Goal: Information Seeking & Learning: Learn about a topic

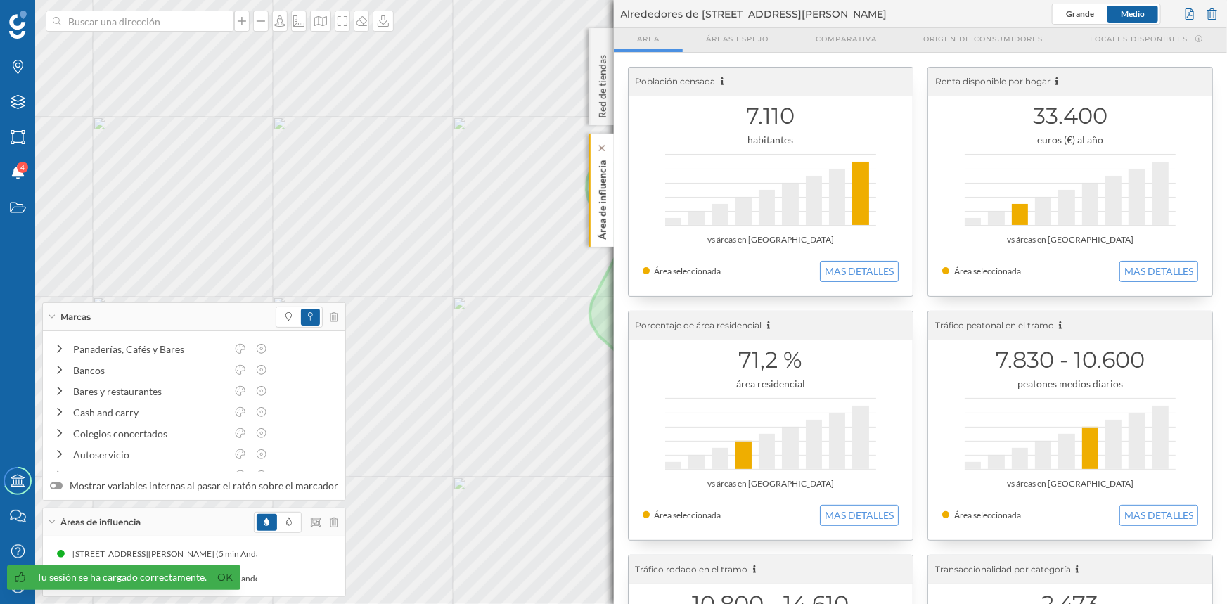
click at [611, 219] on div "Área de influencia" at bounding box center [601, 190] width 25 height 113
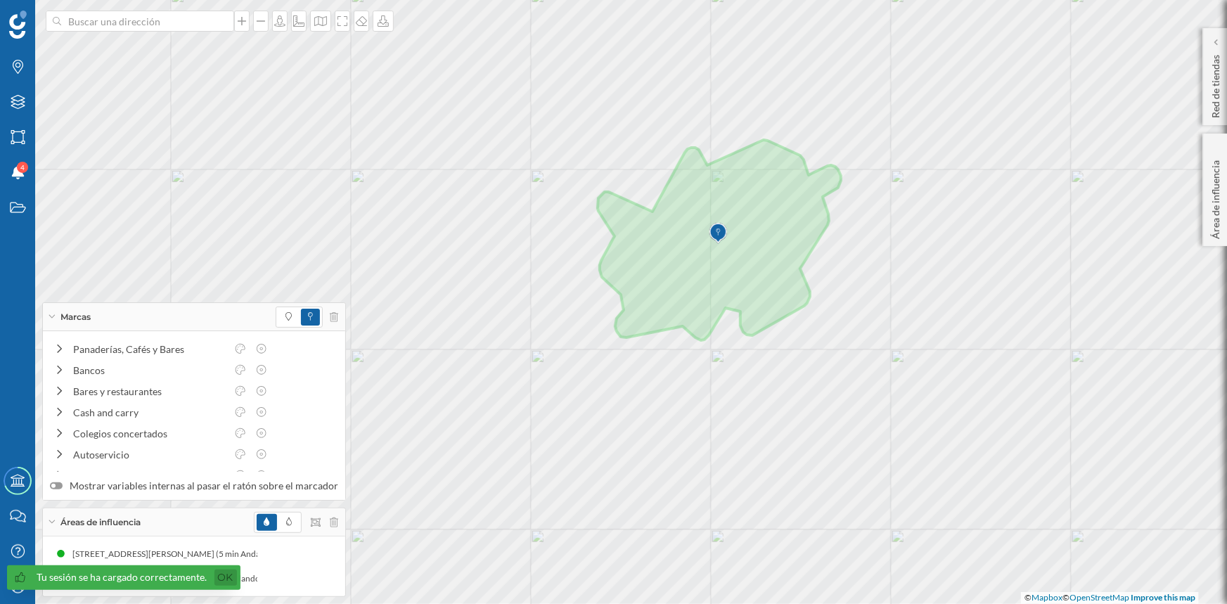
click at [223, 580] on link "Ok" at bounding box center [226, 578] width 23 height 16
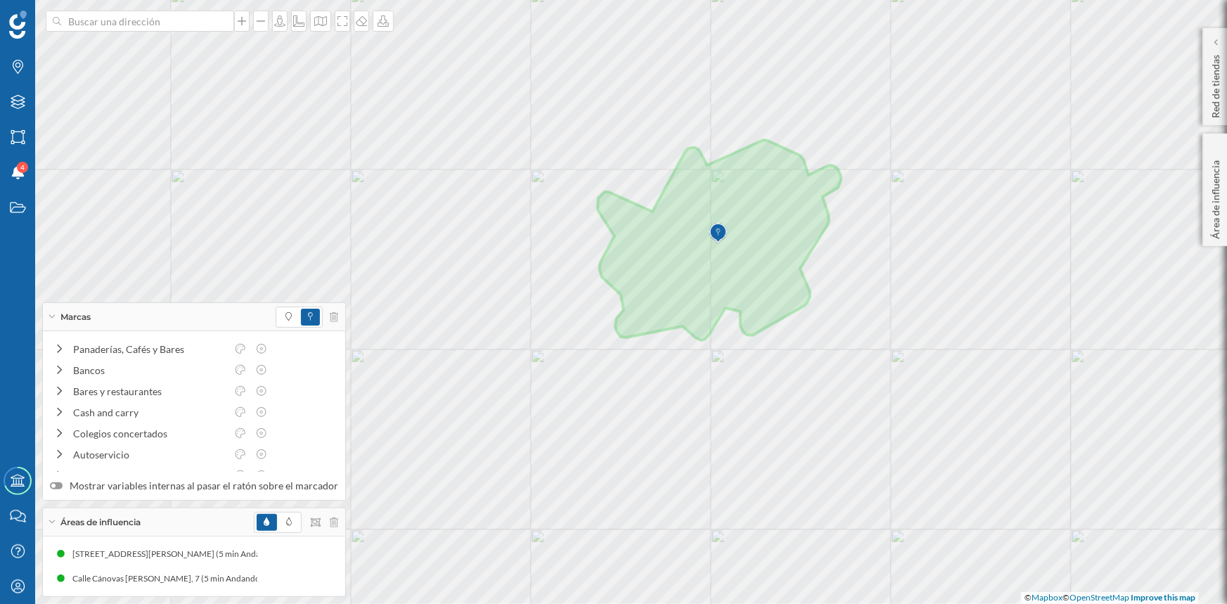
click at [331, 309] on div at bounding box center [307, 317] width 63 height 21
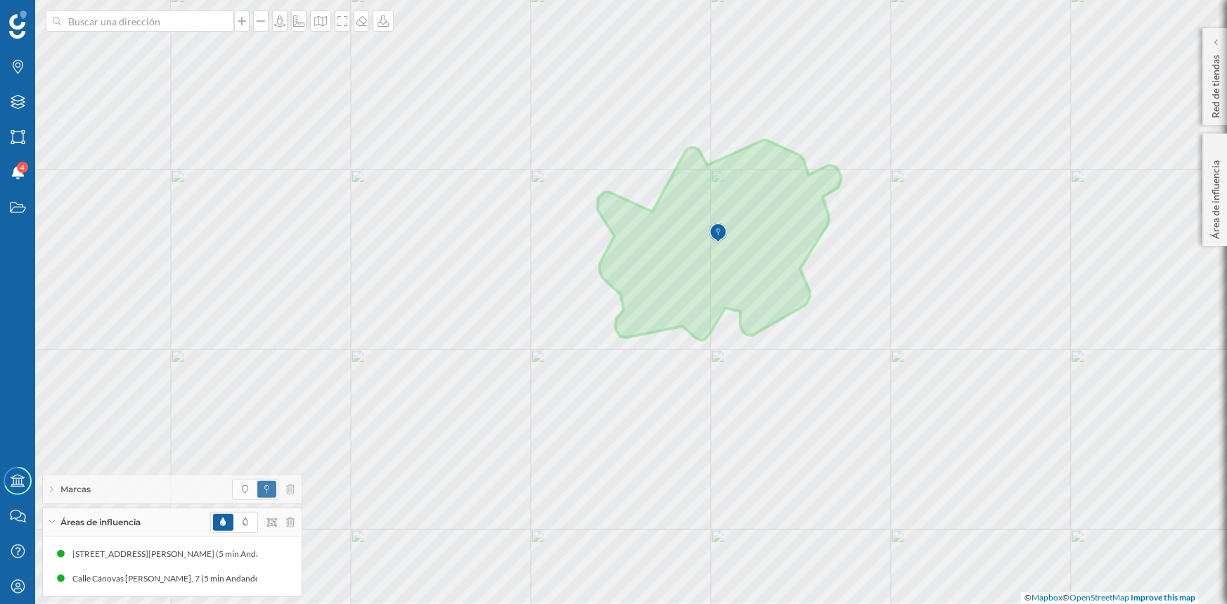
click at [296, 489] on div "Marcas" at bounding box center [172, 489] width 259 height 28
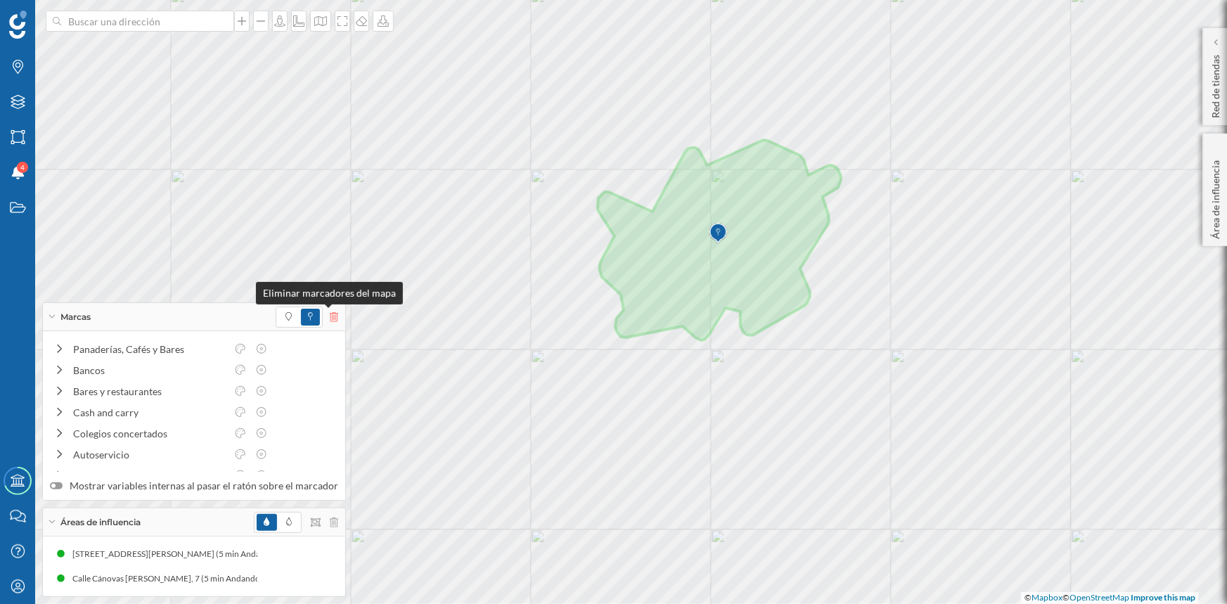
click at [331, 312] on icon at bounding box center [334, 317] width 8 height 10
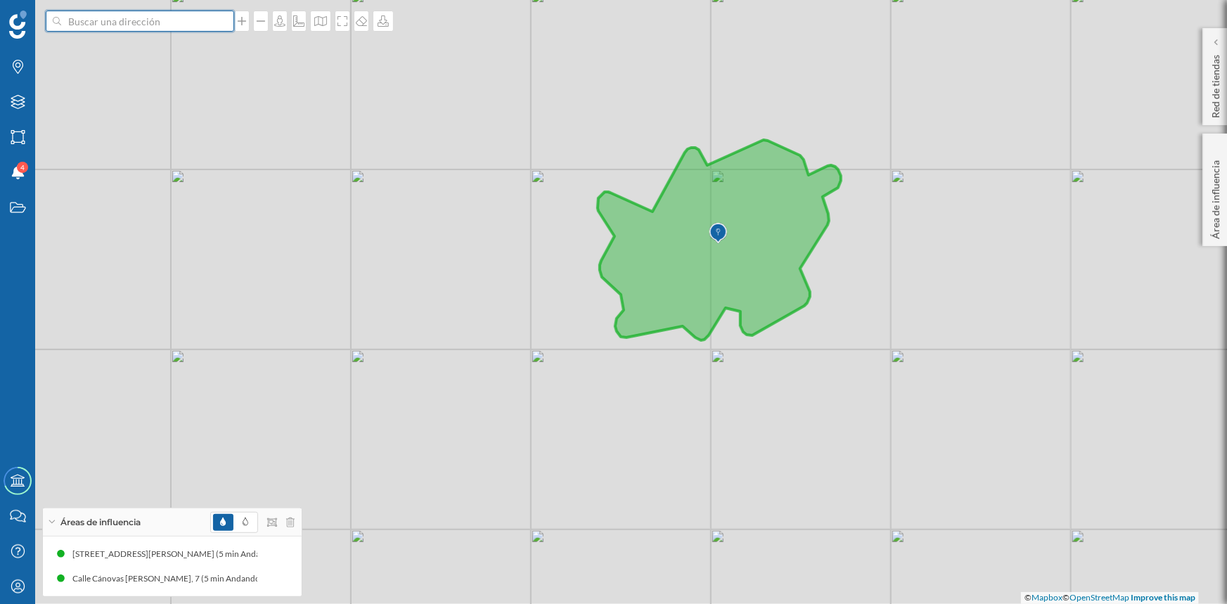
click at [132, 20] on input at bounding box center [140, 21] width 158 height 21
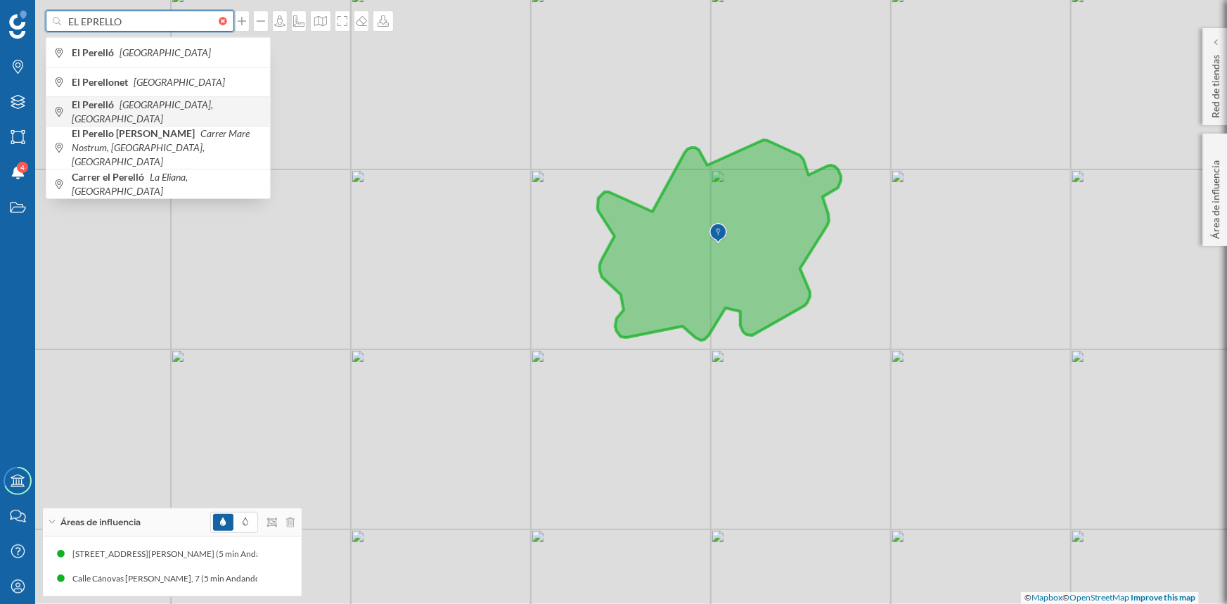
type input "EL EPRELLO"
click at [97, 109] on b "El Perelló" at bounding box center [95, 104] width 46 height 12
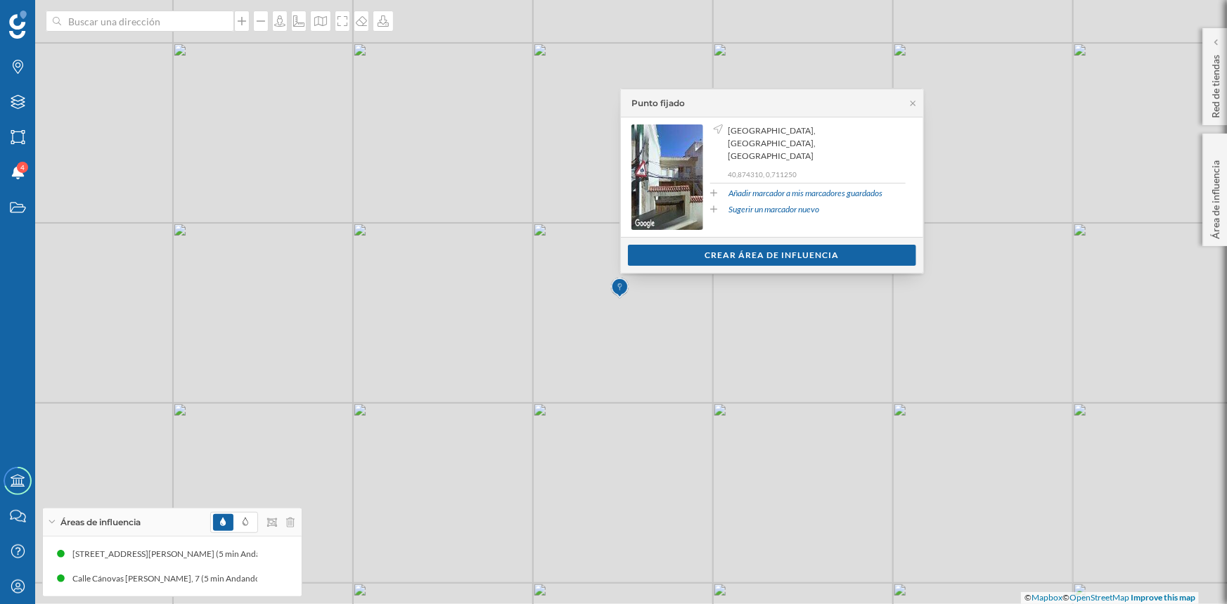
click at [916, 94] on div "Punto fijado" at bounding box center [772, 103] width 302 height 28
click at [914, 101] on icon at bounding box center [913, 103] width 5 height 5
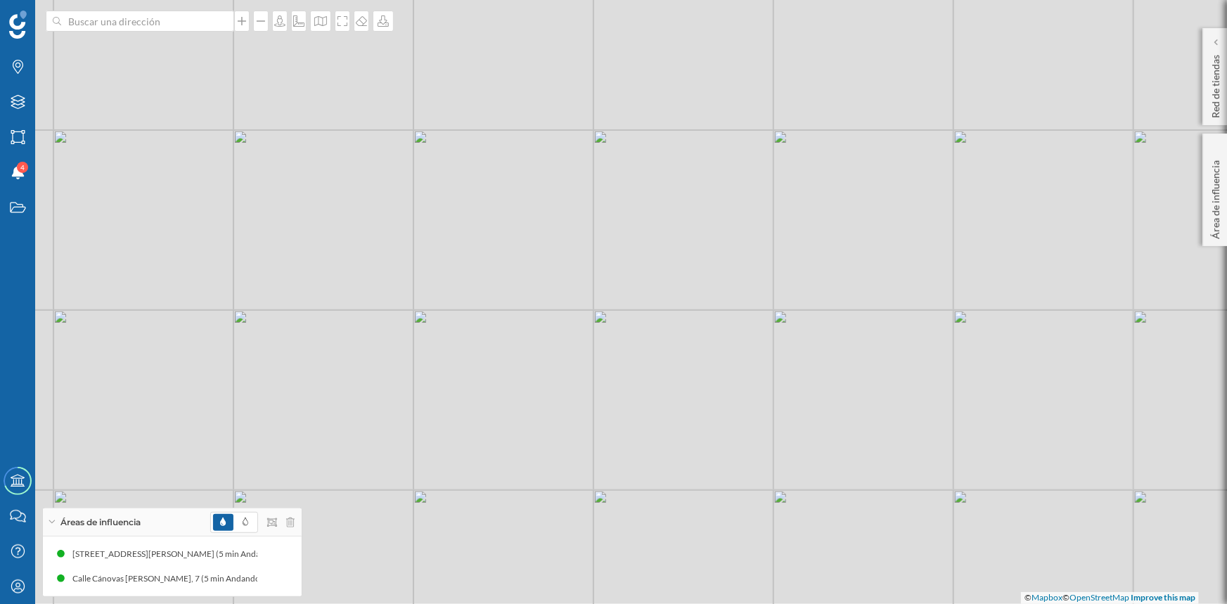
drag, startPoint x: 952, startPoint y: 190, endPoint x: 860, endPoint y: 304, distance: 146.5
click at [860, 304] on div "© Mapbox © OpenStreetMap Improve this map" at bounding box center [613, 302] width 1227 height 604
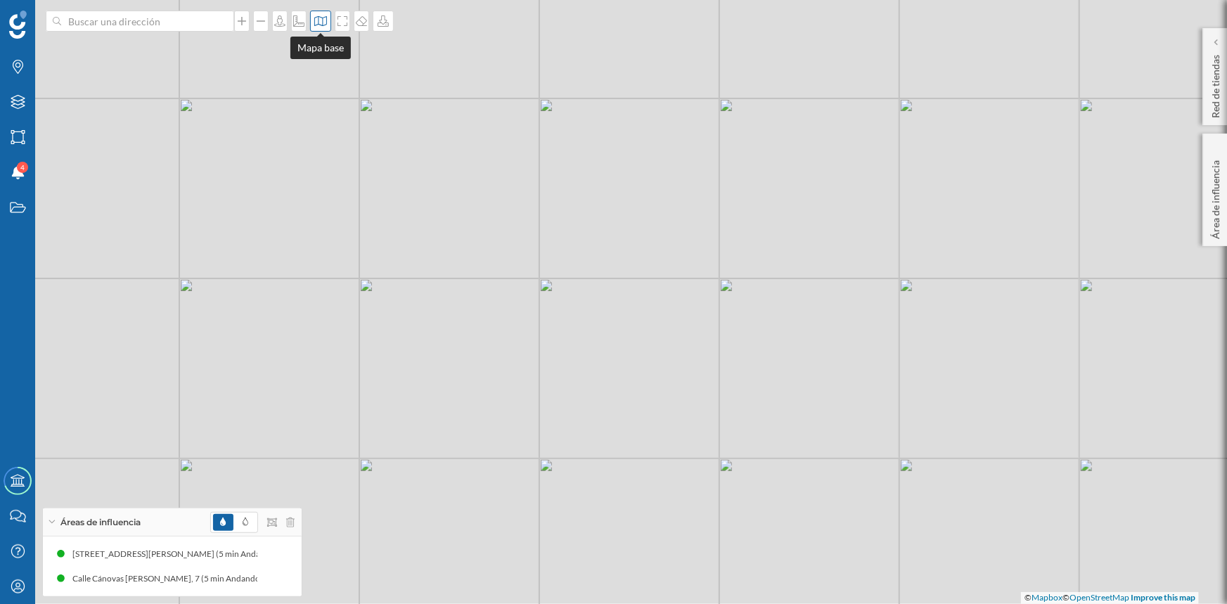
click at [320, 13] on div at bounding box center [320, 21] width 21 height 21
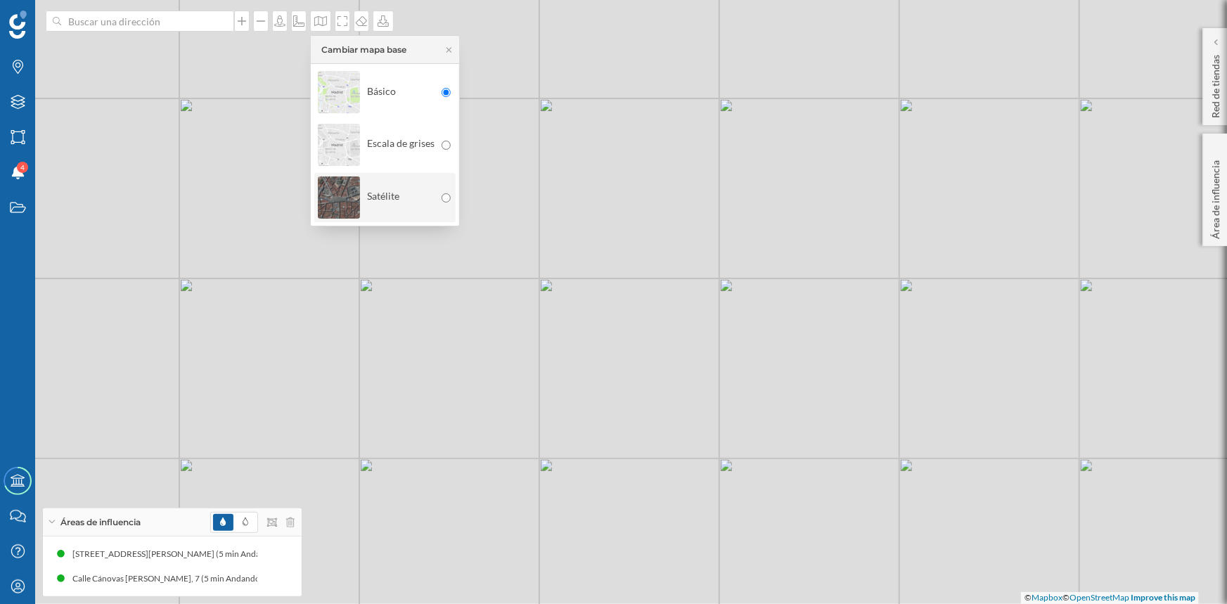
click at [343, 203] on img at bounding box center [339, 197] width 42 height 49
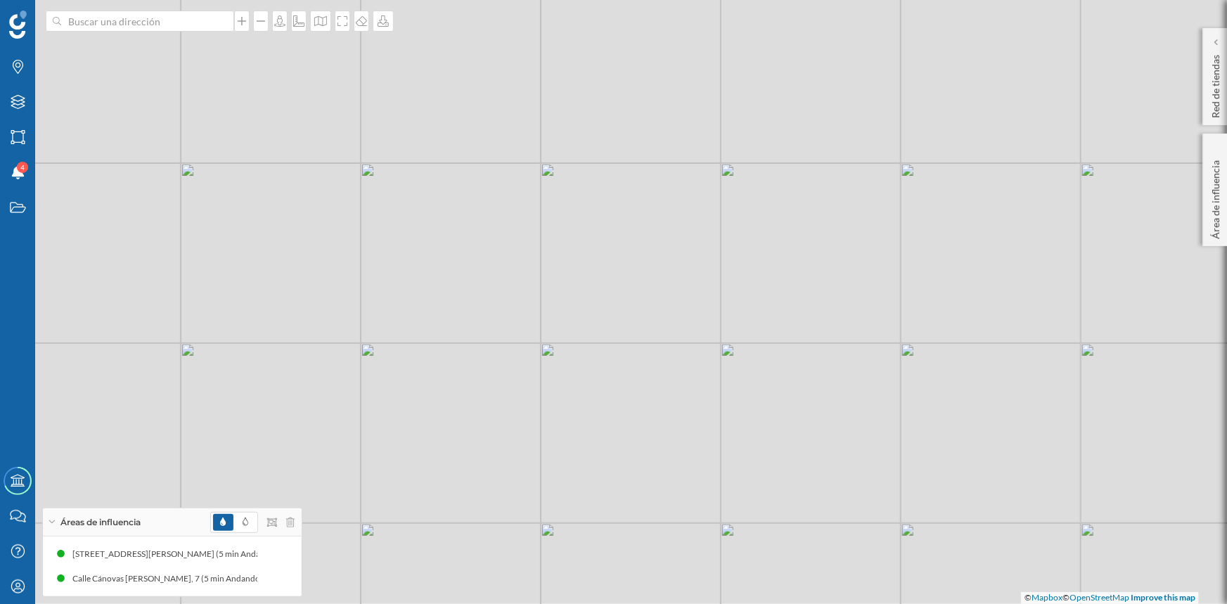
drag, startPoint x: 946, startPoint y: 394, endPoint x: 837, endPoint y: 257, distance: 174.7
click at [837, 257] on div "© Mapbox © OpenStreetMap Improve this map" at bounding box center [613, 302] width 1227 height 604
drag, startPoint x: 743, startPoint y: 113, endPoint x: 730, endPoint y: 246, distance: 134.2
click at [732, 258] on div "© Mapbox © OpenStreetMap Improve this map" at bounding box center [613, 302] width 1227 height 604
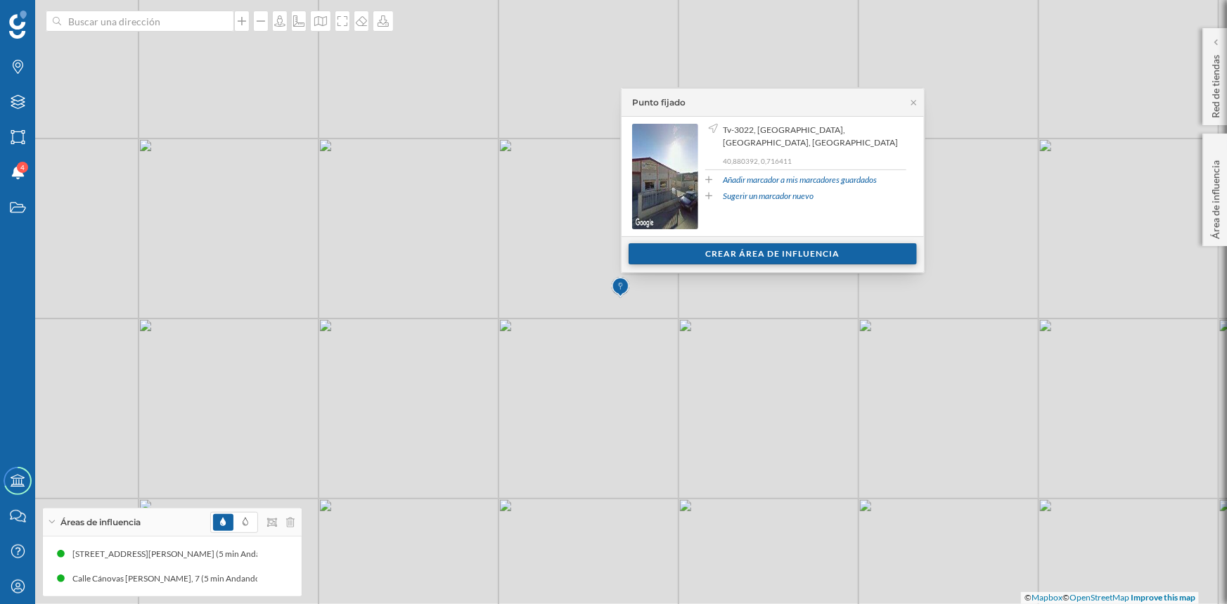
click at [788, 255] on div "Crear área de influencia" at bounding box center [773, 253] width 288 height 21
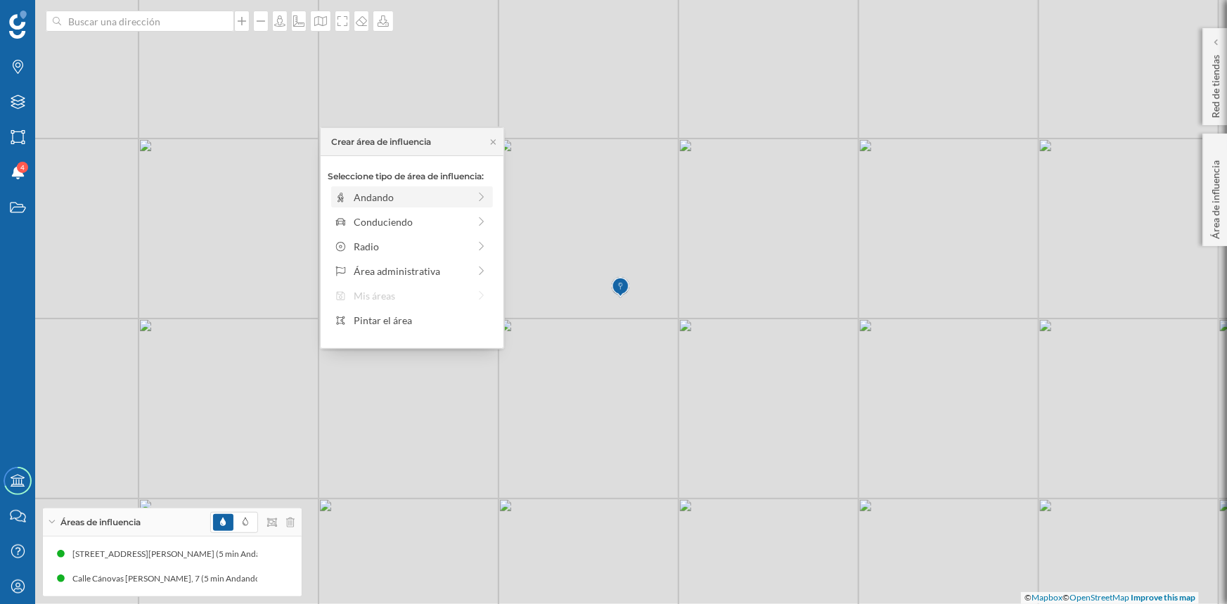
click at [430, 202] on div "Andando" at bounding box center [411, 197] width 115 height 15
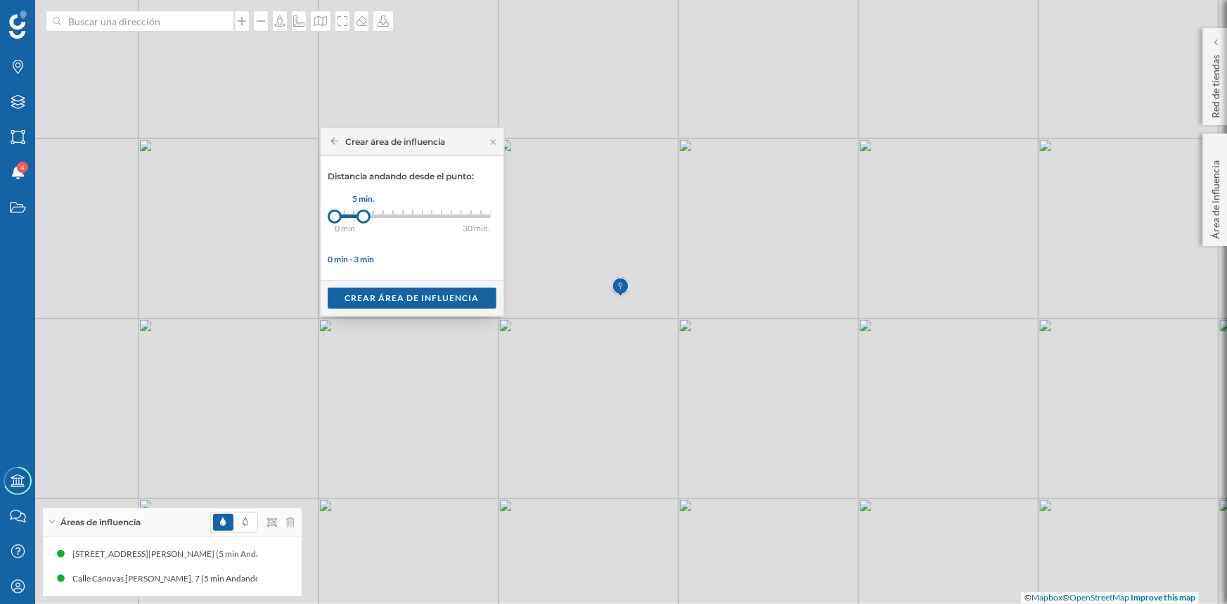
drag, startPoint x: 342, startPoint y: 216, endPoint x: 364, endPoint y: 213, distance: 22.0
click at [364, 213] on div at bounding box center [364, 217] width 14 height 14
click at [390, 295] on div "Crear área de influencia" at bounding box center [412, 297] width 169 height 21
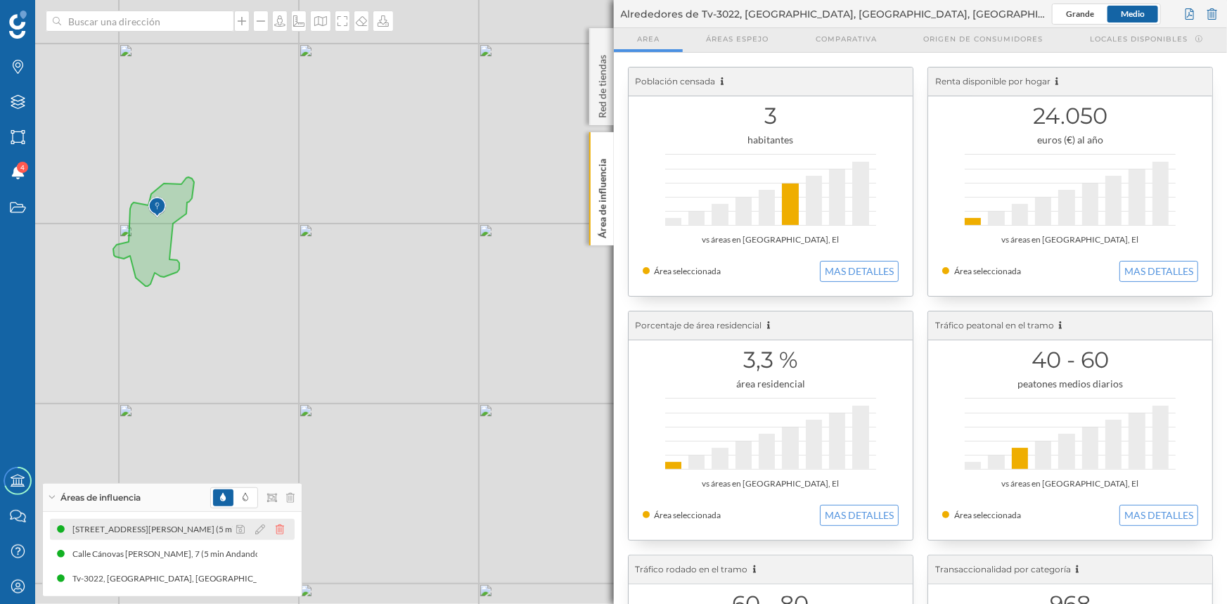
click at [279, 532] on icon at bounding box center [280, 530] width 8 height 10
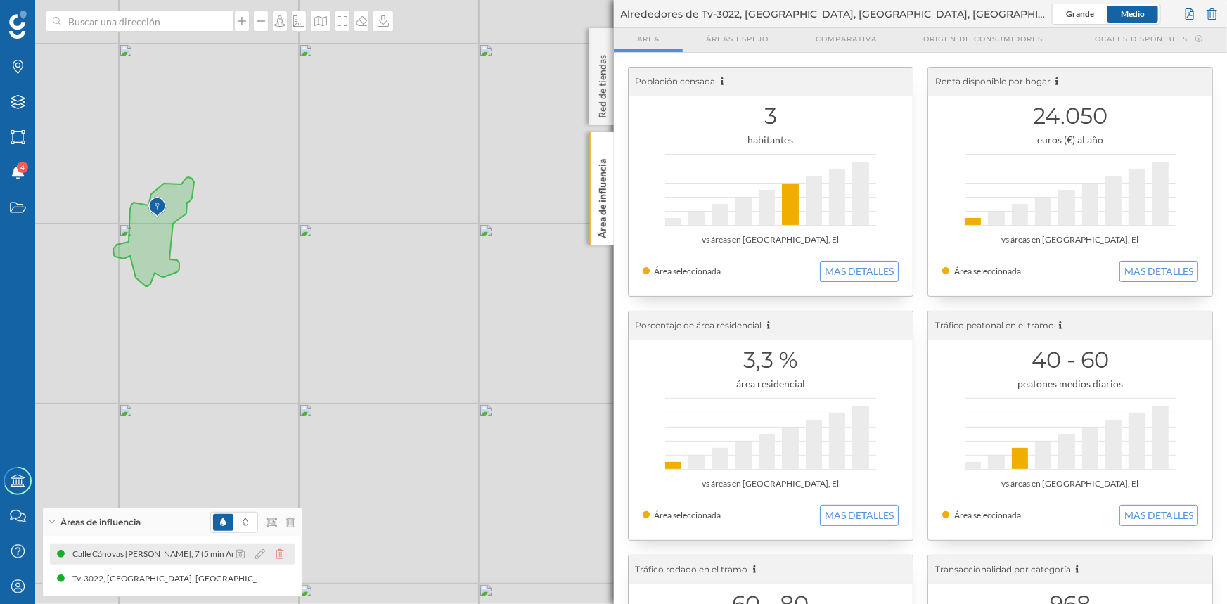
click at [279, 549] on icon at bounding box center [280, 554] width 8 height 10
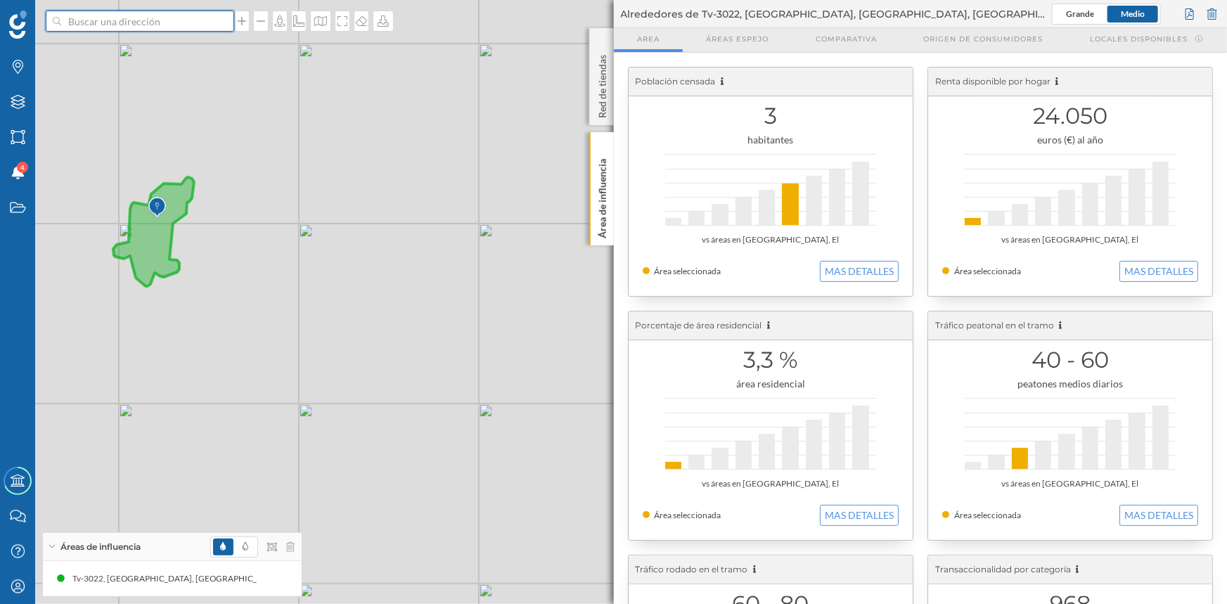
click at [163, 25] on input at bounding box center [140, 21] width 158 height 21
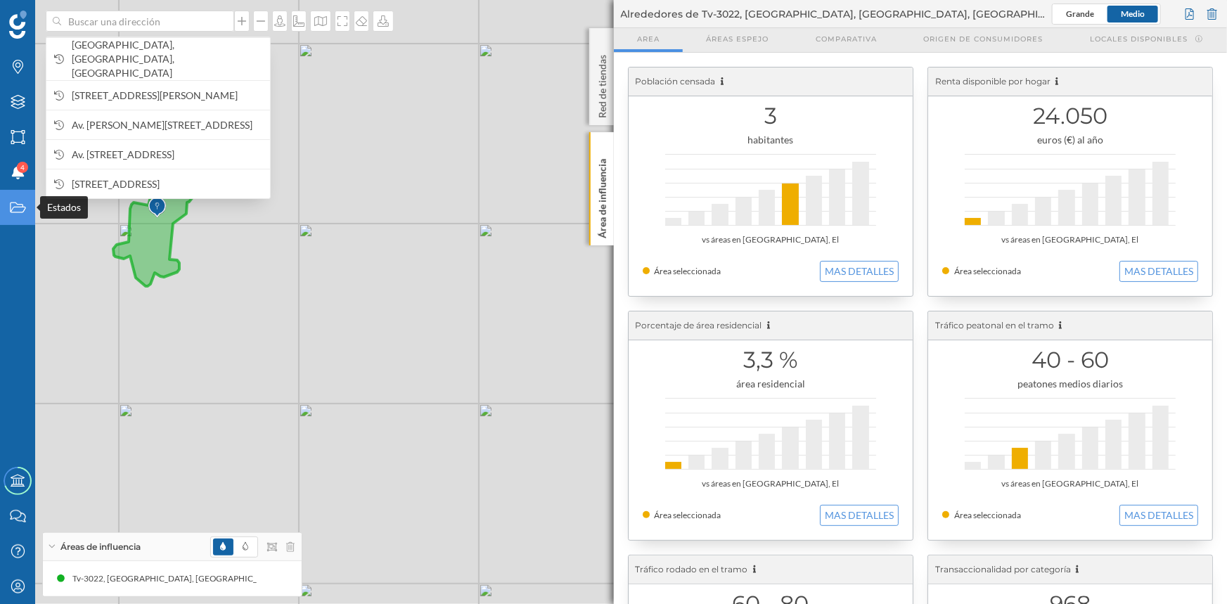
click at [14, 196] on div "Estados" at bounding box center [17, 207] width 35 height 35
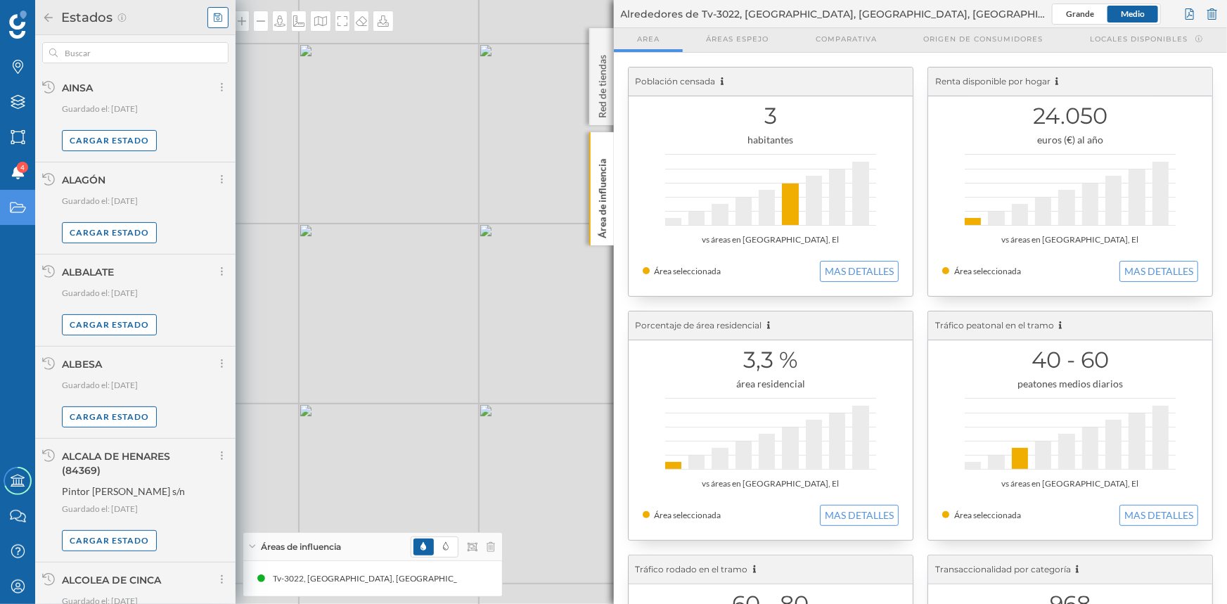
click at [215, 13] on icon at bounding box center [218, 18] width 8 height 10
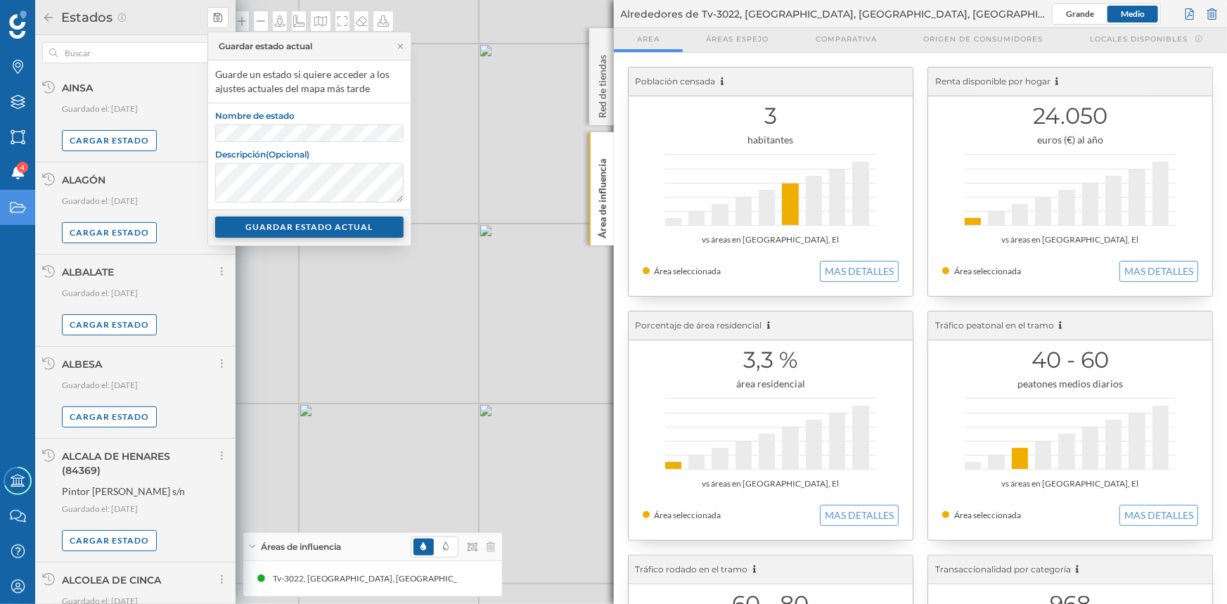
click at [286, 229] on div "GUARDAR ESTADO ACTUAL" at bounding box center [309, 227] width 189 height 21
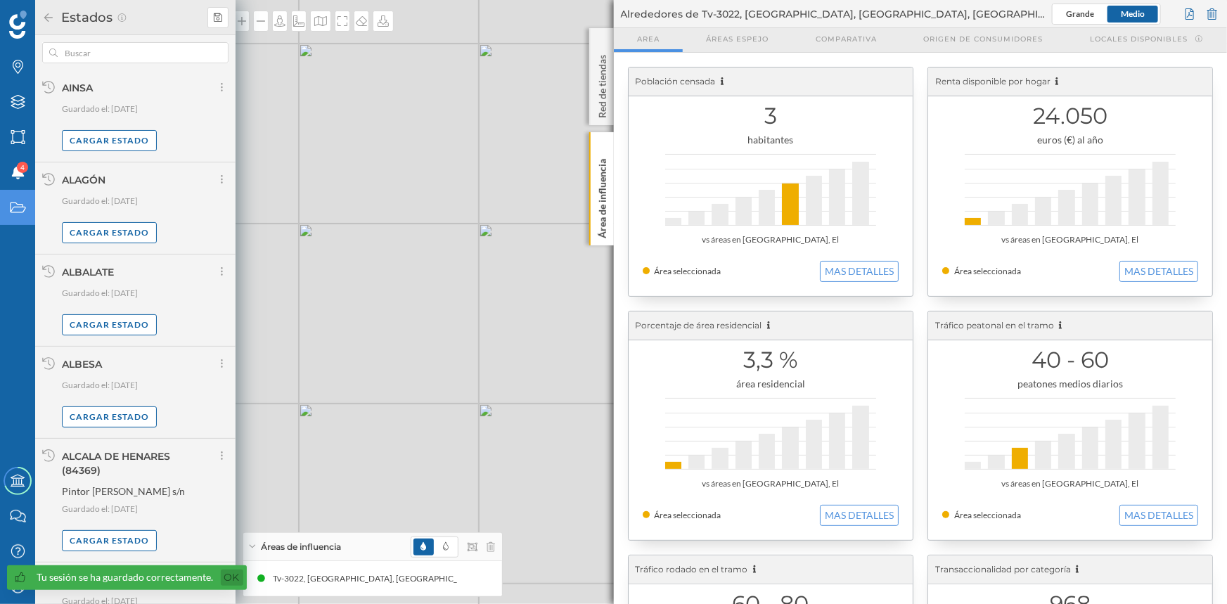
click at [230, 583] on link "Ok" at bounding box center [232, 578] width 23 height 16
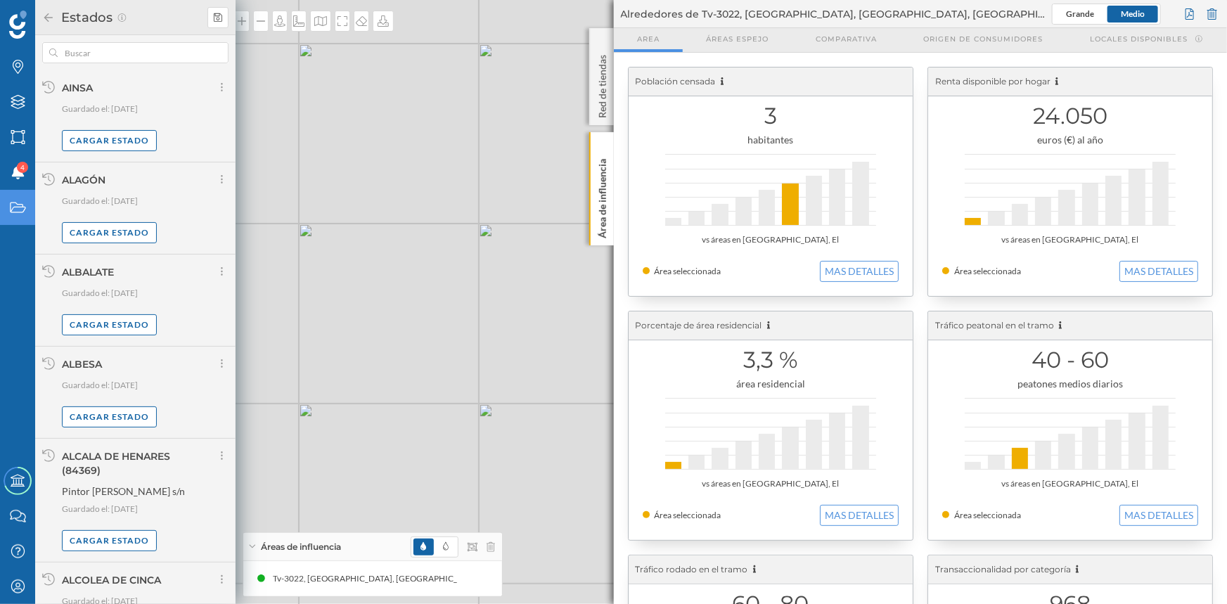
click at [49, 15] on icon at bounding box center [48, 18] width 13 height 10
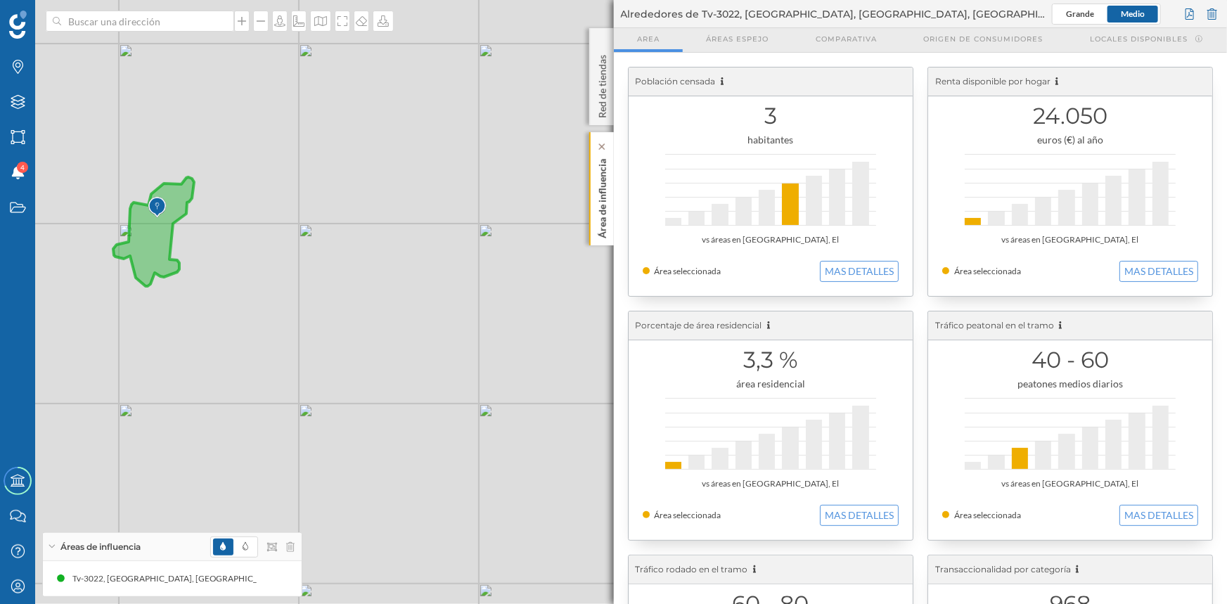
click at [594, 204] on div "Área de influencia" at bounding box center [601, 188] width 25 height 113
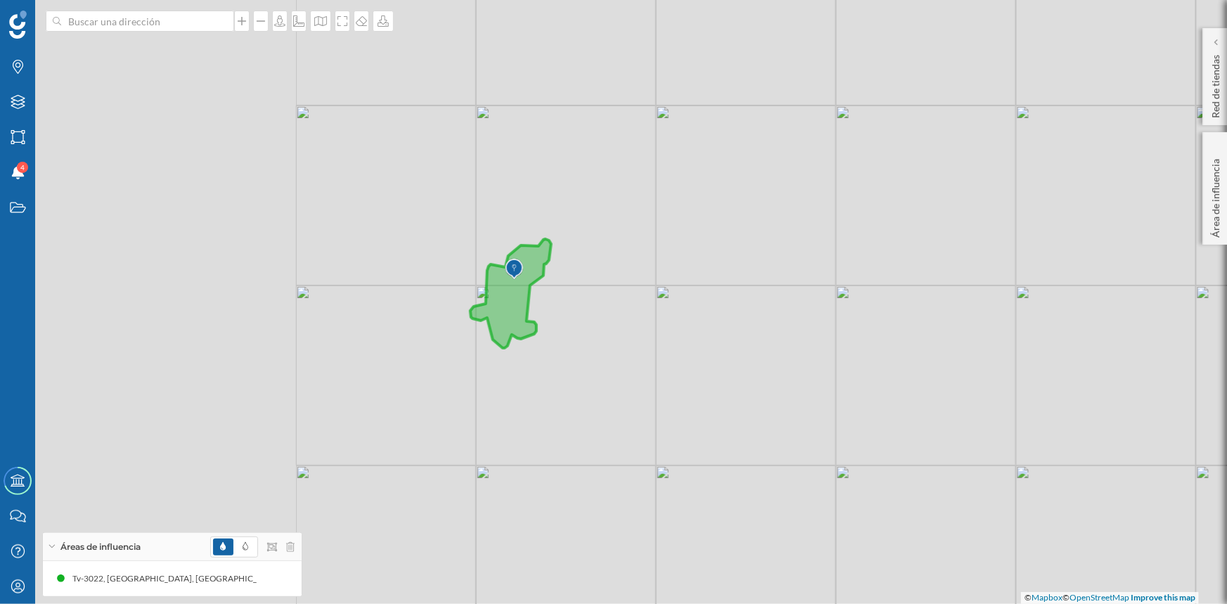
drag, startPoint x: 409, startPoint y: 322, endPoint x: 561, endPoint y: 300, distance: 152.9
click at [767, 384] on div "© Mapbox © OpenStreetMap Improve this map" at bounding box center [613, 302] width 1227 height 604
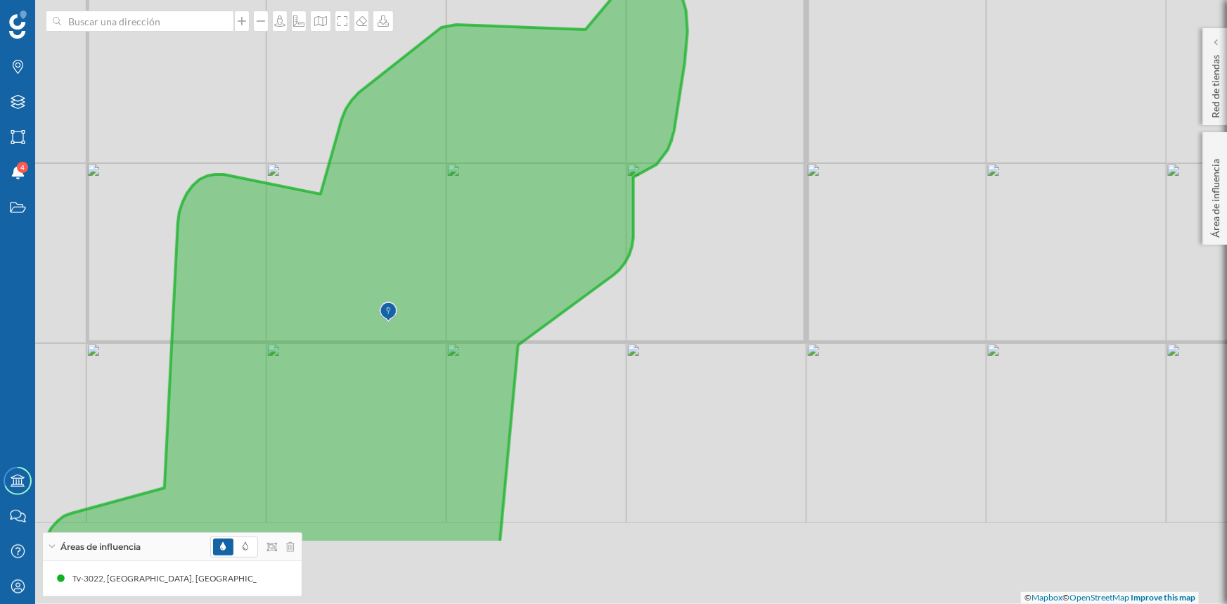
drag, startPoint x: 651, startPoint y: 167, endPoint x: 657, endPoint y: 153, distance: 15.4
click at [657, 153] on icon at bounding box center [366, 258] width 644 height 570
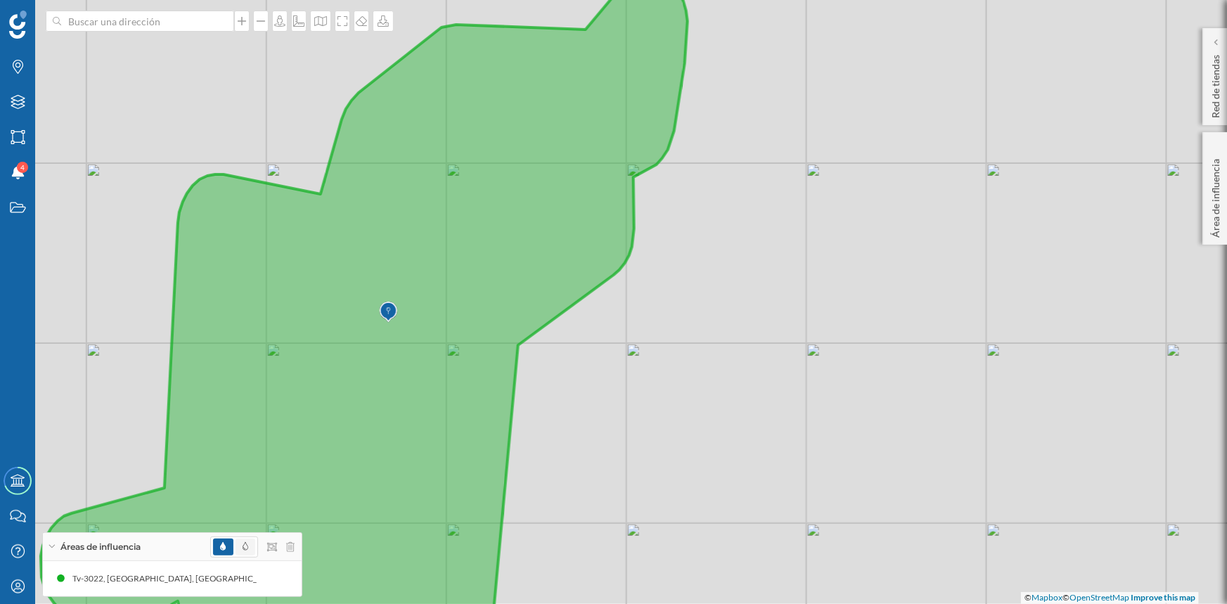
click at [238, 545] on span at bounding box center [246, 547] width 20 height 17
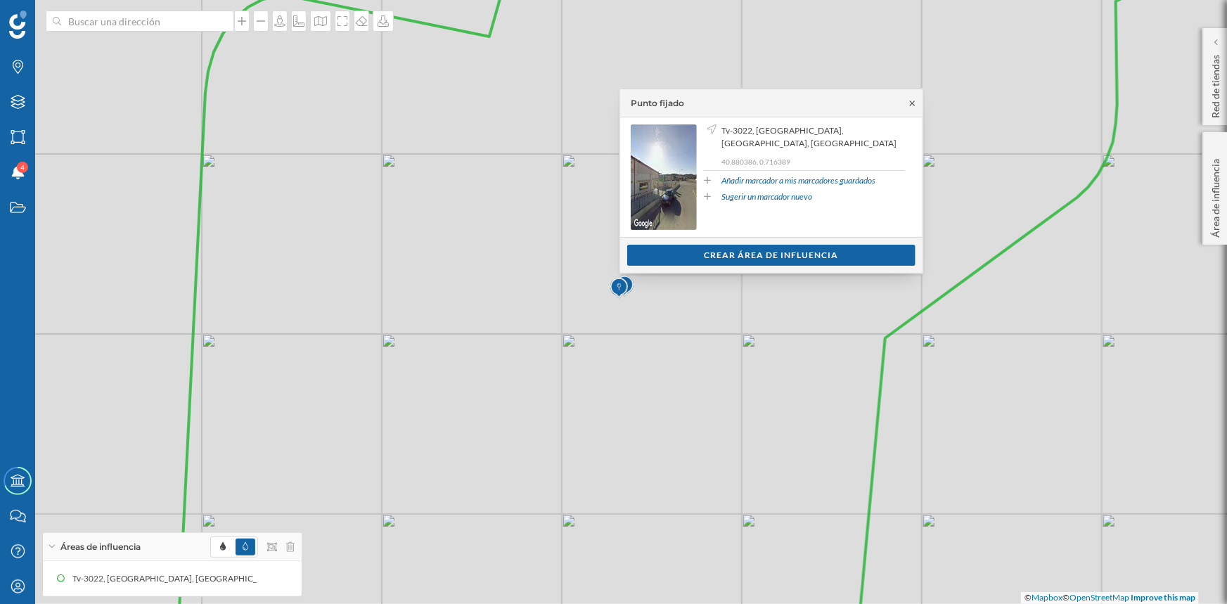
click at [911, 103] on icon at bounding box center [912, 103] width 11 height 8
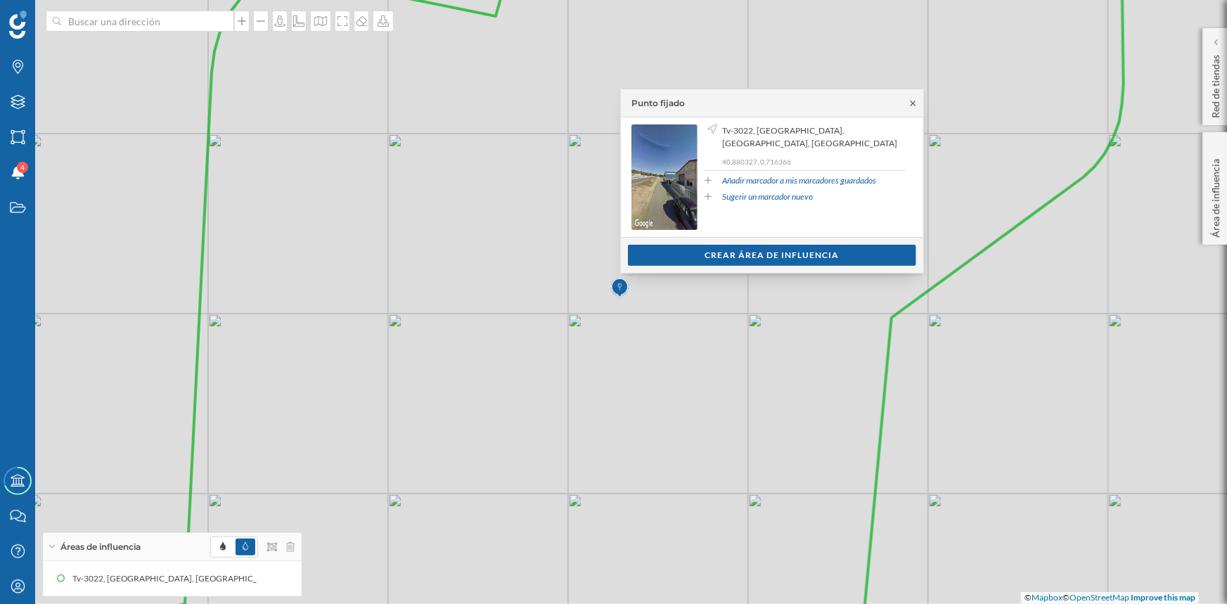
click at [910, 103] on icon at bounding box center [913, 103] width 11 height 8
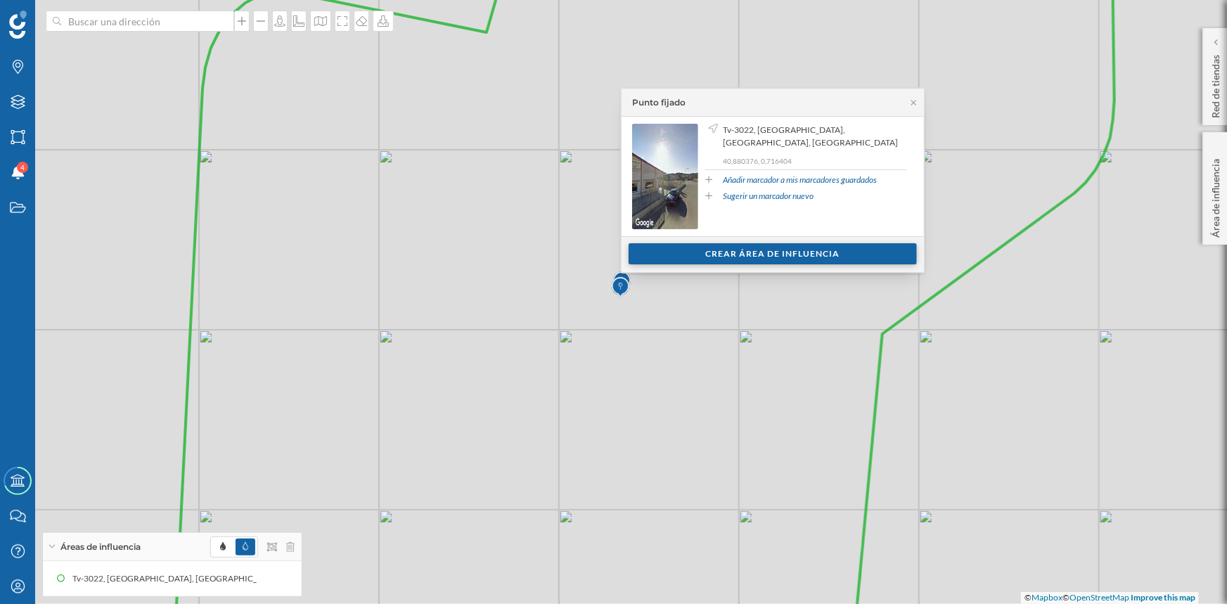
click at [760, 247] on div "Crear área de influencia" at bounding box center [773, 253] width 288 height 21
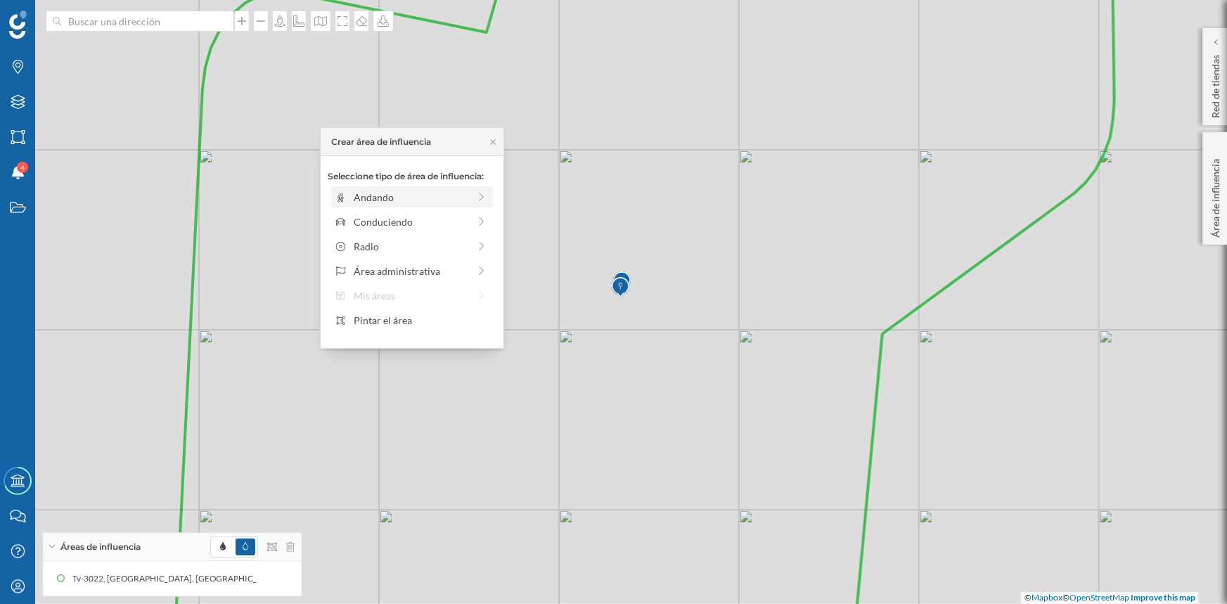
click at [347, 195] on div "Andando" at bounding box center [402, 197] width 134 height 15
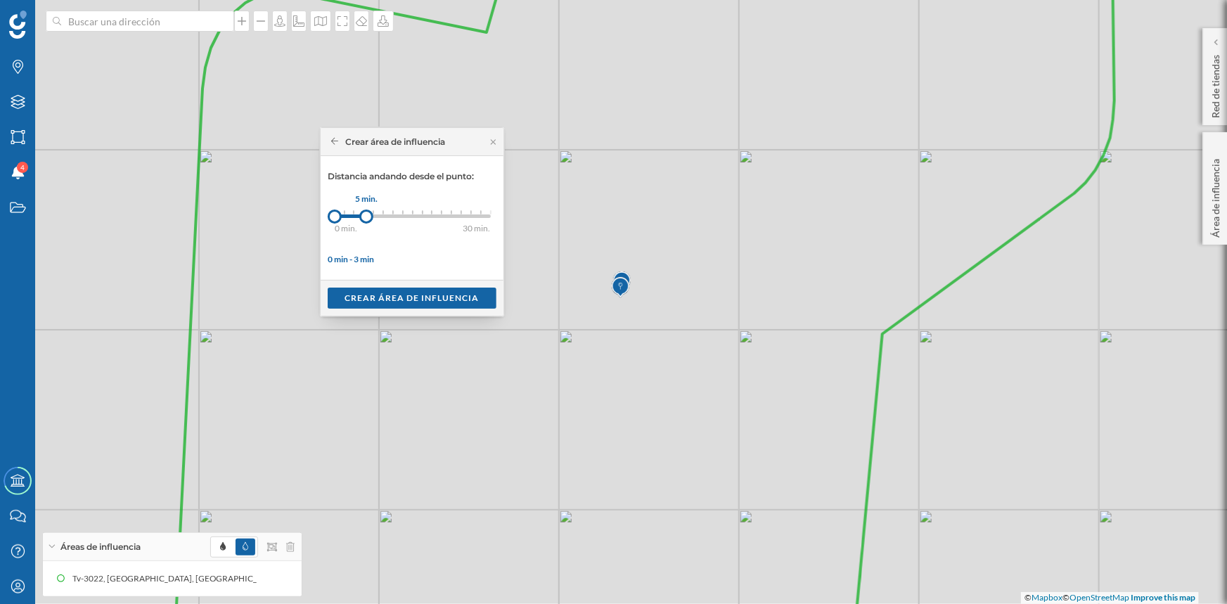
drag, startPoint x: 349, startPoint y: 211, endPoint x: 366, endPoint y: 212, distance: 17.6
click at [366, 212] on div at bounding box center [366, 217] width 14 height 14
click at [380, 293] on div "Crear área de influencia" at bounding box center [412, 297] width 169 height 21
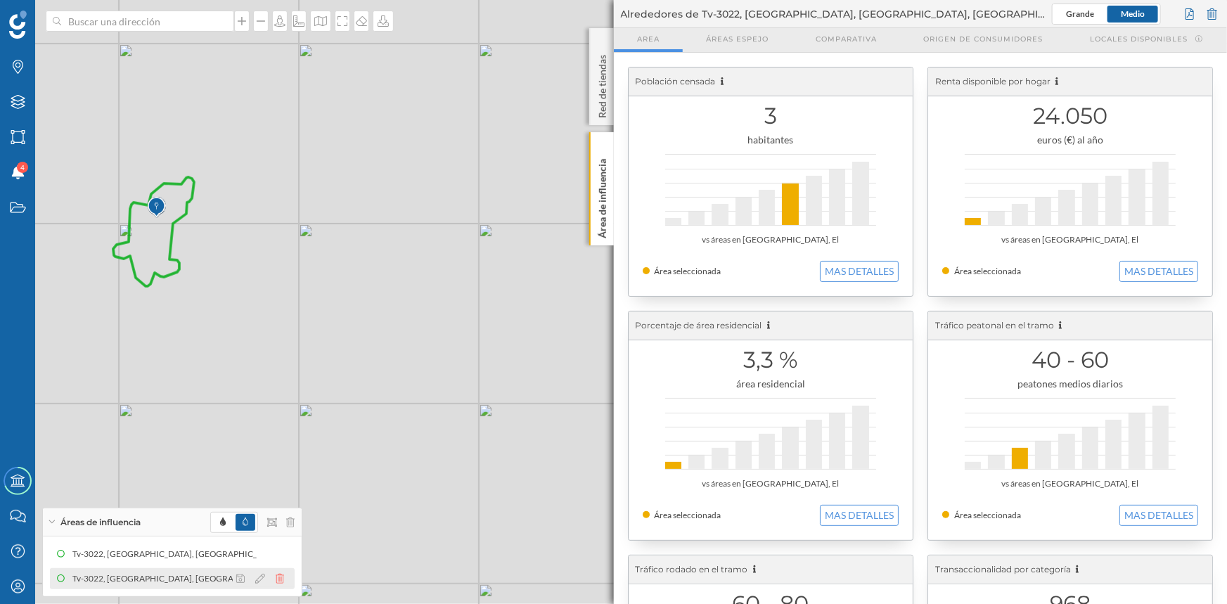
click at [279, 583] on icon at bounding box center [280, 579] width 8 height 10
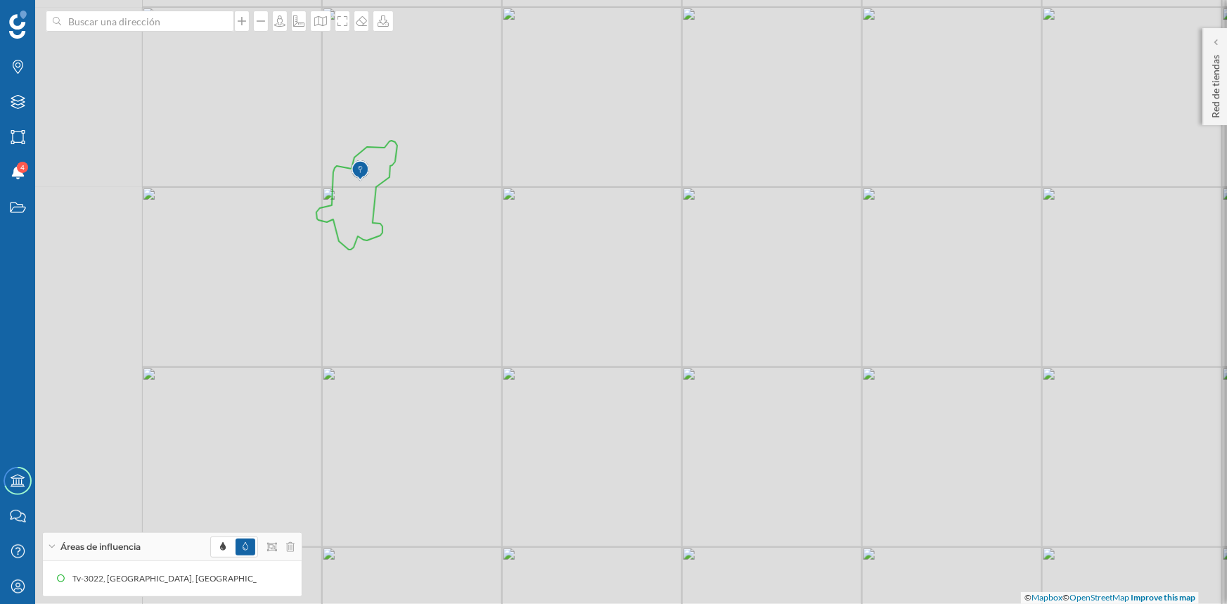
drag, startPoint x: 346, startPoint y: 297, endPoint x: 549, endPoint y: 260, distance: 206.5
click at [549, 260] on div "© Mapbox © OpenStreetMap Improve this map" at bounding box center [613, 302] width 1227 height 604
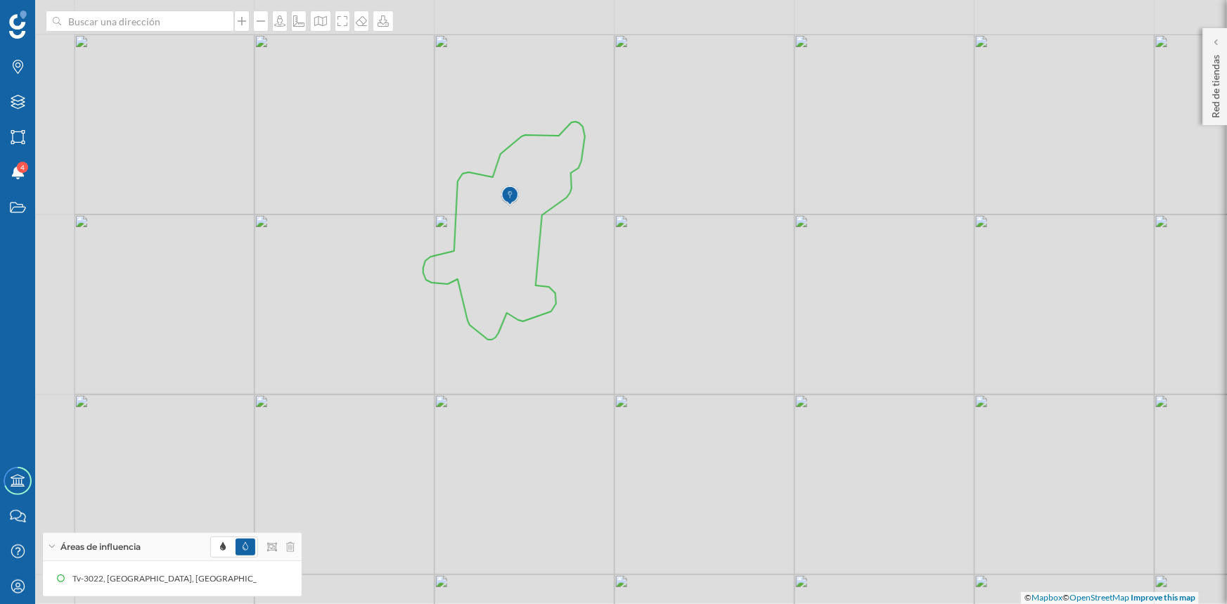
drag, startPoint x: 523, startPoint y: 250, endPoint x: 644, endPoint y: 286, distance: 125.5
click at [644, 286] on div "© Mapbox © OpenStreetMap Improve this map" at bounding box center [613, 302] width 1227 height 604
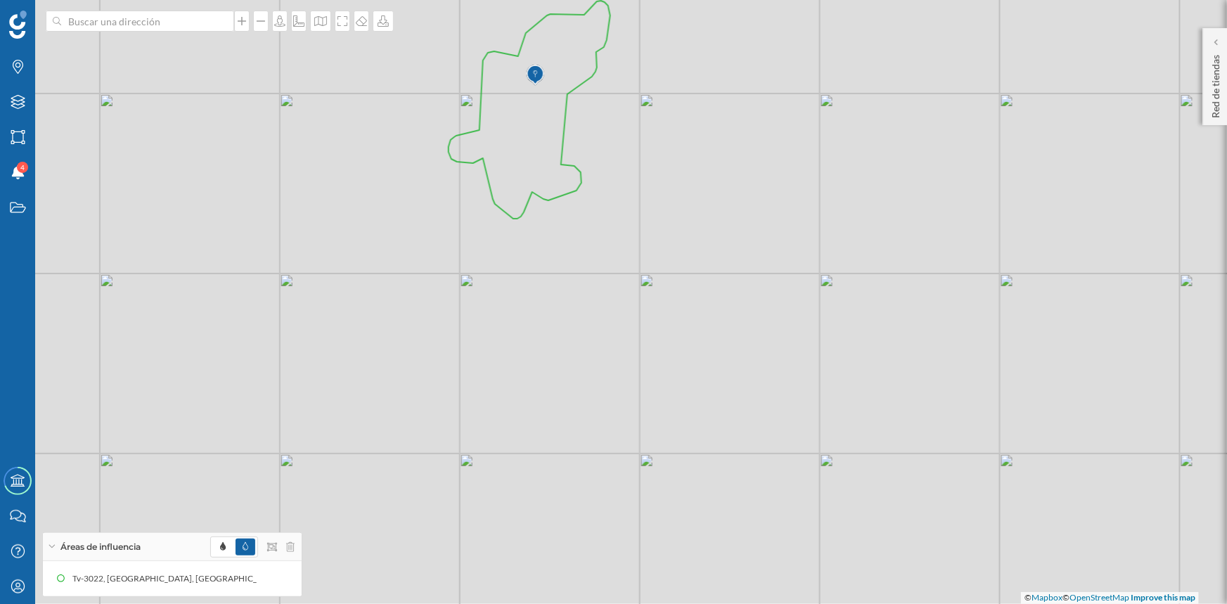
drag, startPoint x: 509, startPoint y: 383, endPoint x: 535, endPoint y: 262, distance: 123.6
click at [535, 262] on div "© Mapbox © OpenStreetMap Improve this map" at bounding box center [613, 302] width 1227 height 604
click at [316, 24] on icon at bounding box center [321, 20] width 14 height 11
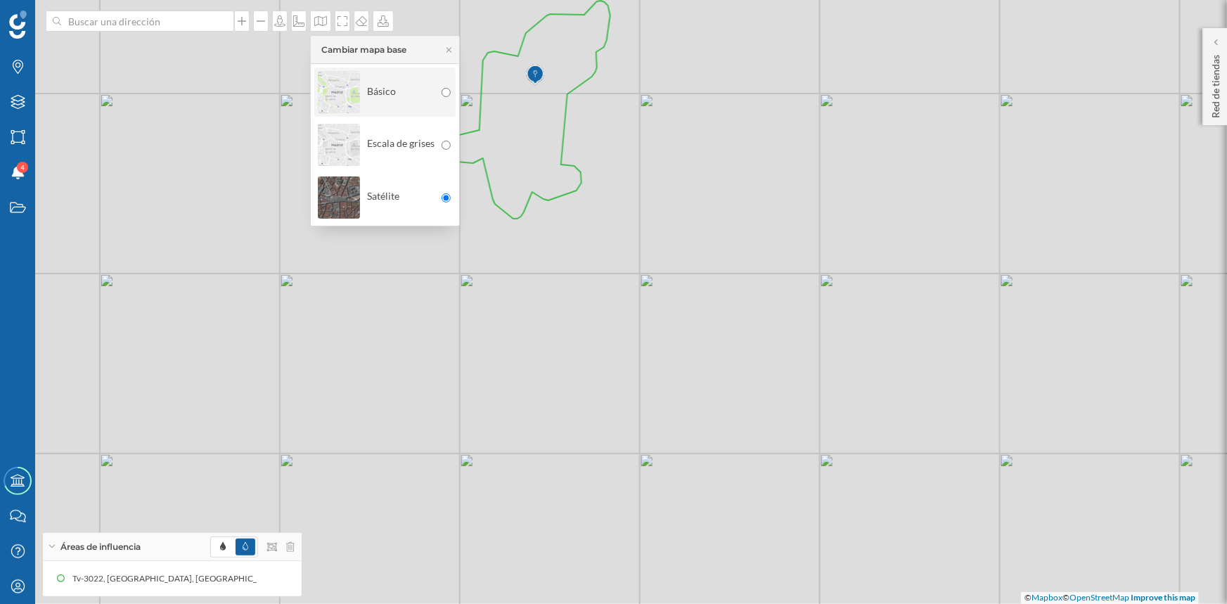
click at [323, 85] on img at bounding box center [339, 92] width 42 height 49
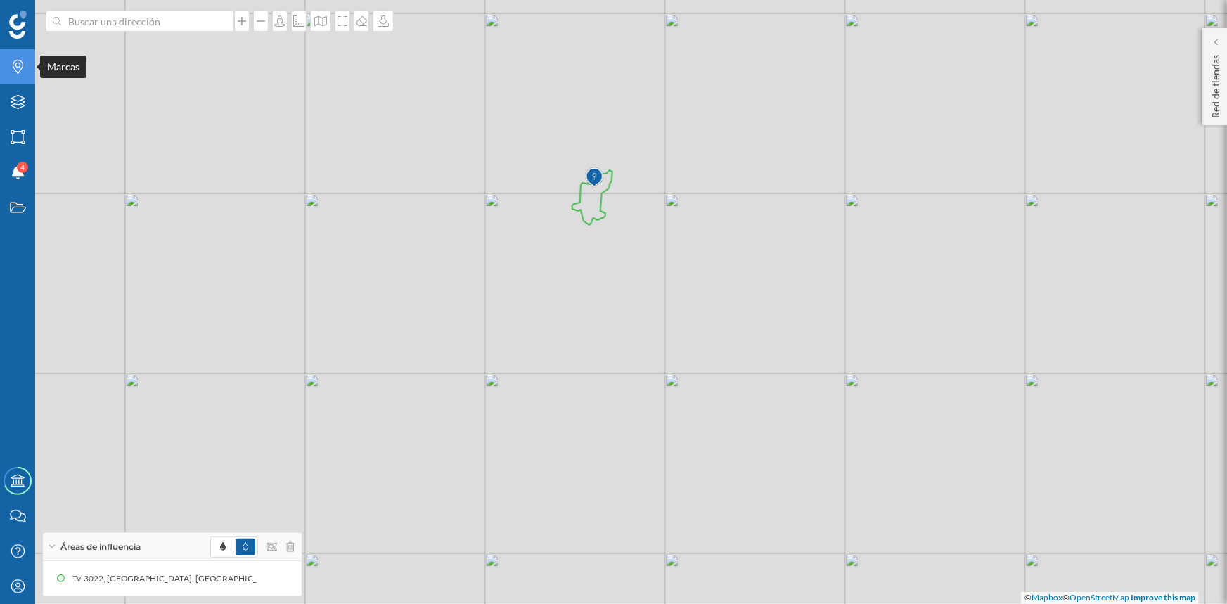
click at [16, 68] on icon "Marcas" at bounding box center [18, 67] width 18 height 14
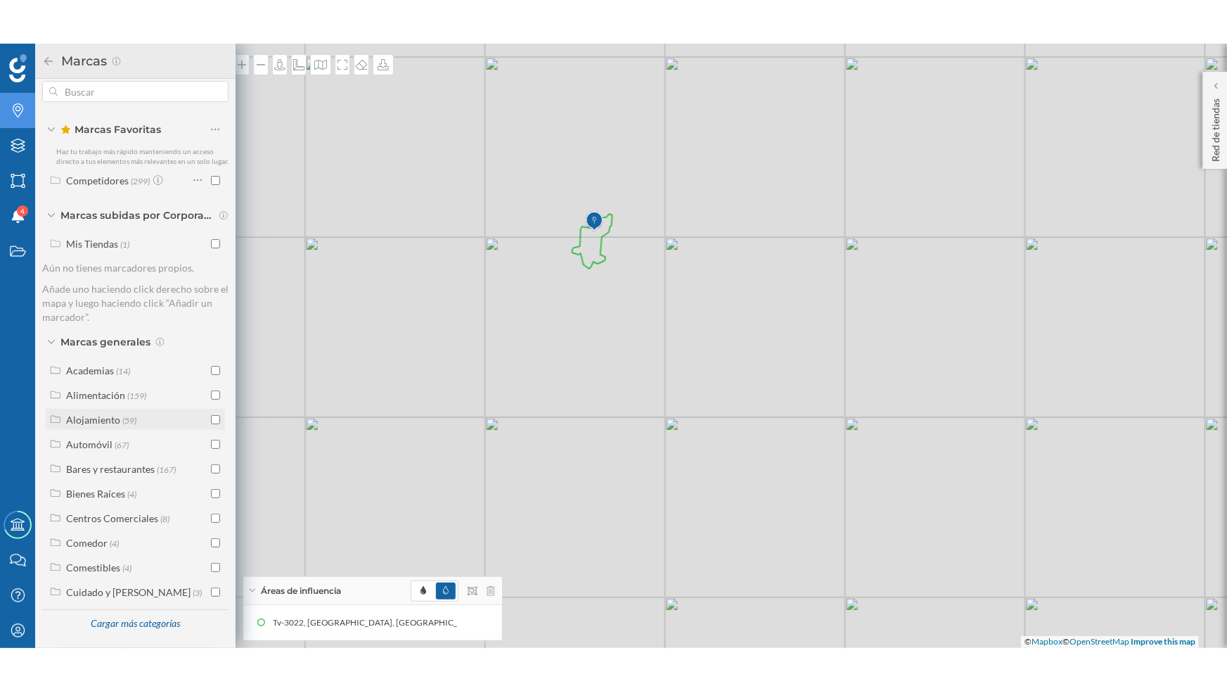
scroll to position [25, 0]
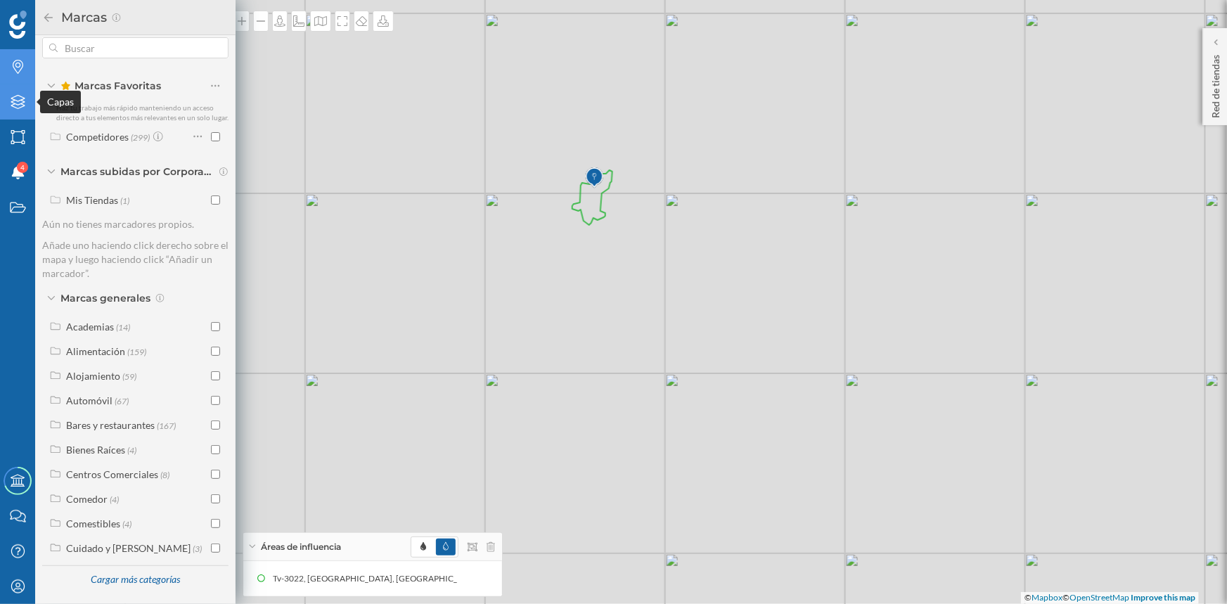
click at [21, 102] on icon "Capas" at bounding box center [18, 102] width 18 height 14
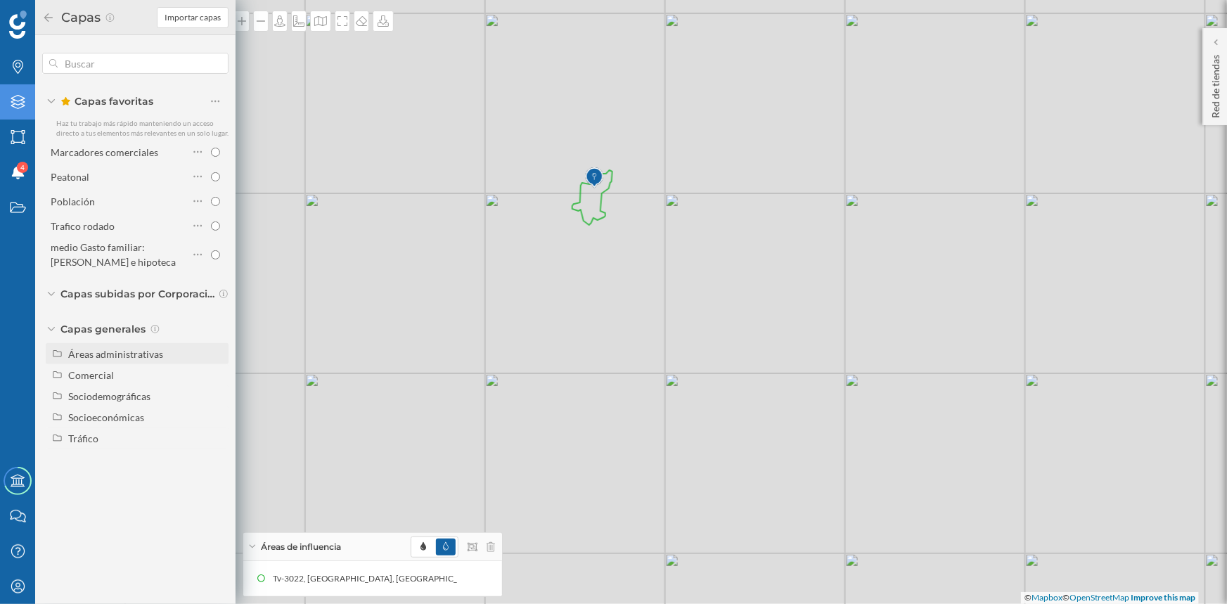
click at [118, 358] on div "Áreas administrativas" at bounding box center [115, 354] width 95 height 12
click at [218, 416] on input "Municipio" at bounding box center [219, 417] width 9 height 9
radio input "true"
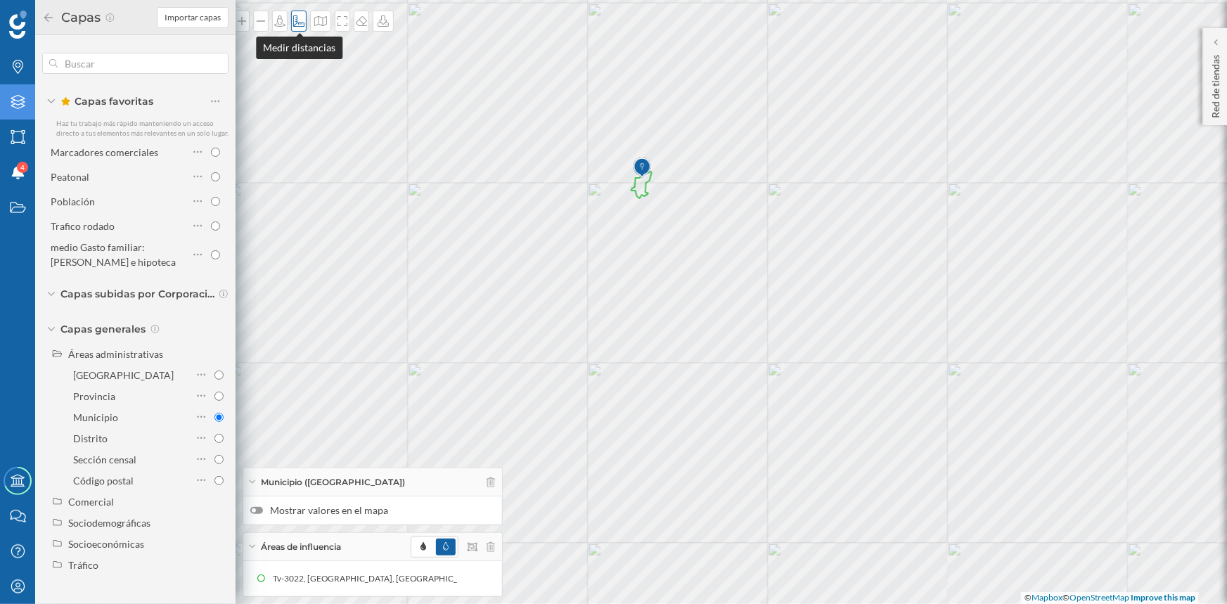
click at [295, 25] on icon at bounding box center [299, 20] width 14 height 11
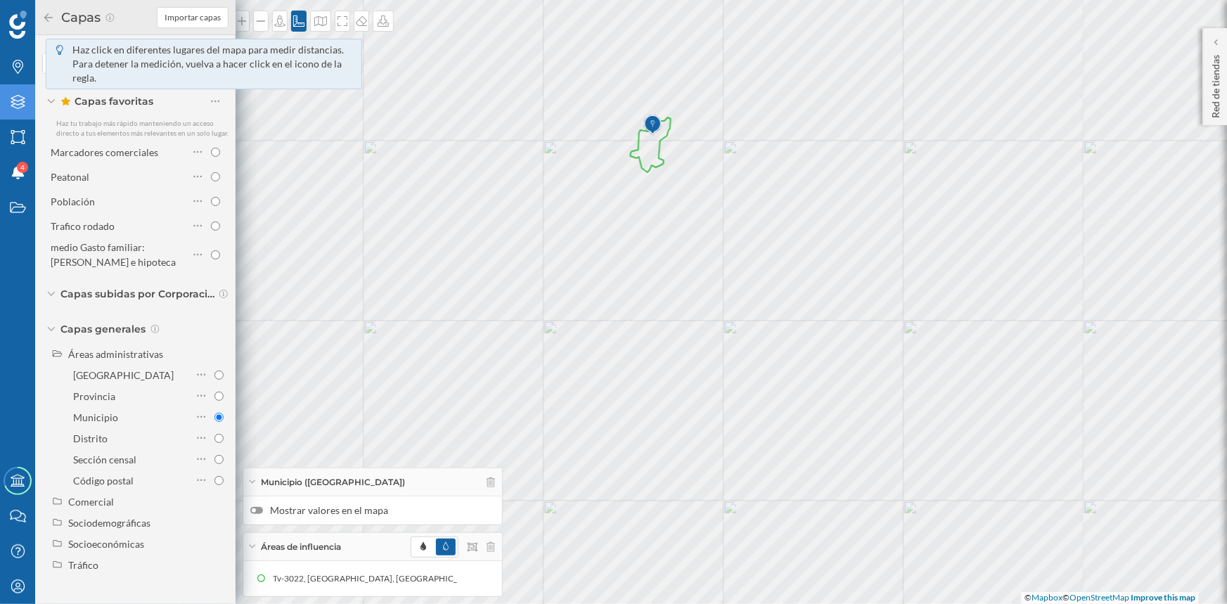
click at [633, 229] on div "© Mapbox © OpenStreetMap Improve this map" at bounding box center [613, 302] width 1227 height 604
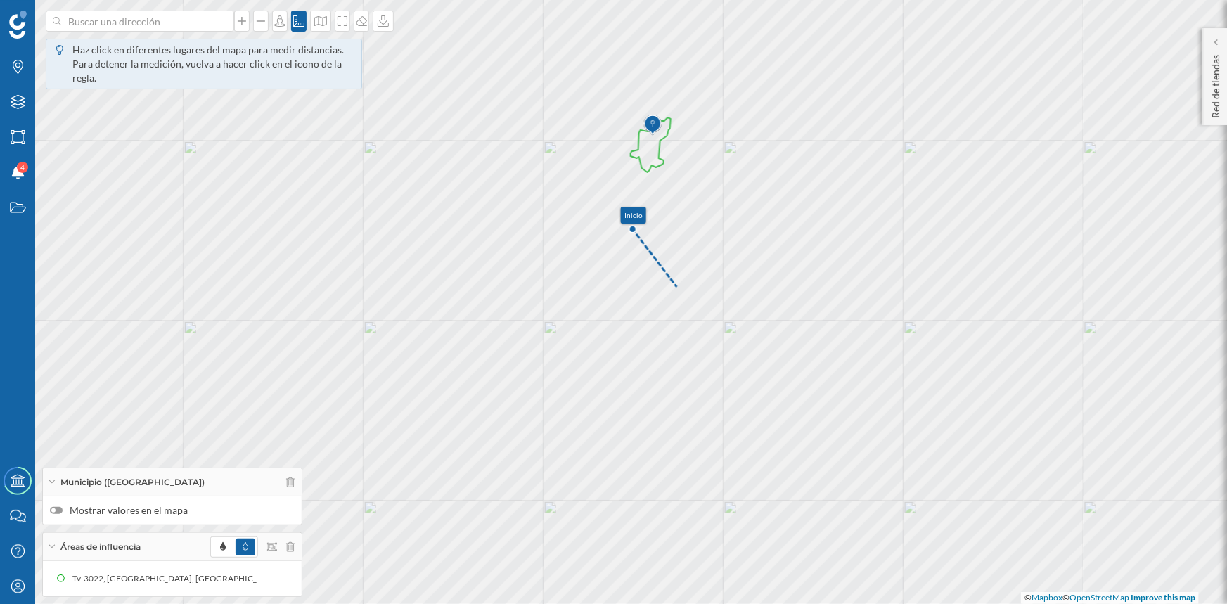
click at [677, 286] on div "Inicio © Mapbox © OpenStreetMap Improve this map" at bounding box center [613, 302] width 1227 height 604
click at [694, 314] on div "Inicio 0.74 km © Mapbox © OpenStreetMap Improve this map" at bounding box center [613, 302] width 1227 height 604
click at [683, 339] on div "Inicio 0.74 km 1.07 km © Mapbox © OpenStreetMap Improve this map" at bounding box center [613, 302] width 1227 height 604
click at [660, 361] on div "Inicio 0.74 km 1.07 km 1.35 km © Mapbox © OpenStreetMap Improve this map" at bounding box center [613, 302] width 1227 height 604
click at [630, 414] on div "Inicio 0.74 km 1.07 km 1.35 km 1.68 km © Mapbox © OpenStreetMap Improve this map" at bounding box center [613, 302] width 1227 height 604
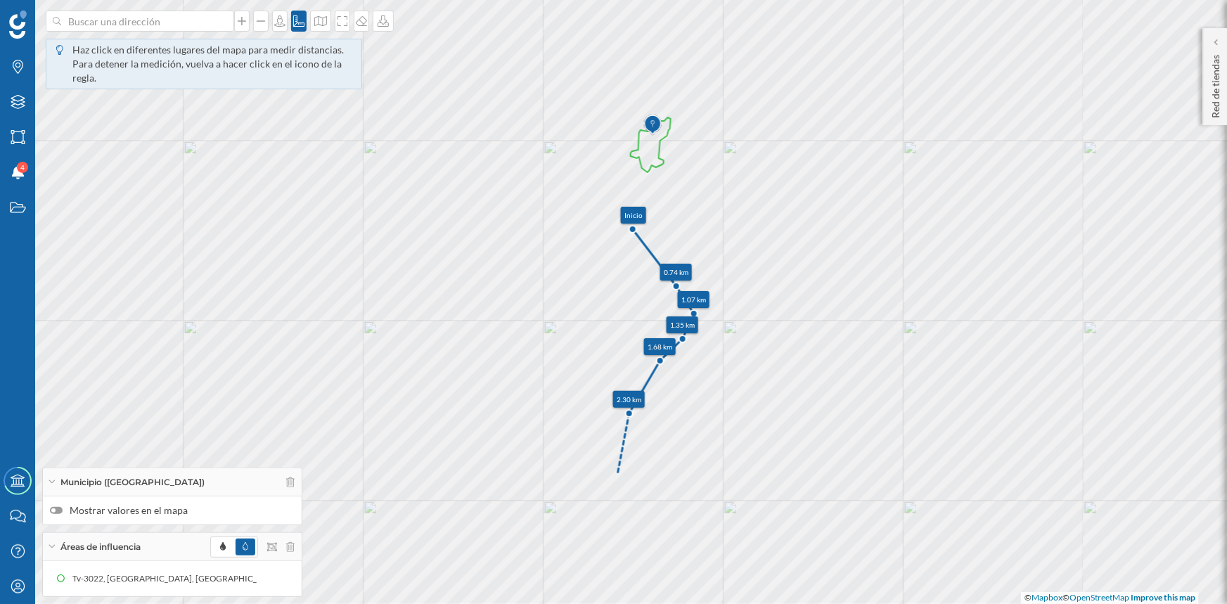
click at [618, 478] on div "Inicio 0.74 km 1.07 km 1.35 km 1.68 km 2.30 km © Mapbox © OpenStreetMap Improve…" at bounding box center [613, 302] width 1227 height 604
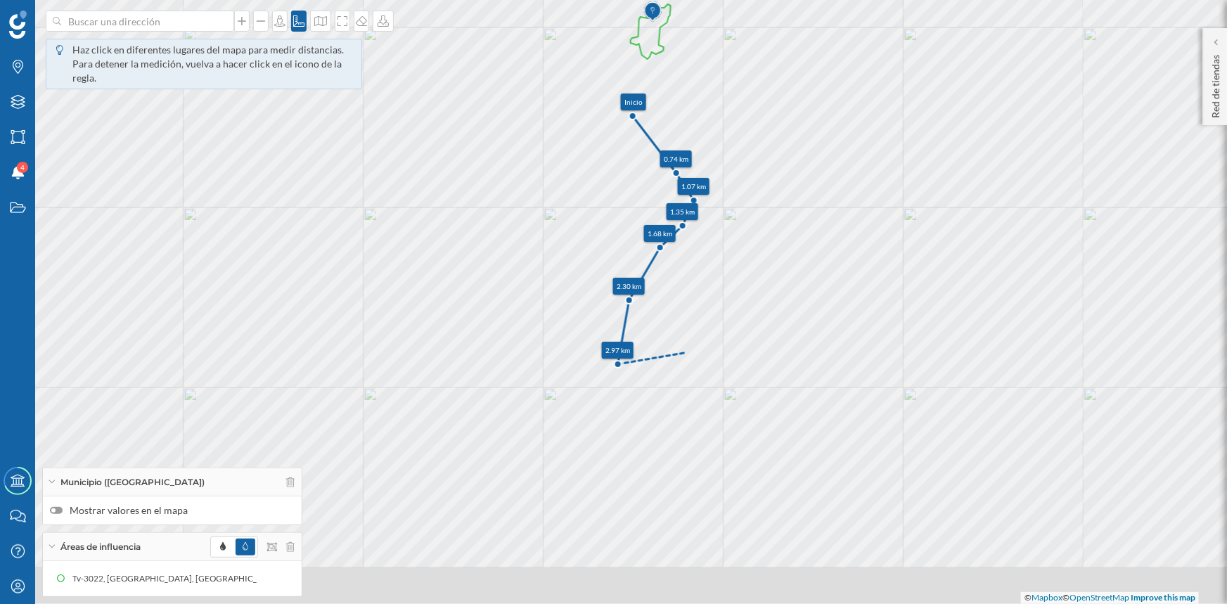
drag, startPoint x: 684, startPoint y: 448, endPoint x: 684, endPoint y: 155, distance: 292.6
click at [684, 155] on div "Inicio 0.74 km 1.07 km 1.35 km 1.68 km 2.30 km 2.97 km © Mapbox © OpenStreetMap…" at bounding box center [613, 302] width 1227 height 604
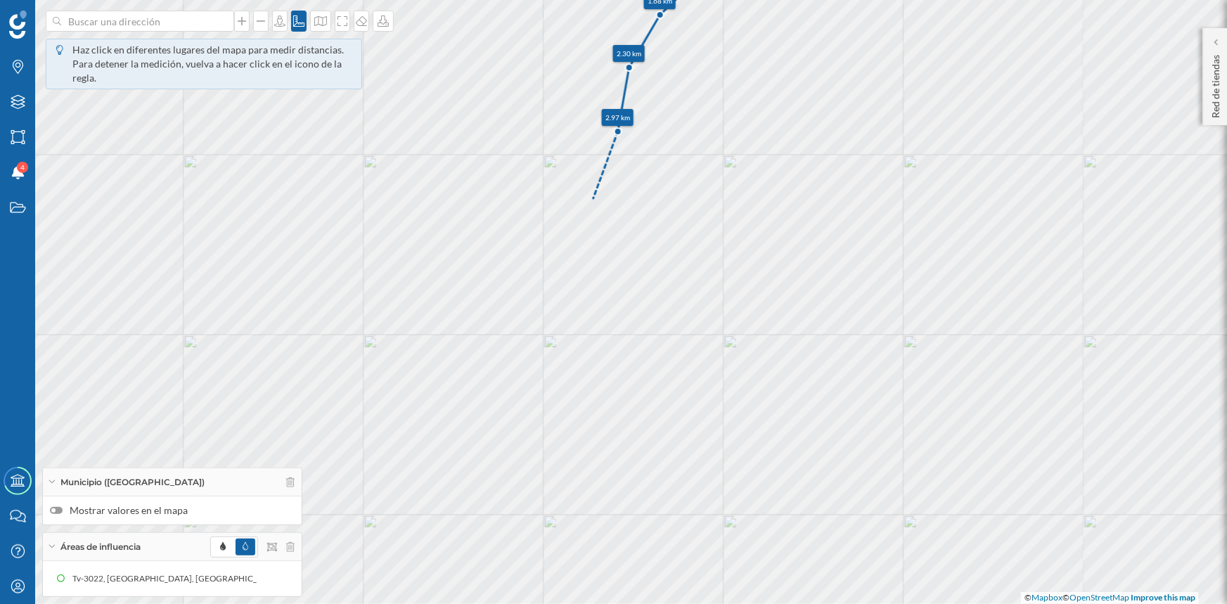
click at [594, 198] on div "Inicio 0.74 km 1.07 km 1.35 km 1.68 km 2.30 km 2.97 km © Mapbox © OpenStreetMap…" at bounding box center [613, 302] width 1227 height 604
click at [611, 236] on div "Inicio 0.74 km 1.07 km 1.35 km 1.68 km 2.30 km 2.97 km 3.69 km © Mapbox © OpenS…" at bounding box center [613, 302] width 1227 height 604
click at [579, 398] on div "Inicio 0.74 km 1.07 km 1.35 km 1.68 km 2.30 km 2.97 km 3.69 km 4.12 km © Mapbox…" at bounding box center [613, 302] width 1227 height 604
click at [558, 475] on div "Inicio 0.74 km 1.07 km 1.35 km 1.68 km 2.30 km 2.97 km 3.69 km 4.12 km 5.82 km …" at bounding box center [613, 302] width 1227 height 604
click at [554, 523] on div "Inicio 0.74 km 1.07 km 1.35 km 1.68 km 2.30 km 2.97 km 3.69 km 4.12 km 5.82 km …" at bounding box center [613, 302] width 1227 height 604
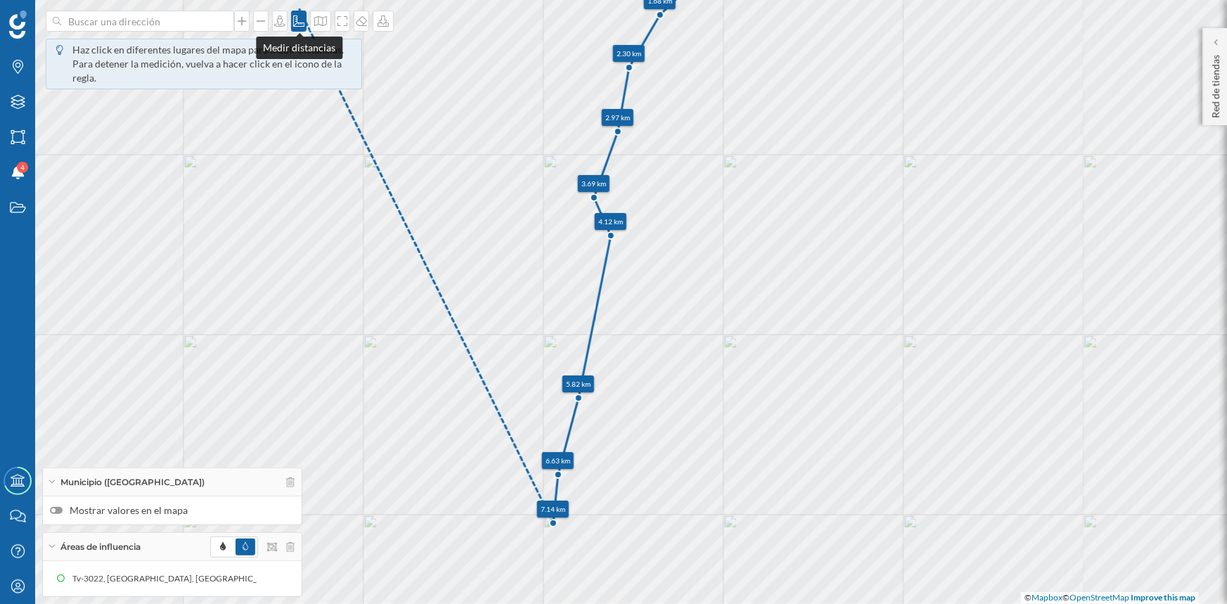
click at [299, 28] on div at bounding box center [298, 21] width 15 height 21
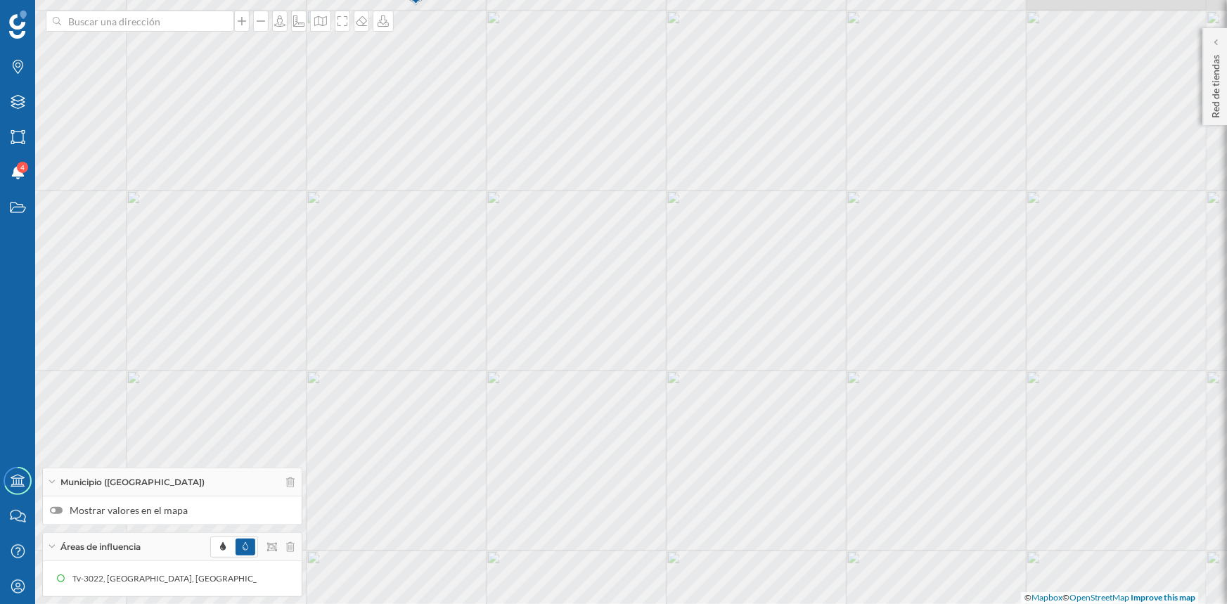
drag, startPoint x: 665, startPoint y: 157, endPoint x: 429, endPoint y: 374, distance: 320.6
click at [429, 374] on div "© Mapbox © OpenStreetMap Improve this map" at bounding box center [613, 302] width 1227 height 604
drag, startPoint x: 504, startPoint y: 265, endPoint x: 551, endPoint y: 323, distance: 74.0
click at [551, 323] on div "© Mapbox © OpenStreetMap Improve this map" at bounding box center [613, 302] width 1227 height 604
click at [303, 14] on div at bounding box center [298, 21] width 15 height 21
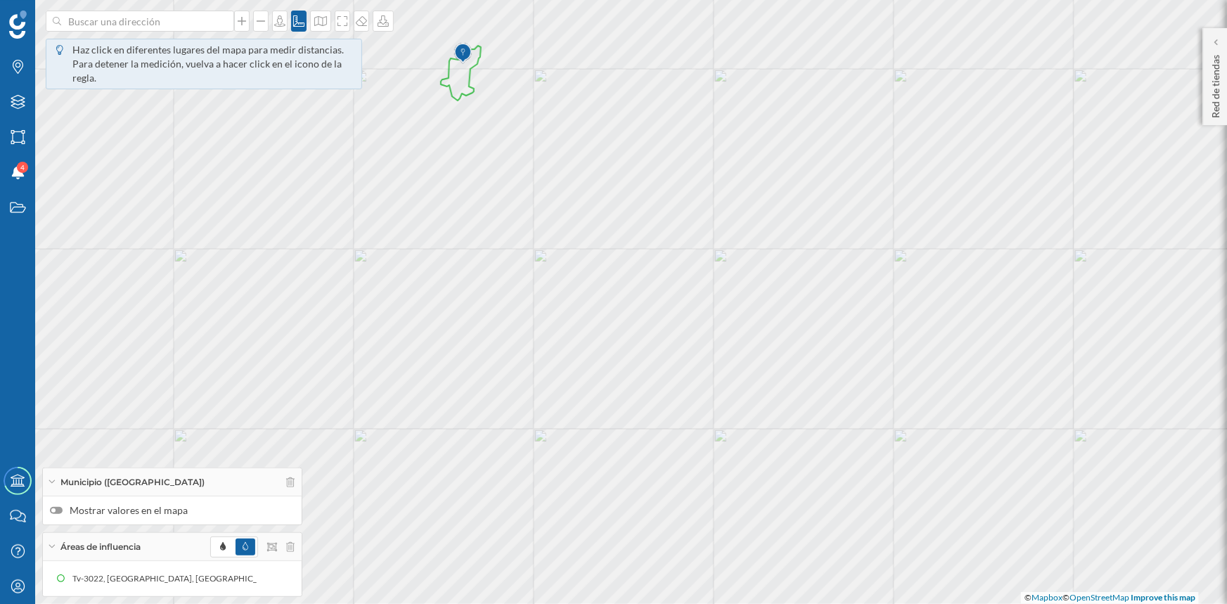
drag, startPoint x: 446, startPoint y: 163, endPoint x: 478, endPoint y: 202, distance: 50.4
click at [449, 165] on div "© Mapbox © OpenStreetMap Improve this map" at bounding box center [613, 302] width 1227 height 604
click at [451, 164] on div "© Mapbox © OpenStreetMap Improve this map" at bounding box center [613, 302] width 1227 height 604
click at [494, 220] on div "Inicio © Mapbox © OpenStreetMap Improve this map" at bounding box center [613, 302] width 1227 height 604
click at [530, 281] on div "Inicio 0.73 km © Mapbox © OpenStreetMap Improve this map" at bounding box center [613, 302] width 1227 height 604
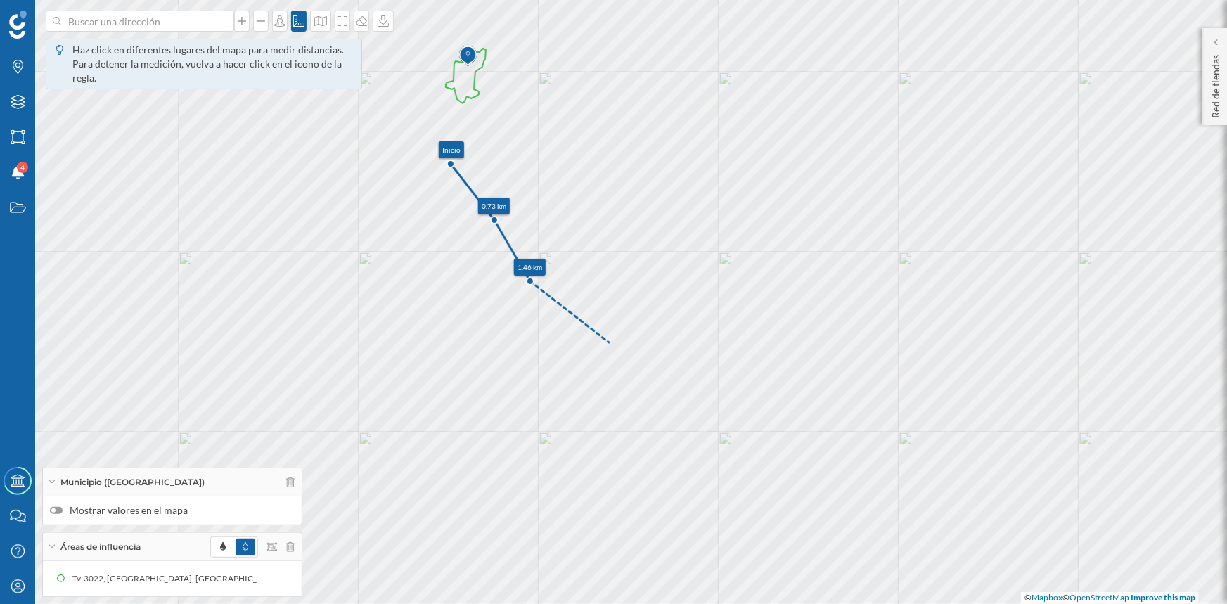
click at [609, 343] on div "Inicio 0.73 km 1.46 km © Mapbox © OpenStreetMap Improve this map" at bounding box center [613, 302] width 1227 height 604
click at [604, 366] on div "Inicio 0.73 km 1.46 km 2.48 km © Mapbox © OpenStreetMap Improve this map" at bounding box center [613, 302] width 1227 height 604
click at [652, 476] on div "Inicio 0.73 km 1.46 km 2.48 km 2.73 km © Mapbox © OpenStreetMap Improve this map" at bounding box center [613, 302] width 1227 height 604
click at [608, 487] on div "Inicio 0.73 km 1.46 km 2.48 km 2.73 km 3.96 km © Mapbox © OpenStreetMap Improve…" at bounding box center [613, 302] width 1227 height 604
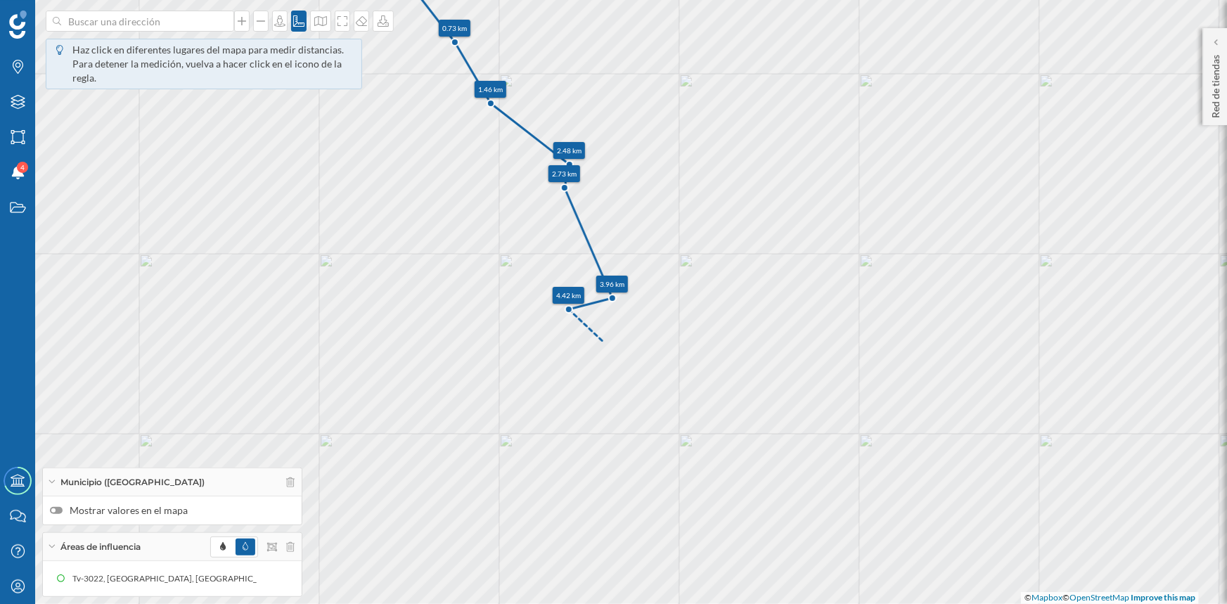
drag, startPoint x: 643, startPoint y: 521, endPoint x: 604, endPoint y: 341, distance: 183.6
click at [604, 341] on div "Inicio 0.73 km 1.46 km 2.48 km 2.73 km 3.96 km 4.42 km © Mapbox © OpenStreetMap…" at bounding box center [613, 302] width 1227 height 604
click at [552, 395] on div "Inicio 0.73 km 1.46 km 2.48 km 2.73 km 3.96 km 4.42 km © Mapbox © OpenStreetMap…" at bounding box center [613, 302] width 1227 height 604
click at [607, 459] on div "Inicio 0.73 km 1.46 km 2.48 km 2.73 km 3.96 km 4.42 km 5.33 km © Mapbox © OpenS…" at bounding box center [613, 302] width 1227 height 604
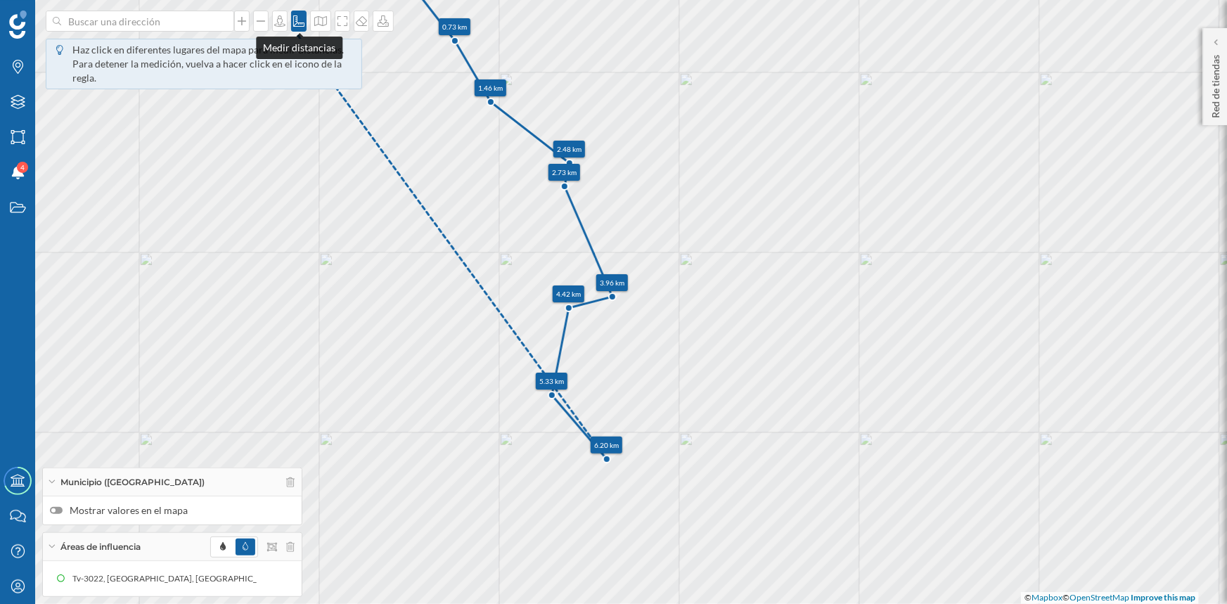
click at [296, 22] on icon at bounding box center [299, 20] width 14 height 11
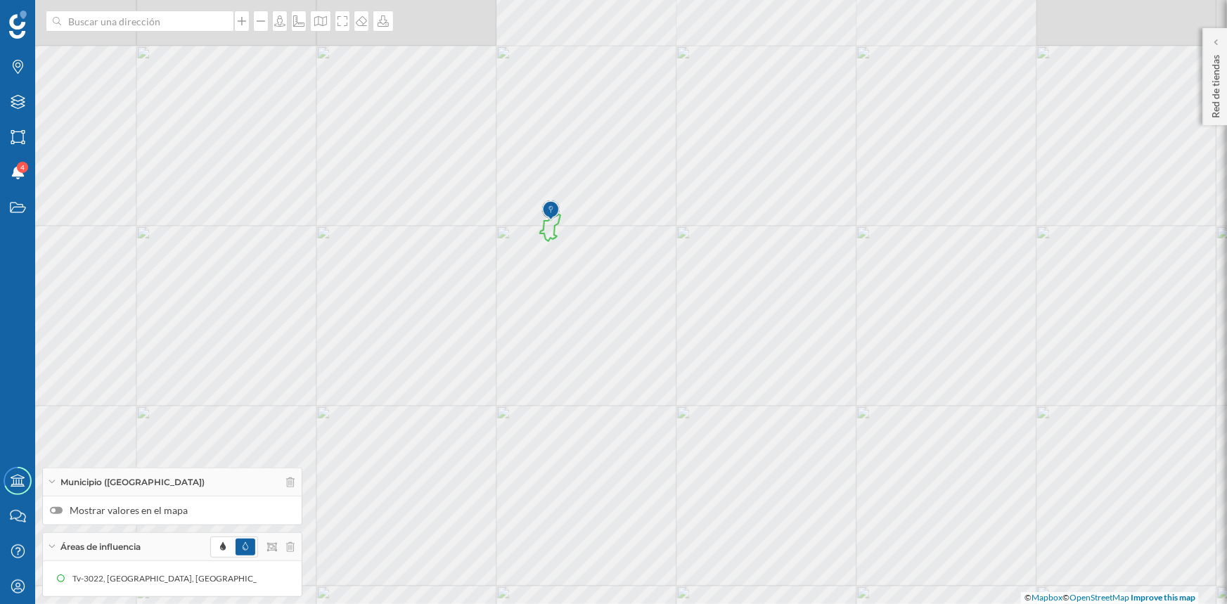
drag, startPoint x: 431, startPoint y: 137, endPoint x: 558, endPoint y: 383, distance: 276.5
click at [558, 383] on div "© Mapbox © OpenStreetMap Improve this map" at bounding box center [613, 302] width 1227 height 604
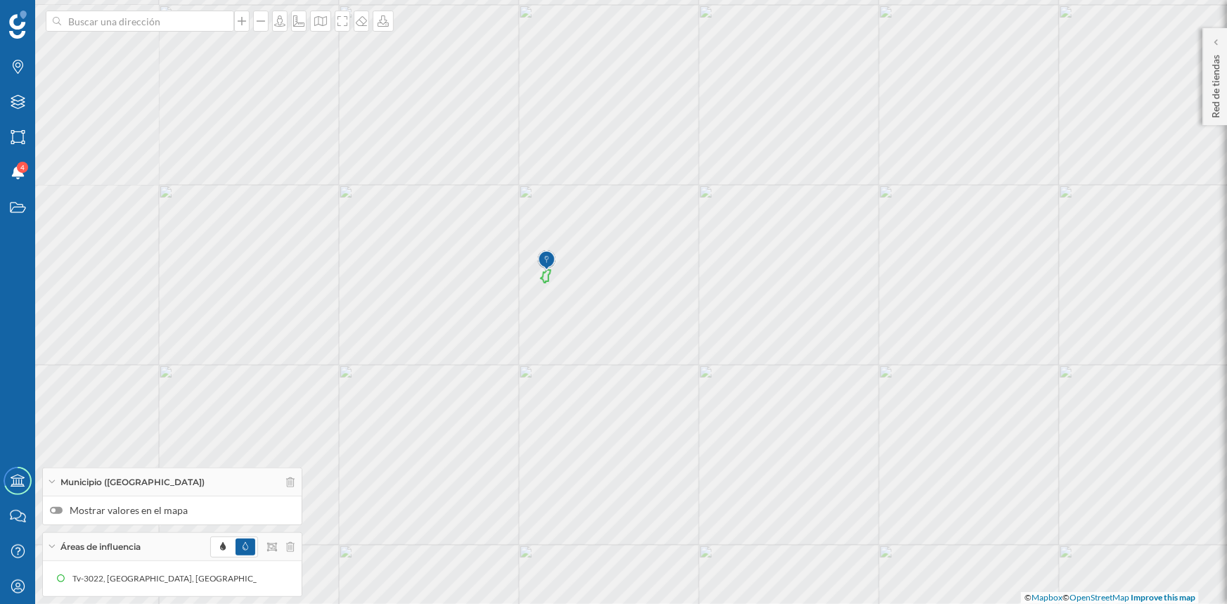
click at [61, 513] on div at bounding box center [56, 510] width 13 height 7
click at [0, 0] on input "Mostrar valores en el mapa" at bounding box center [0, 0] width 0 height 0
click at [11, 54] on div "Marcas" at bounding box center [17, 66] width 35 height 35
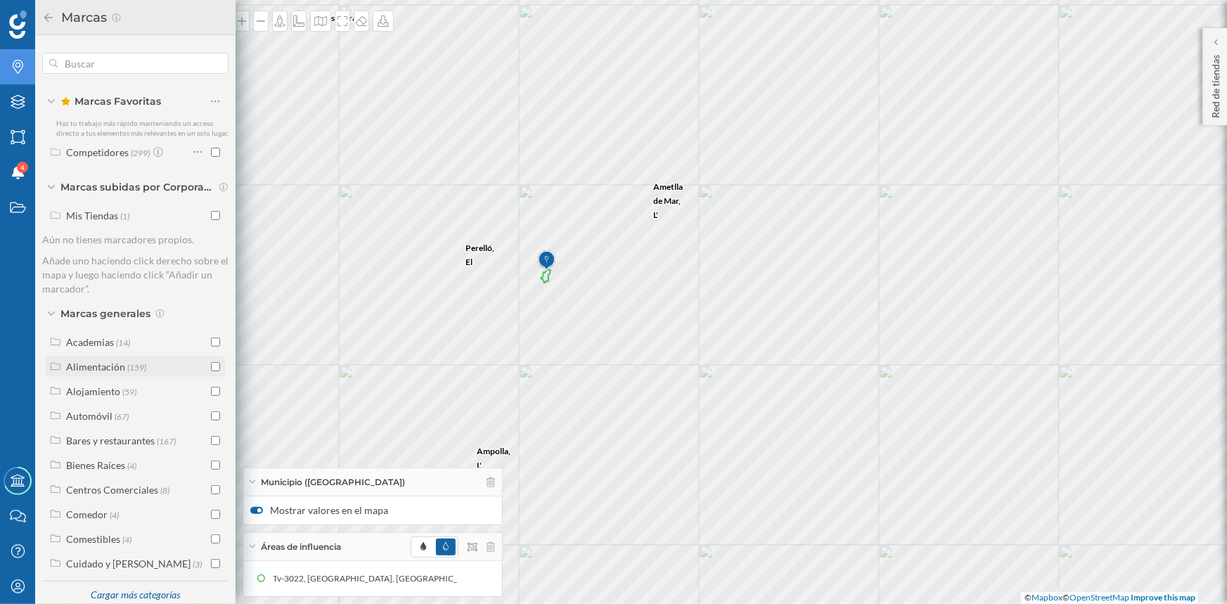
click at [211, 371] on input "checkbox" at bounding box center [215, 366] width 9 height 9
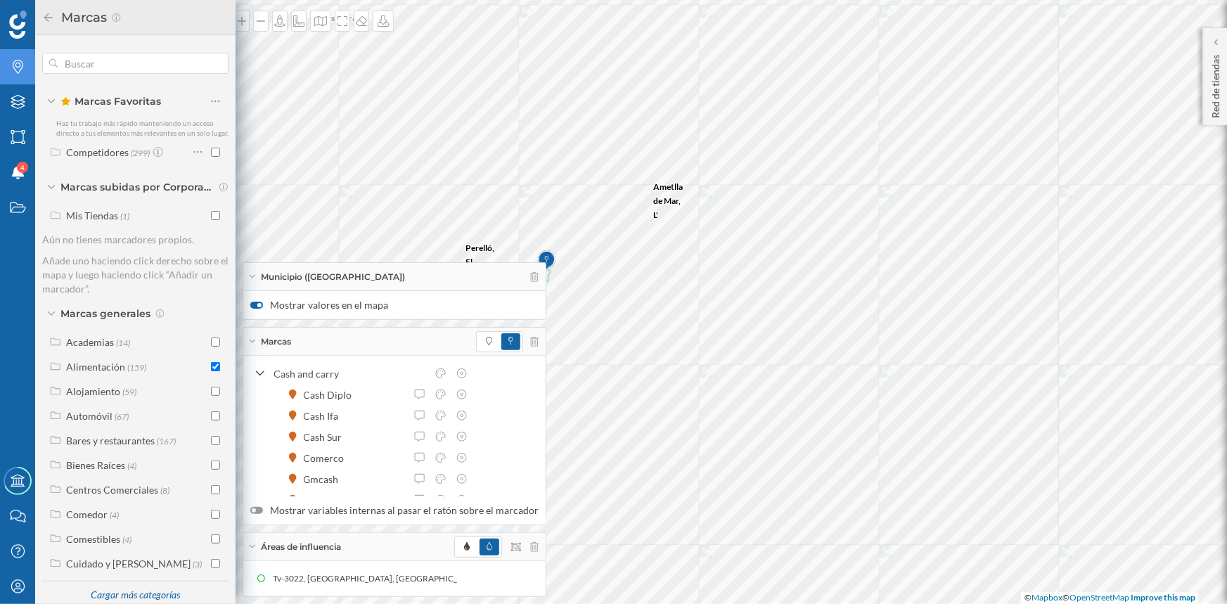
click at [211, 371] on input "checkbox" at bounding box center [215, 366] width 9 height 9
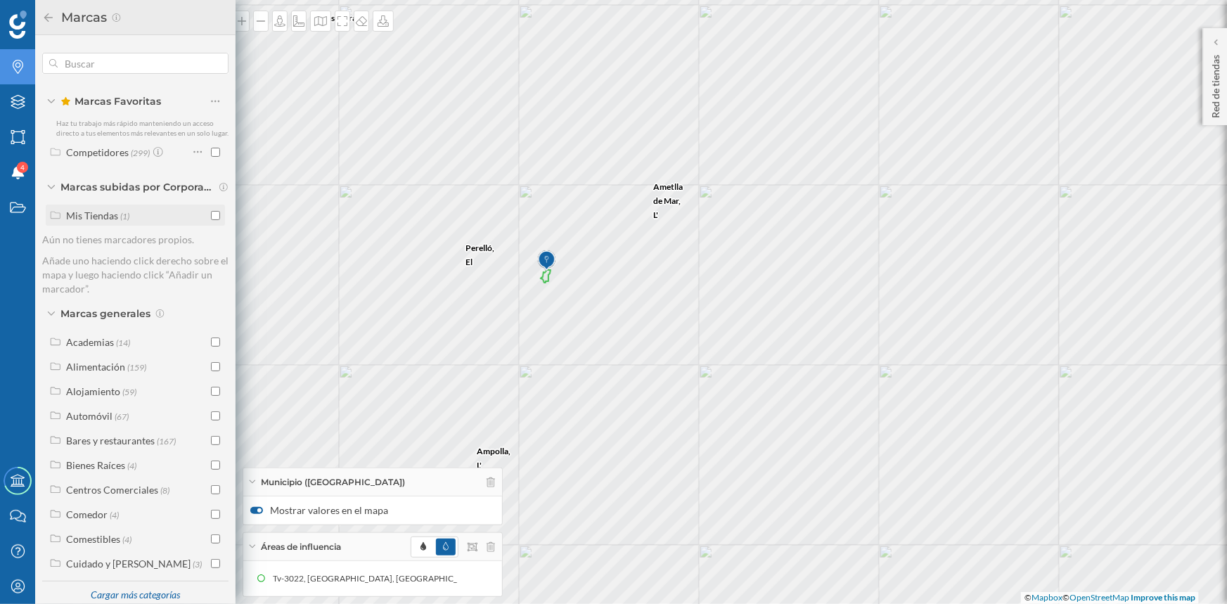
click at [211, 220] on input "checkbox" at bounding box center [215, 215] width 9 height 9
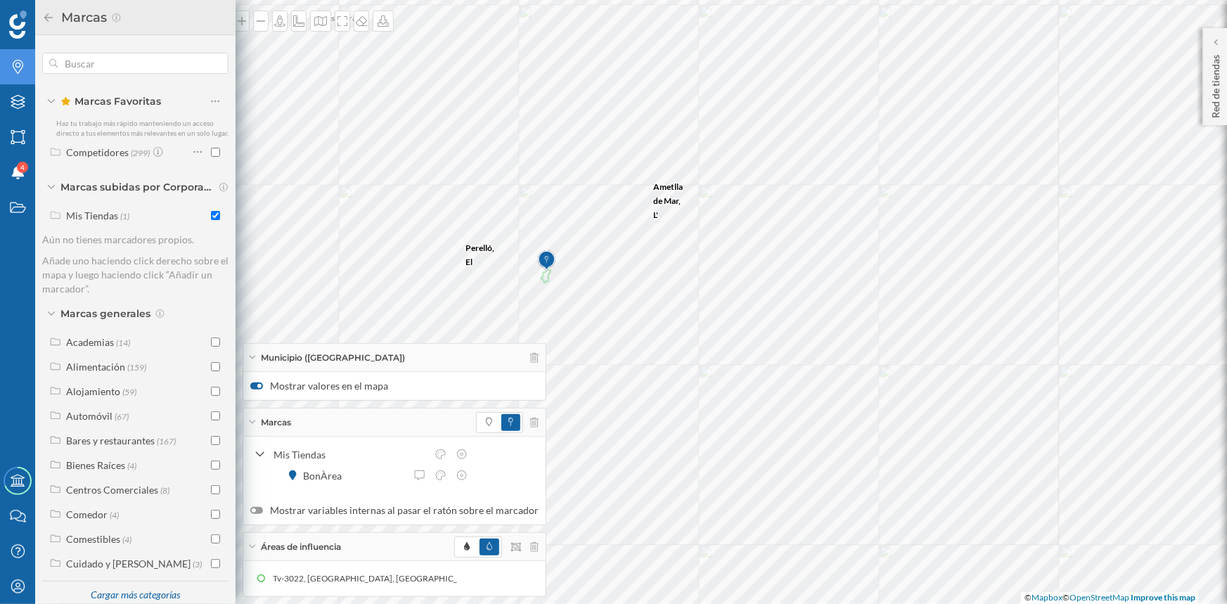
click at [257, 509] on div at bounding box center [256, 510] width 13 height 7
click at [0, 0] on input "Mostrar variables internas al pasar el ratón sobre el marcador" at bounding box center [0, 0] width 0 height 0
click at [257, 509] on div at bounding box center [259, 511] width 4 height 4
click at [0, 0] on input "Mostrar variables internas al pasar el ratón sobre el marcador" at bounding box center [0, 0] width 0 height 0
click at [486, 428] on span at bounding box center [489, 422] width 6 height 13
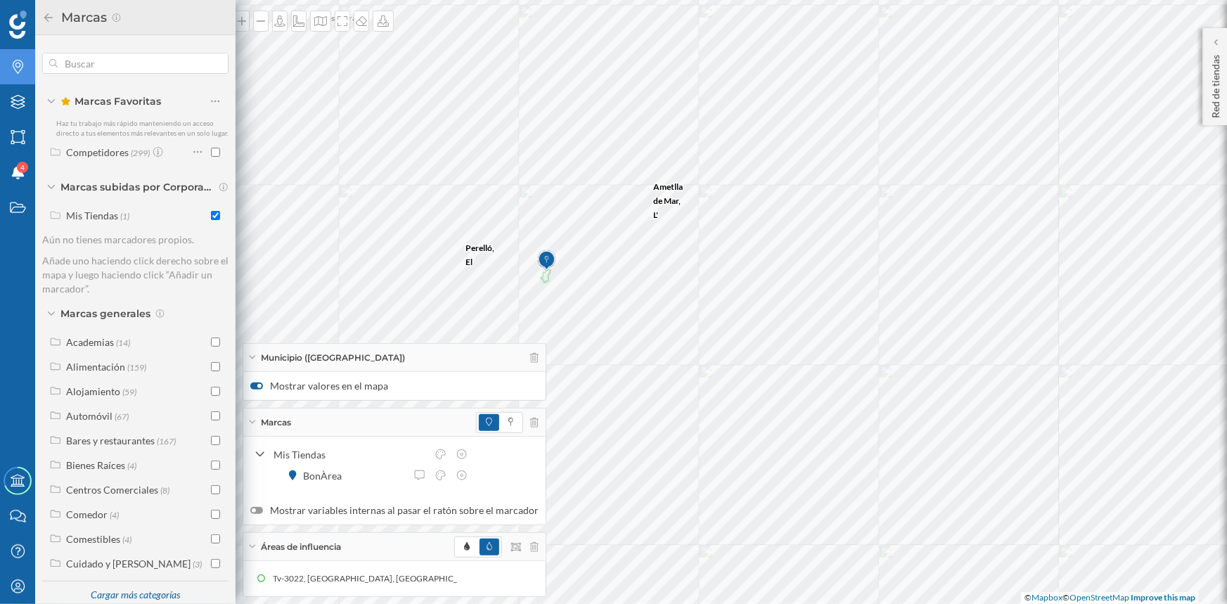
click at [46, 14] on icon at bounding box center [48, 18] width 13 height 10
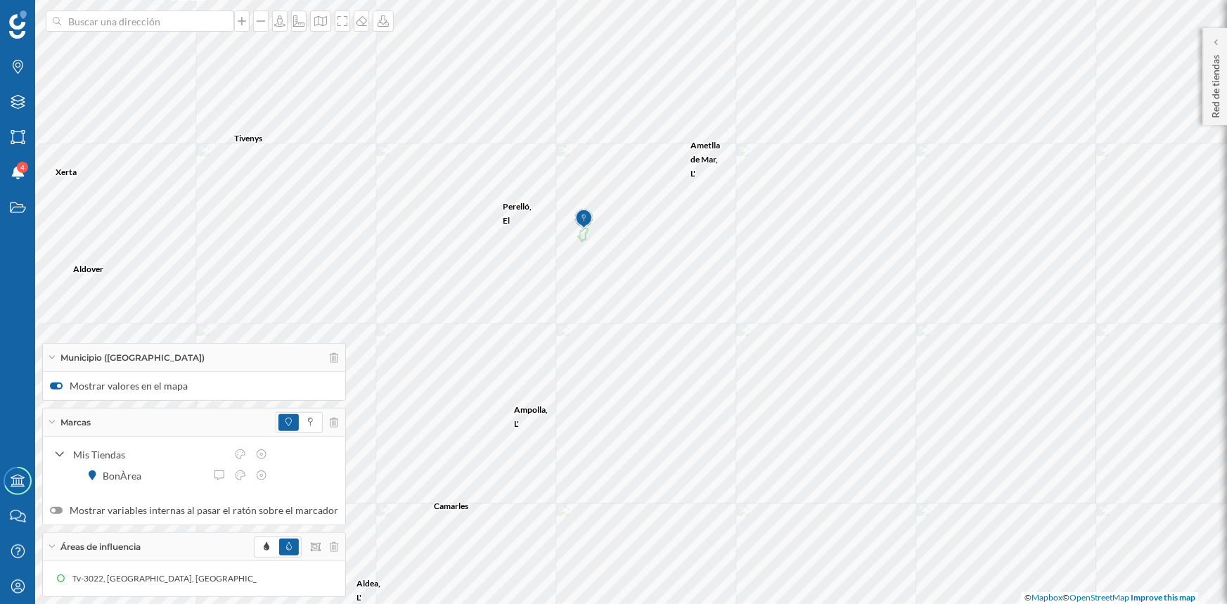
click at [51, 364] on div "Municipio ([GEOGRAPHIC_DATA])" at bounding box center [194, 358] width 302 height 28
click at [50, 429] on div "Marcas" at bounding box center [194, 423] width 302 height 28
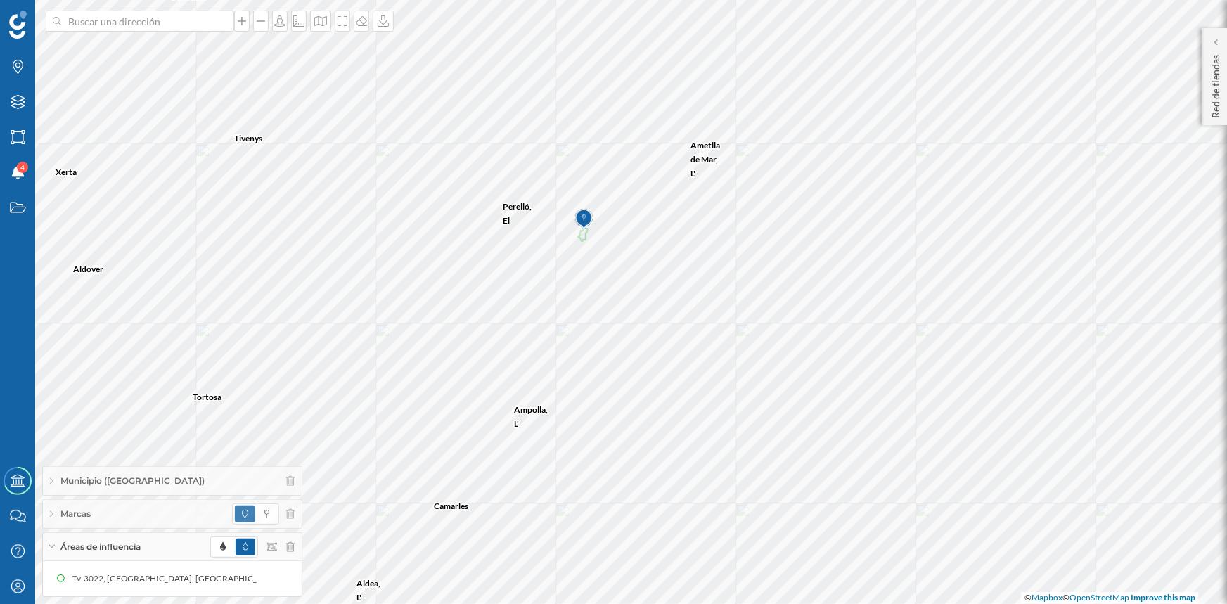
click at [54, 547] on icon at bounding box center [52, 547] width 8 height 4
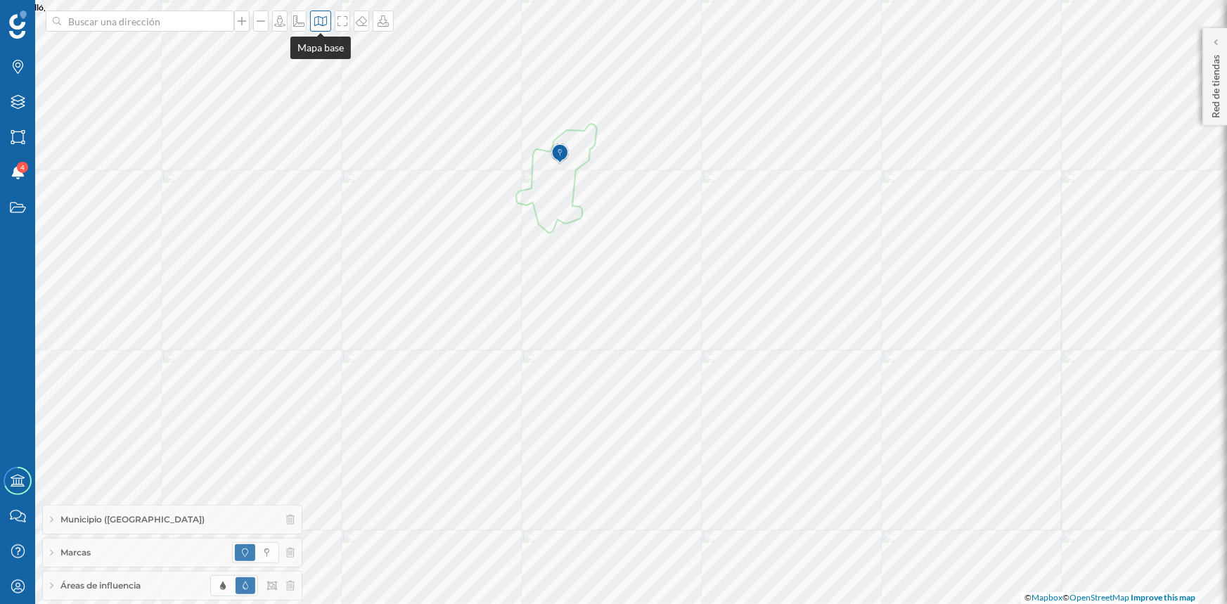
click at [317, 17] on icon at bounding box center [321, 20] width 14 height 11
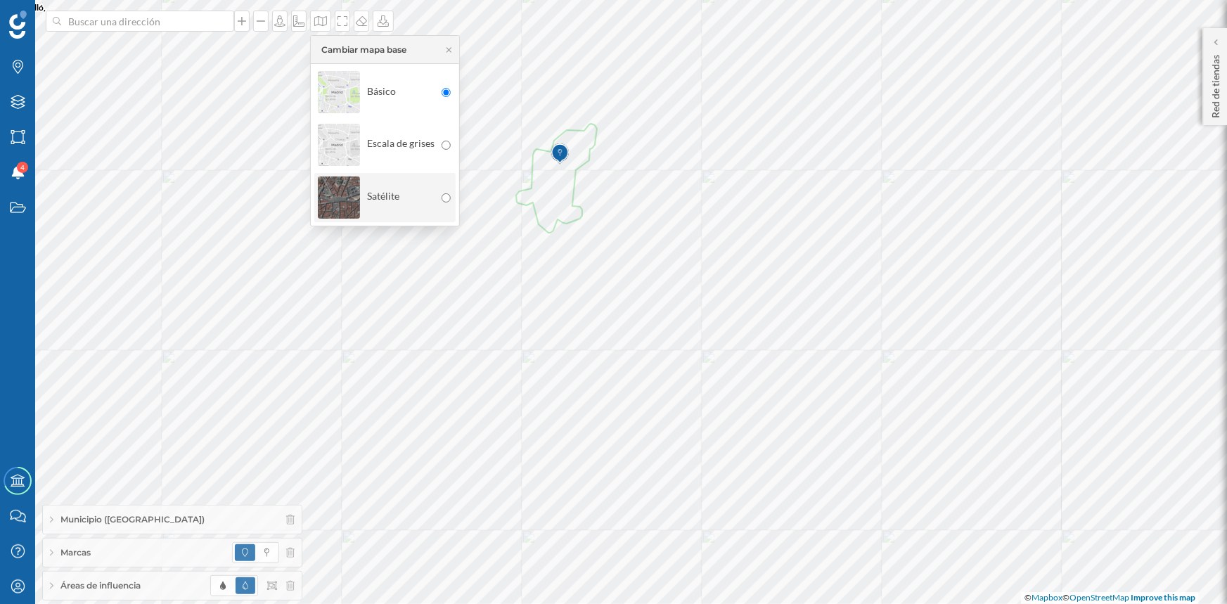
click at [328, 186] on img at bounding box center [339, 197] width 42 height 49
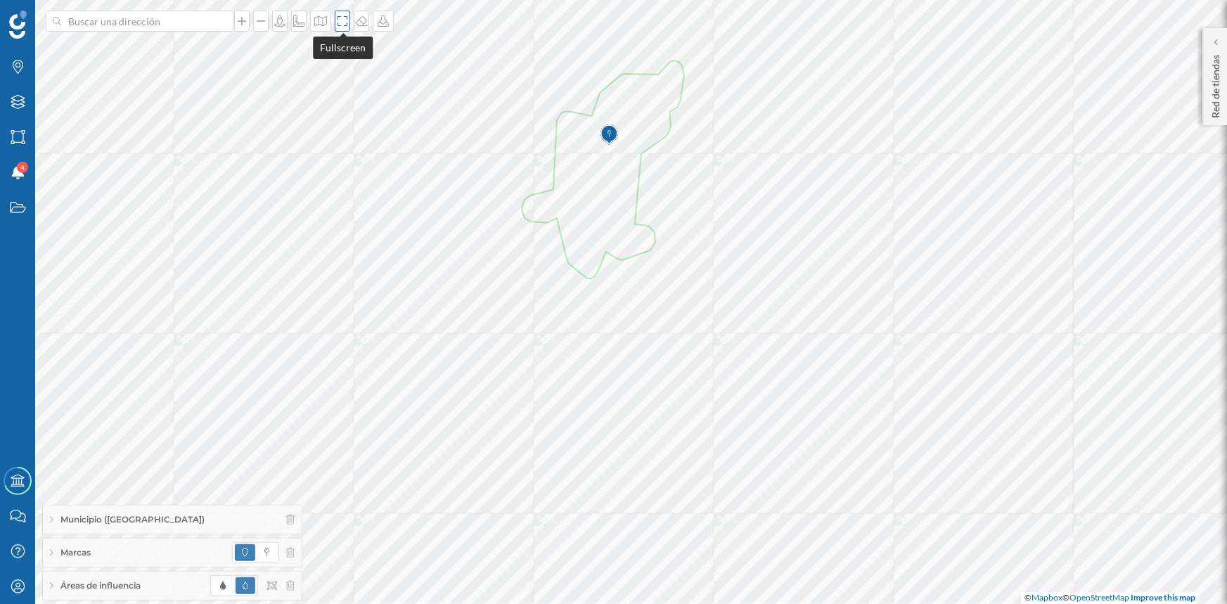
click at [340, 23] on icon at bounding box center [343, 20] width 14 height 11
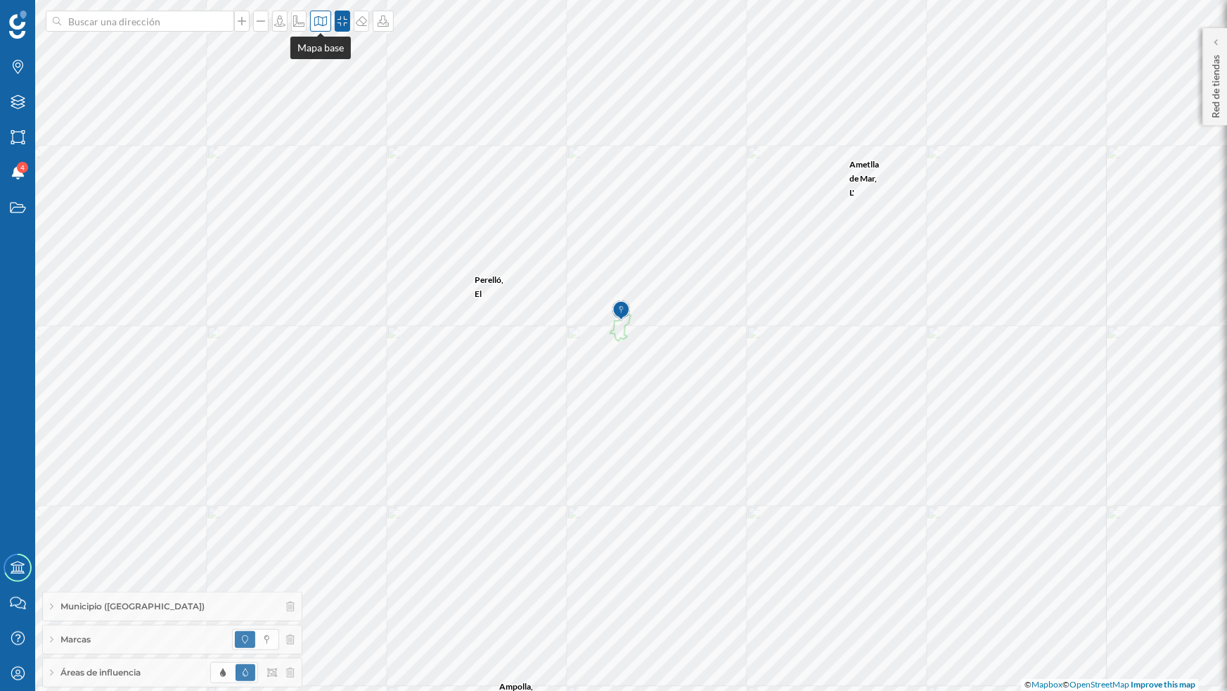
click at [314, 25] on icon at bounding box center [321, 20] width 14 height 11
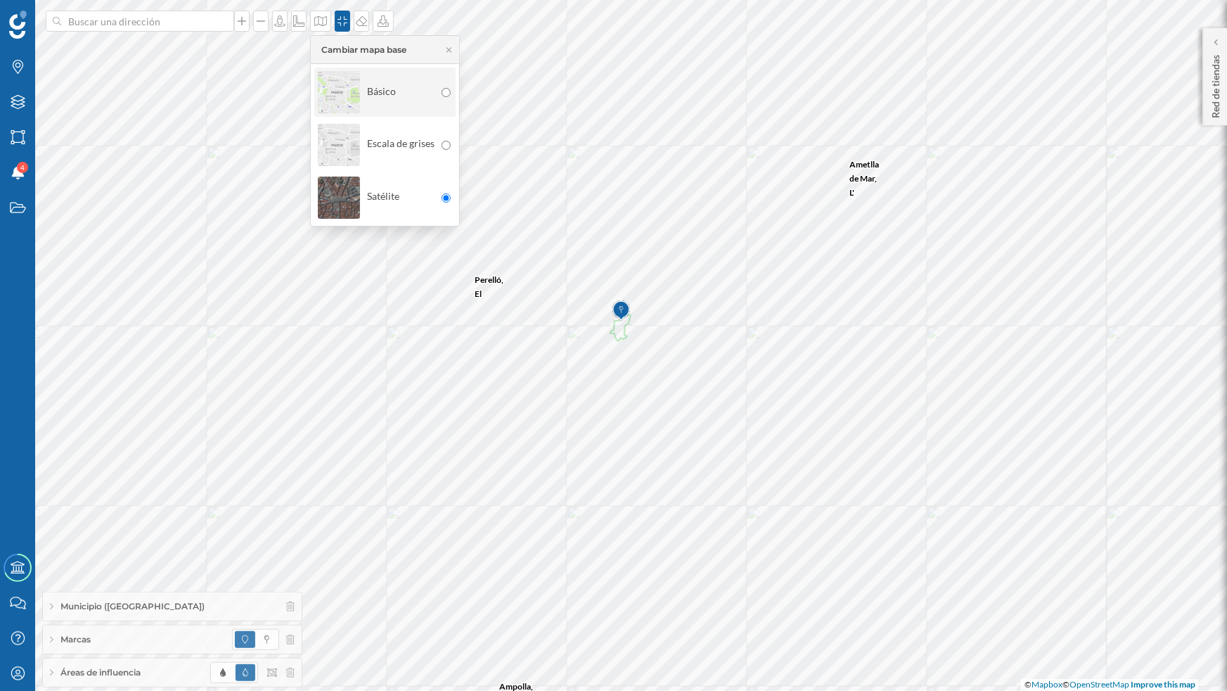
click at [315, 87] on div "Básico" at bounding box center [384, 92] width 141 height 49
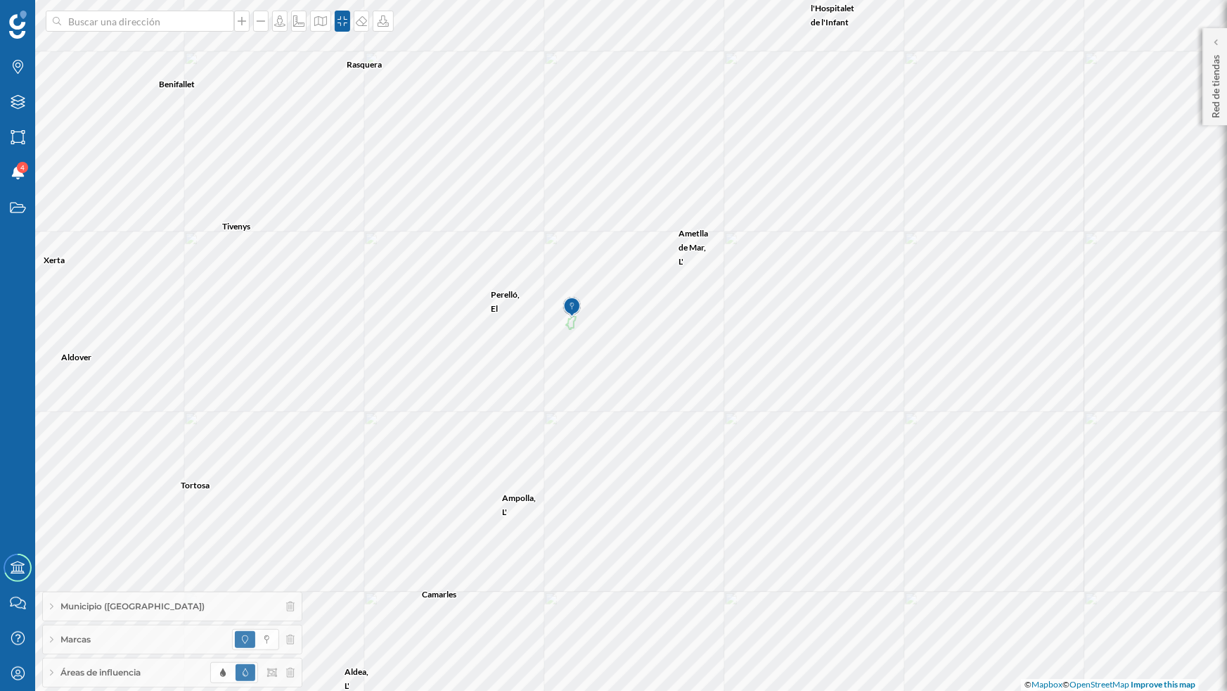
click at [72, 604] on div "Municipio ([GEOGRAPHIC_DATA])" at bounding box center [172, 606] width 259 height 28
click at [52, 602] on div at bounding box center [56, 602] width 13 height 7
click at [0, 0] on input "Mostrar valores en el mapa" at bounding box center [0, 0] width 0 height 0
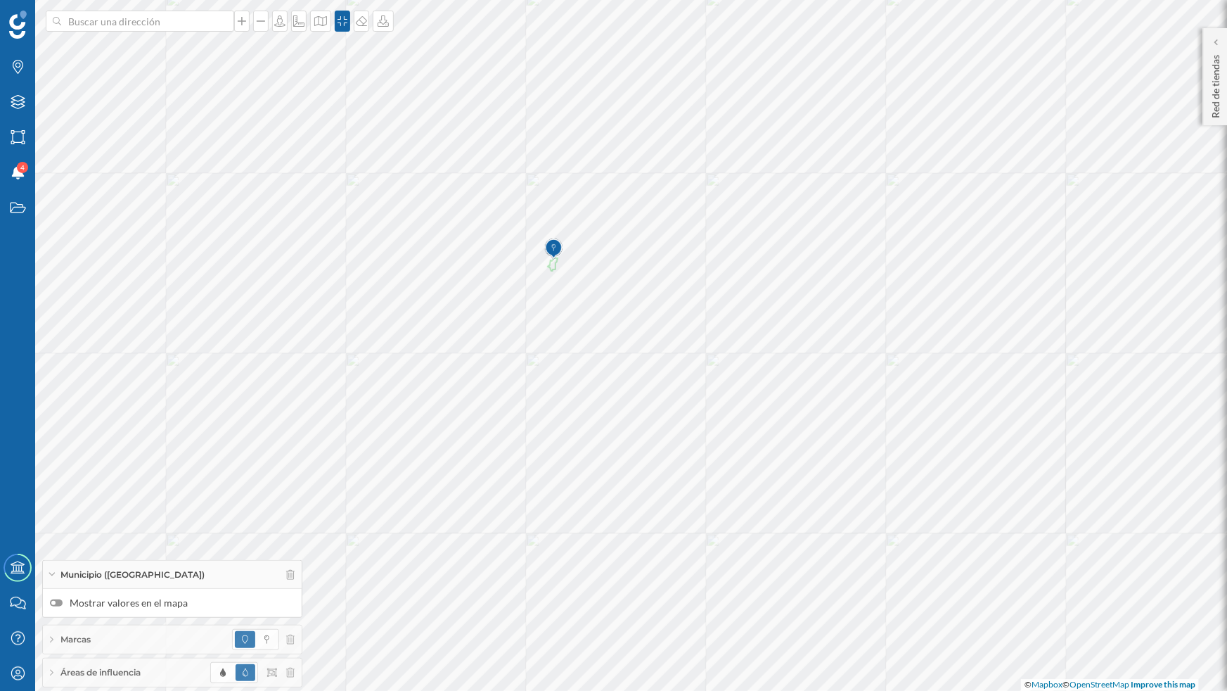
click at [54, 599] on div at bounding box center [56, 602] width 13 height 7
click at [0, 0] on input "Mostrar valores en el mapa" at bounding box center [0, 0] width 0 height 0
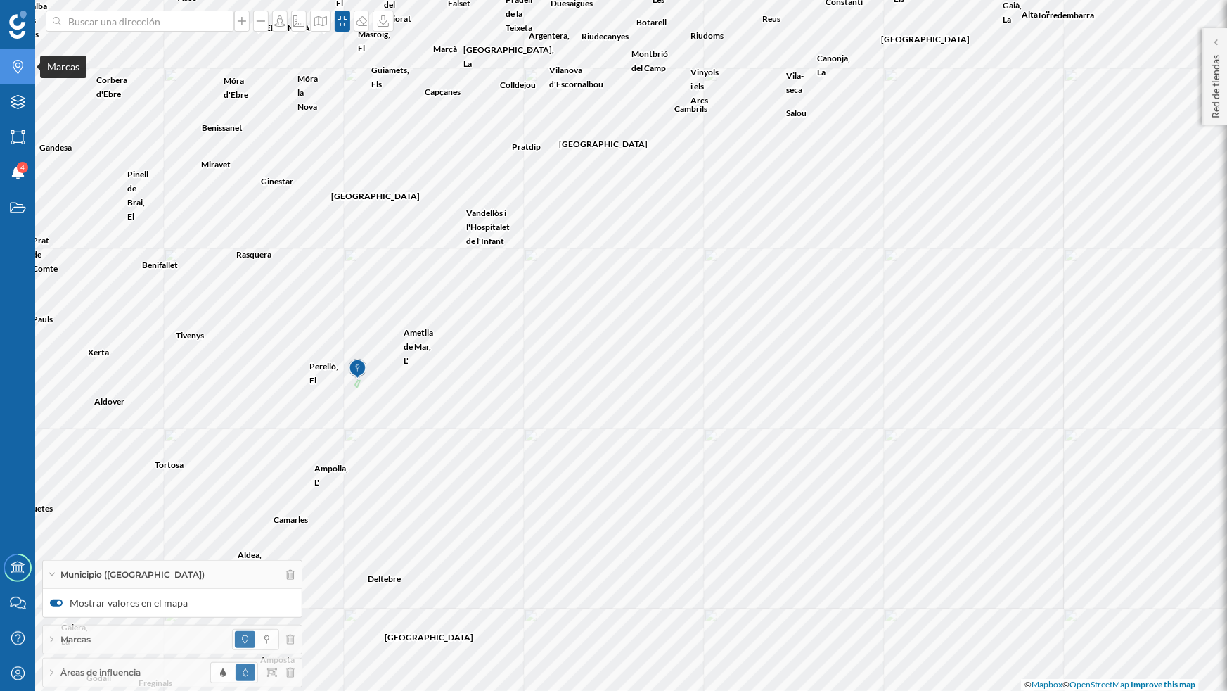
click at [20, 58] on div "Marcas" at bounding box center [17, 66] width 35 height 35
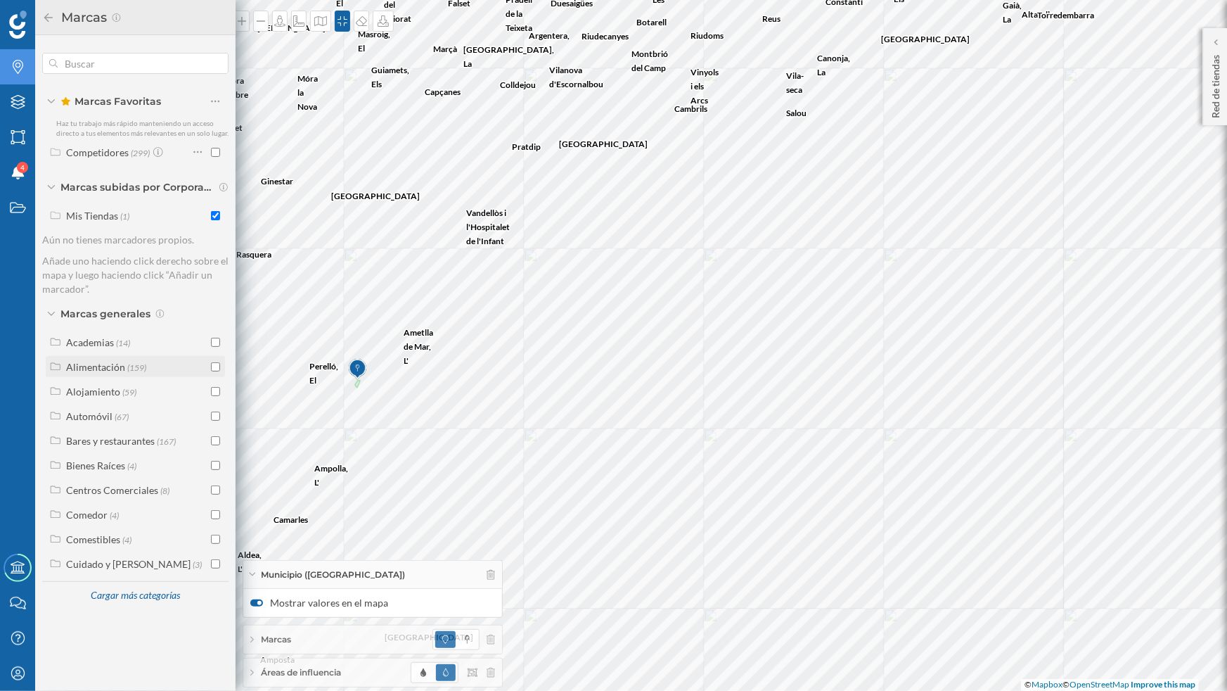
click at [211, 366] on div "Alimentación (159)" at bounding box center [134, 366] width 171 height 15
click at [211, 371] on input "checkbox" at bounding box center [215, 366] width 9 height 9
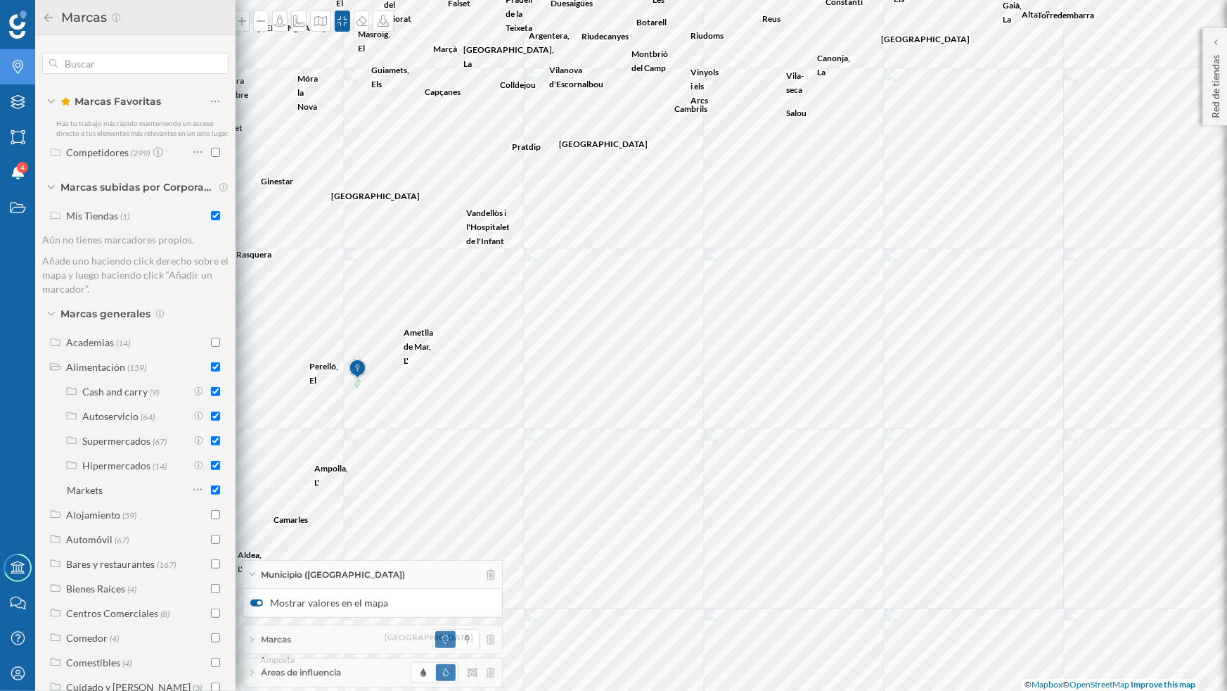
click at [43, 18] on icon at bounding box center [48, 18] width 13 height 10
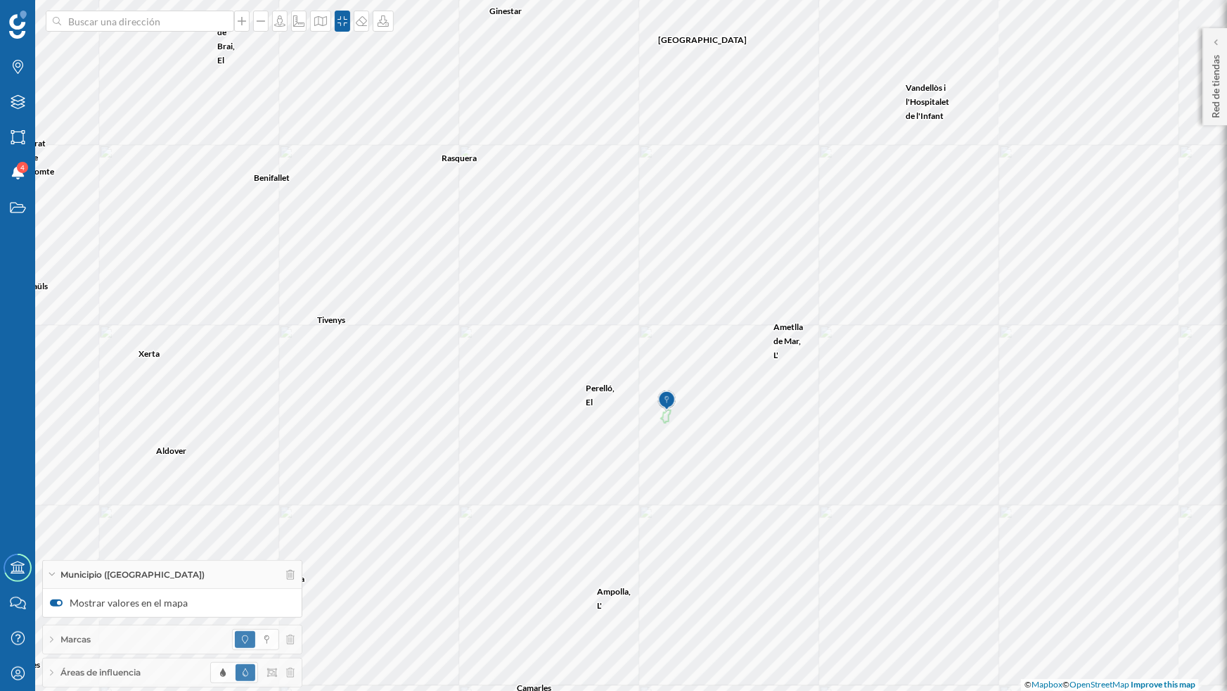
click at [55, 601] on div at bounding box center [56, 602] width 13 height 7
click at [0, 0] on input "Mostrar valores en el mapa" at bounding box center [0, 0] width 0 height 0
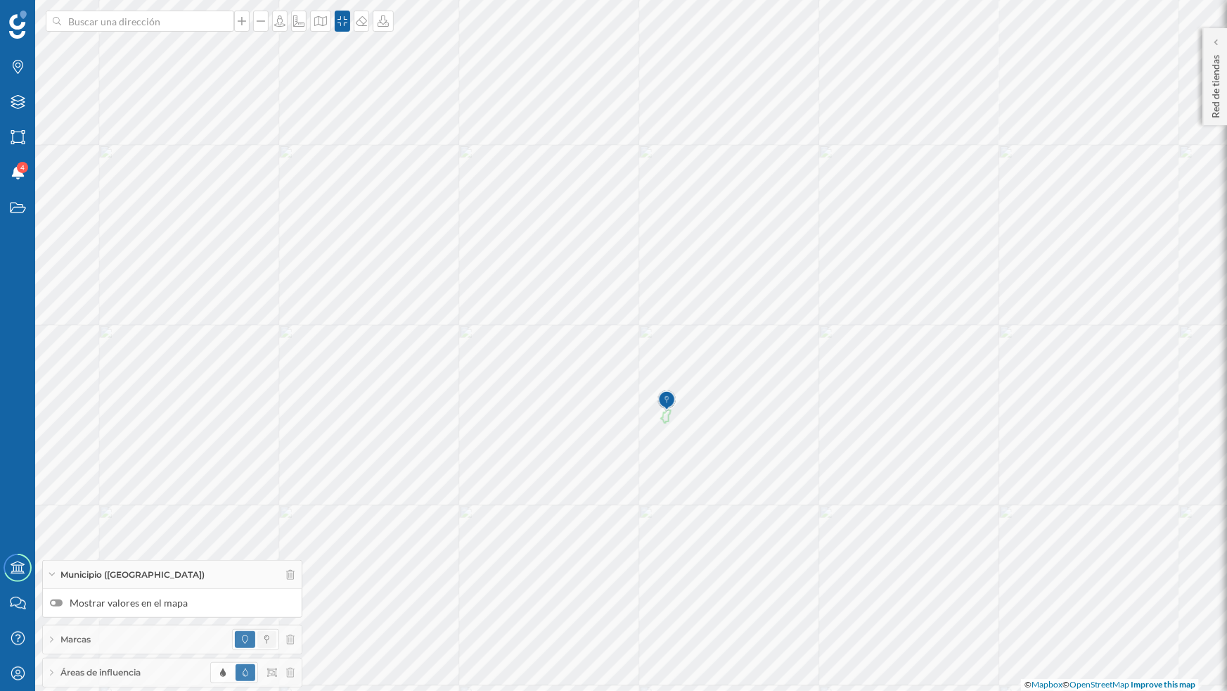
click at [271, 604] on span at bounding box center [266, 639] width 19 height 17
click at [241, 604] on span at bounding box center [245, 639] width 20 height 17
click at [289, 575] on icon at bounding box center [290, 575] width 8 height 10
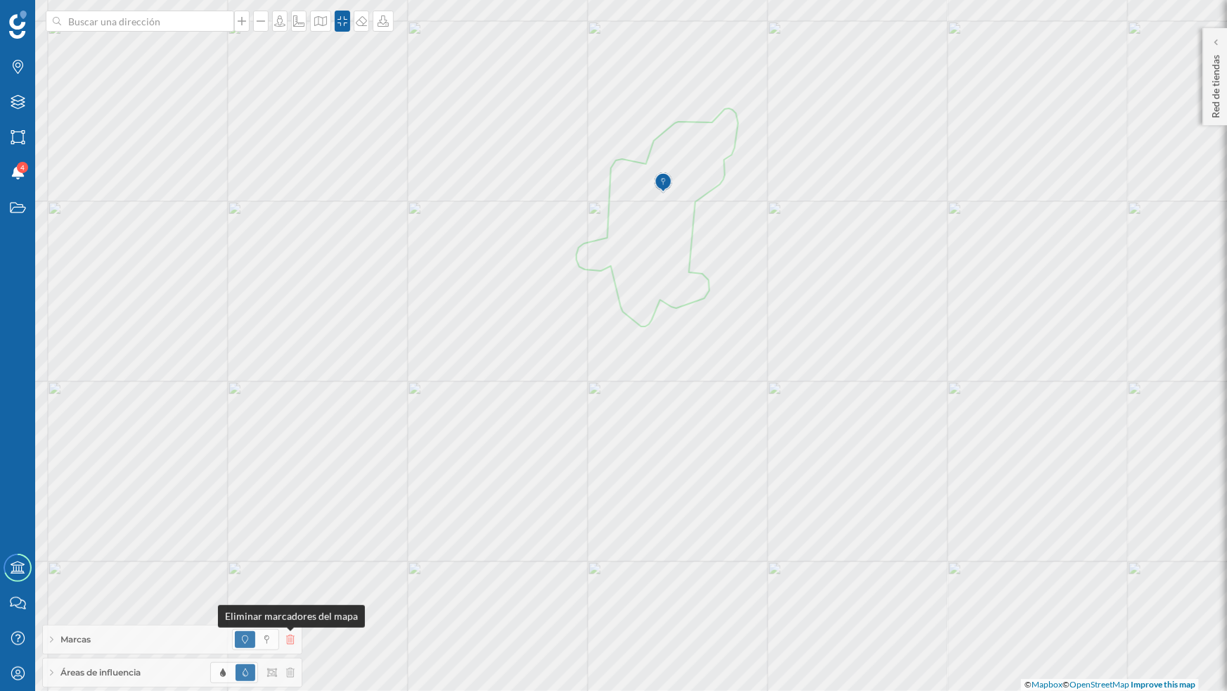
click at [289, 604] on icon at bounding box center [290, 639] width 8 height 10
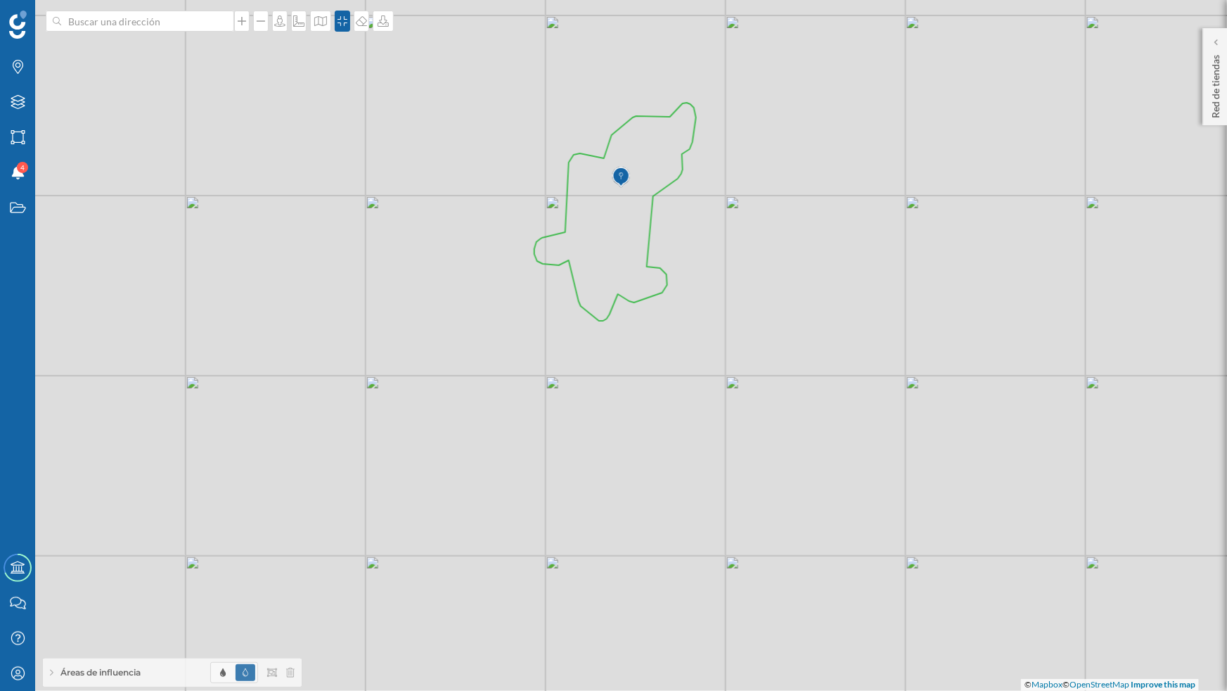
drag, startPoint x: 917, startPoint y: 396, endPoint x: 878, endPoint y: 382, distance: 41.8
click at [878, 382] on div "© Mapbox © OpenStreetMap Improve this map" at bounding box center [613, 345] width 1227 height 691
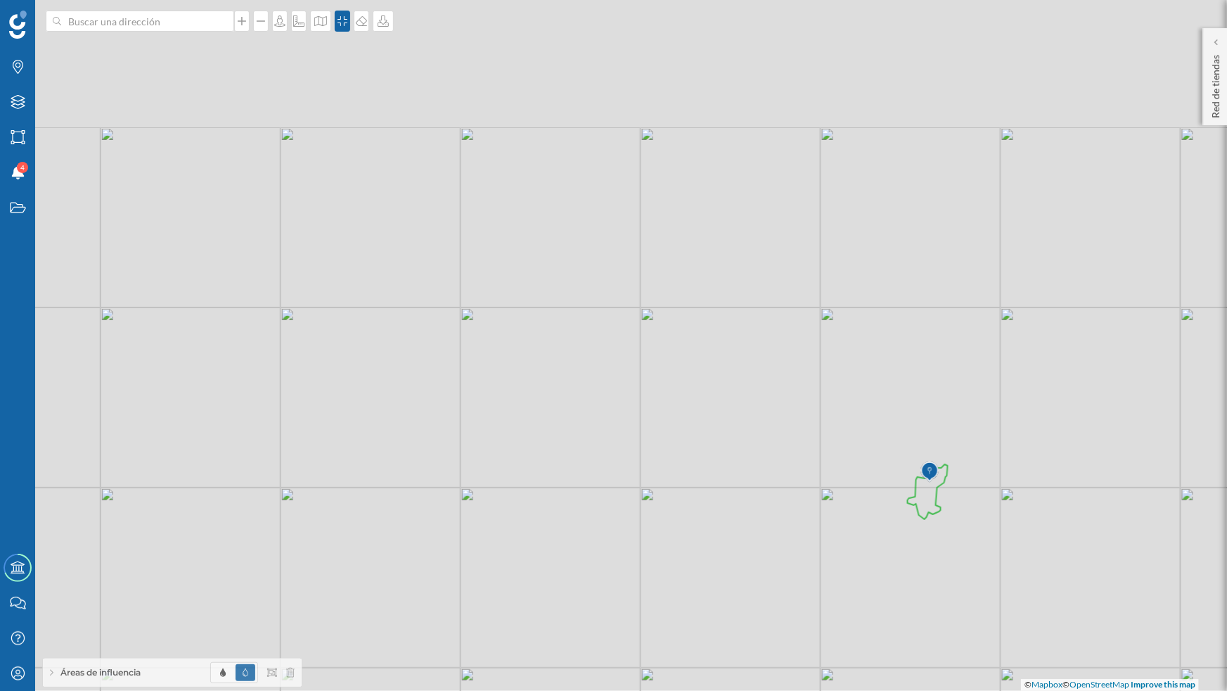
drag, startPoint x: 260, startPoint y: 284, endPoint x: 327, endPoint y: 421, distance: 151.9
click at [327, 421] on div "© Mapbox © OpenStreetMap Improve this map" at bounding box center [613, 345] width 1227 height 691
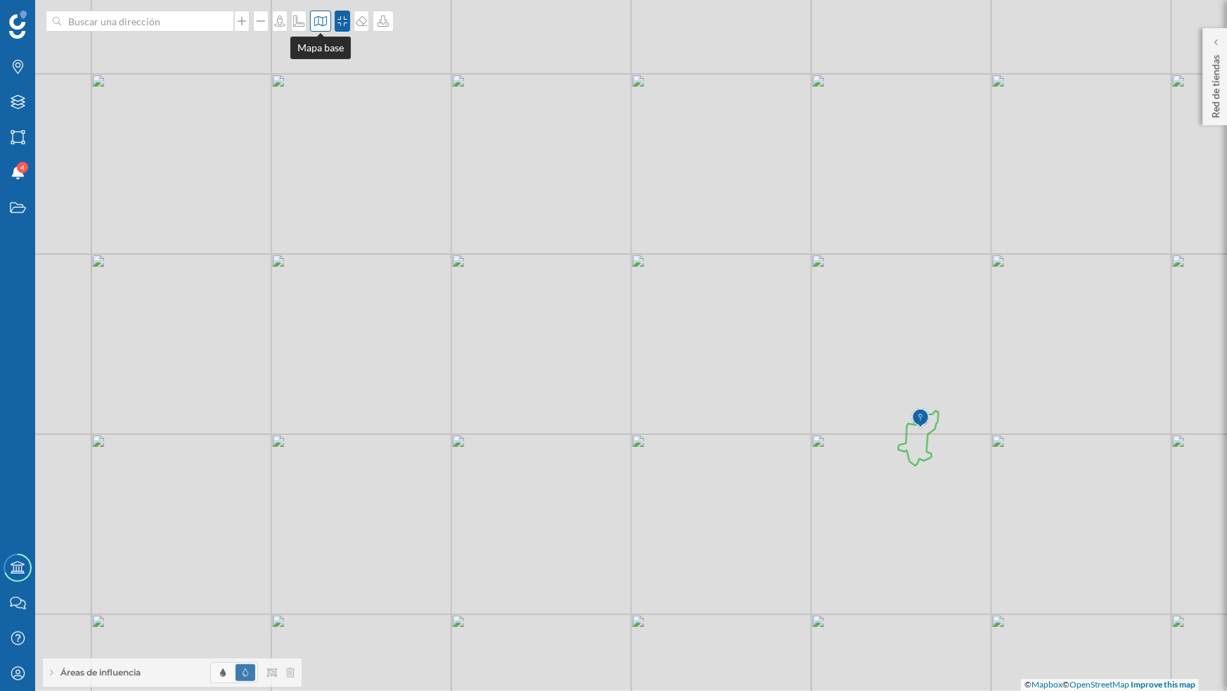
click at [318, 25] on icon at bounding box center [321, 20] width 14 height 11
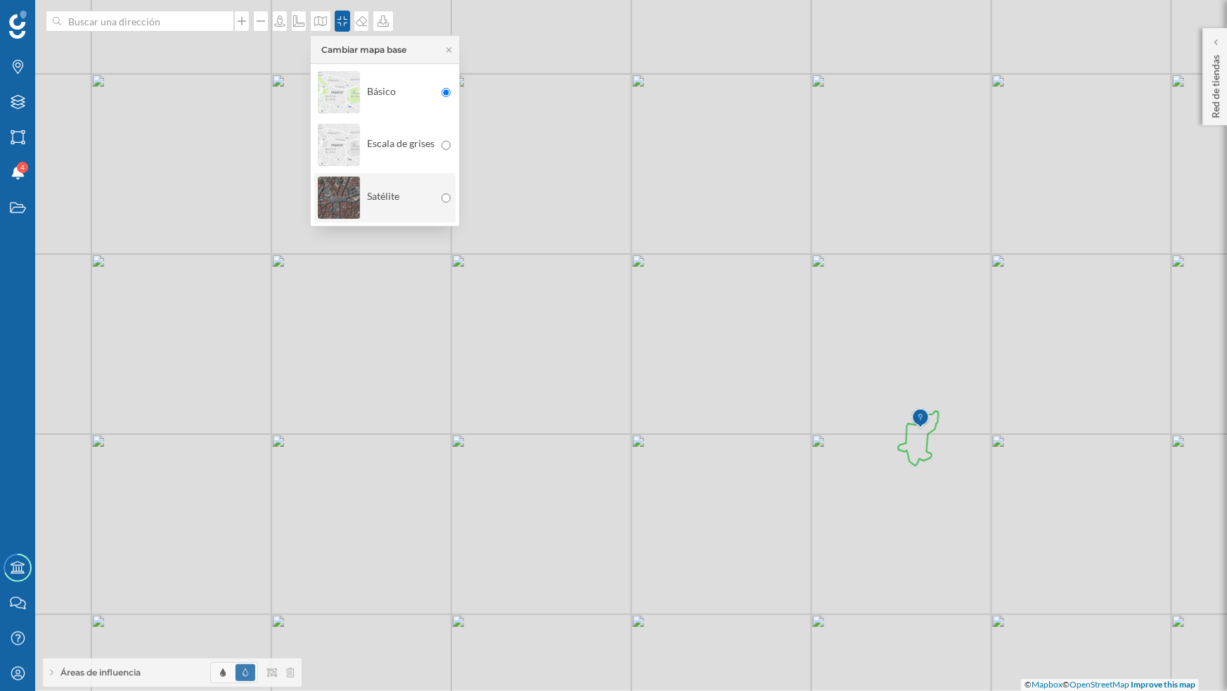
click at [325, 220] on img at bounding box center [339, 197] width 42 height 49
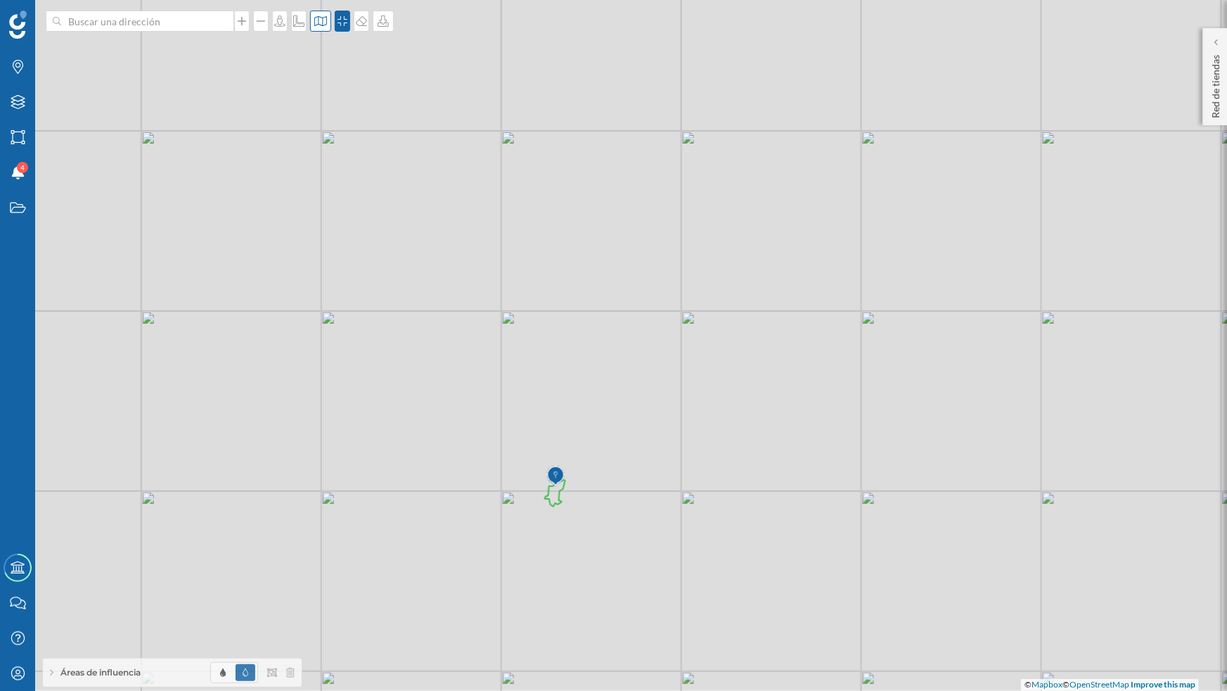
click at [320, 28] on div at bounding box center [320, 21] width 21 height 21
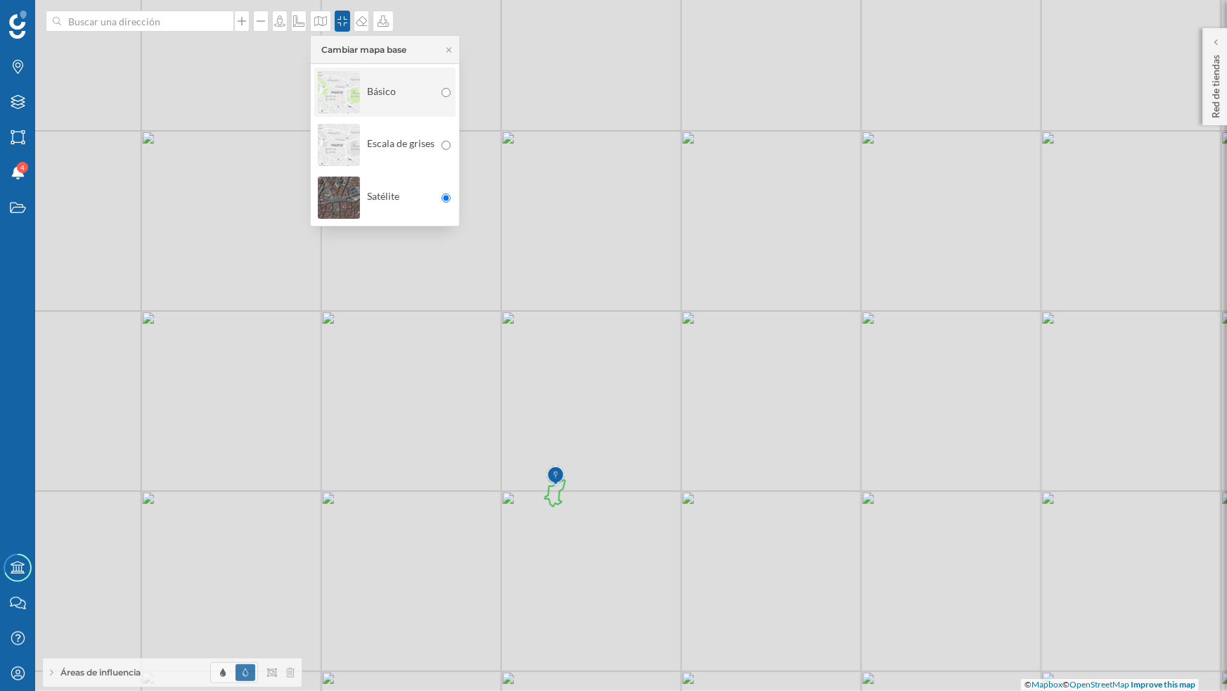
click at [322, 77] on img at bounding box center [339, 92] width 42 height 49
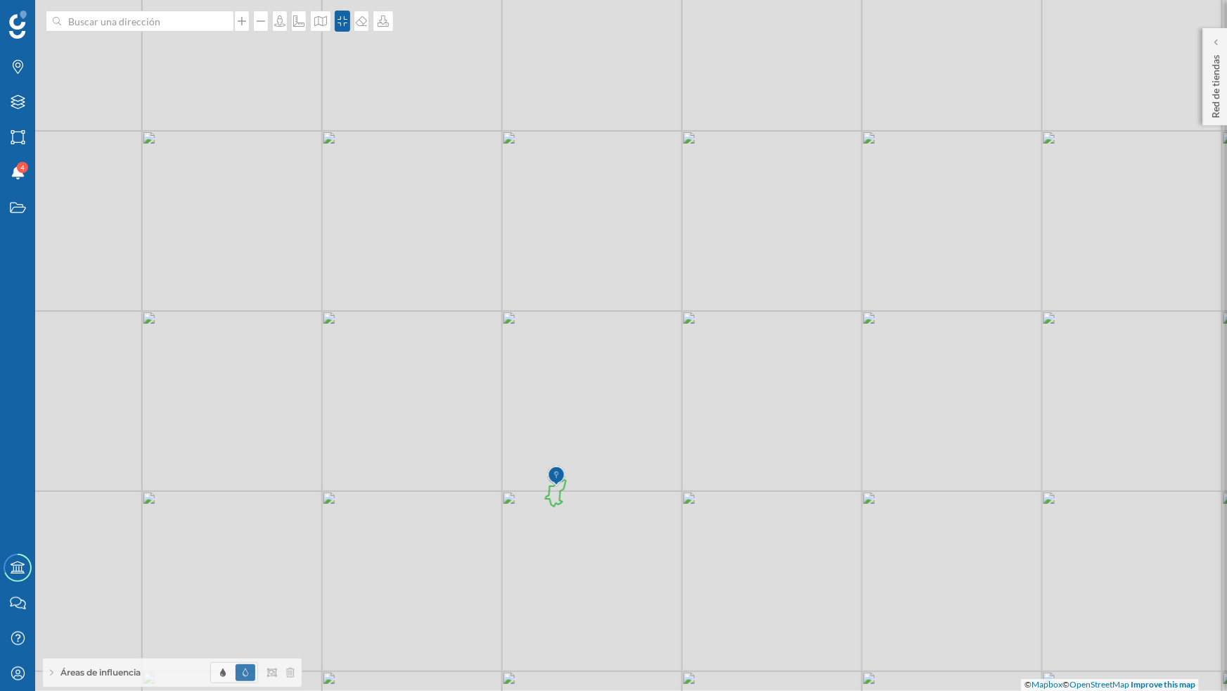
drag, startPoint x: 367, startPoint y: 383, endPoint x: 417, endPoint y: 290, distance: 105.4
click at [417, 290] on div "© Mapbox © OpenStreetMap Improve this map" at bounding box center [613, 345] width 1227 height 691
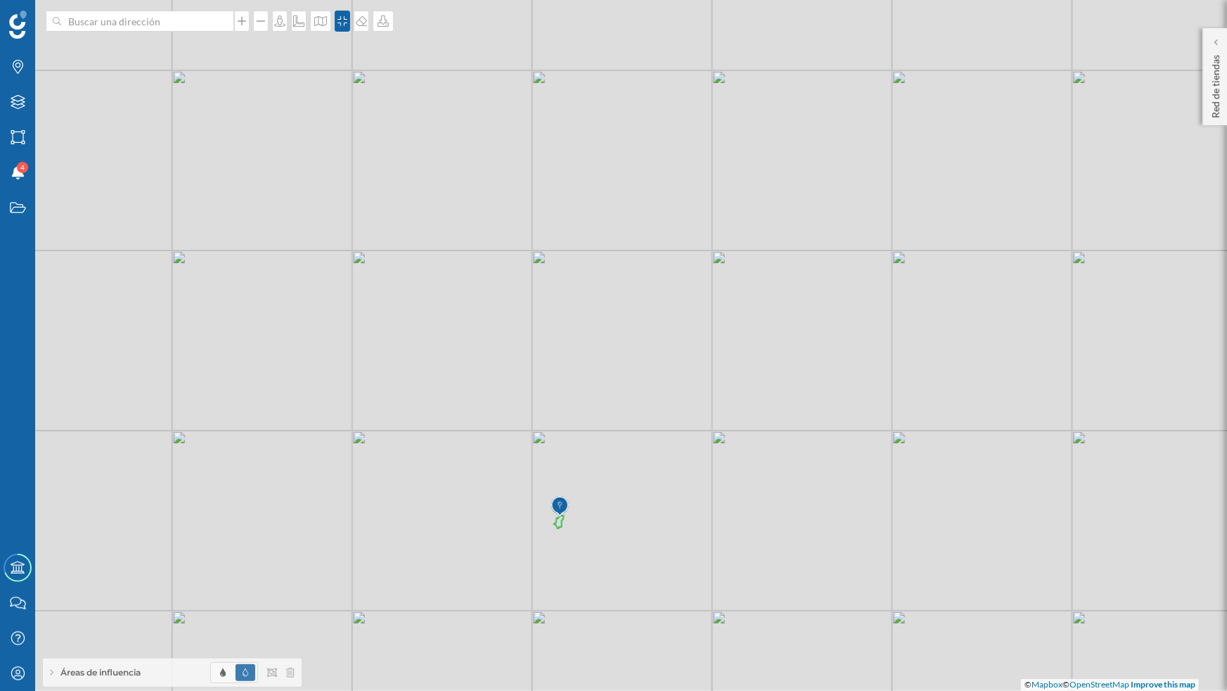
drag, startPoint x: 323, startPoint y: 197, endPoint x: 390, endPoint y: 388, distance: 202.9
click at [390, 388] on div "© Mapbox © OpenStreetMap Improve this map" at bounding box center [613, 345] width 1227 height 691
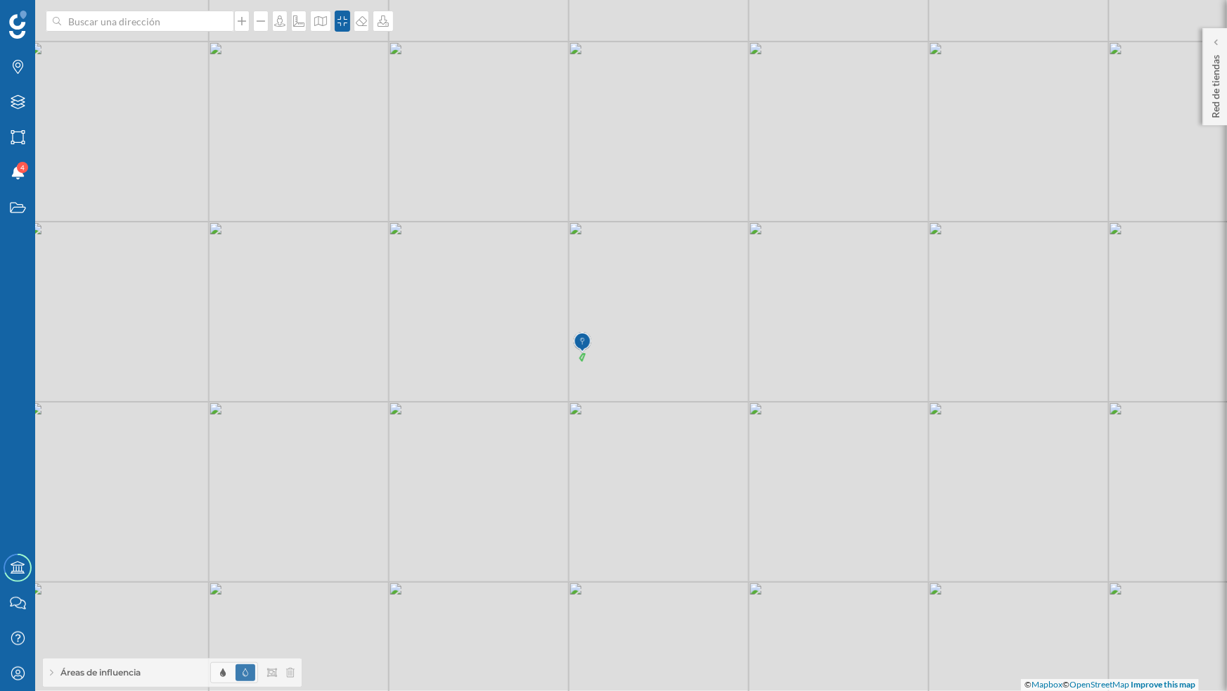
drag, startPoint x: 623, startPoint y: 426, endPoint x: 625, endPoint y: 301, distance: 124.5
click at [625, 301] on div "© Mapbox © OpenStreetMap Improve this map" at bounding box center [613, 345] width 1227 height 691
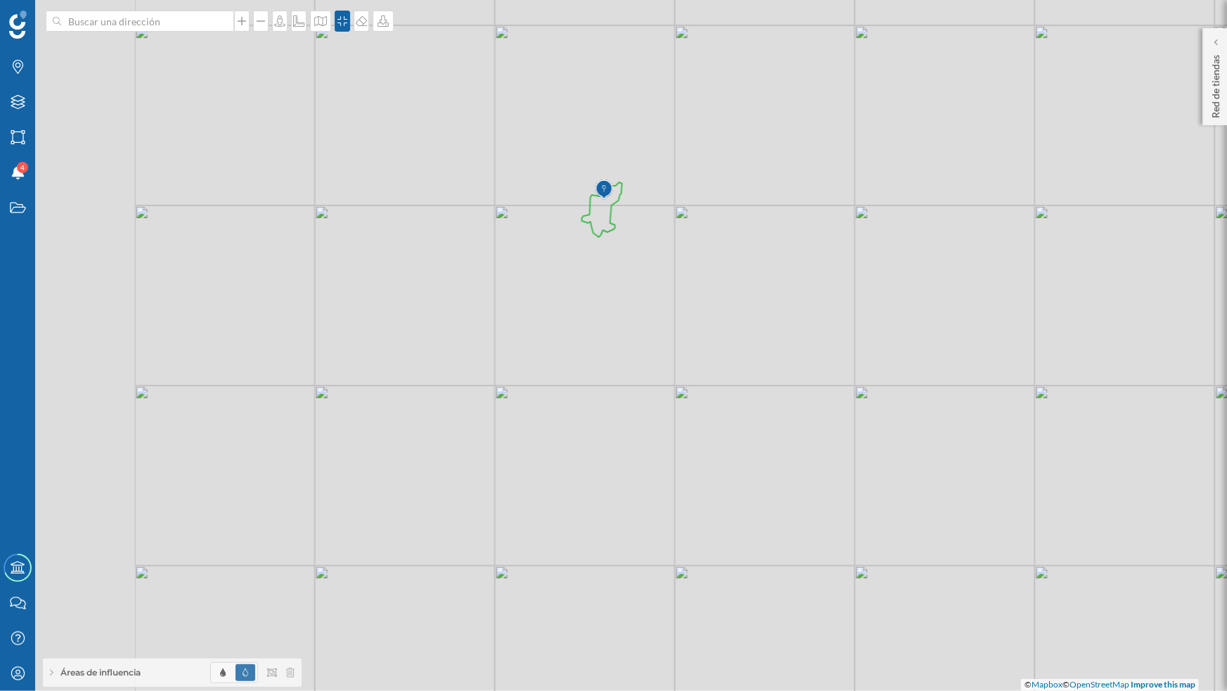
drag, startPoint x: 575, startPoint y: 369, endPoint x: 814, endPoint y: 307, distance: 247.0
click at [814, 307] on div "© Mapbox © OpenStreetMap Improve this map" at bounding box center [613, 345] width 1227 height 691
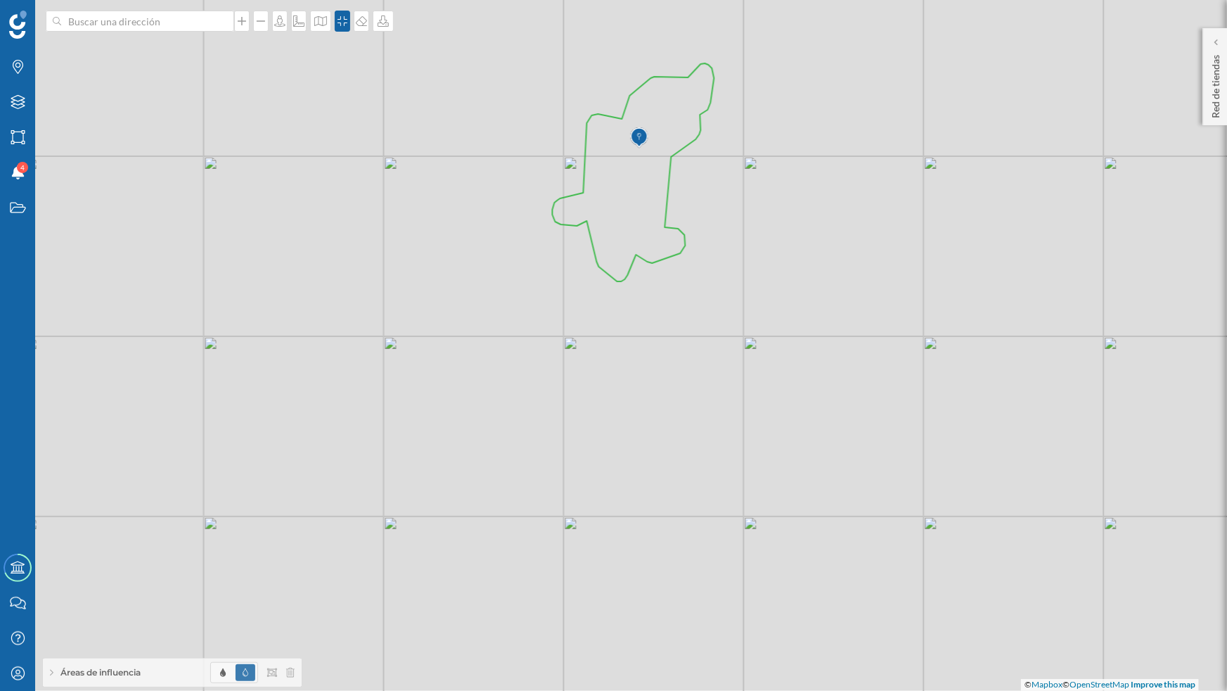
drag, startPoint x: 589, startPoint y: 293, endPoint x: 845, endPoint y: 367, distance: 266.7
click at [845, 367] on div "© Mapbox © OpenStreetMap Improve this map" at bounding box center [613, 345] width 1227 height 691
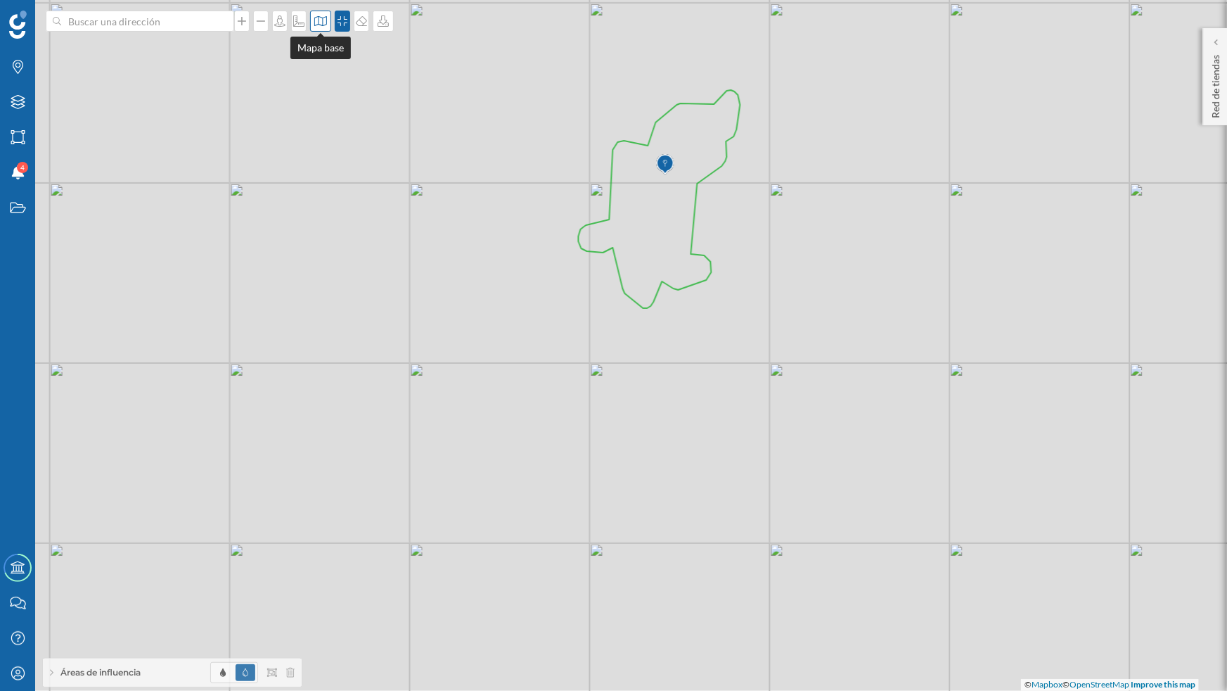
click at [314, 14] on div at bounding box center [320, 21] width 21 height 21
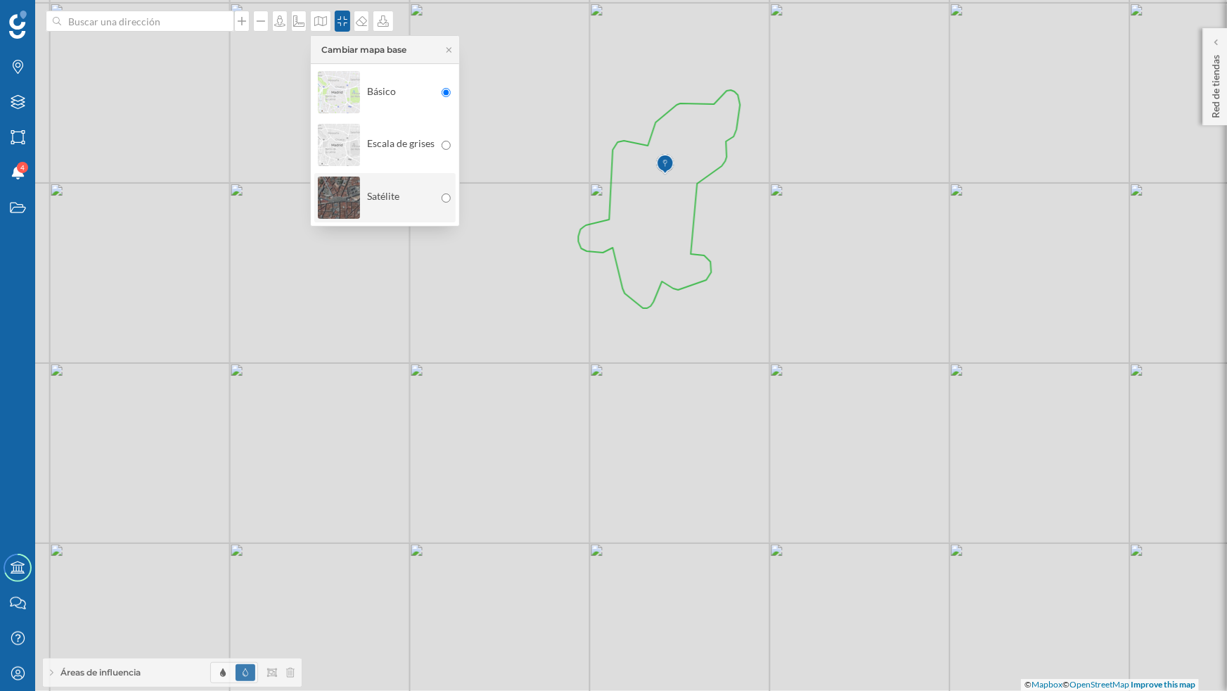
click at [331, 188] on img at bounding box center [339, 197] width 42 height 49
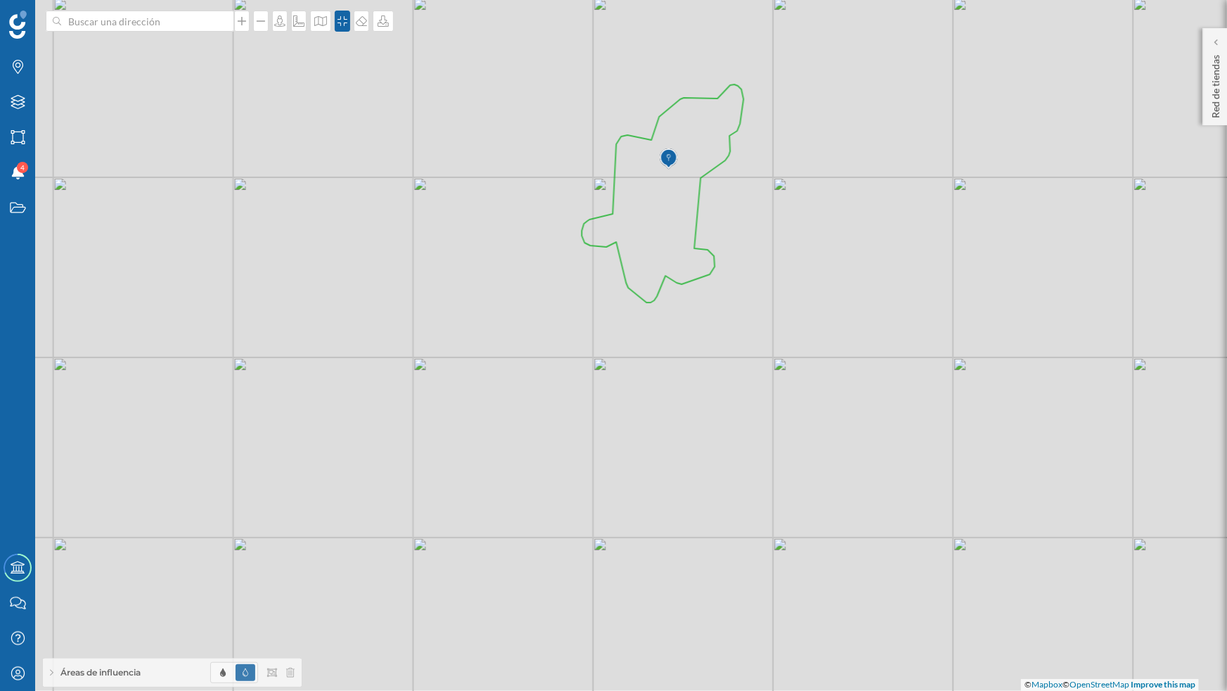
drag, startPoint x: 710, startPoint y: 352, endPoint x: 720, endPoint y: 332, distance: 22.7
click at [720, 332] on div "© Mapbox © OpenStreetMap Improve this map" at bounding box center [613, 345] width 1227 height 691
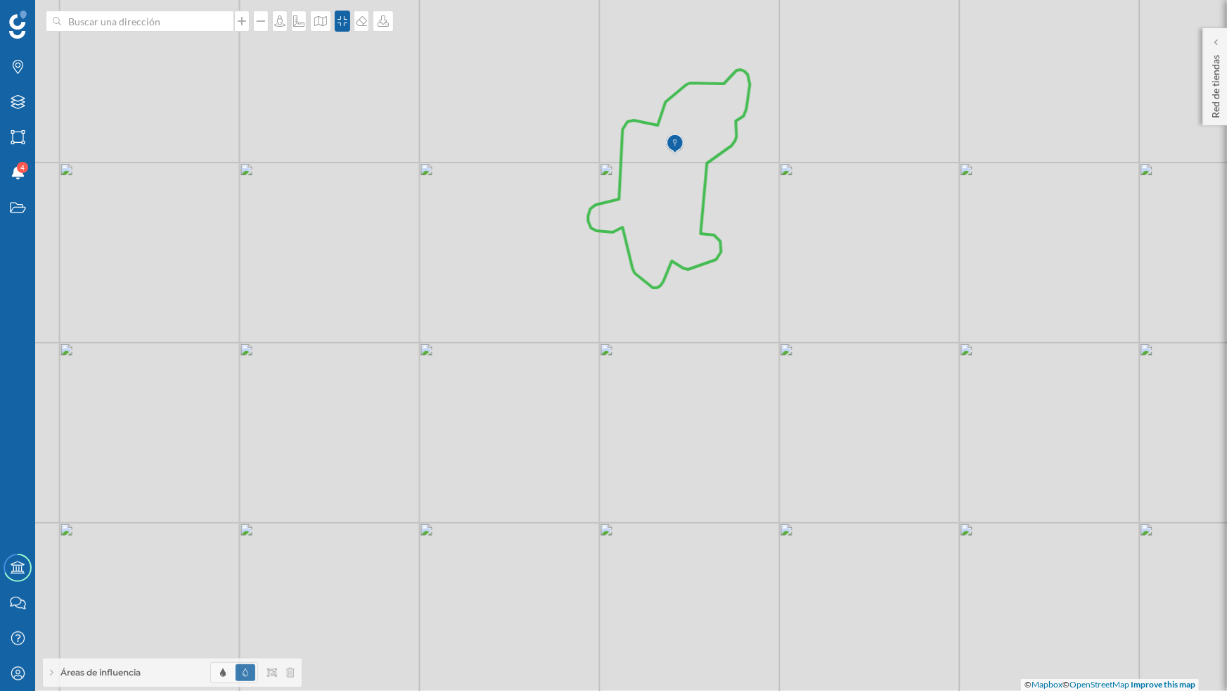
click at [666, 197] on icon at bounding box center [670, 179] width 162 height 218
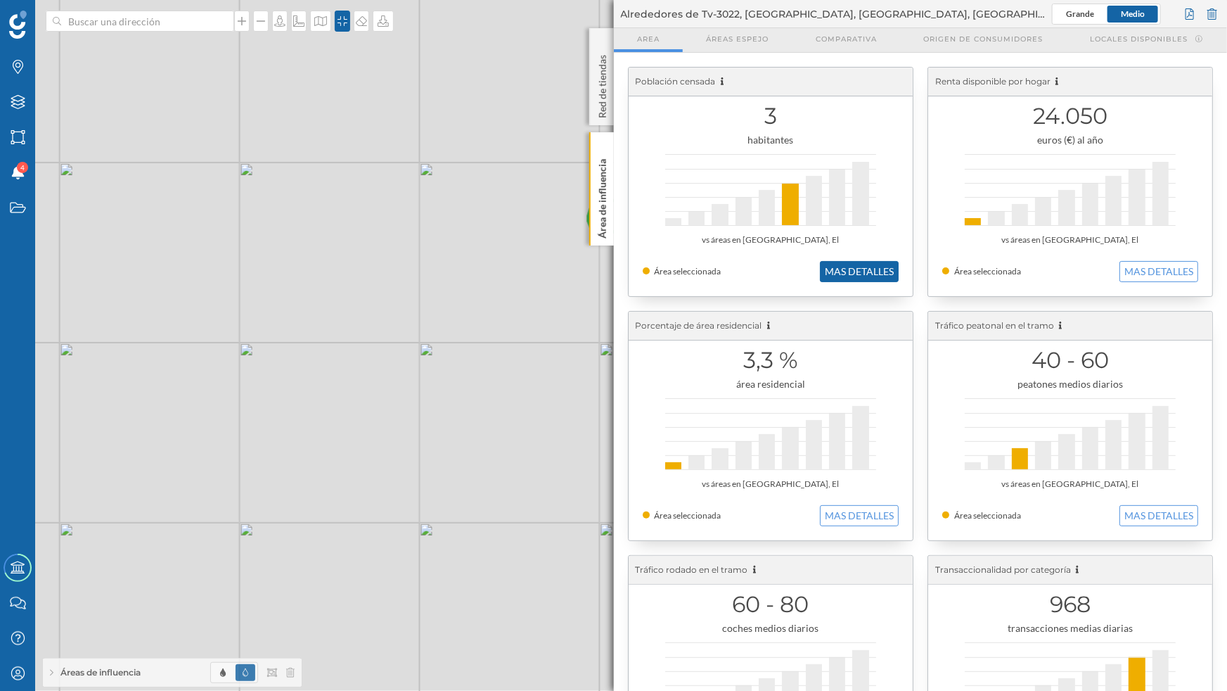
click at [858, 264] on button "MAS DETALLES" at bounding box center [859, 271] width 79 height 21
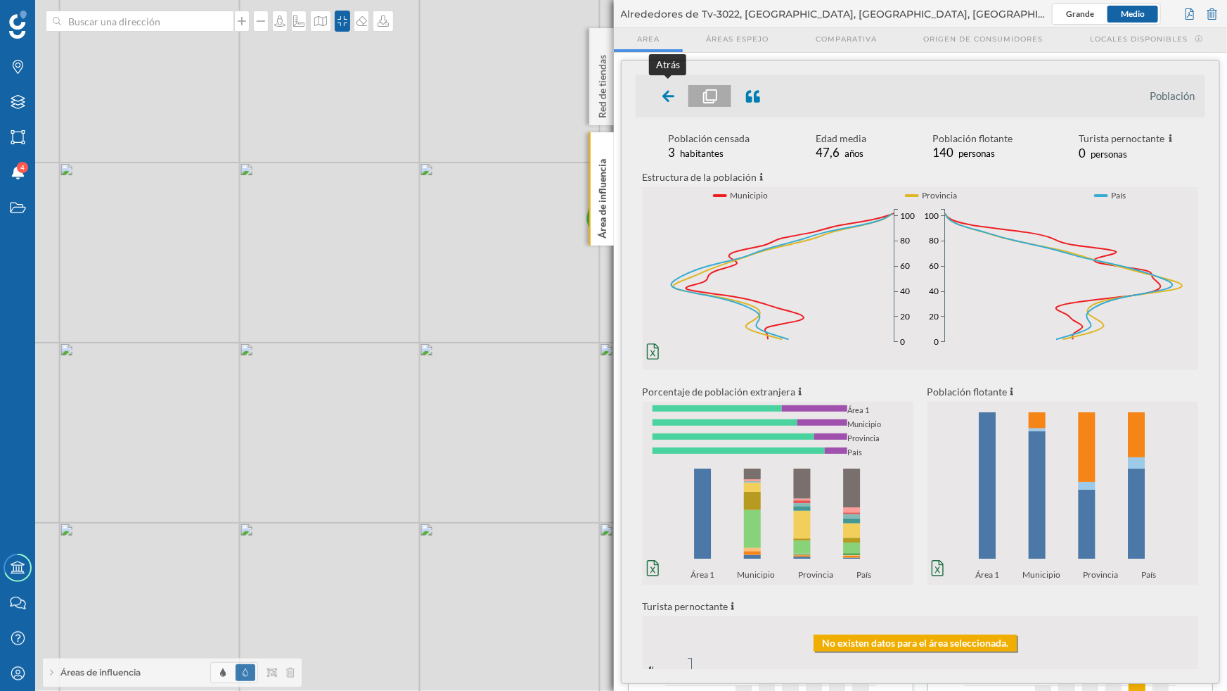
click at [672, 103] on icon at bounding box center [669, 95] width 13 height 17
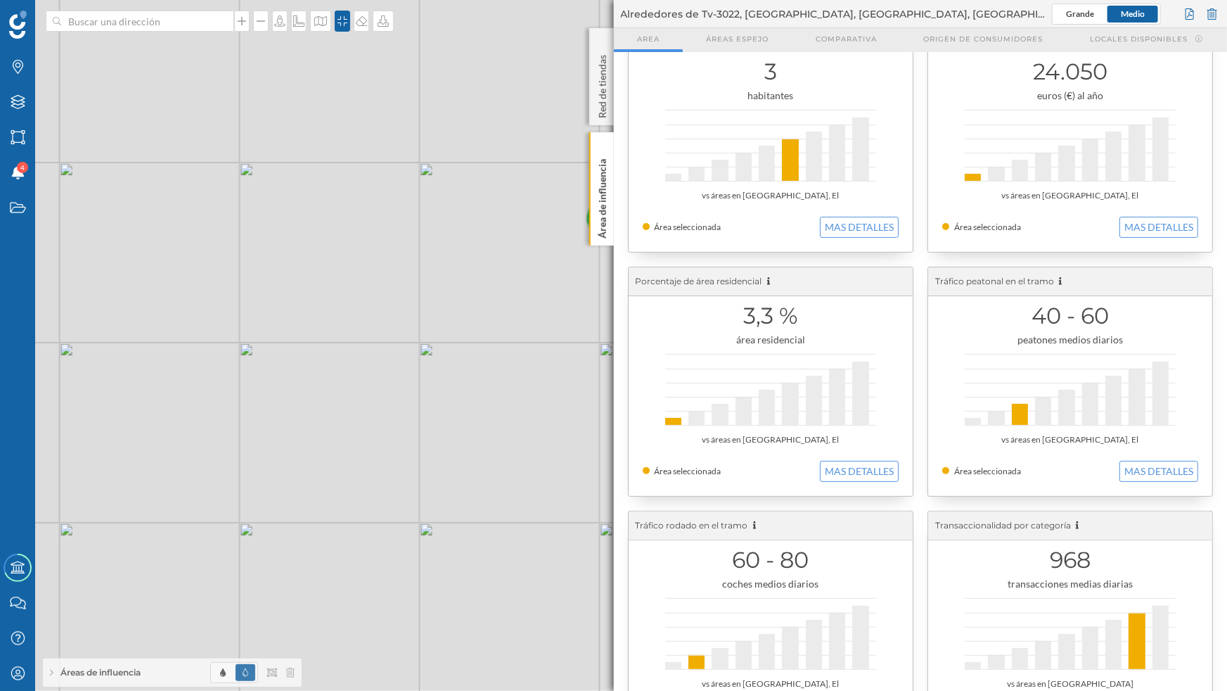
scroll to position [63, 0]
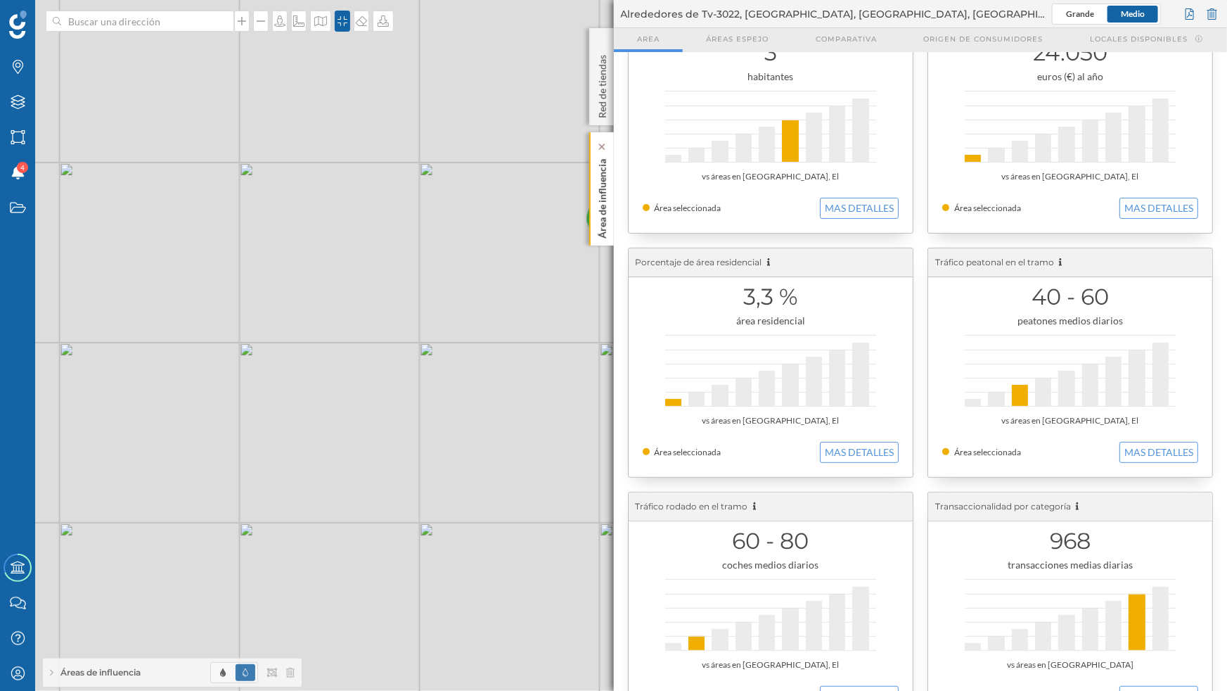
click at [601, 205] on p "Área de influencia" at bounding box center [602, 195] width 14 height 85
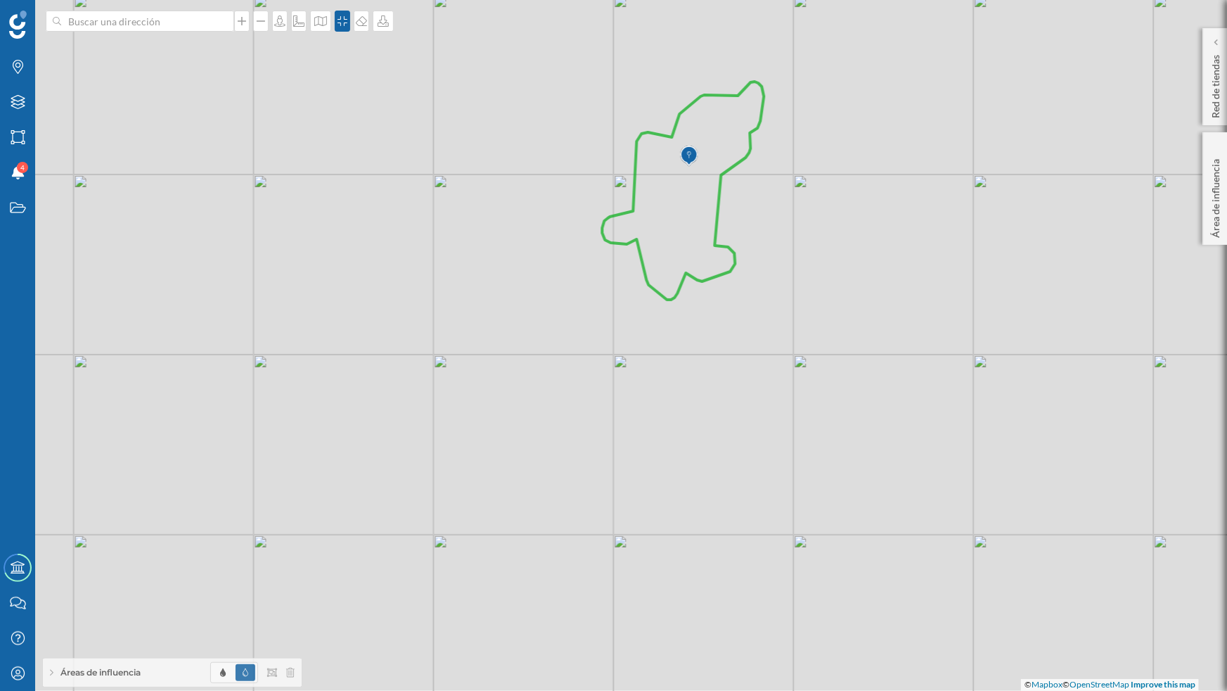
drag, startPoint x: 618, startPoint y: 402, endPoint x: 632, endPoint y: 416, distance: 19.9
click at [632, 416] on div "© Mapbox © OpenStreetMap Improve this map" at bounding box center [613, 345] width 1227 height 691
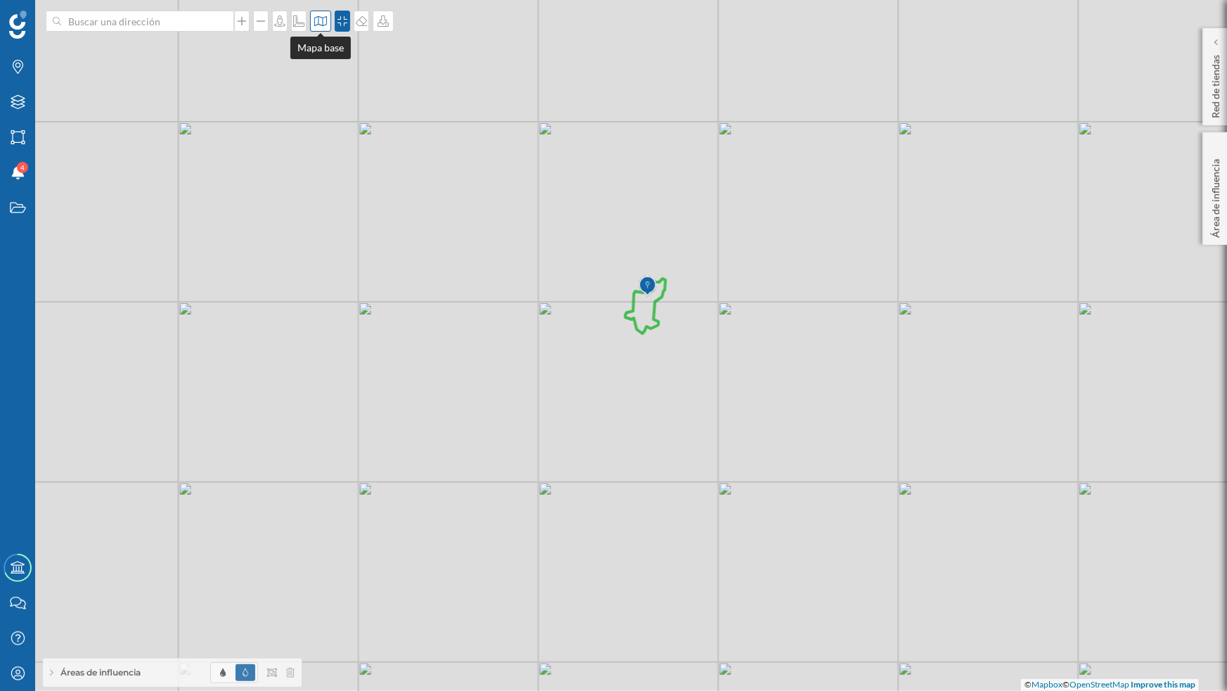
click at [318, 20] on icon at bounding box center [320, 21] width 13 height 10
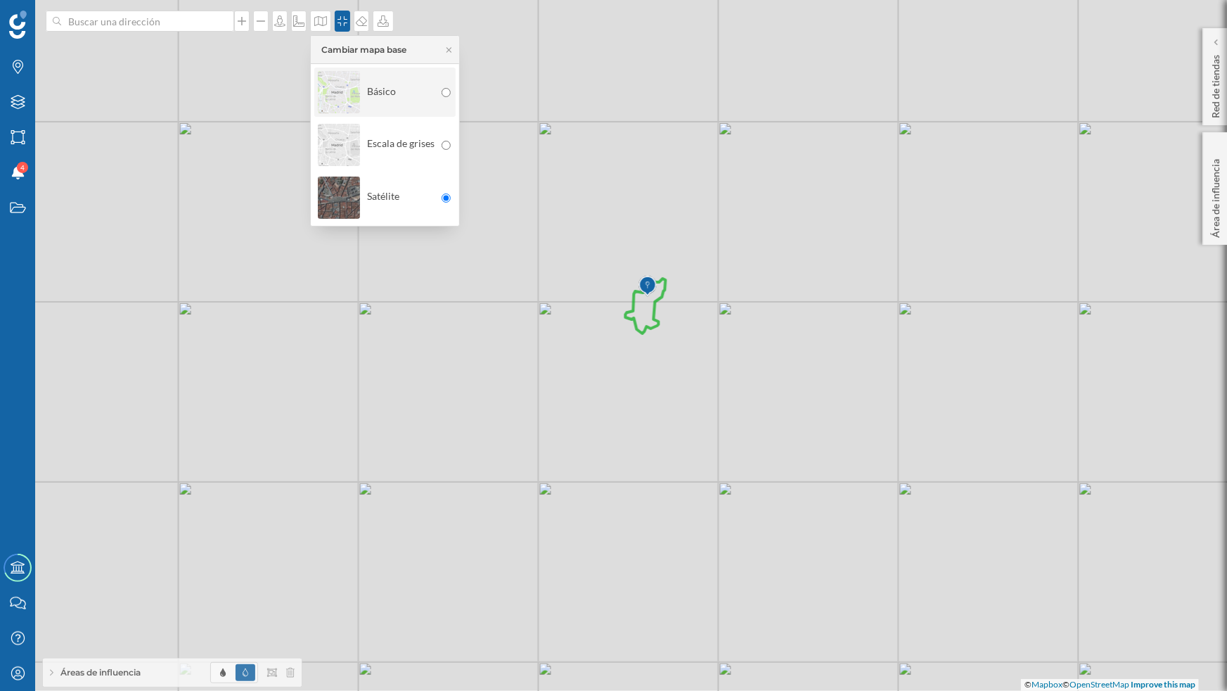
click at [335, 87] on img at bounding box center [339, 92] width 42 height 49
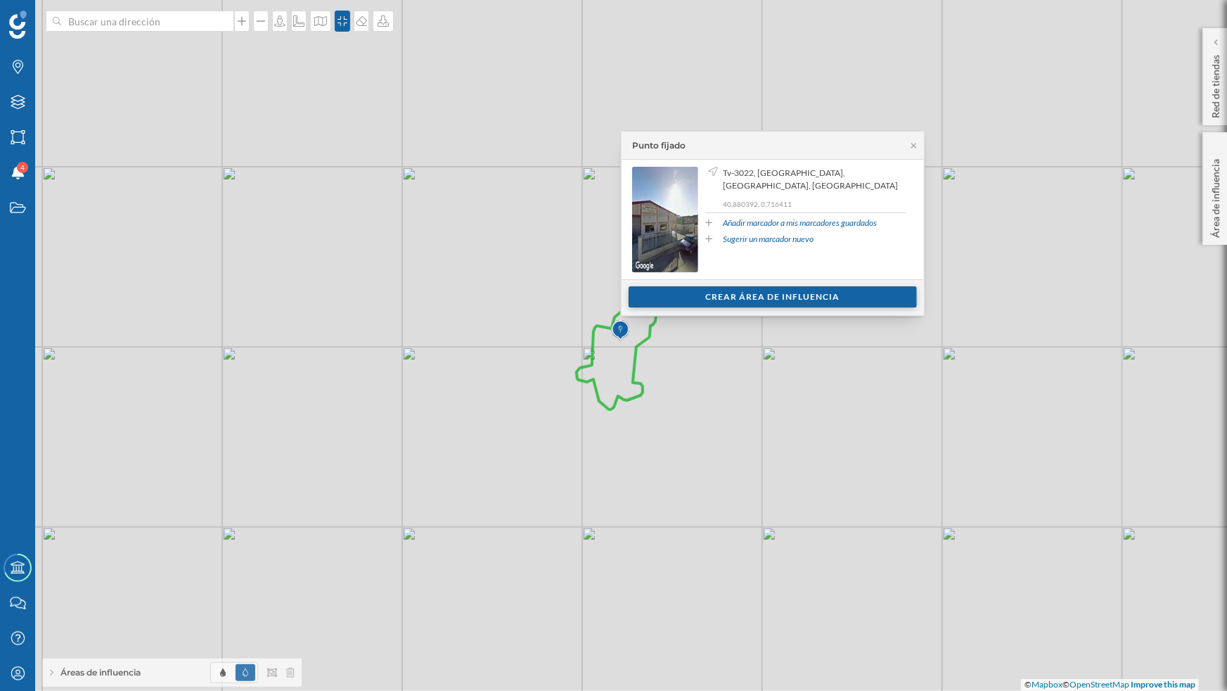
click at [778, 295] on div "Crear área de influencia" at bounding box center [773, 296] width 288 height 21
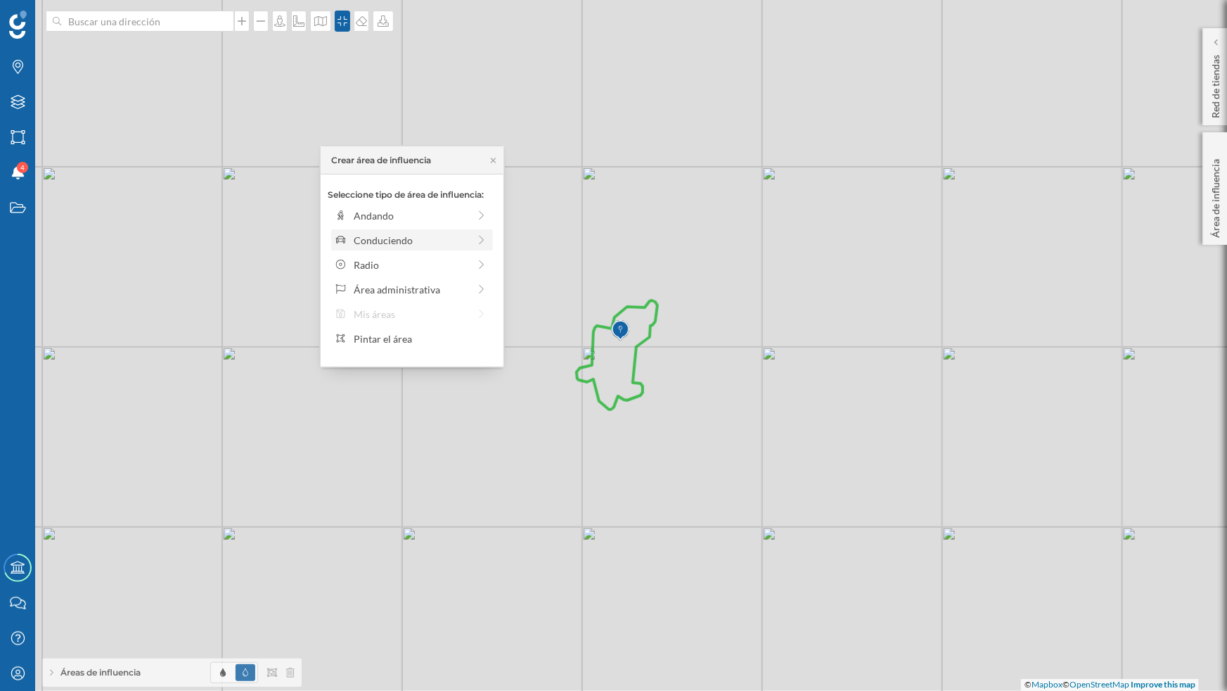
click at [385, 246] on div "Conduciendo" at bounding box center [411, 240] width 115 height 15
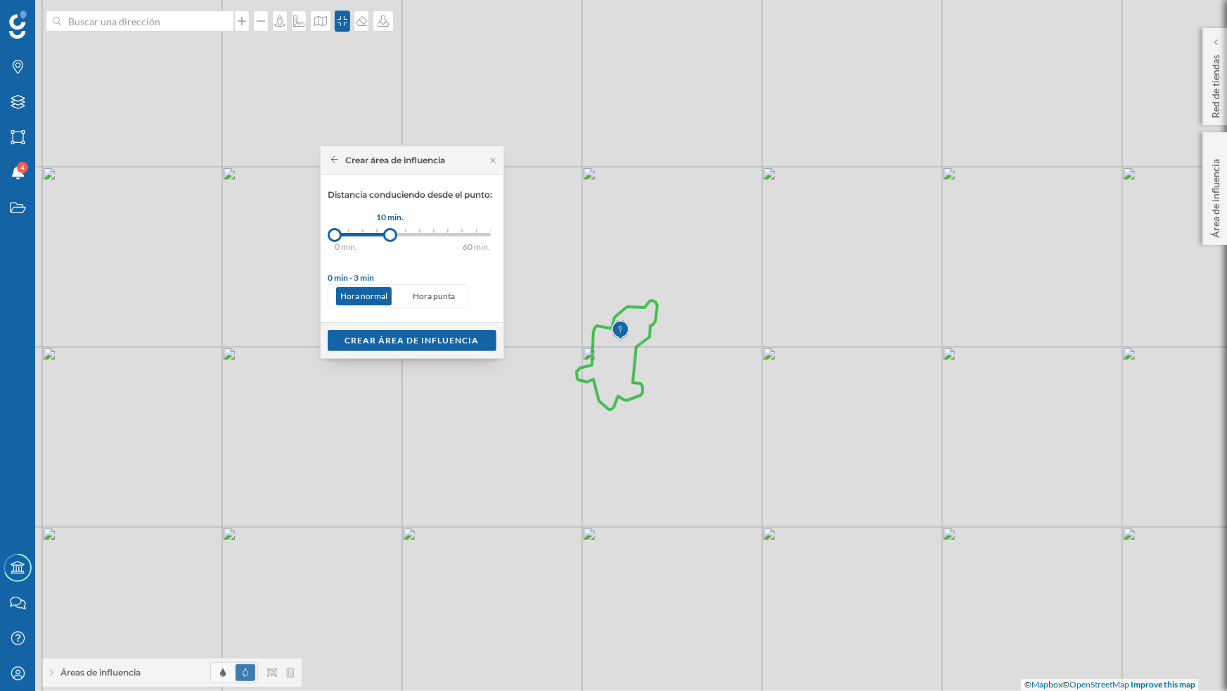
drag, startPoint x: 351, startPoint y: 238, endPoint x: 390, endPoint y: 237, distance: 39.4
click at [390, 237] on div at bounding box center [390, 235] width 14 height 14
click at [404, 342] on div "Crear área de influencia" at bounding box center [412, 339] width 169 height 21
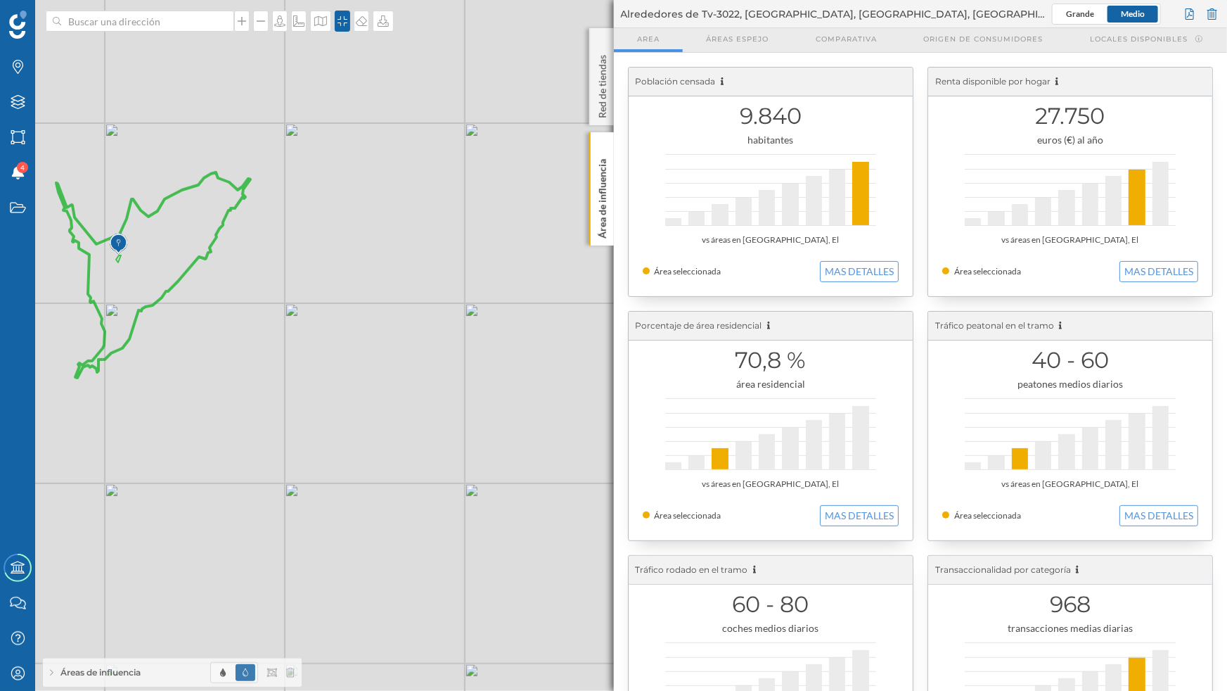
click at [127, 604] on div "Áreas de influencia" at bounding box center [172, 672] width 259 height 28
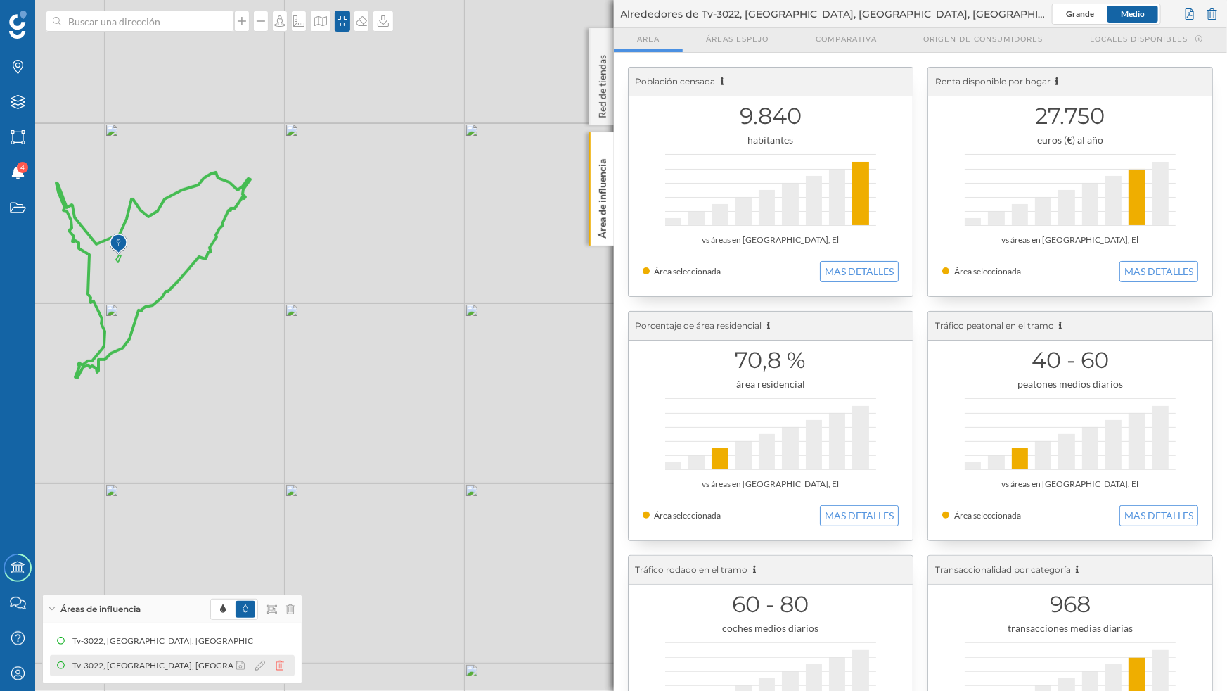
click at [281, 604] on icon at bounding box center [280, 665] width 8 height 10
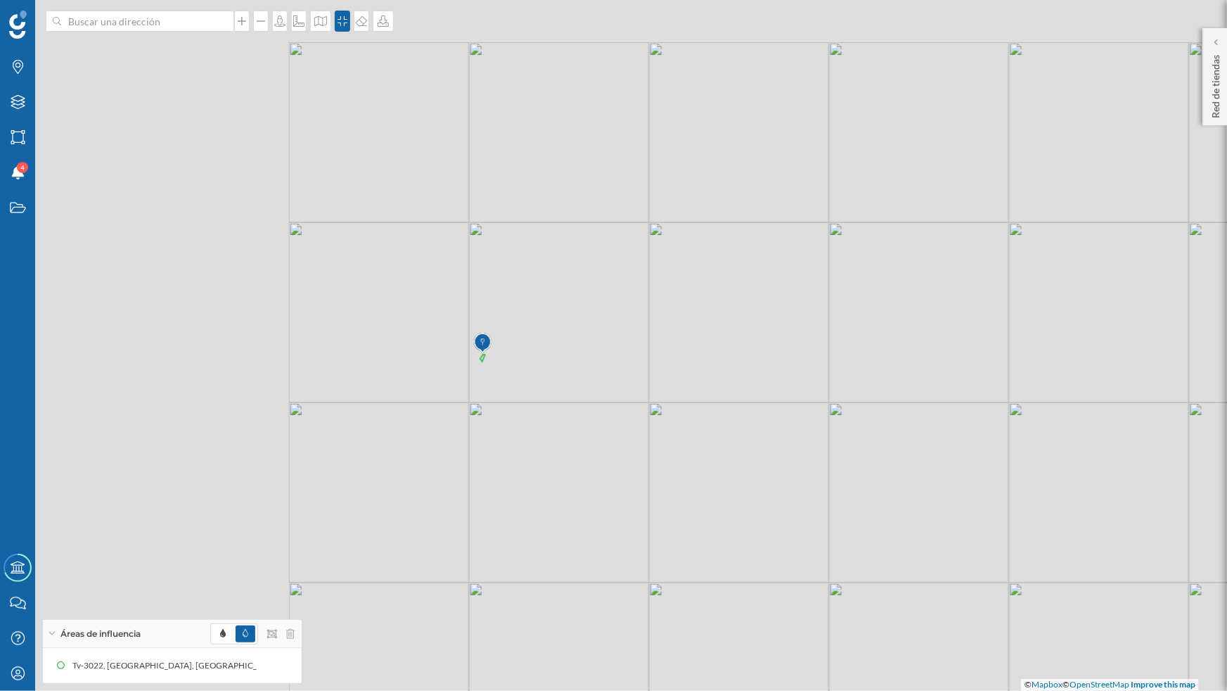
drag, startPoint x: 338, startPoint y: 313, endPoint x: 702, endPoint y: 412, distance: 377.6
click at [702, 412] on div "© Mapbox © OpenStreetMap Improve this map" at bounding box center [613, 345] width 1227 height 691
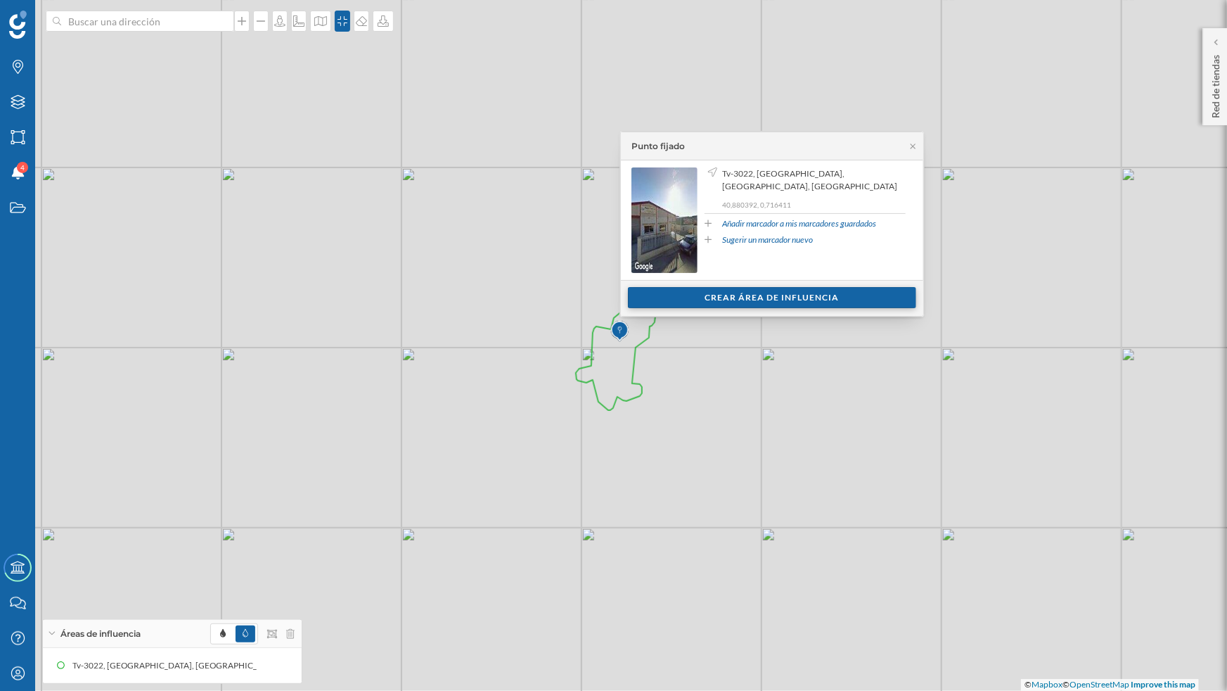
click at [740, 299] on div "Crear área de influencia" at bounding box center [772, 297] width 288 height 21
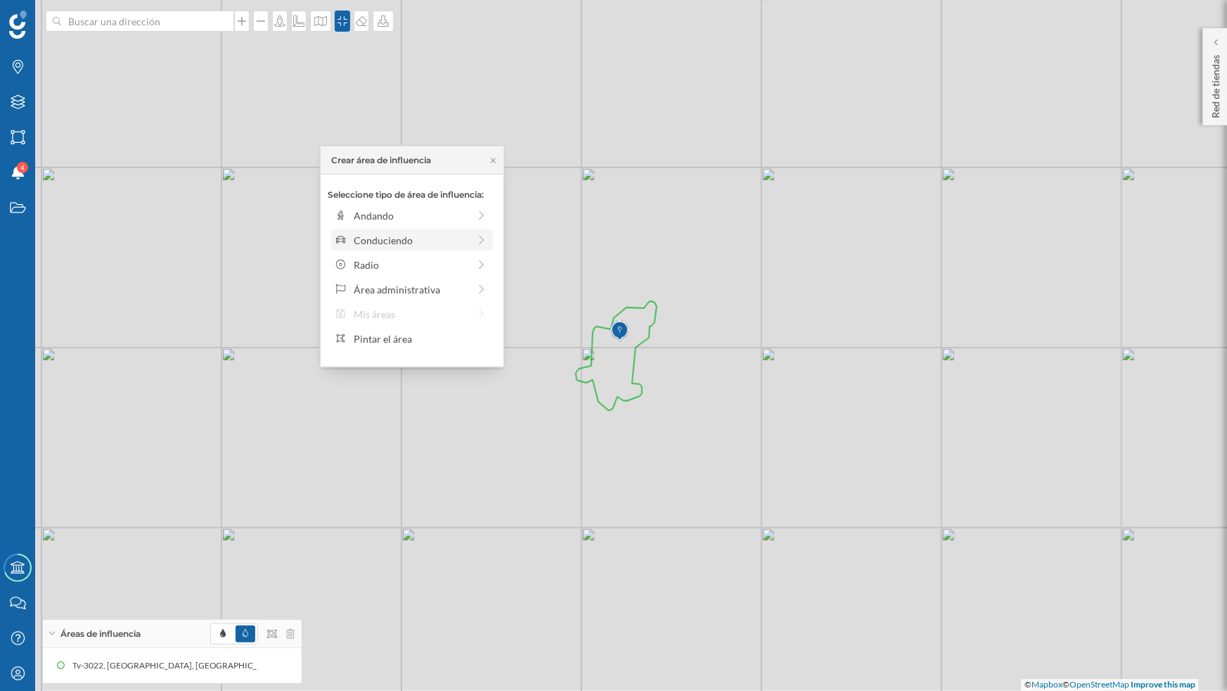
click at [411, 246] on div "Conduciendo" at bounding box center [411, 240] width 115 height 15
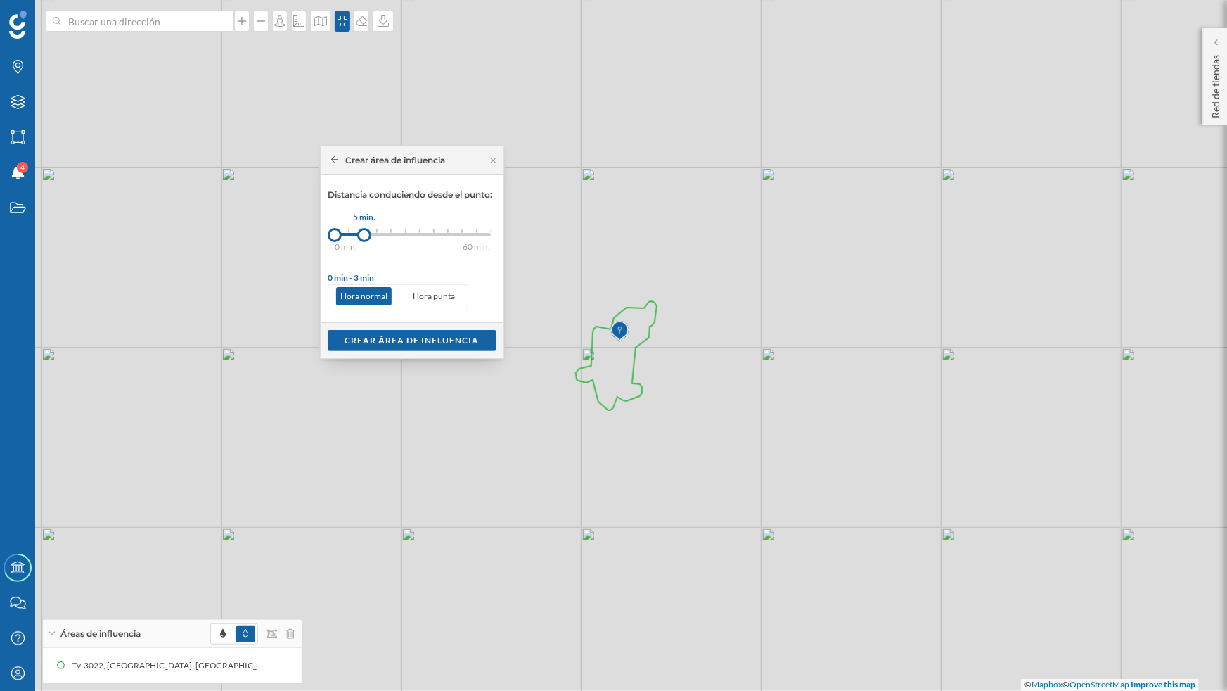
drag, startPoint x: 345, startPoint y: 232, endPoint x: 364, endPoint y: 232, distance: 19.0
click at [364, 232] on div at bounding box center [364, 235] width 14 height 14
click at [396, 338] on div "Crear área de influencia" at bounding box center [412, 339] width 169 height 21
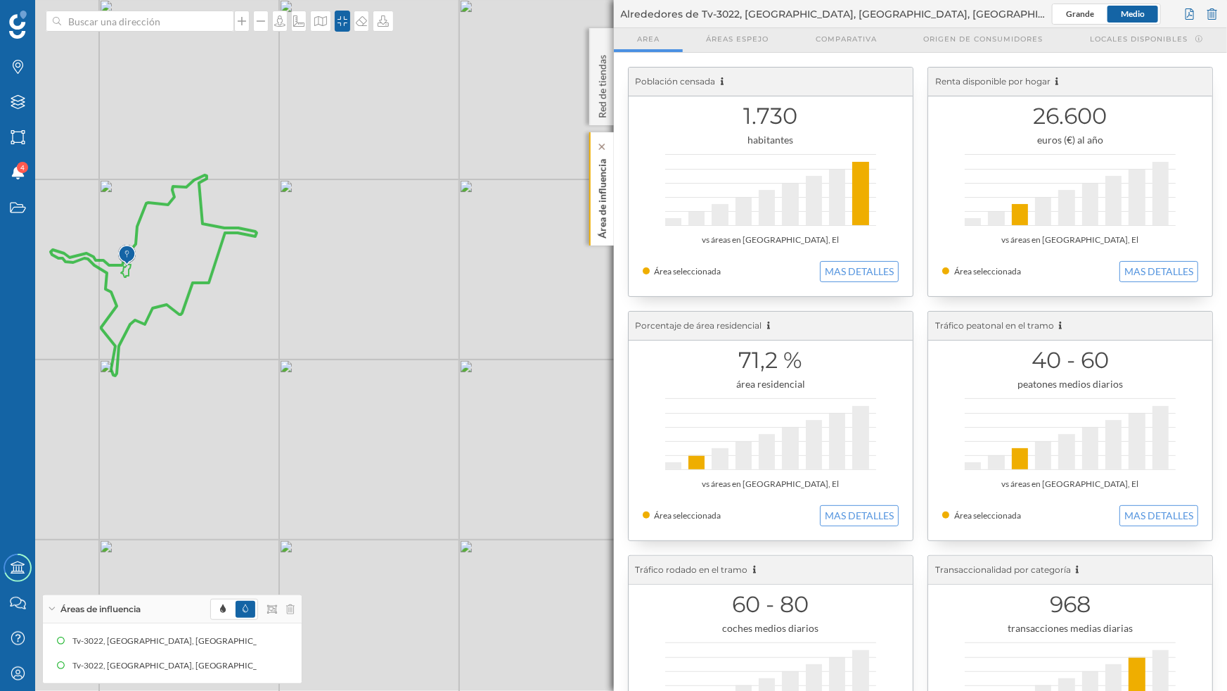
click at [599, 212] on p "Área de influencia" at bounding box center [602, 195] width 14 height 85
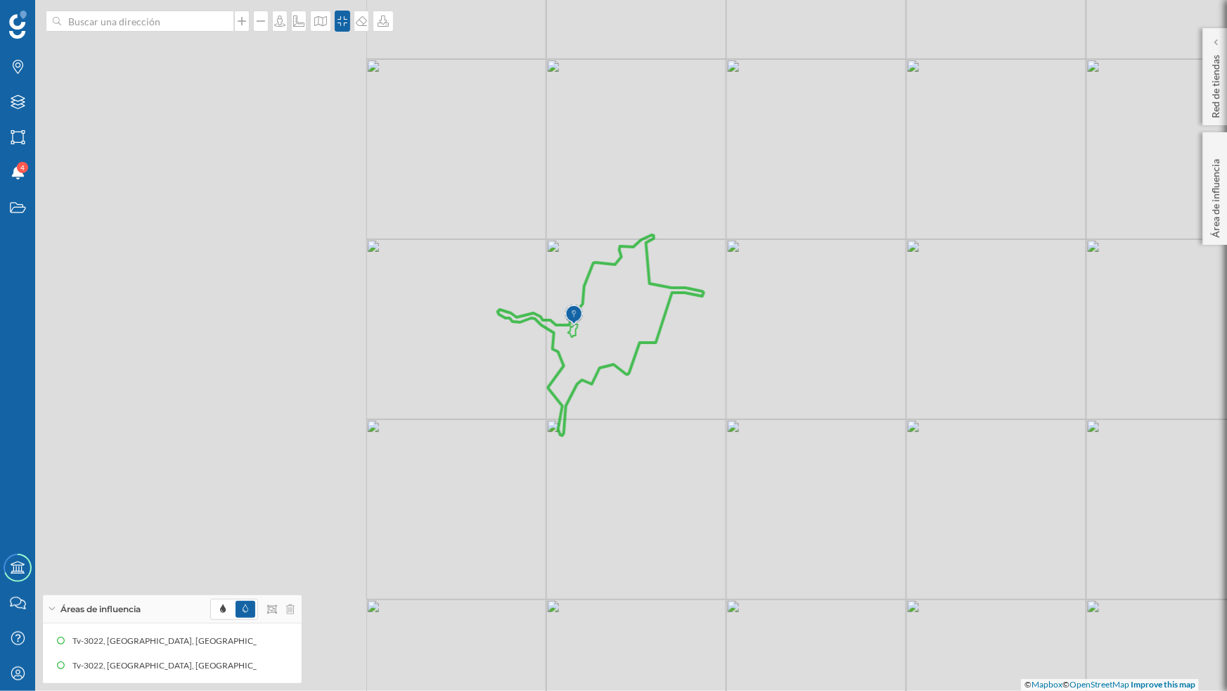
drag, startPoint x: 533, startPoint y: 287, endPoint x: 981, endPoint y: 347, distance: 451.3
click at [981, 347] on div "© Mapbox © OpenStreetMap Improve this map" at bounding box center [613, 345] width 1227 height 691
click at [16, 112] on div "Capas" at bounding box center [17, 101] width 35 height 35
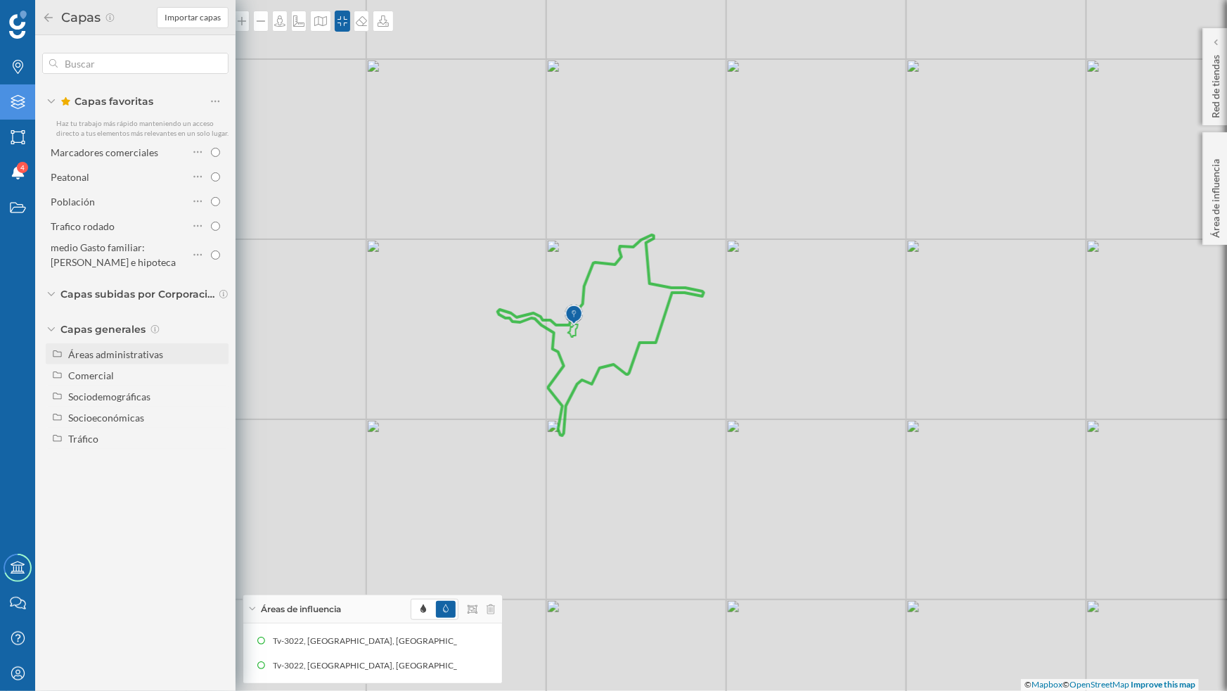
click at [94, 356] on div "Áreas administrativas" at bounding box center [115, 354] width 95 height 12
click at [219, 416] on input "Municipio" at bounding box center [219, 417] width 9 height 9
radio input "true"
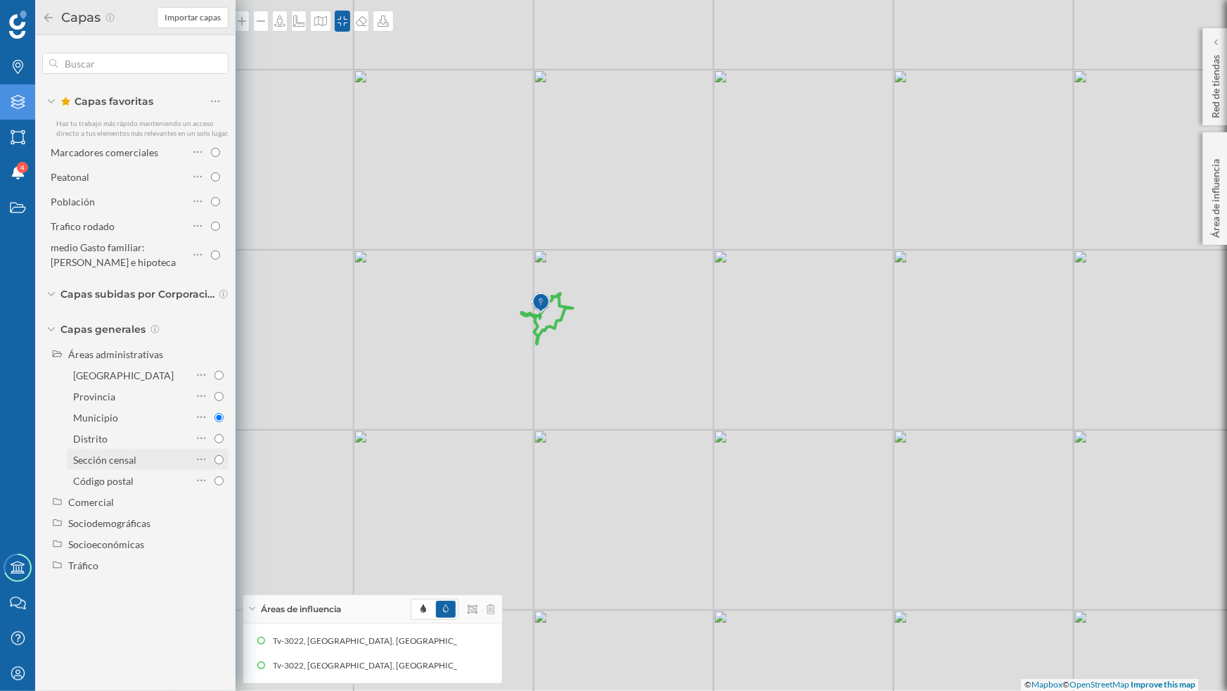
click at [219, 458] on input "Sección censal" at bounding box center [219, 459] width 9 height 9
radio input "true"
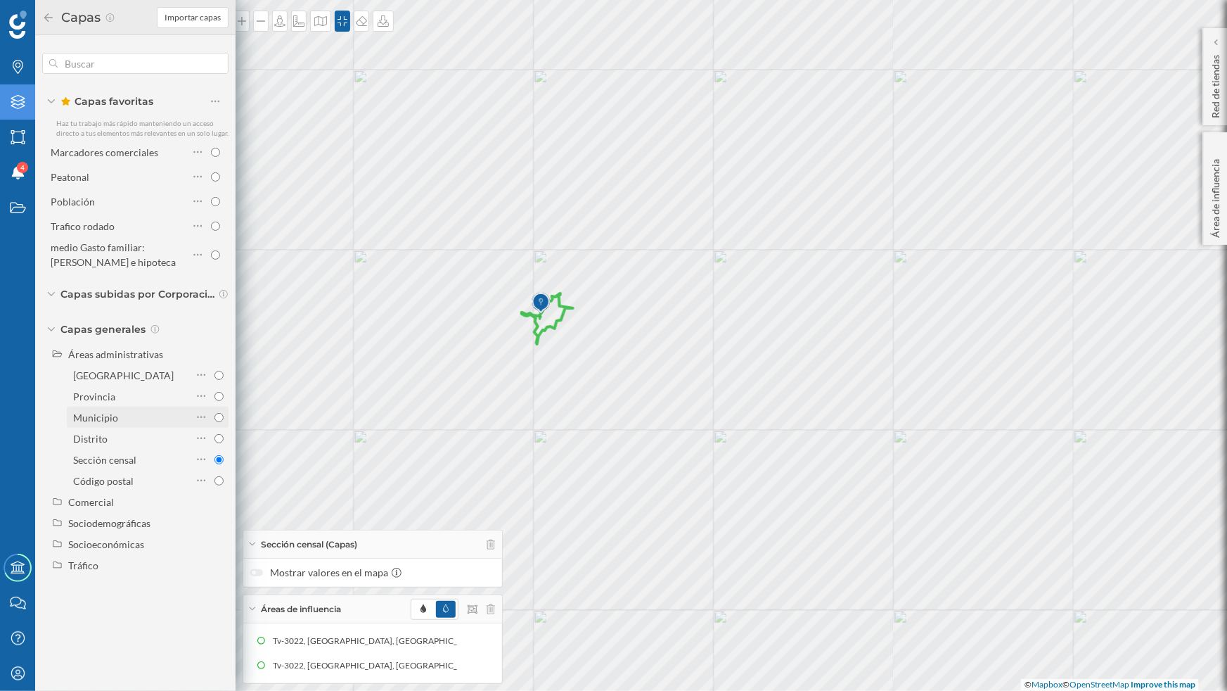
click at [217, 421] on input "Municipio" at bounding box center [219, 417] width 9 height 9
radio input "true"
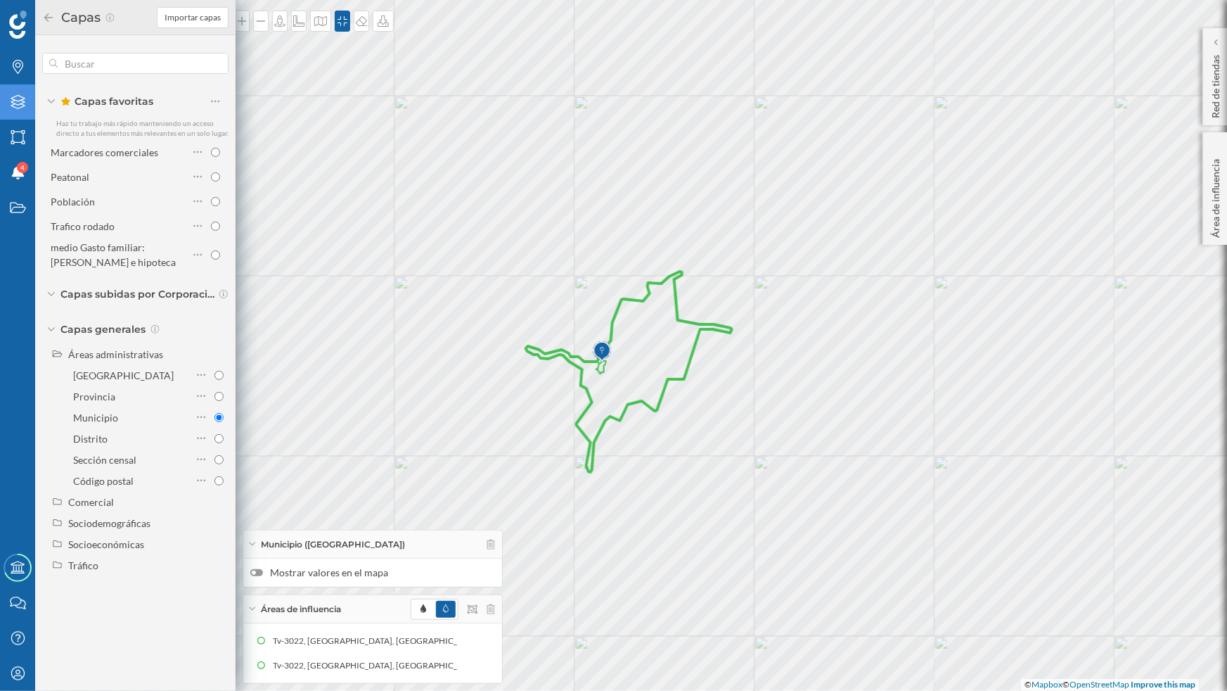
click at [44, 19] on icon at bounding box center [48, 18] width 13 height 10
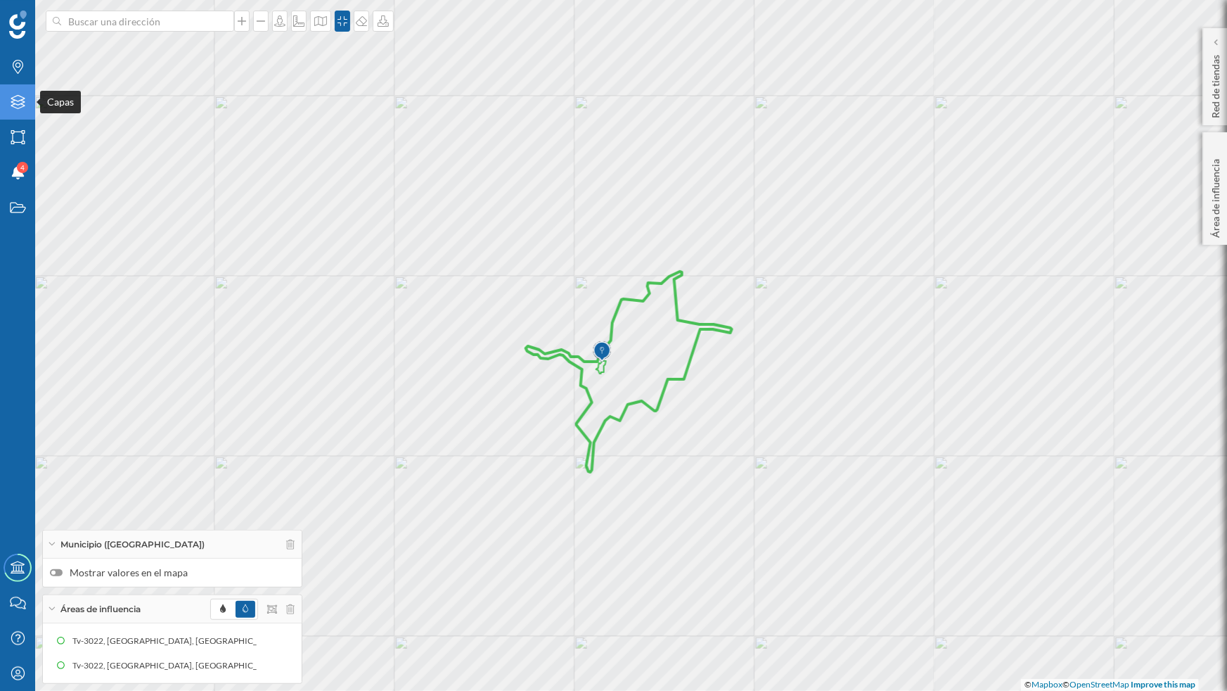
click at [19, 103] on icon "Capas" at bounding box center [18, 102] width 18 height 14
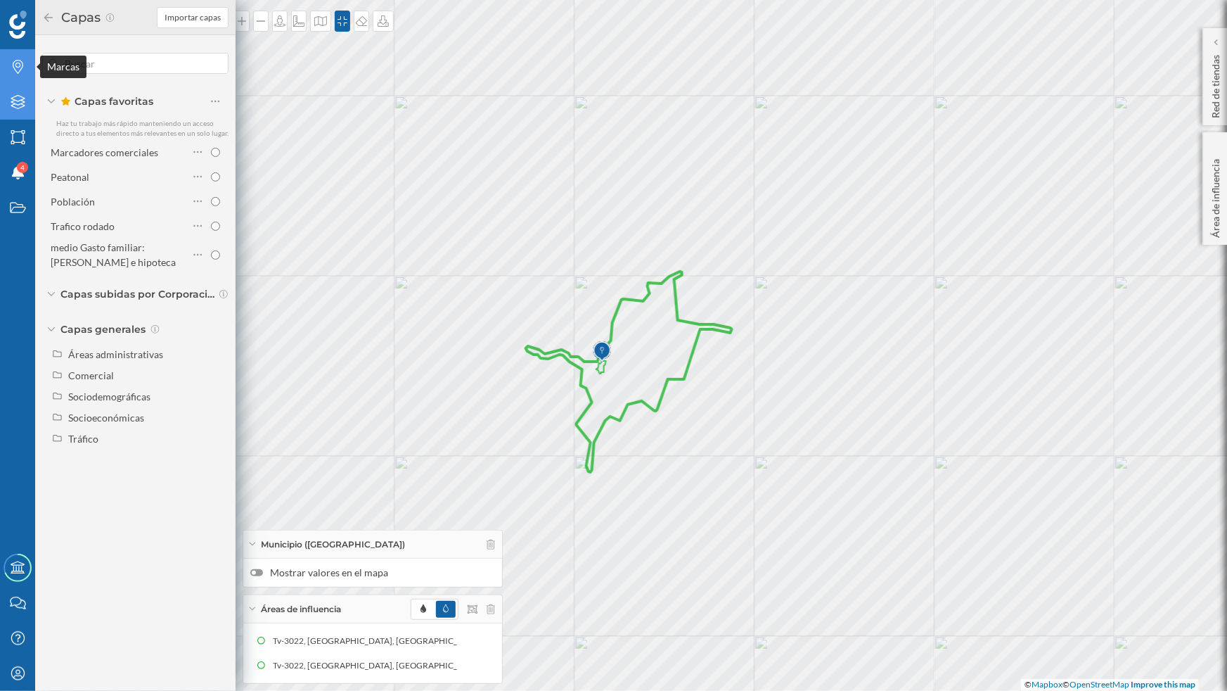
click at [17, 83] on div "Marcas" at bounding box center [17, 66] width 35 height 35
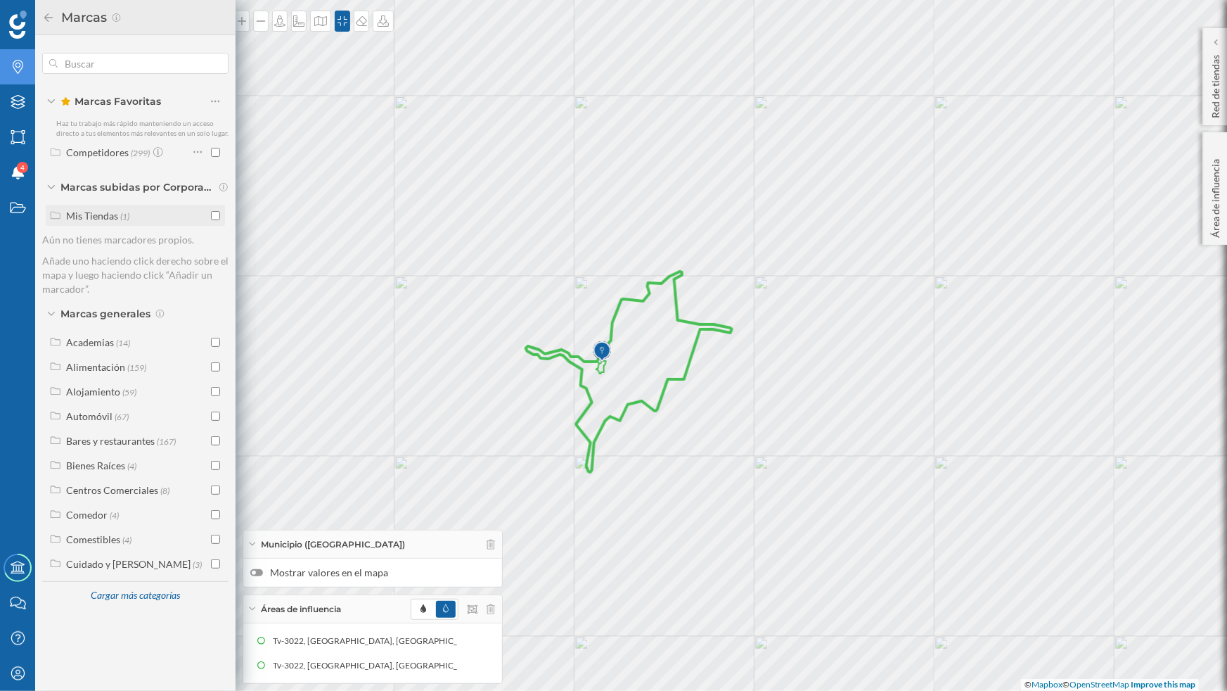
click at [215, 211] on input "checkbox" at bounding box center [215, 215] width 9 height 9
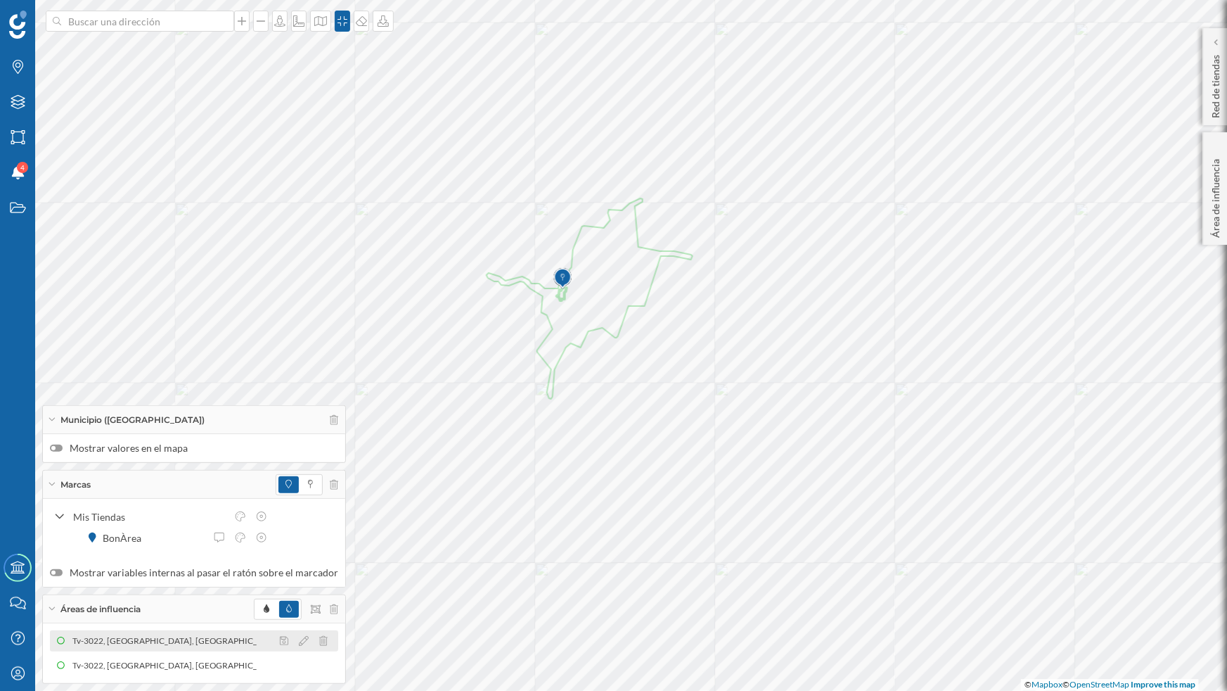
click at [440, 604] on div "Tv-3022, [GEOGRAPHIC_DATA][PERSON_NAME], [GEOGRAPHIC_DATA], [GEOGRAPHIC_DATA] (…" at bounding box center [623, 641] width 367 height 14
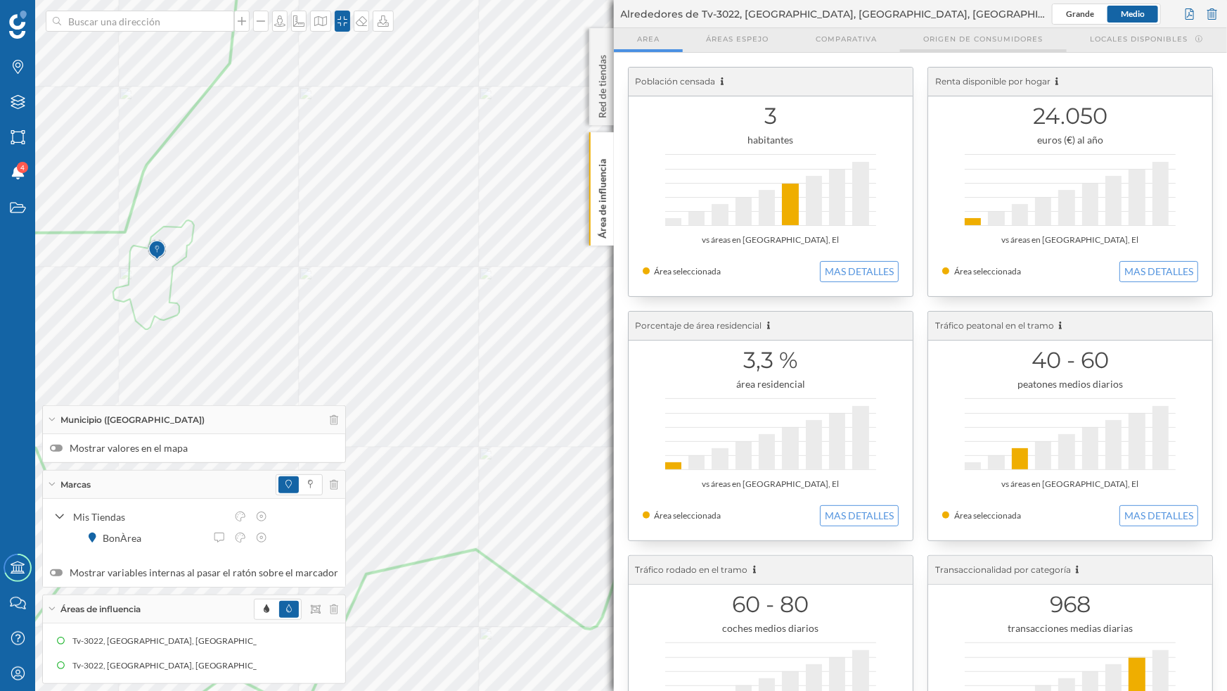
click at [983, 39] on span "Origen de consumidores" at bounding box center [984, 39] width 120 height 11
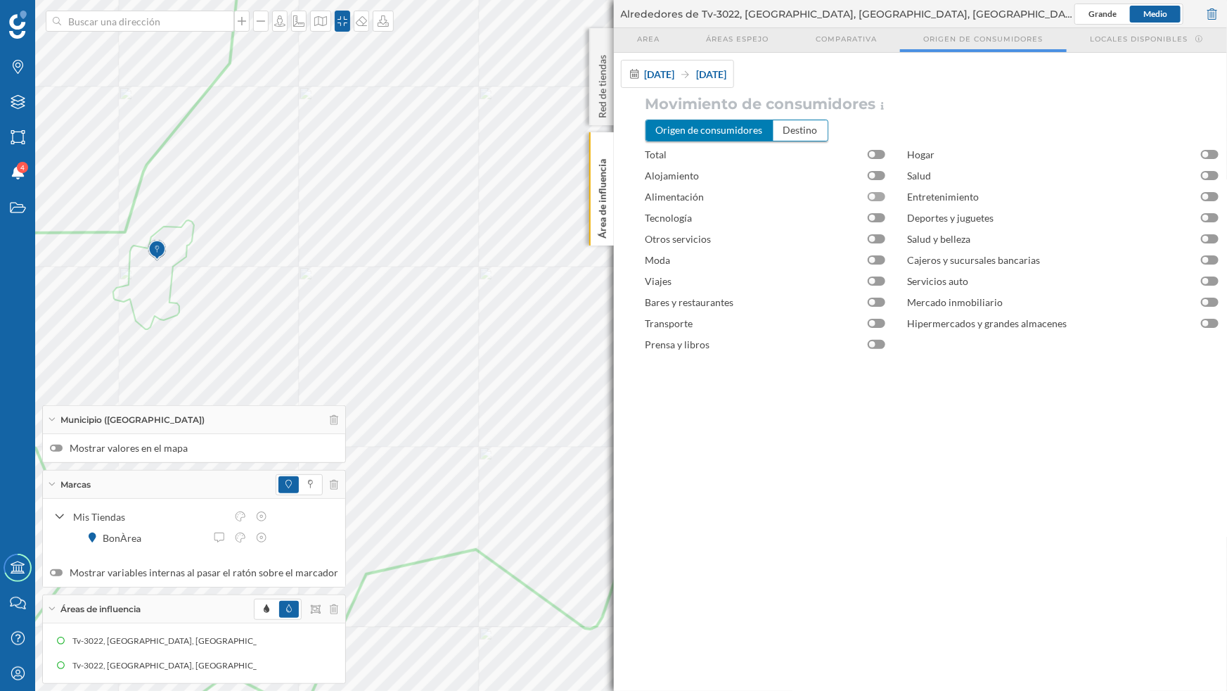
click at [881, 197] on div at bounding box center [877, 196] width 18 height 9
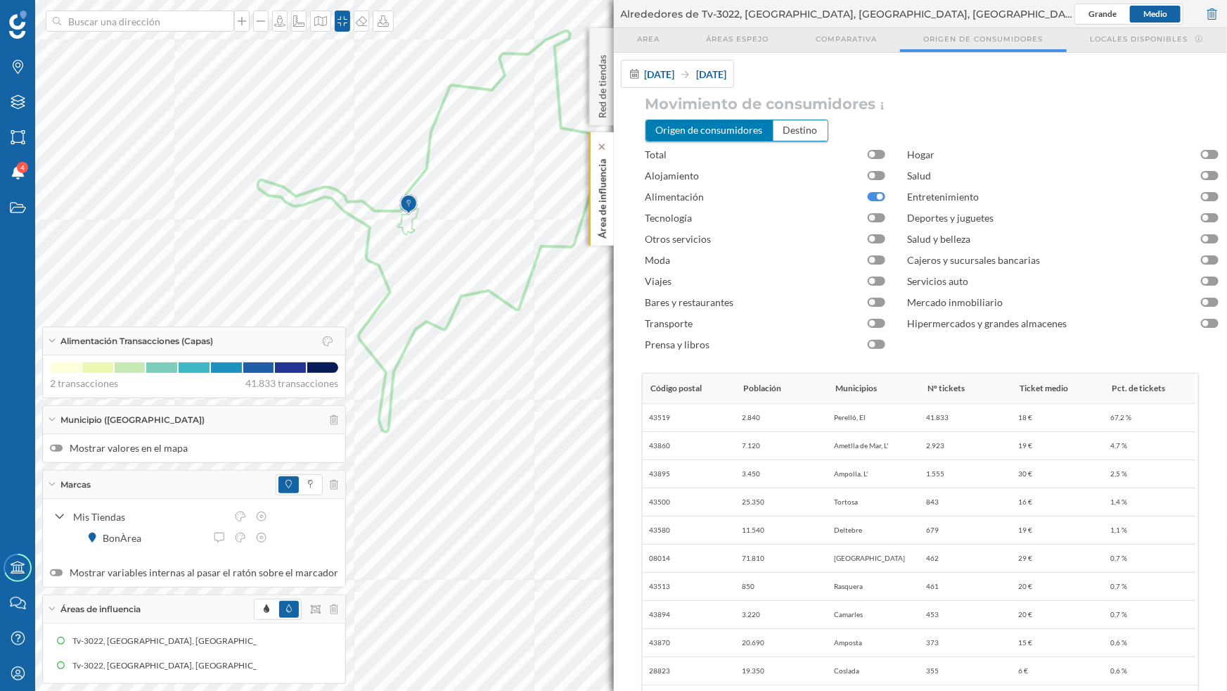
click at [608, 193] on p "Área de influencia" at bounding box center [602, 195] width 14 height 85
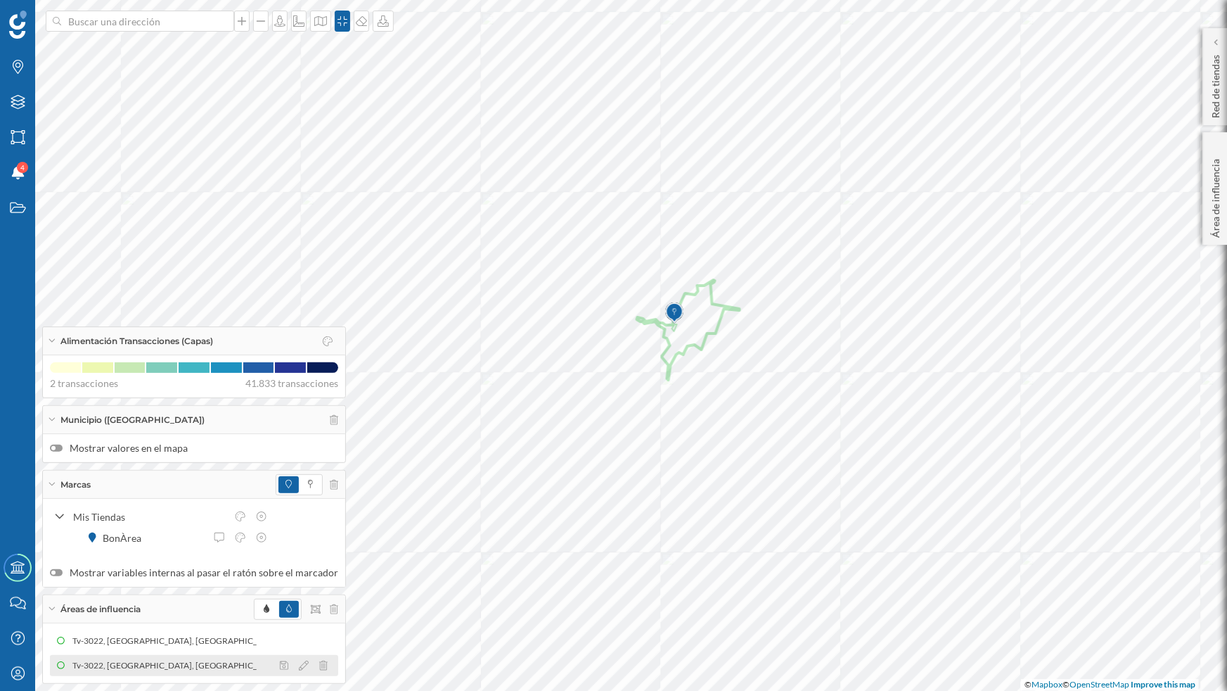
click at [91, 604] on div "Tv-3022, 43519 El Perelló, Tarragona, Spain (5 min Conduciendo)" at bounding box center [263, 665] width 383 height 14
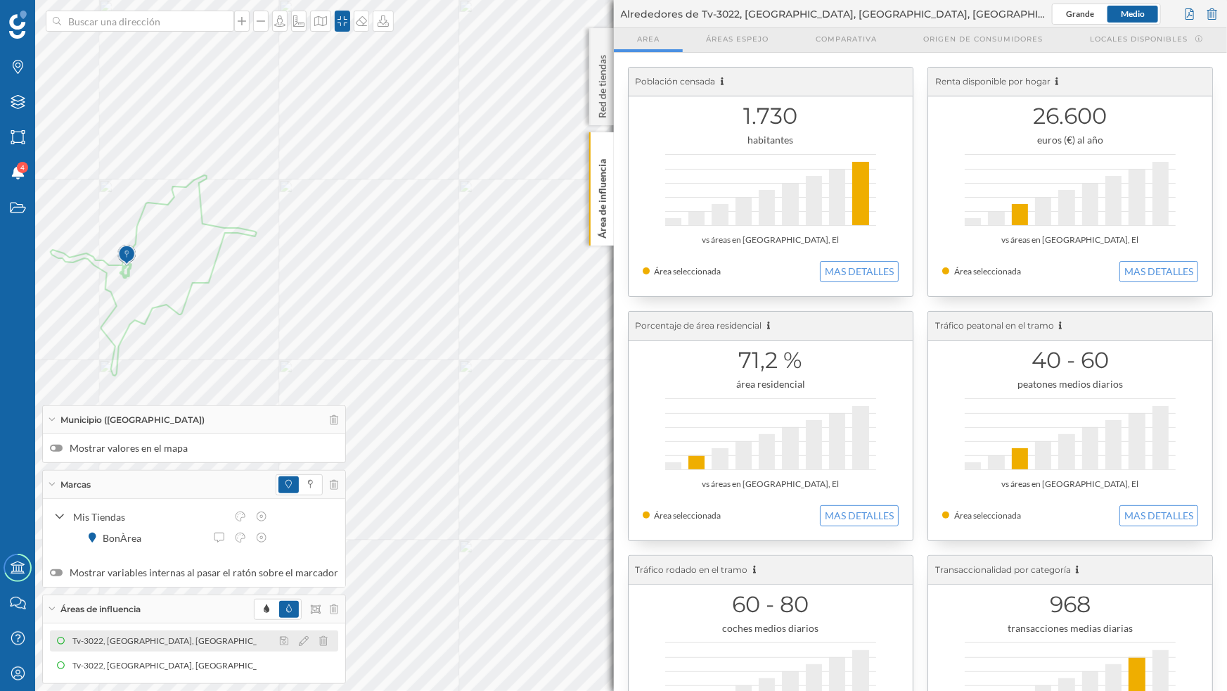
click at [98, 604] on div "Tv-3022, [GEOGRAPHIC_DATA][PERSON_NAME], [GEOGRAPHIC_DATA], [GEOGRAPHIC_DATA] (…" at bounding box center [255, 641] width 367 height 14
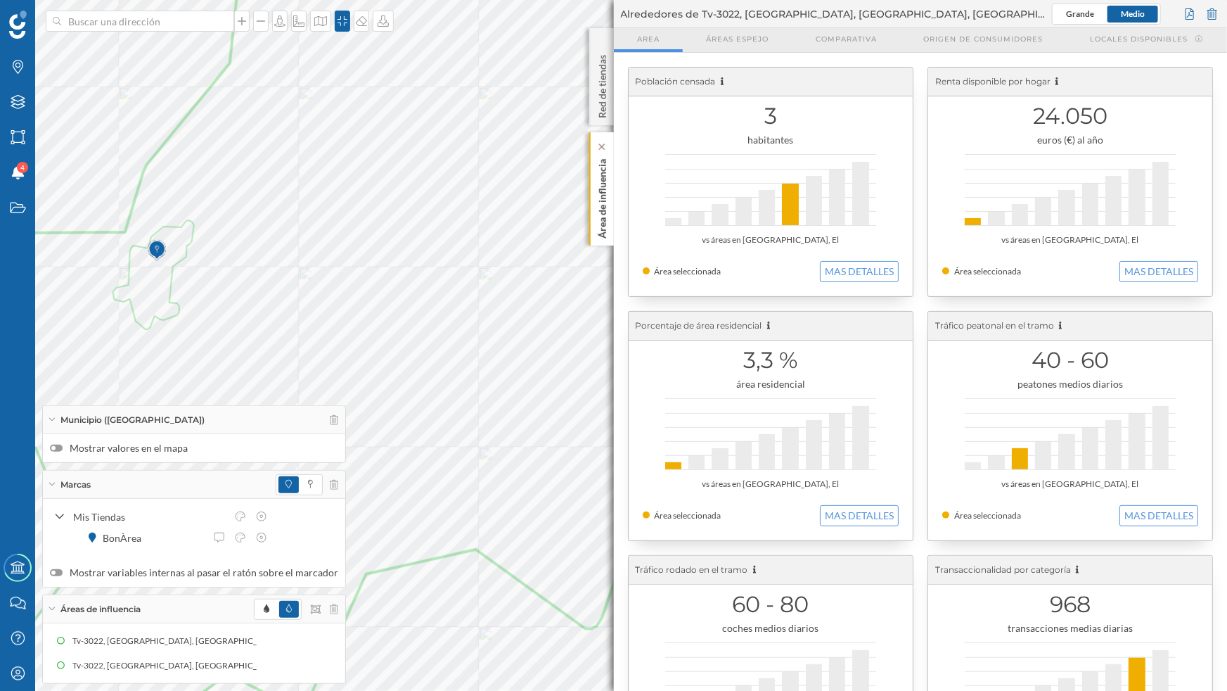
click at [598, 203] on p "Área de influencia" at bounding box center [602, 195] width 14 height 85
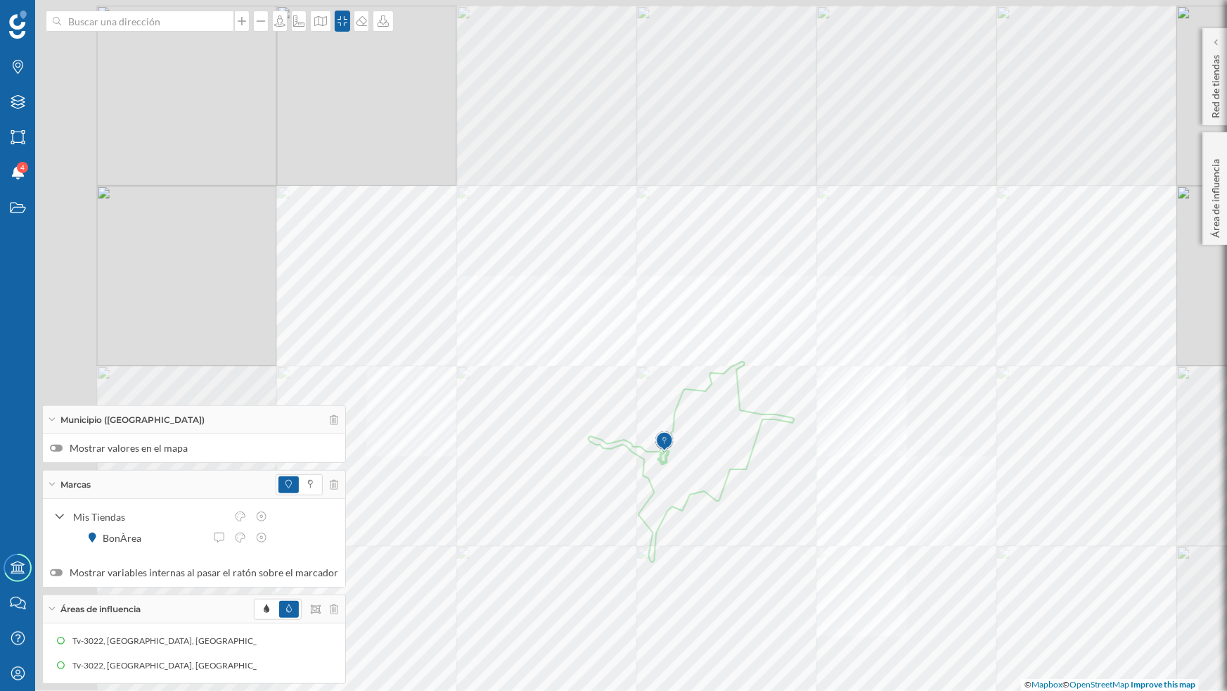
click at [629, 422] on div "© Mapbox © OpenStreetMap Improve this map" at bounding box center [613, 345] width 1227 height 691
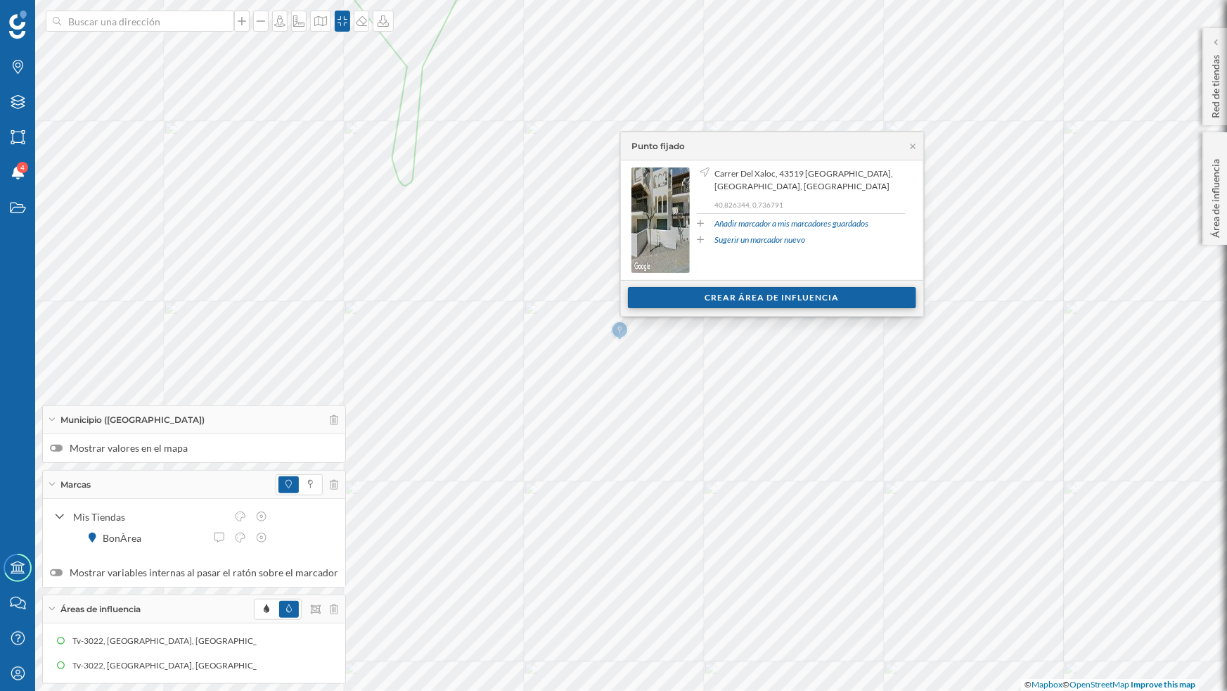
click at [732, 295] on div "Crear área de influencia" at bounding box center [772, 297] width 288 height 21
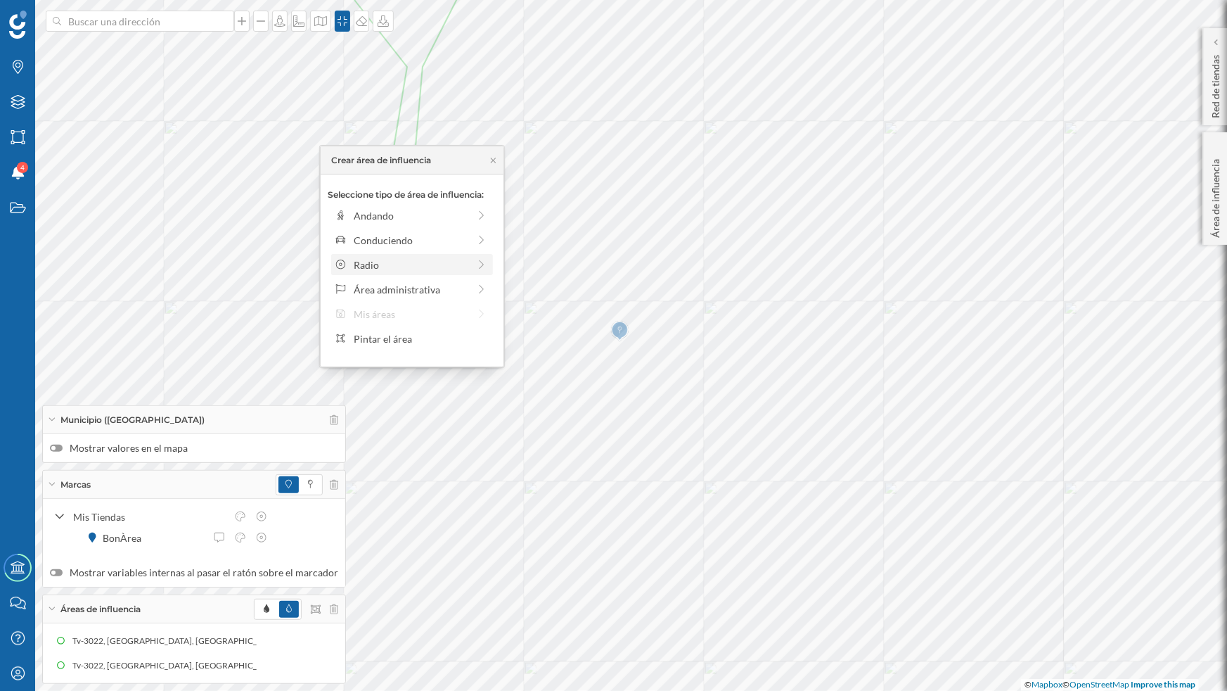
click at [387, 260] on div "Radio" at bounding box center [411, 264] width 115 height 15
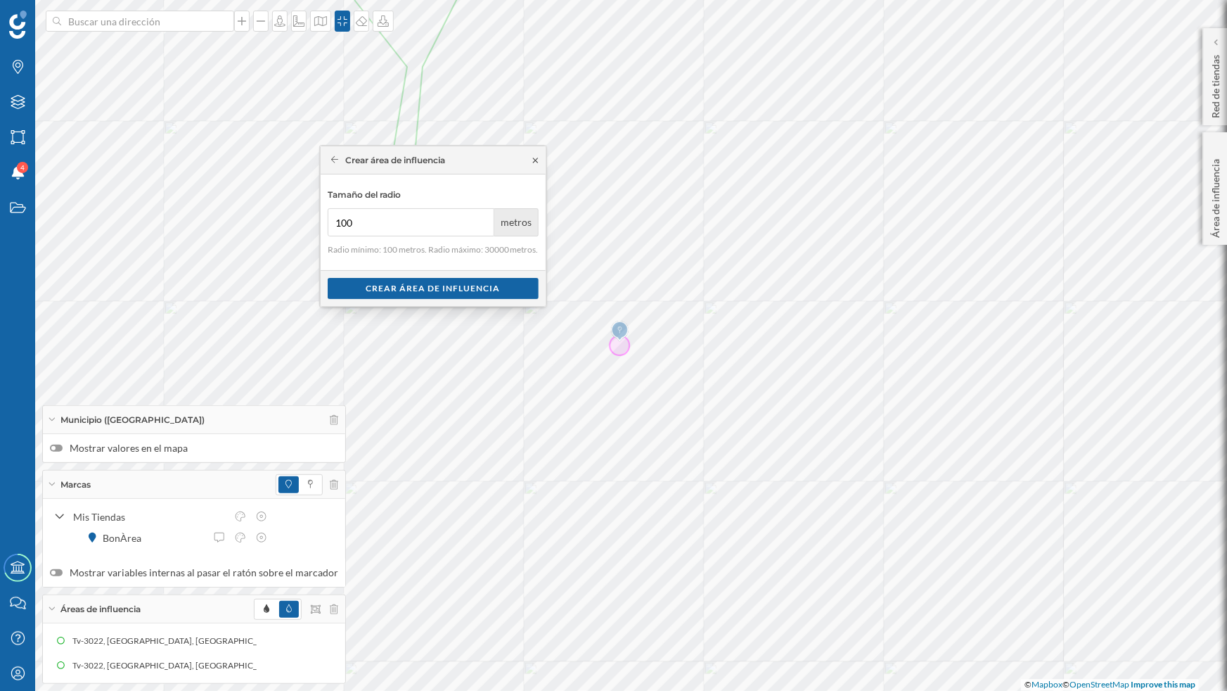
click at [532, 158] on icon at bounding box center [535, 160] width 11 height 8
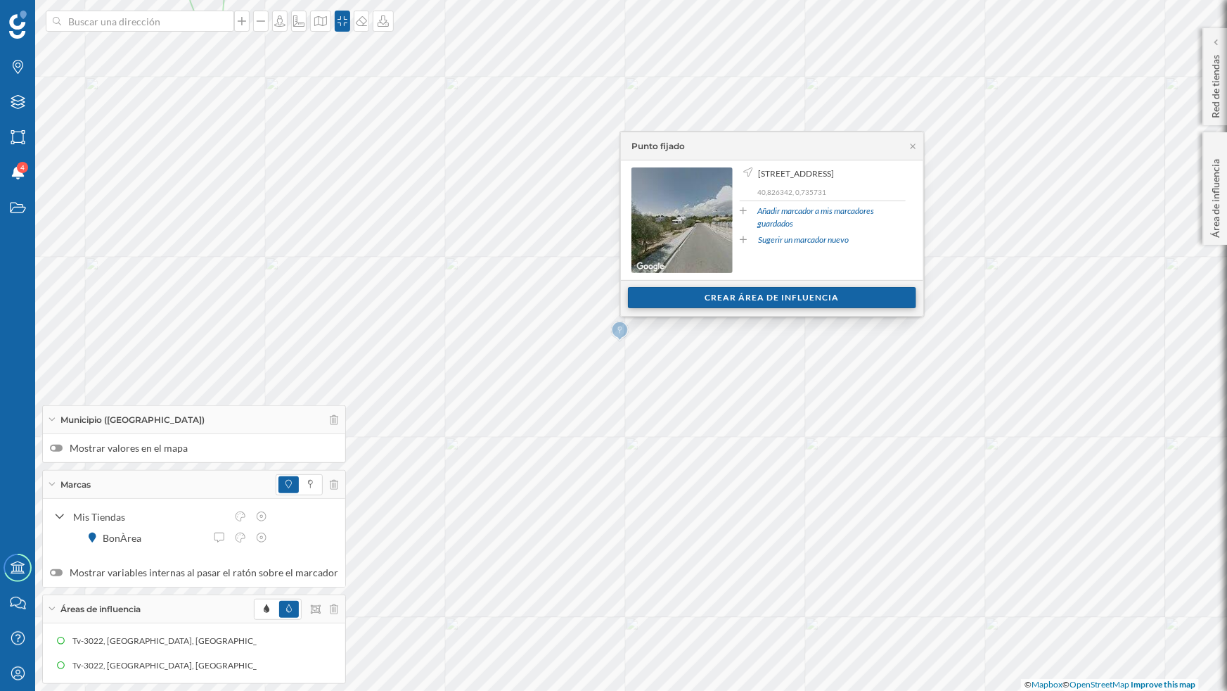
click at [758, 291] on div "Crear área de influencia" at bounding box center [772, 297] width 288 height 21
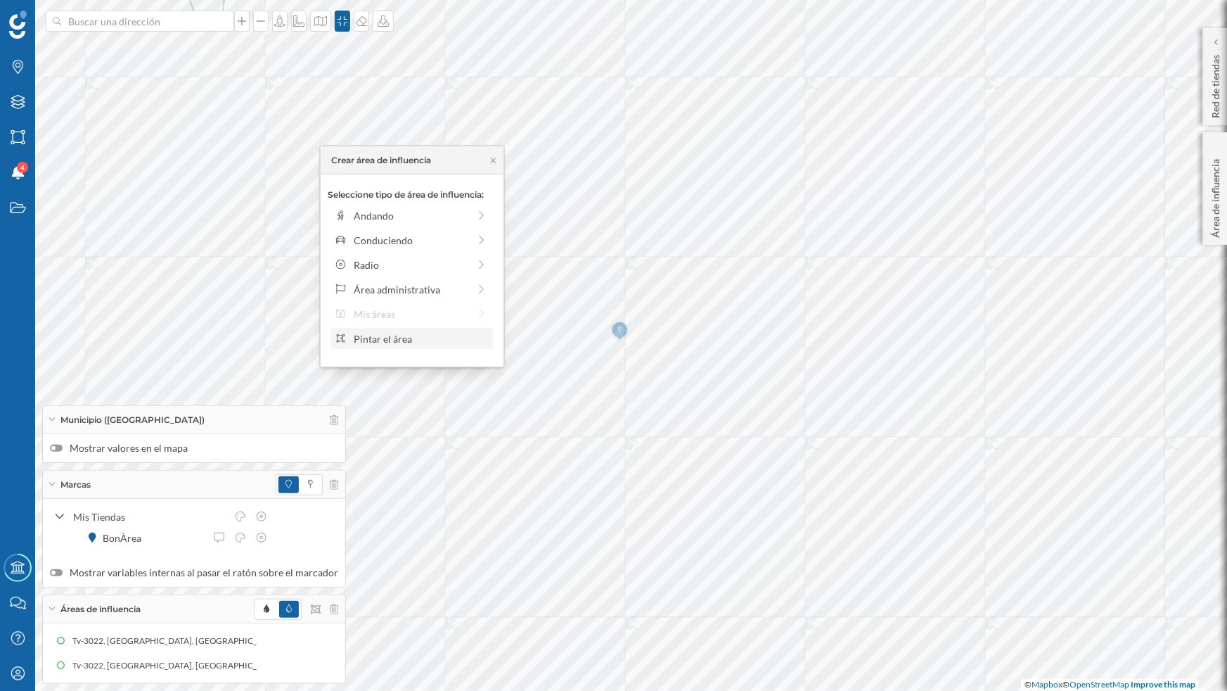
click at [366, 337] on div "Pintar el área" at bounding box center [421, 338] width 134 height 15
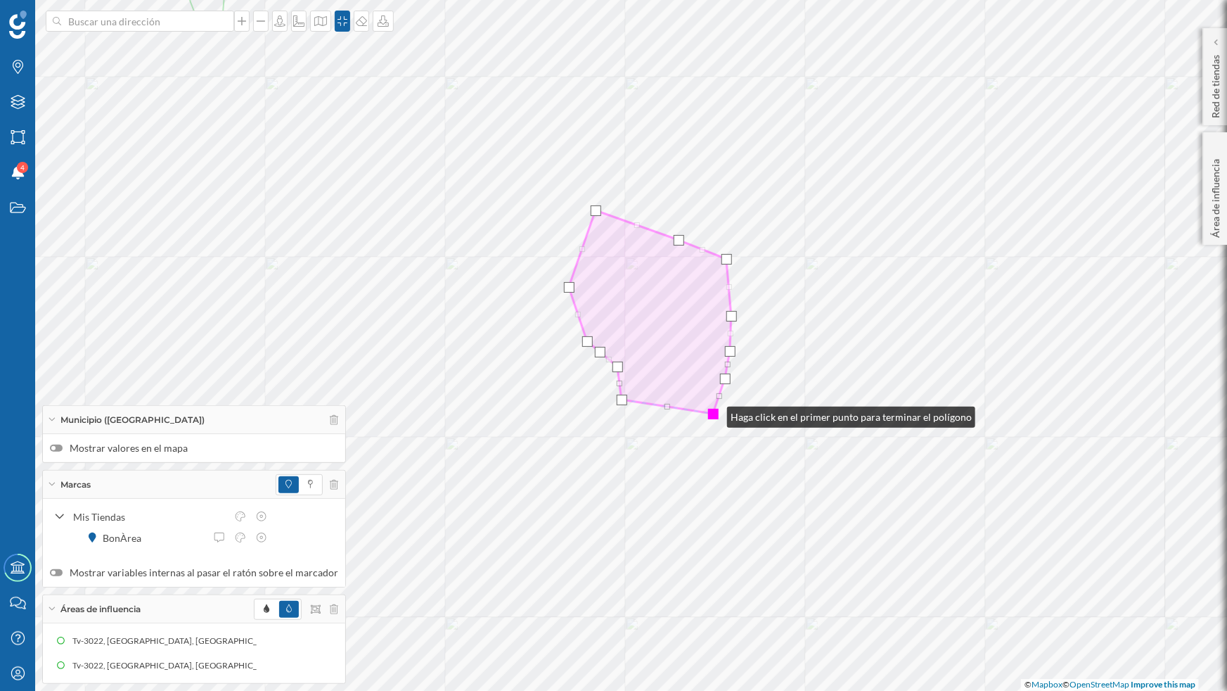
click at [713, 414] on div at bounding box center [713, 414] width 11 height 11
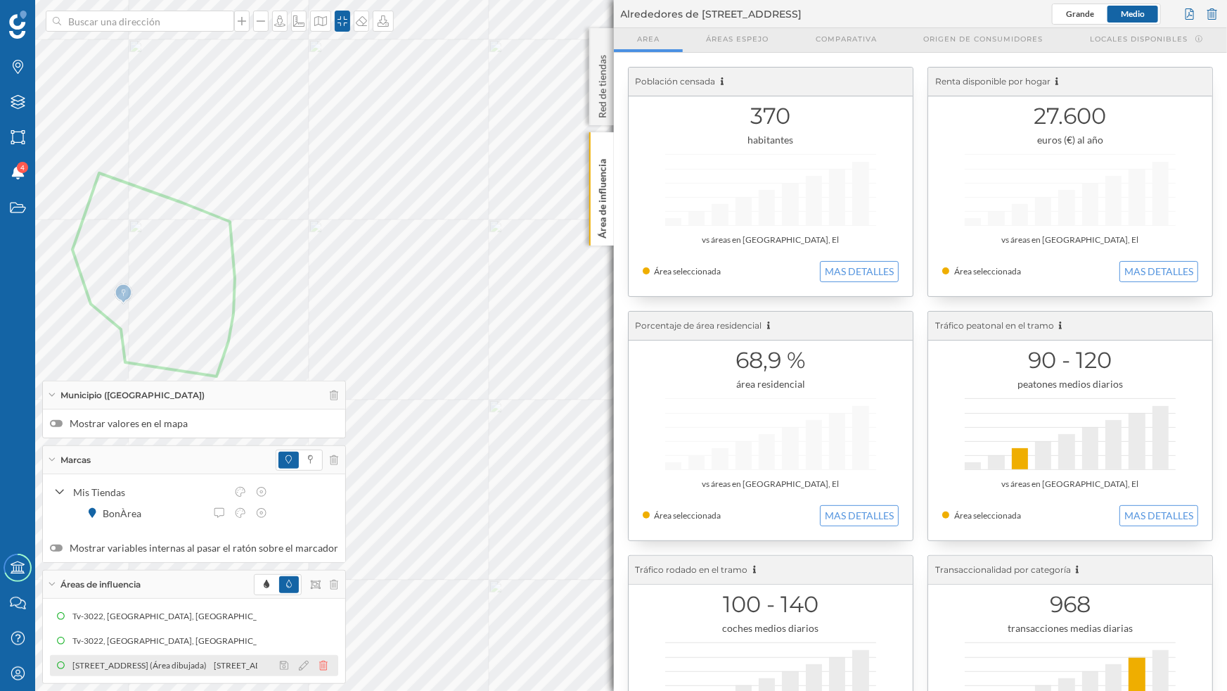
click at [319, 665] on icon at bounding box center [323, 665] width 8 height 10
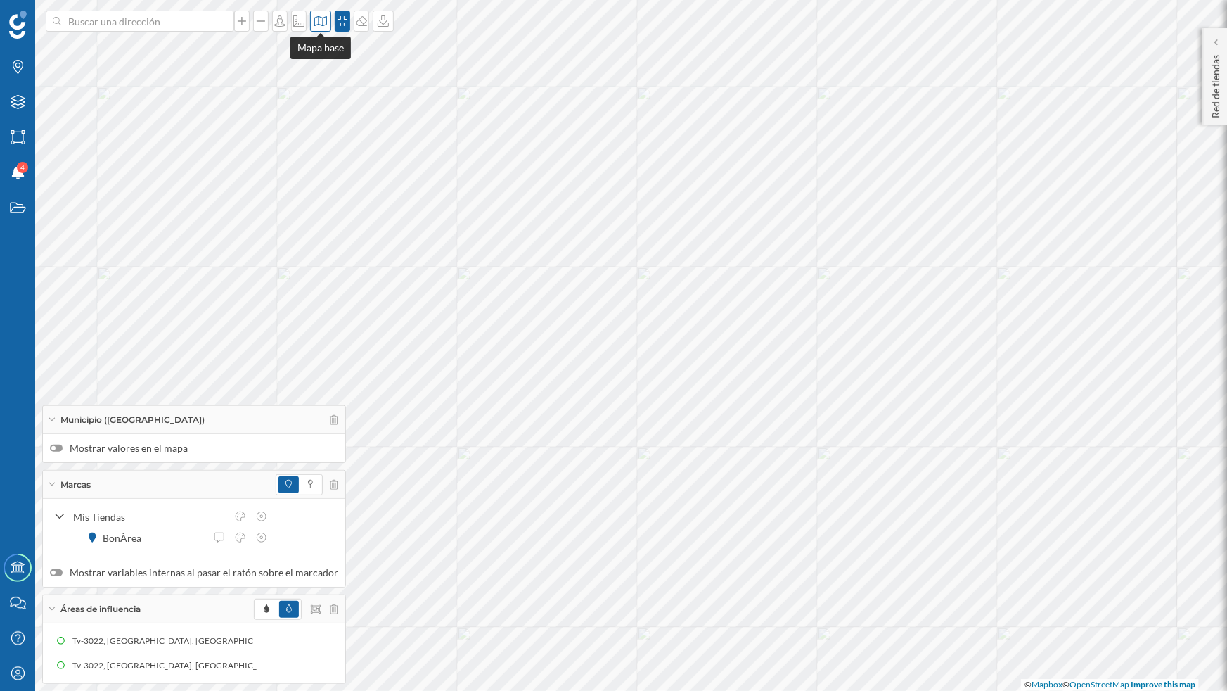
click at [317, 20] on icon at bounding box center [321, 20] width 14 height 11
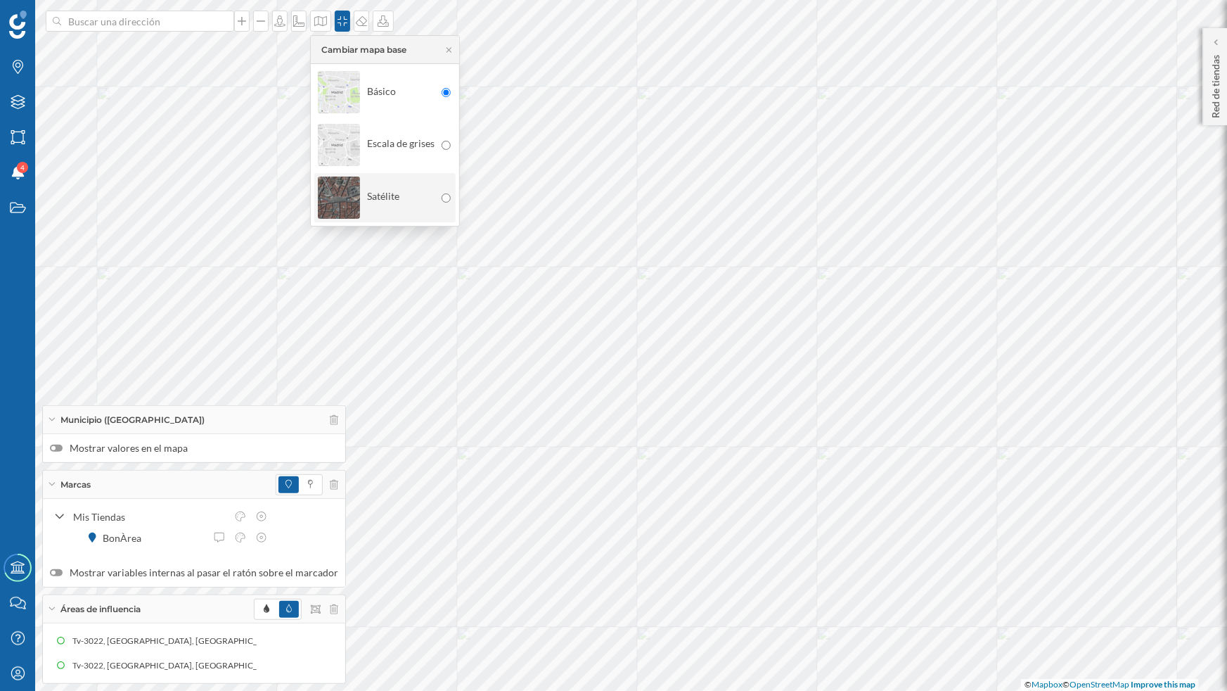
click at [340, 186] on img at bounding box center [339, 197] width 42 height 49
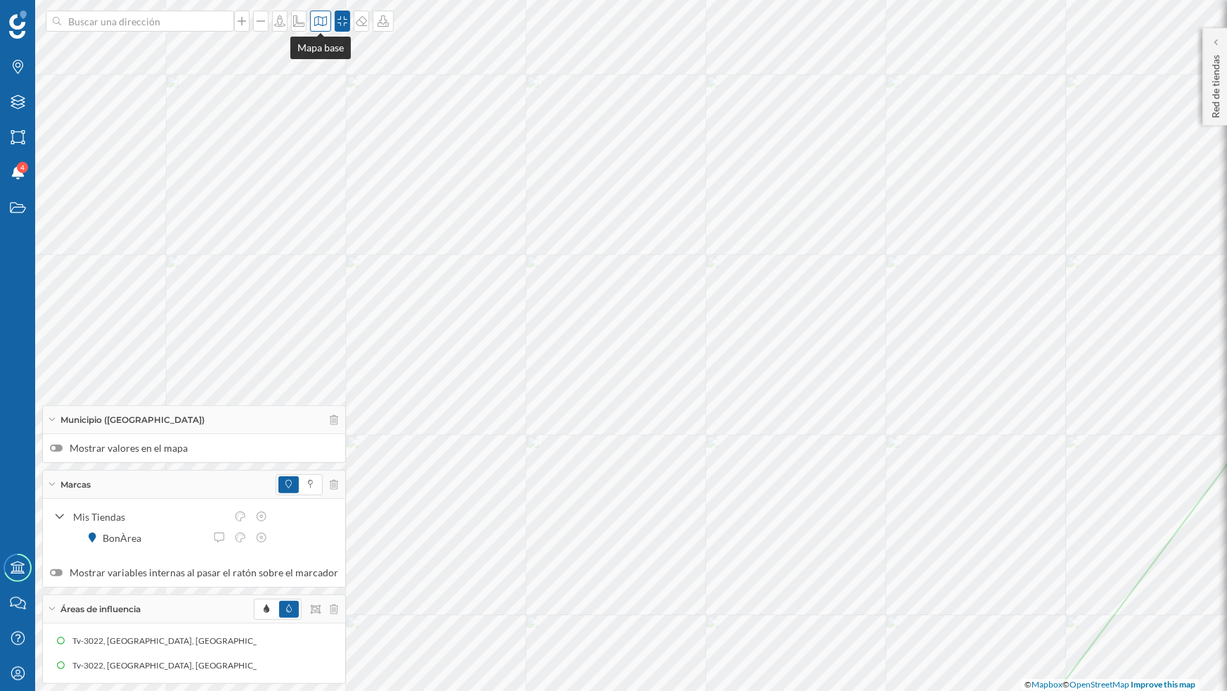
click at [317, 27] on div at bounding box center [320, 21] width 21 height 21
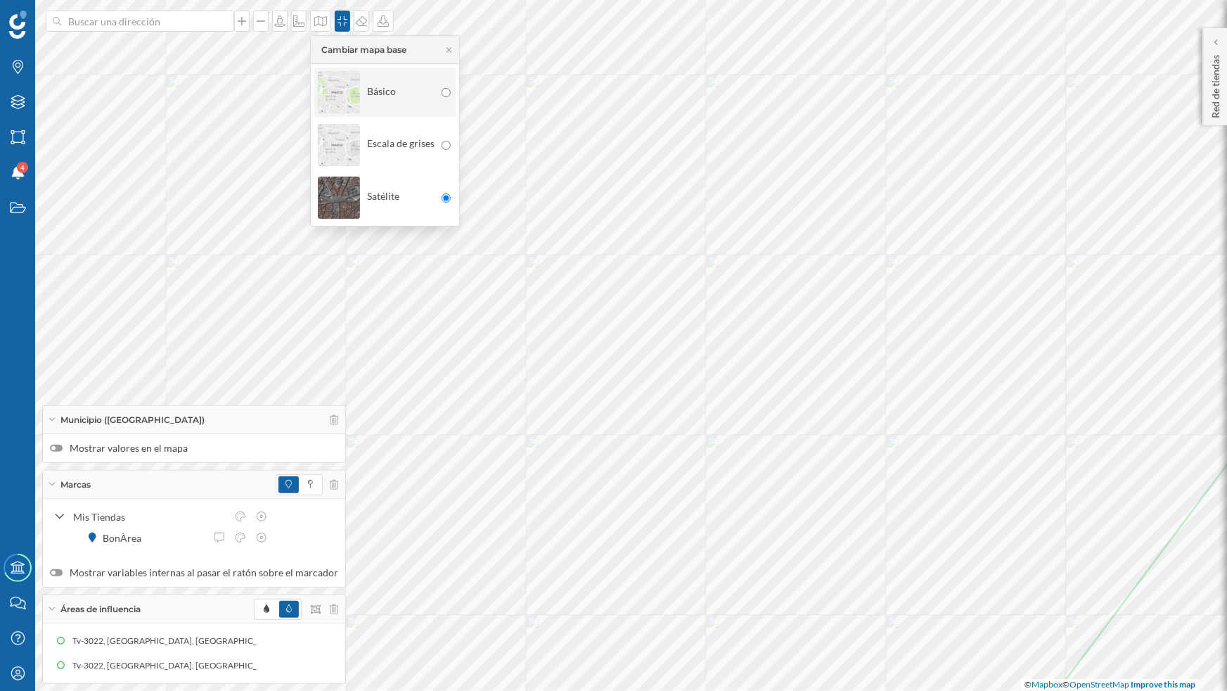
click at [334, 97] on img at bounding box center [339, 92] width 42 height 49
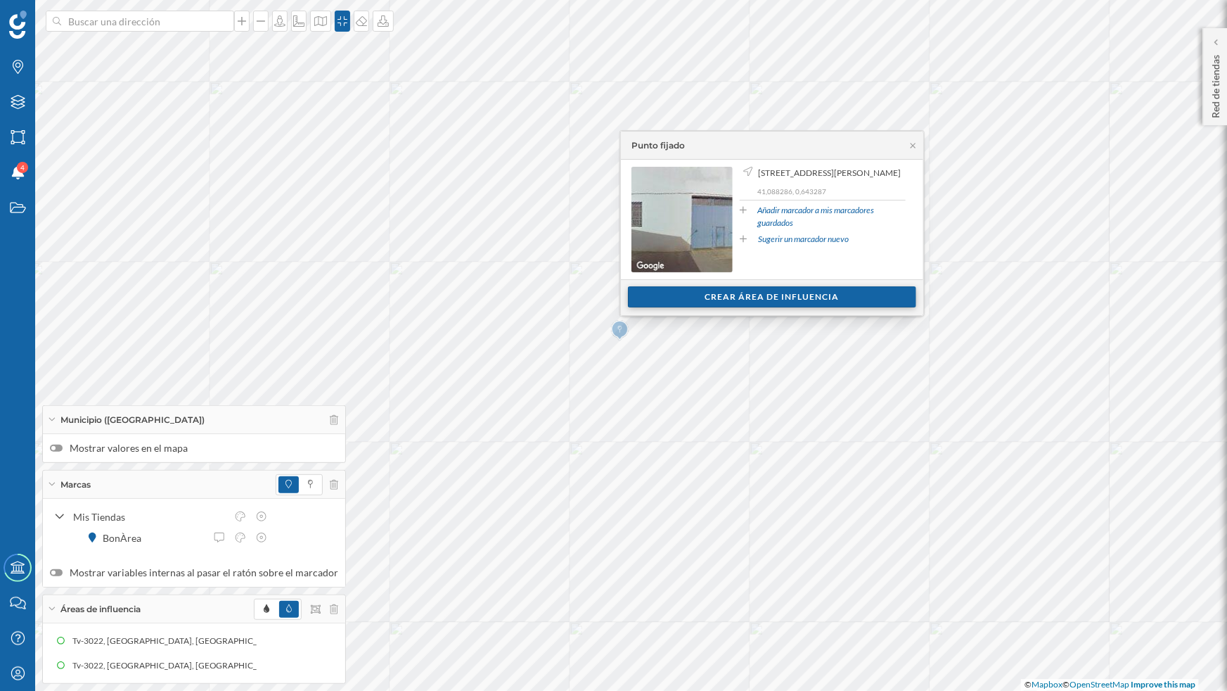
click at [764, 293] on div "Crear área de influencia" at bounding box center [772, 296] width 288 height 21
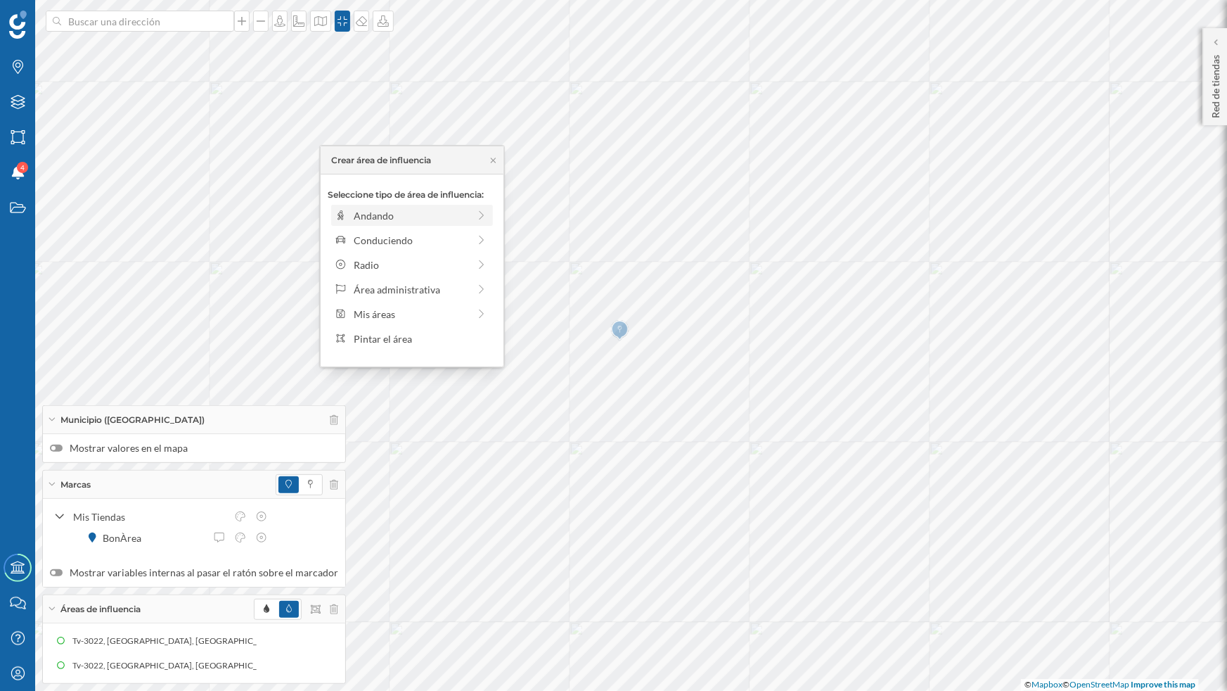
click at [366, 208] on div "Andando" at bounding box center [411, 215] width 115 height 15
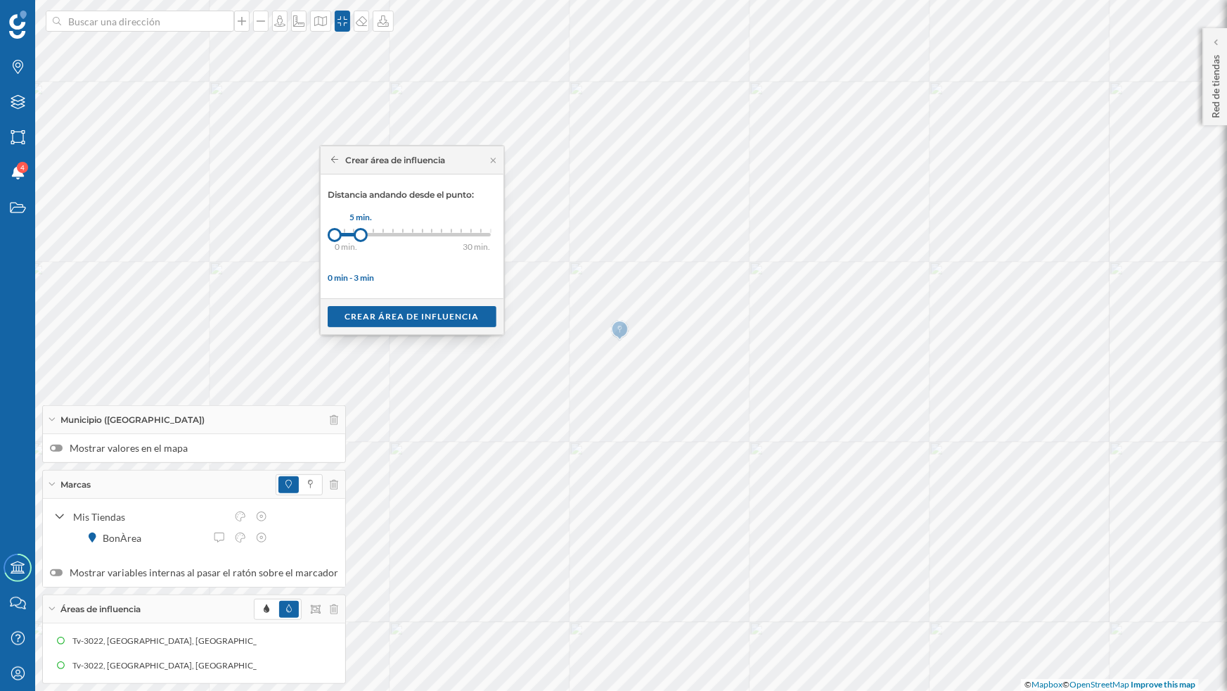
drag, startPoint x: 344, startPoint y: 234, endPoint x: 361, endPoint y: 232, distance: 16.9
click at [361, 232] on div at bounding box center [361, 235] width 14 height 14
click at [404, 322] on div "Crear área de influencia" at bounding box center [412, 315] width 169 height 21
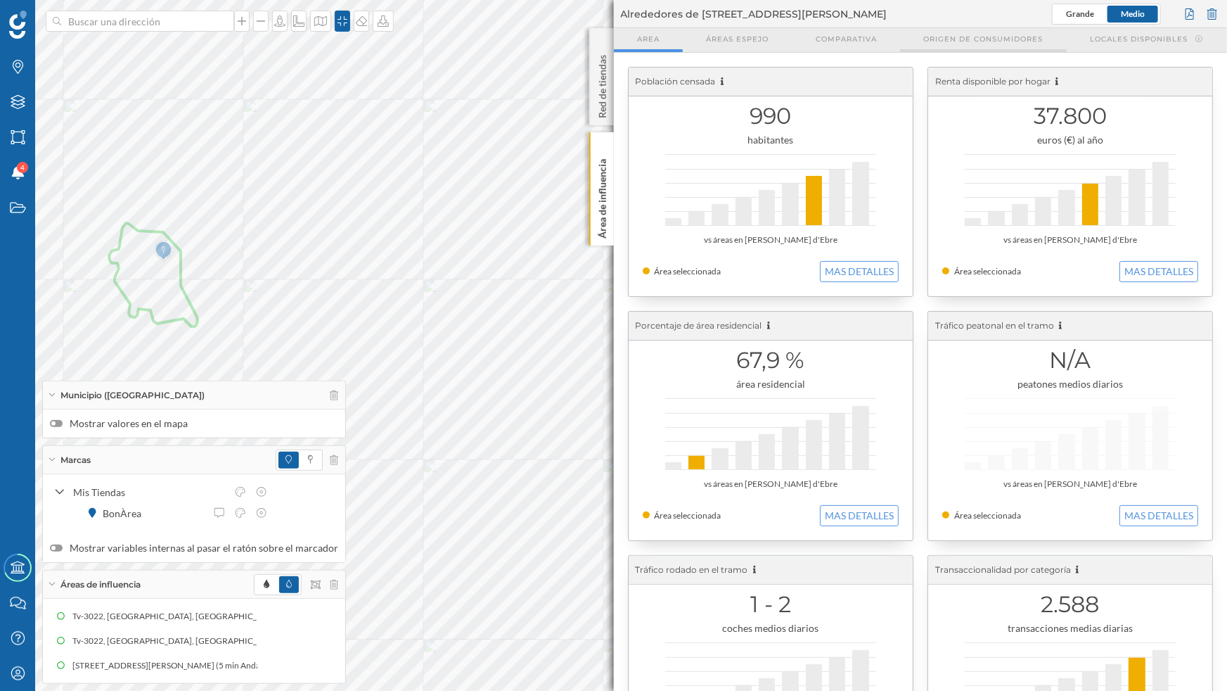
click at [1001, 35] on span "Origen de consumidores" at bounding box center [984, 39] width 120 height 11
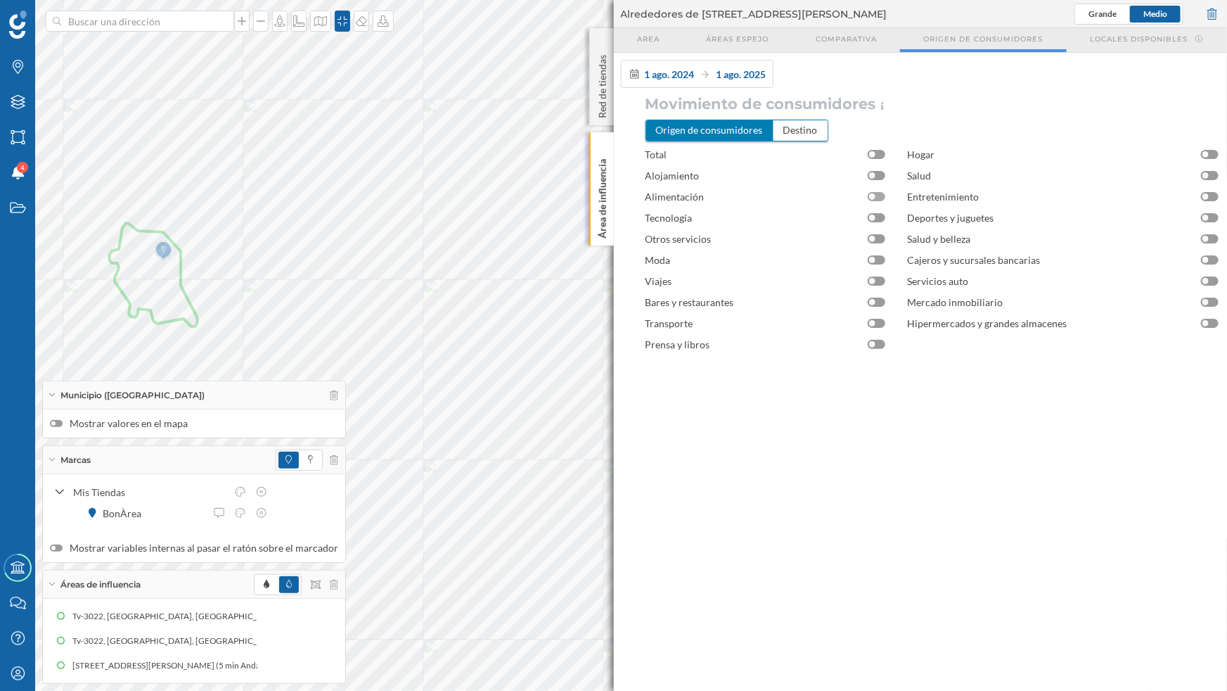
click at [875, 198] on div at bounding box center [877, 196] width 18 height 9
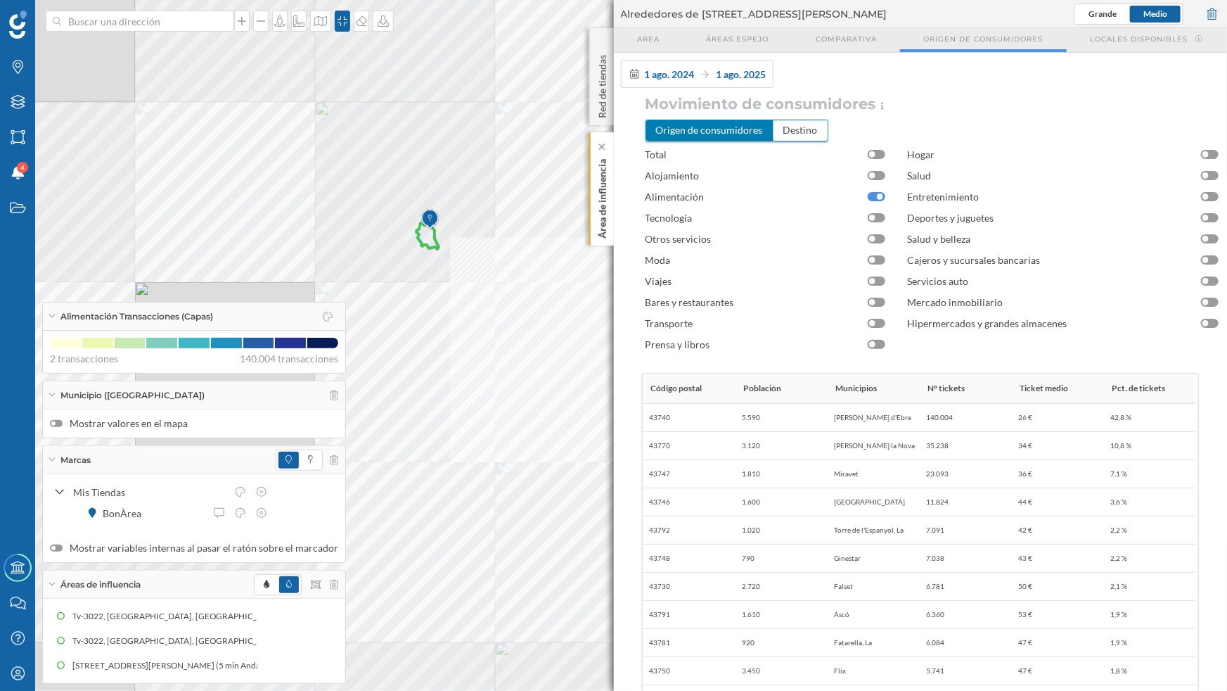
click at [602, 196] on p "Área de influencia" at bounding box center [602, 195] width 14 height 85
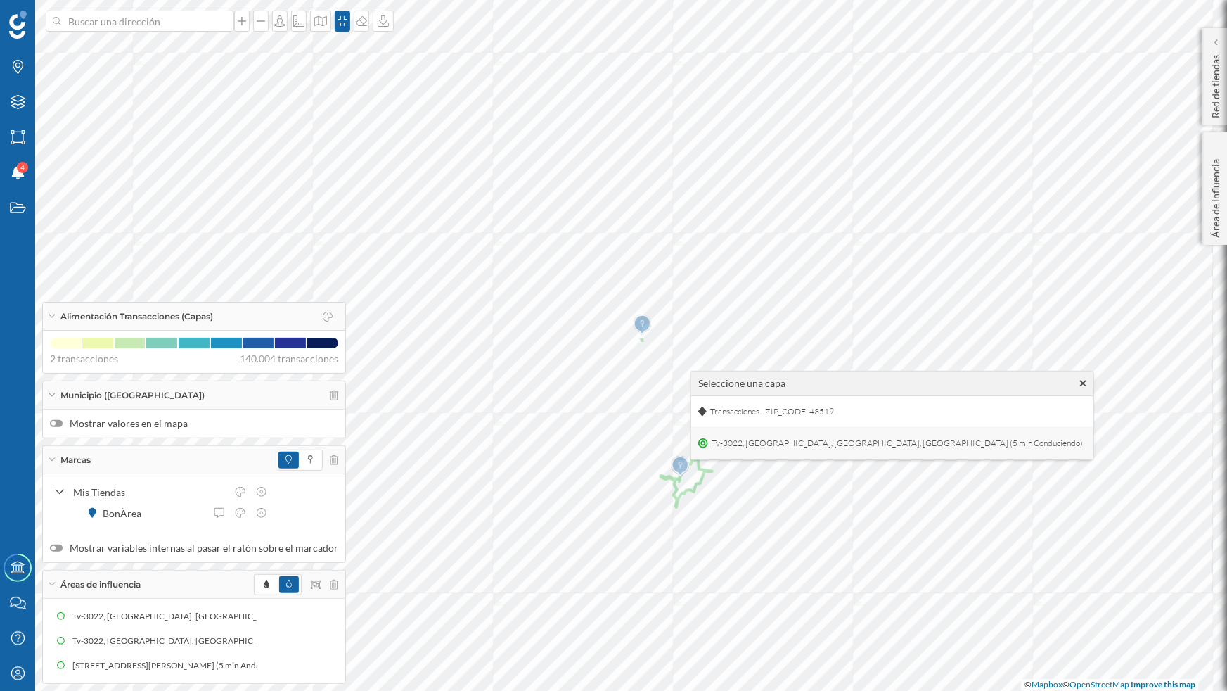
click at [736, 444] on span "Tv-3022, 43519 El Perelló, Tarragona, Spain (5 min Conduciendo)" at bounding box center [897, 443] width 378 height 21
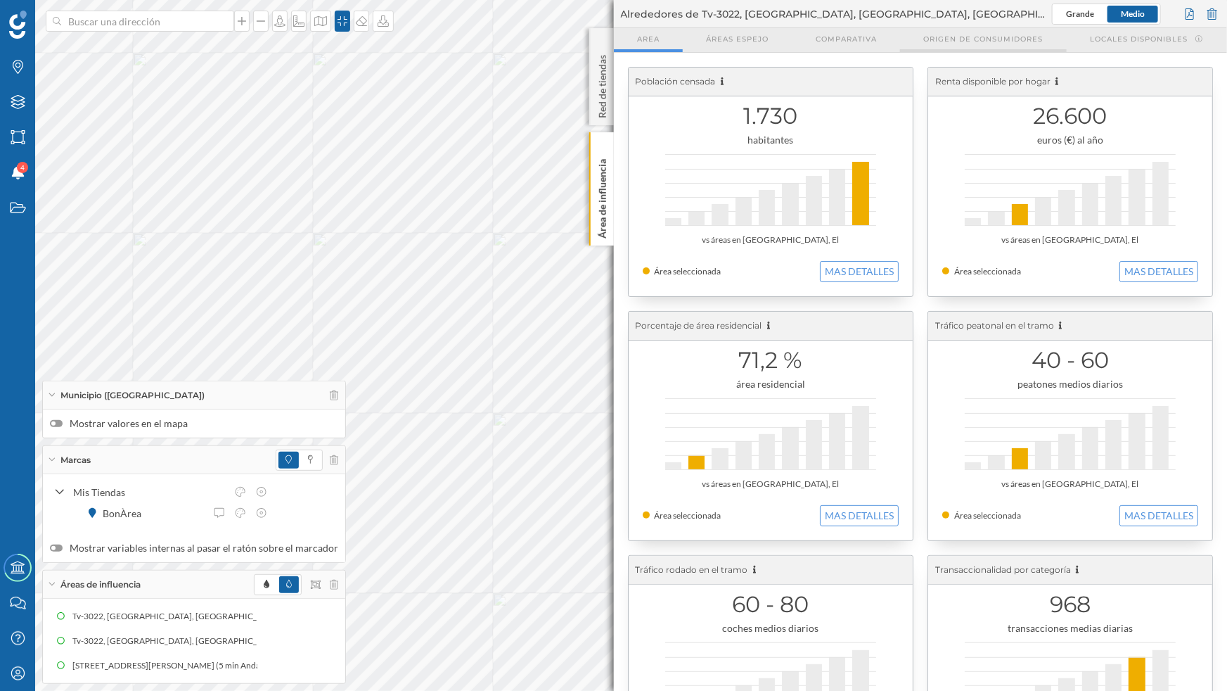
click at [943, 37] on span "Origen de consumidores" at bounding box center [984, 39] width 120 height 11
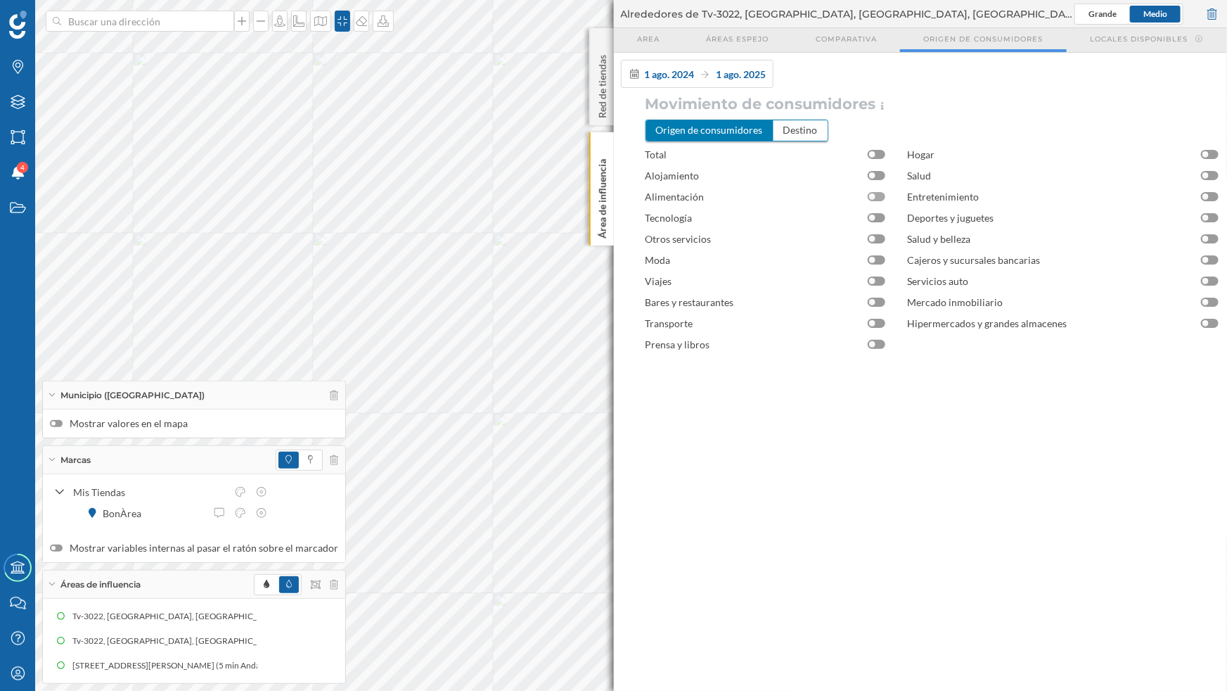
click at [879, 199] on div at bounding box center [877, 196] width 18 height 9
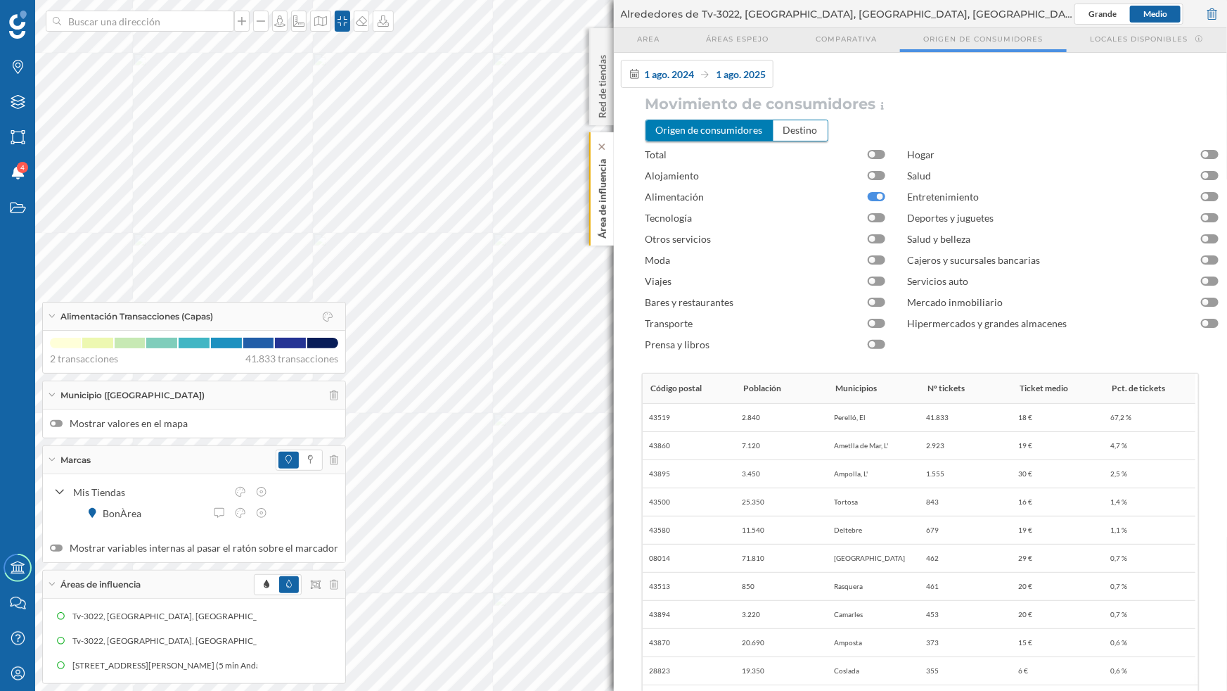
click at [612, 217] on div "Área de influencia" at bounding box center [601, 188] width 25 height 113
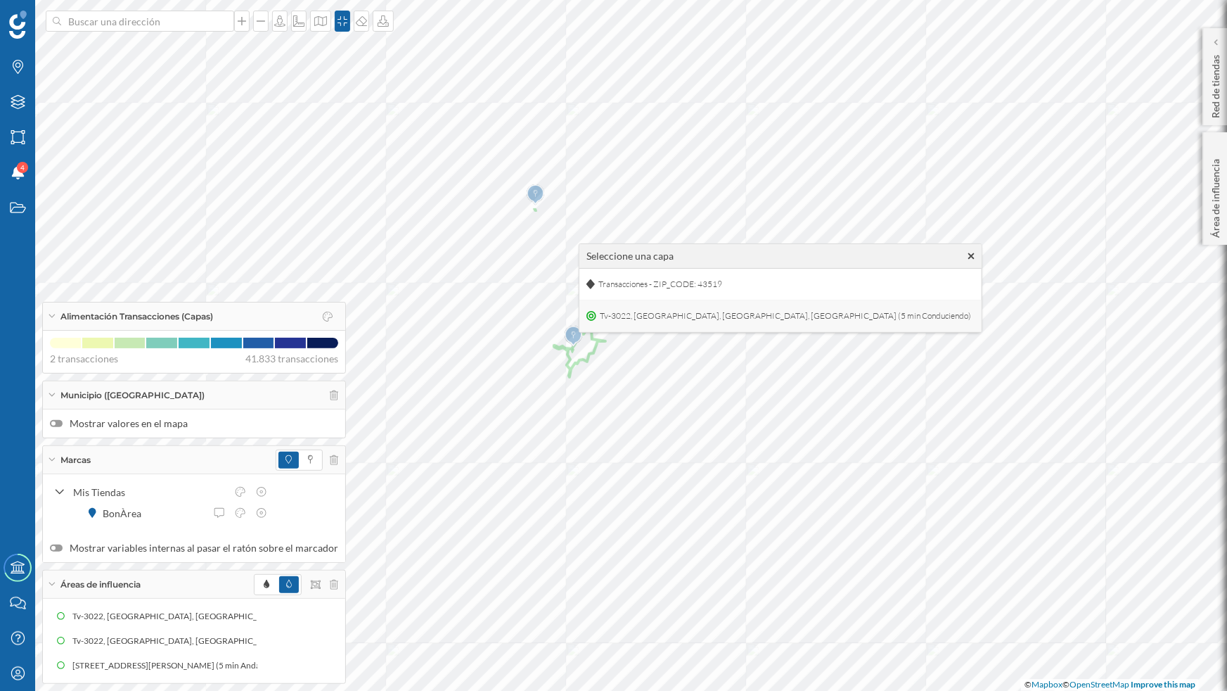
click at [618, 328] on div "Tv-3022, 43519 El Perelló, Tarragona, Spain (5 min Conduciendo)" at bounding box center [781, 316] width 402 height 32
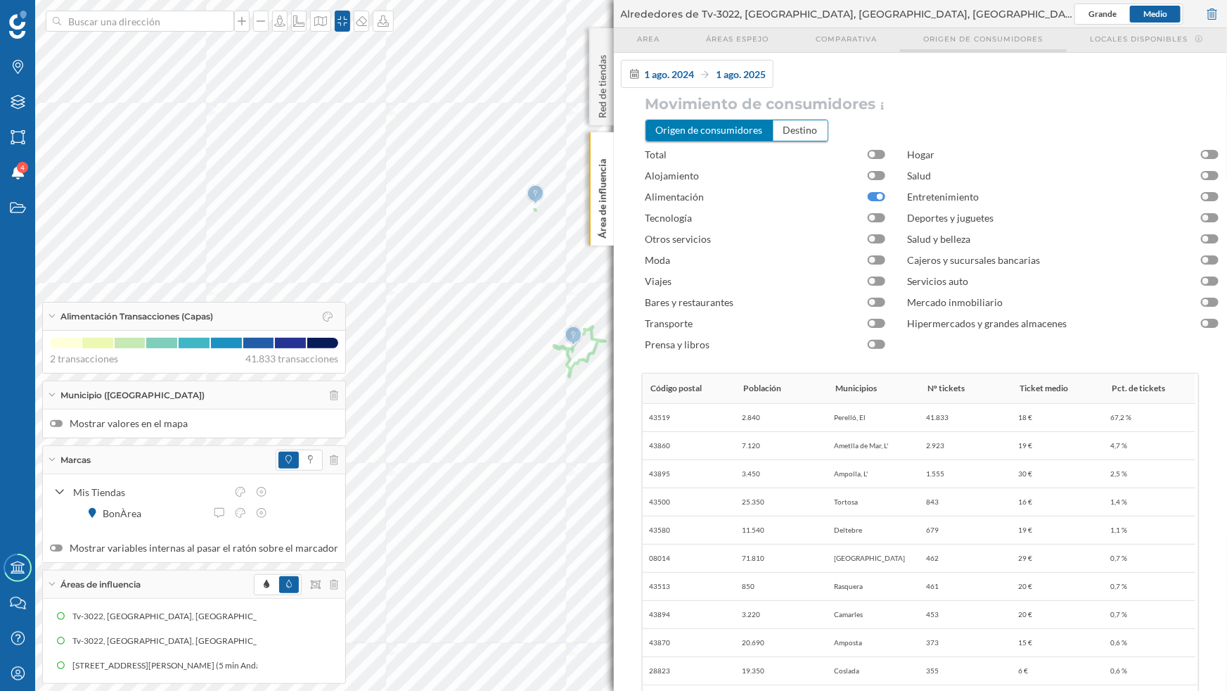
click at [992, 39] on span "Origen de consumidores" at bounding box center [984, 39] width 120 height 11
click at [604, 230] on p "Área de influencia" at bounding box center [602, 195] width 14 height 85
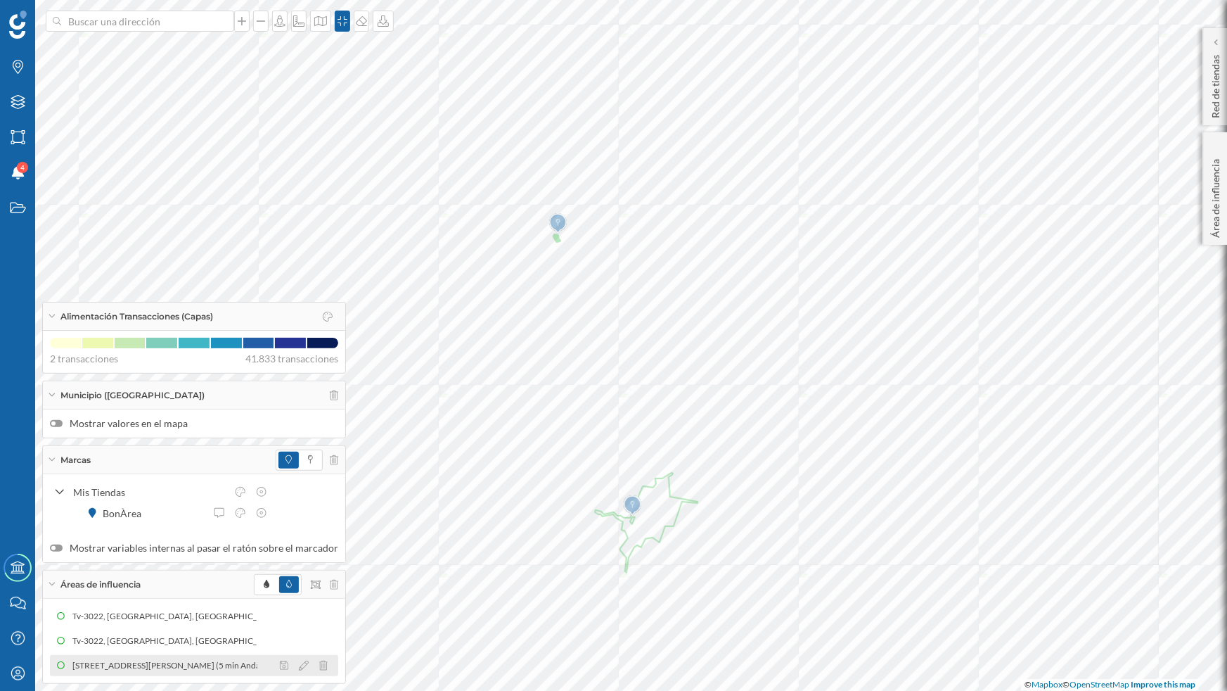
click at [213, 665] on div "[STREET_ADDRESS][PERSON_NAME] (5 min Andando)" at bounding box center [178, 665] width 212 height 14
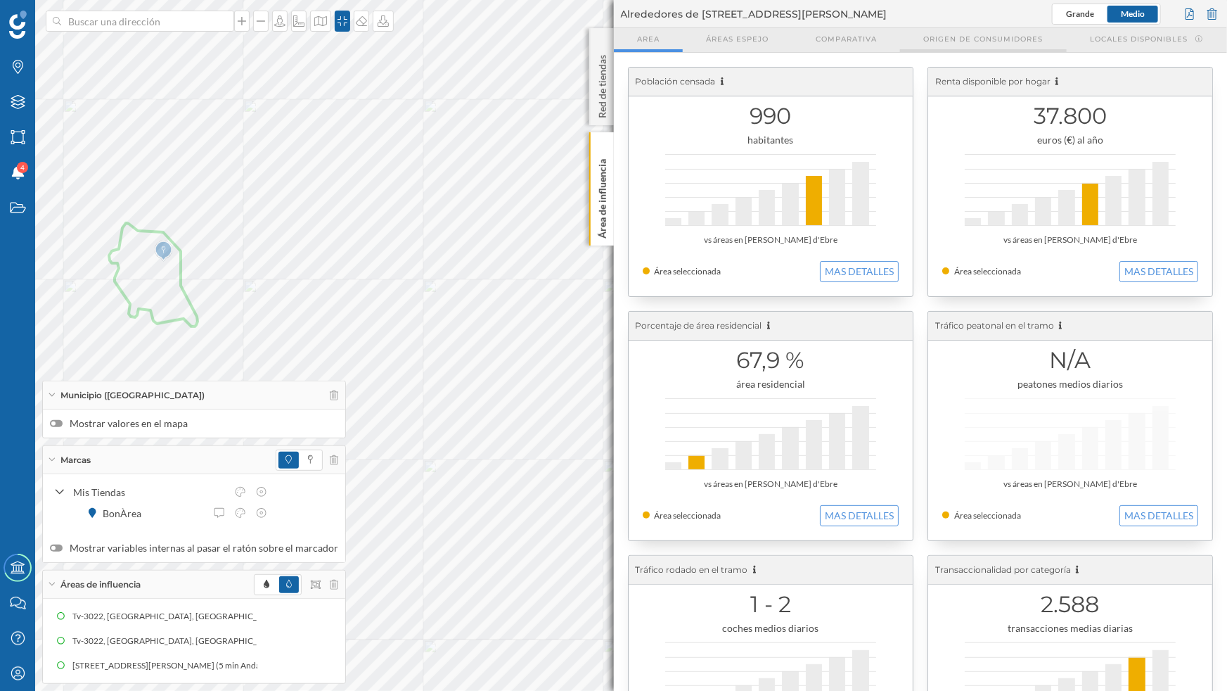
click at [967, 41] on span "Origen de consumidores" at bounding box center [984, 39] width 120 height 11
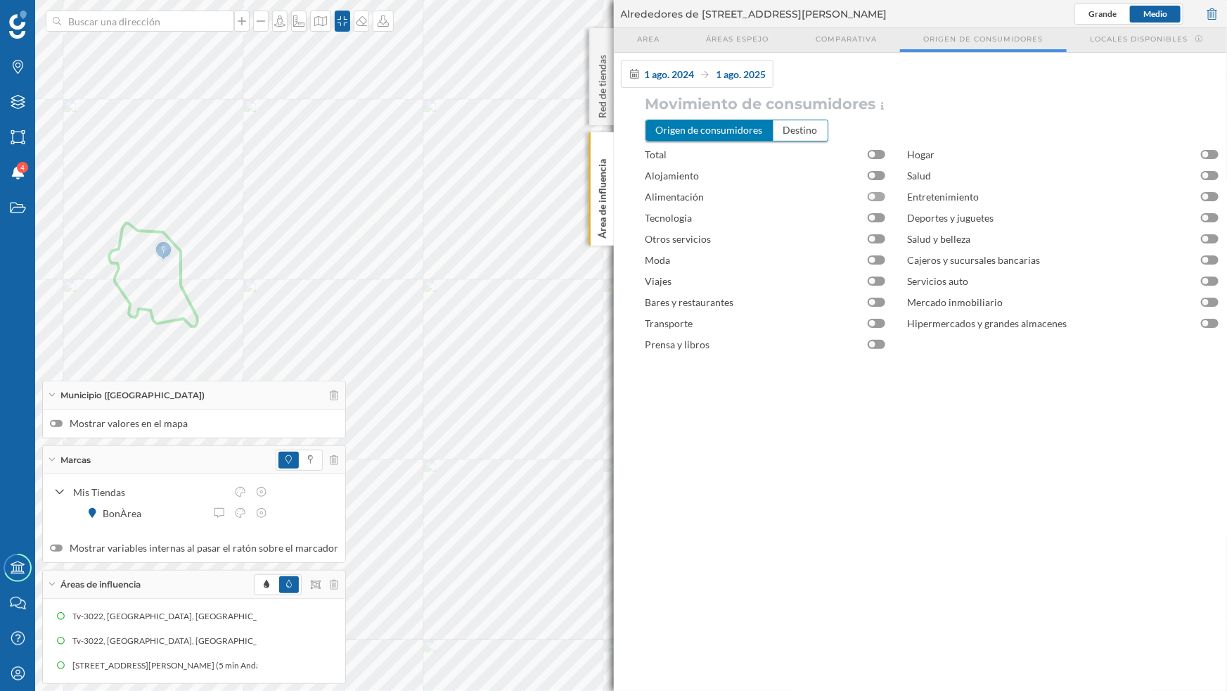
click at [881, 197] on div at bounding box center [877, 196] width 18 height 9
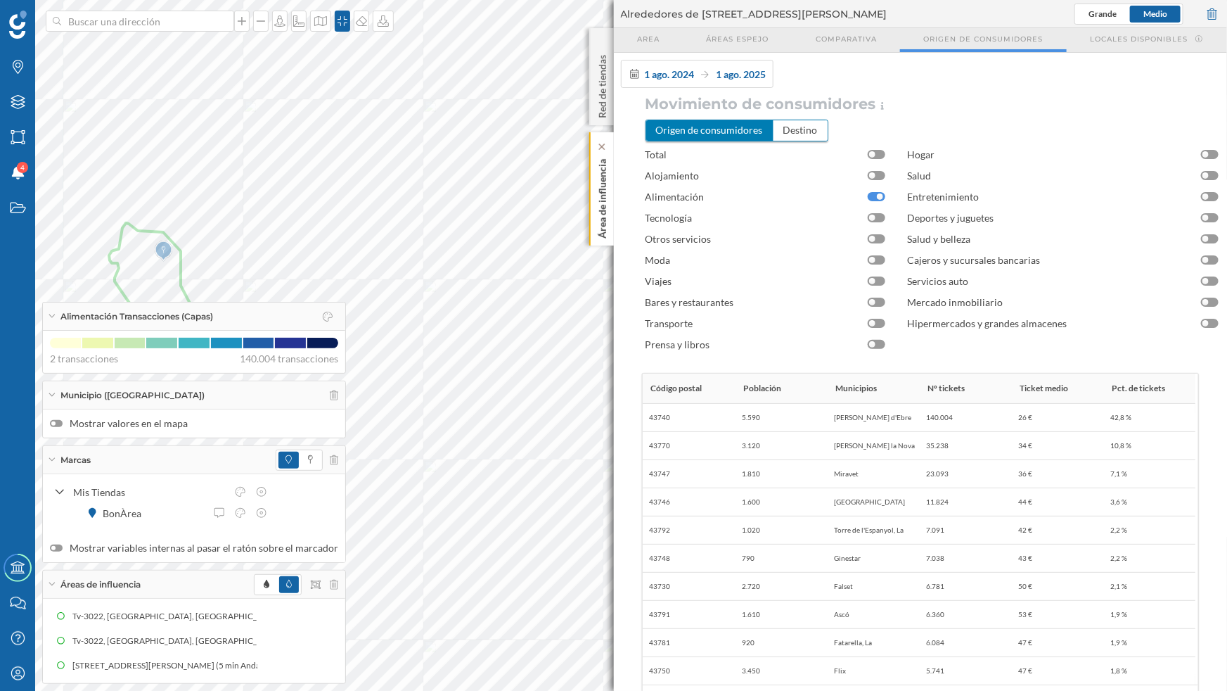
click at [610, 208] on div "Área de influencia" at bounding box center [601, 188] width 25 height 113
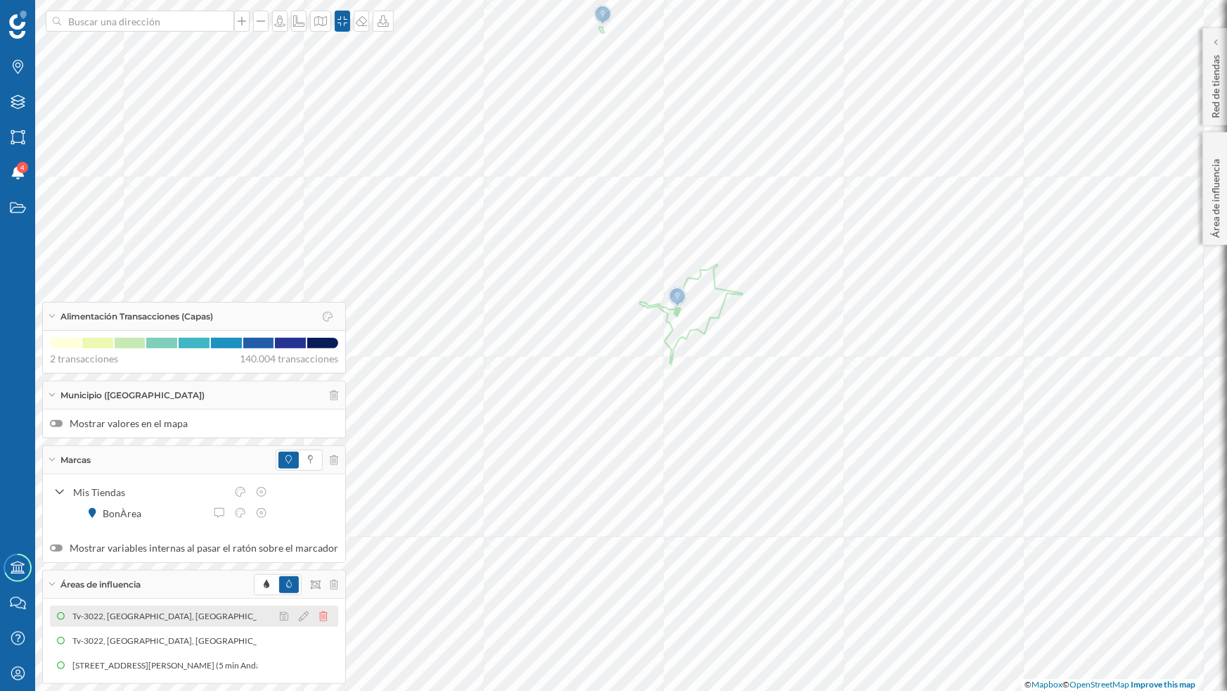
click at [319, 613] on icon at bounding box center [323, 616] width 8 height 10
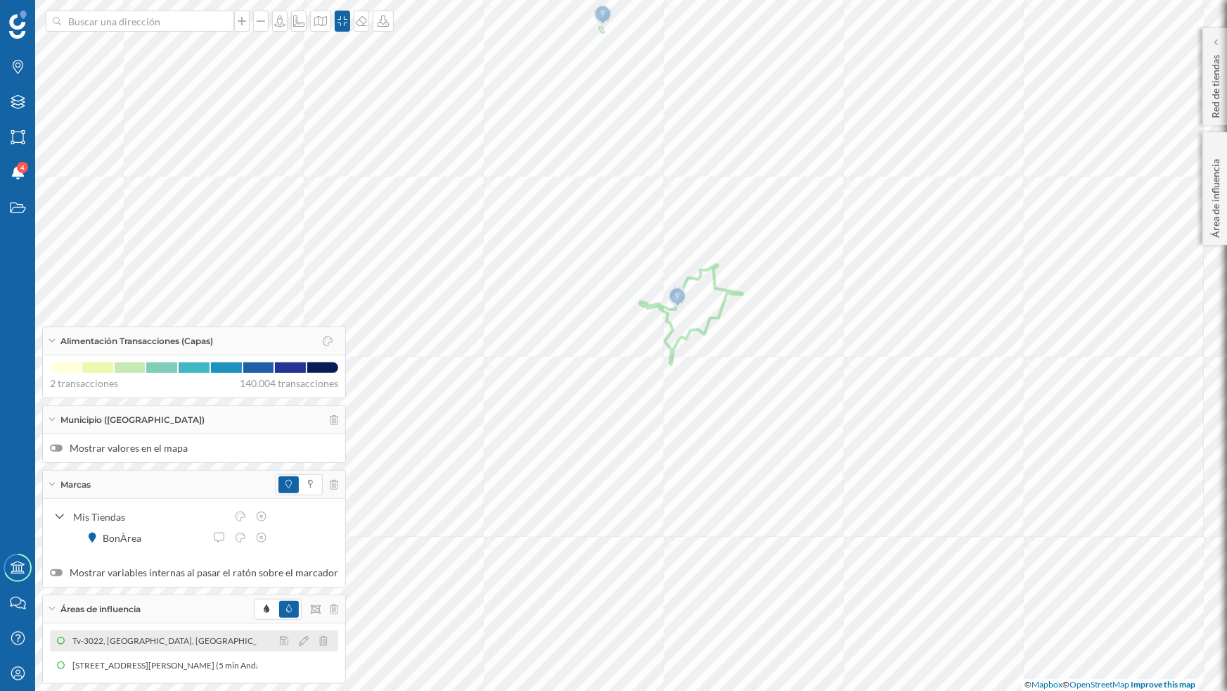
click at [322, 639] on div at bounding box center [307, 640] width 63 height 17
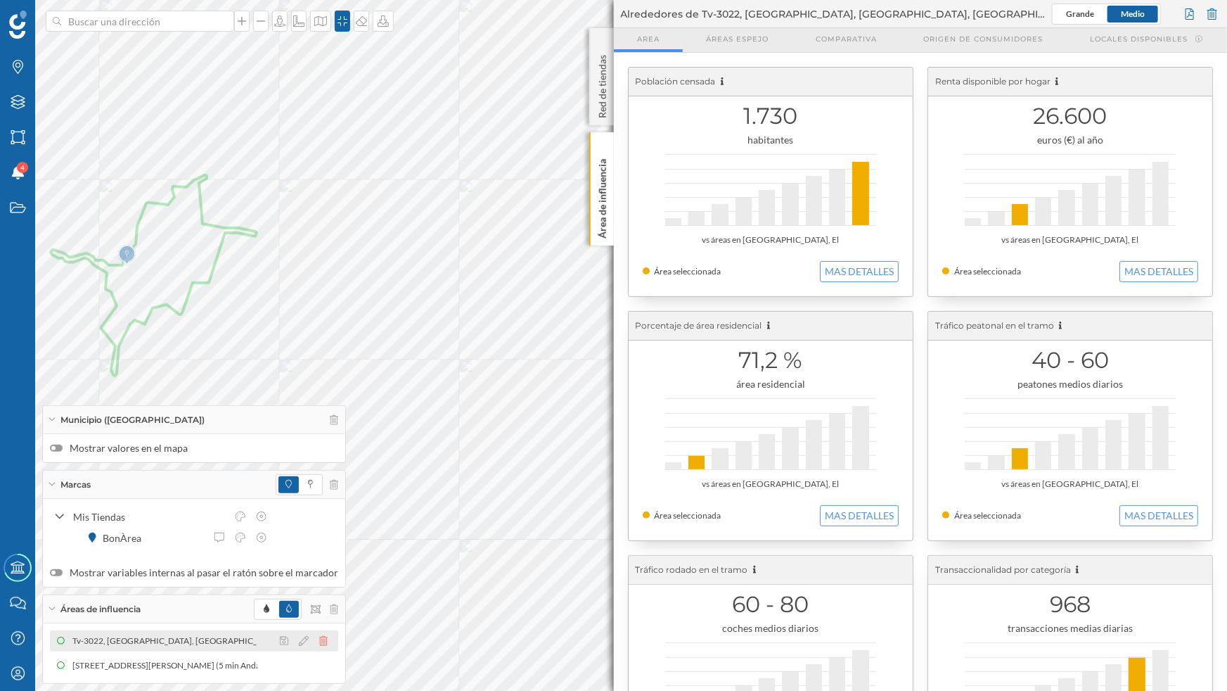
click at [319, 641] on icon at bounding box center [323, 641] width 8 height 10
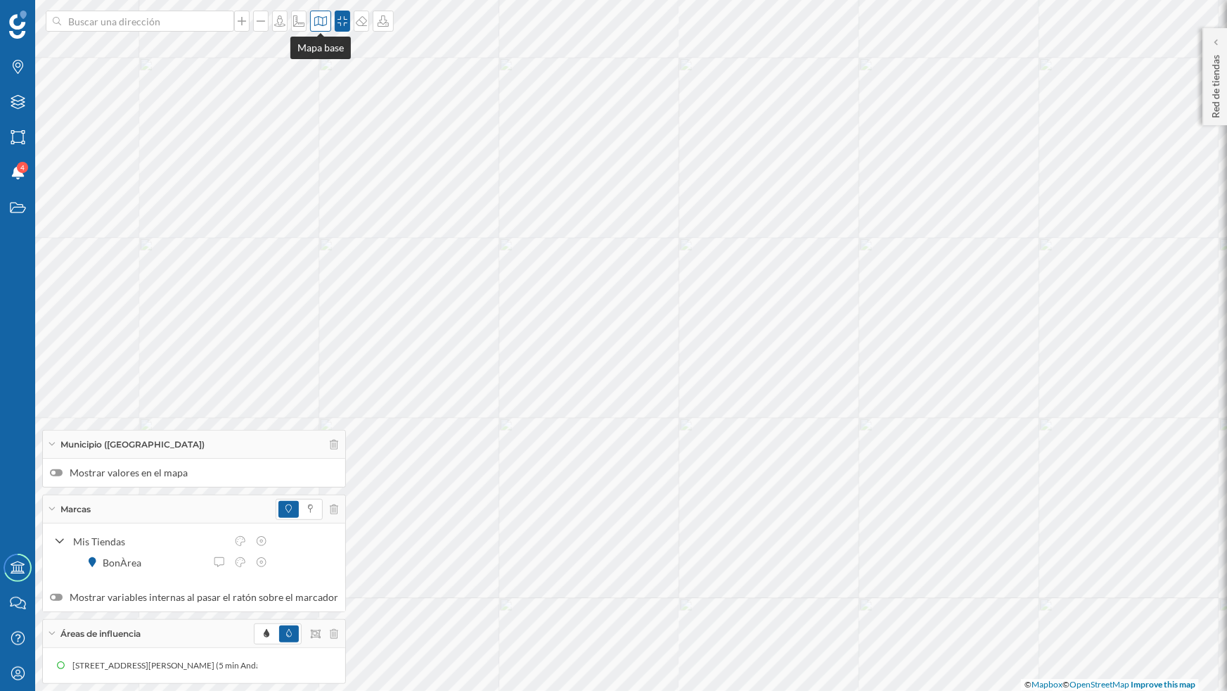
click at [318, 18] on icon at bounding box center [320, 21] width 13 height 10
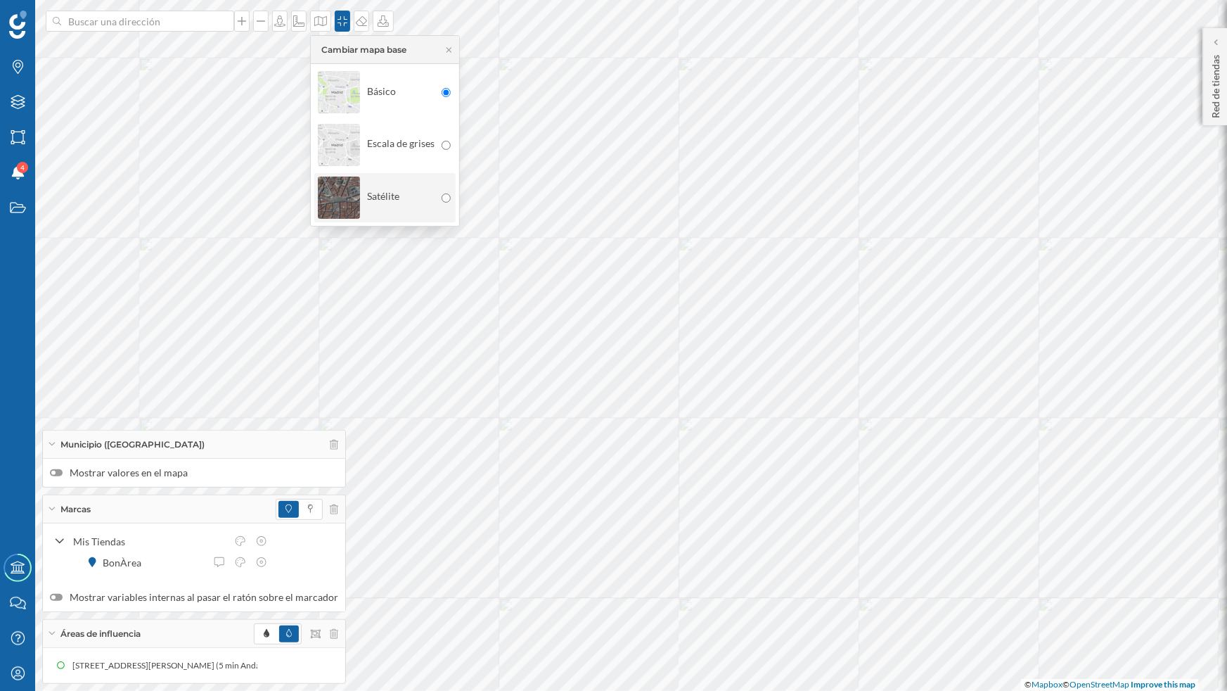
click at [350, 193] on img at bounding box center [339, 197] width 42 height 49
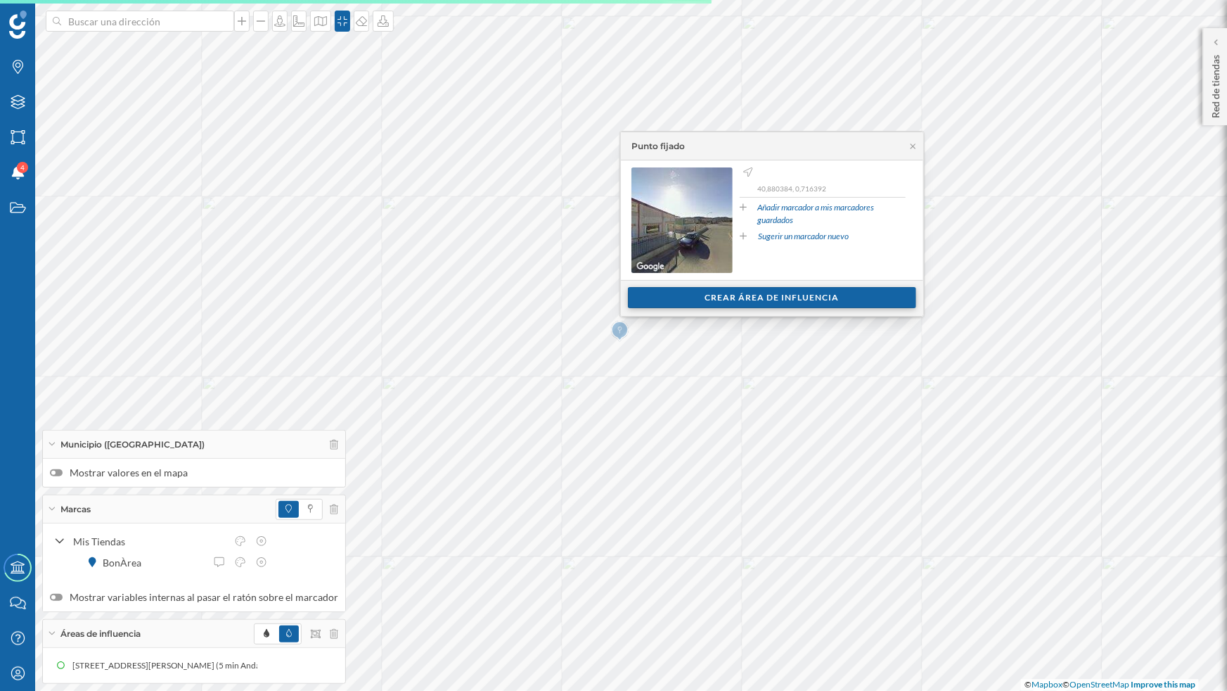
click at [741, 296] on div "Crear área de influencia" at bounding box center [772, 297] width 288 height 21
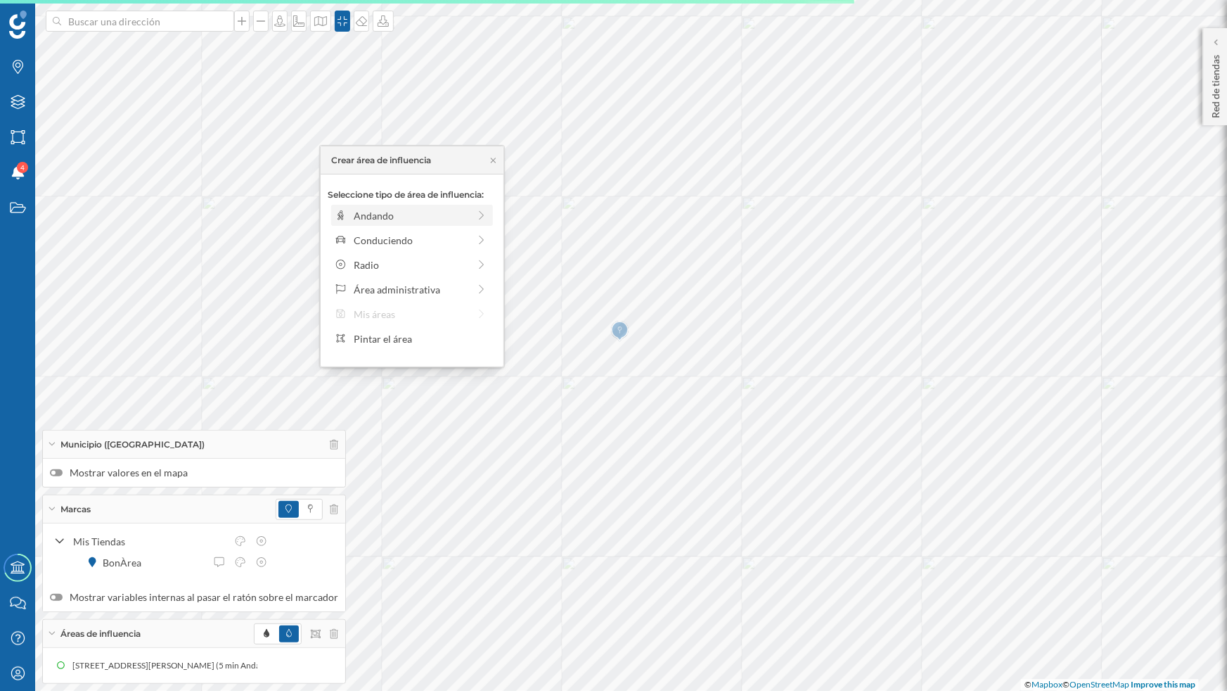
click at [366, 212] on div "Andando" at bounding box center [411, 215] width 115 height 15
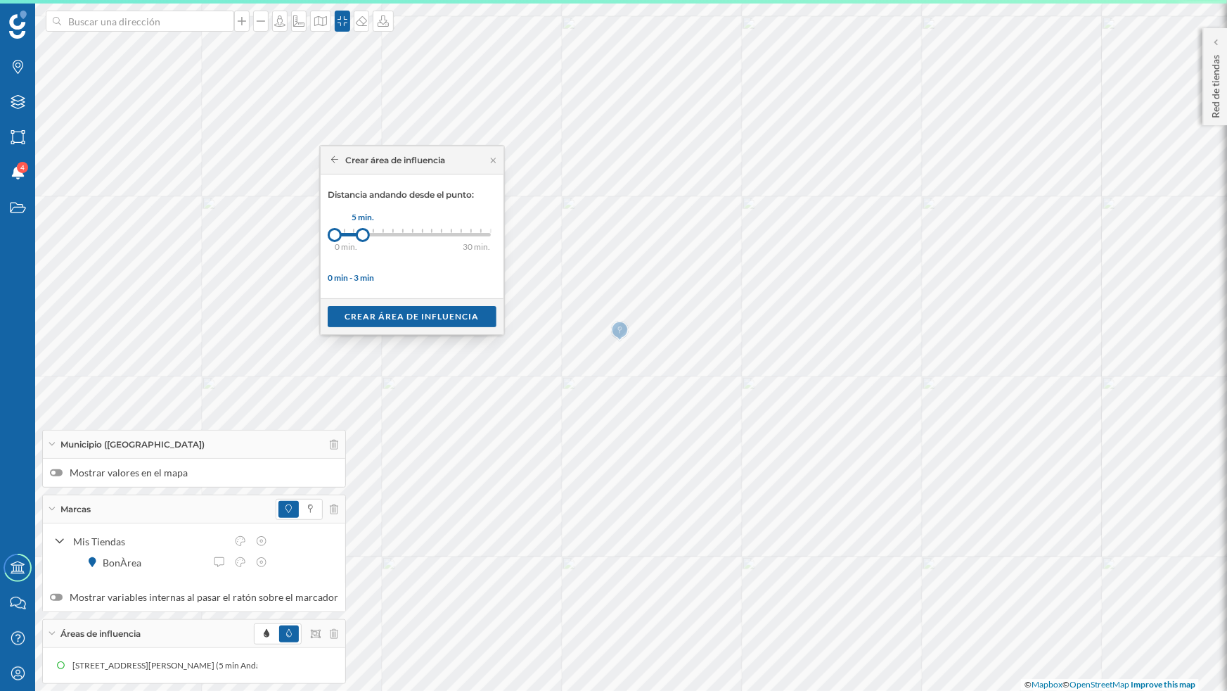
drag, startPoint x: 343, startPoint y: 238, endPoint x: 363, endPoint y: 238, distance: 19.7
click at [363, 238] on div at bounding box center [363, 235] width 14 height 14
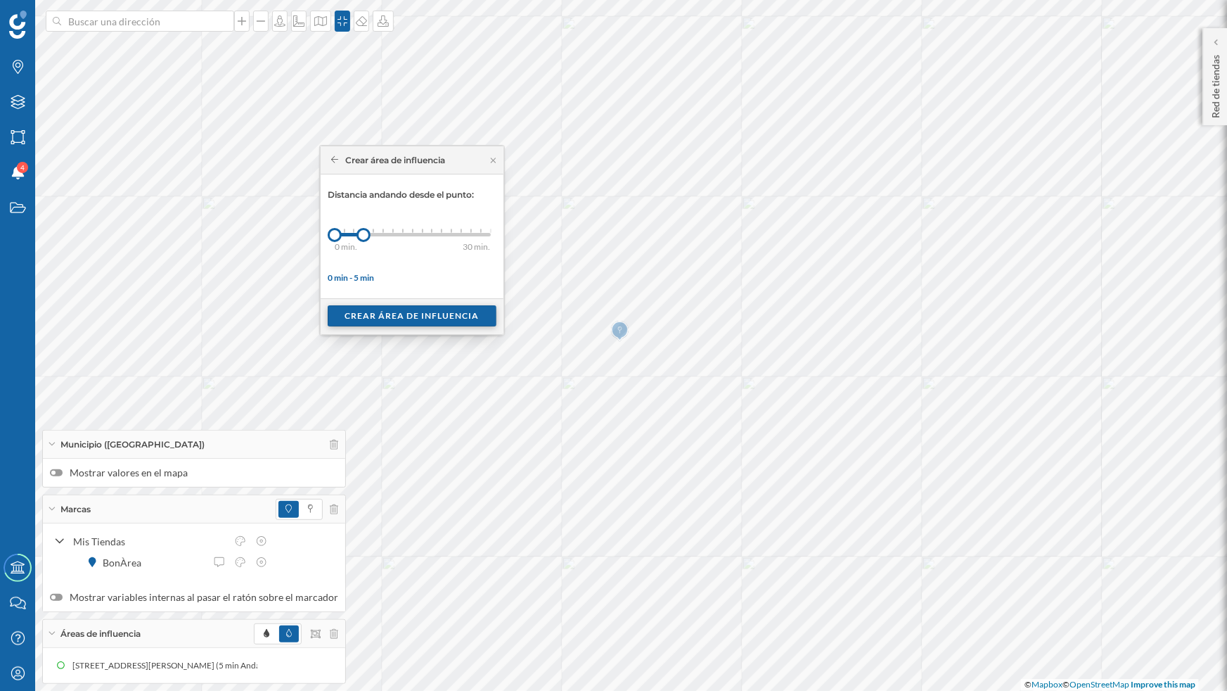
click at [410, 319] on div "Crear área de influencia" at bounding box center [412, 315] width 169 height 21
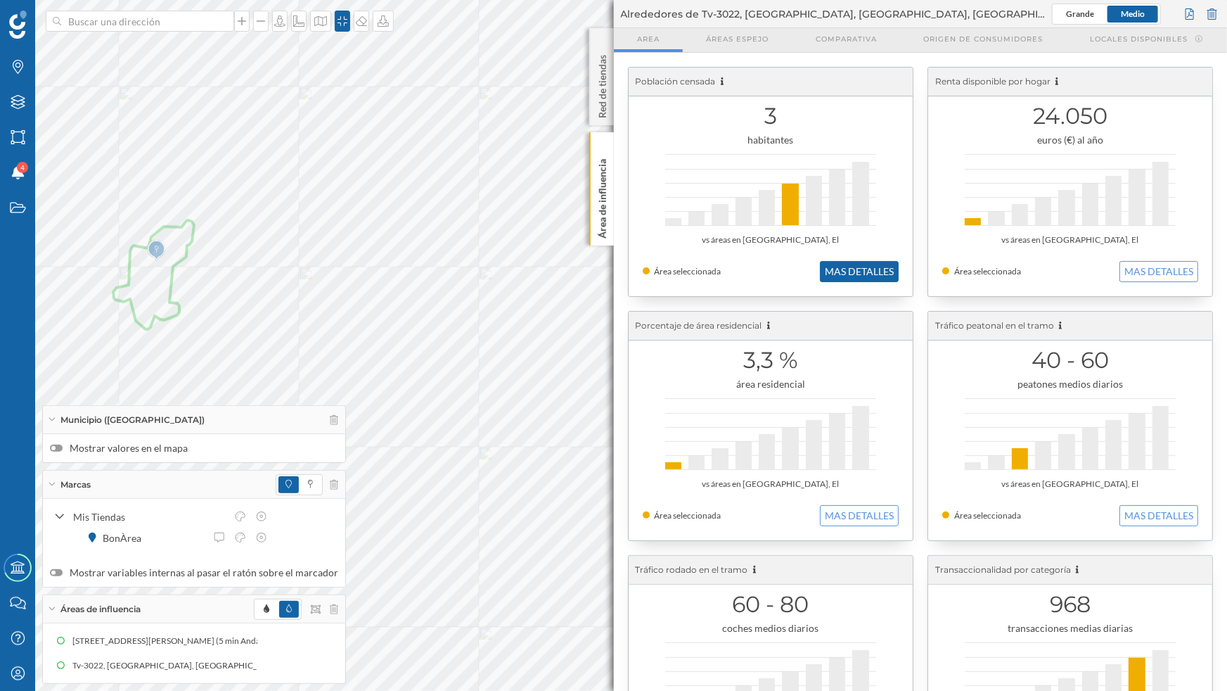
click at [843, 272] on button "MAS DETALLES" at bounding box center [859, 271] width 79 height 21
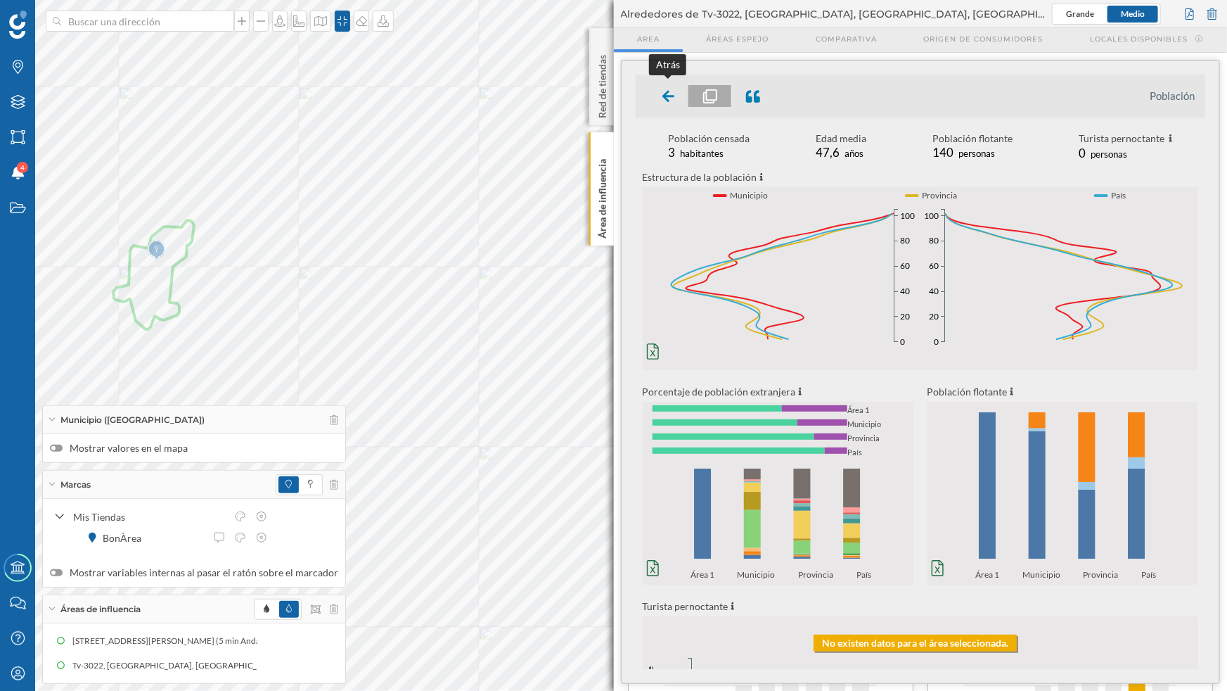
click at [670, 101] on icon at bounding box center [669, 96] width 13 height 14
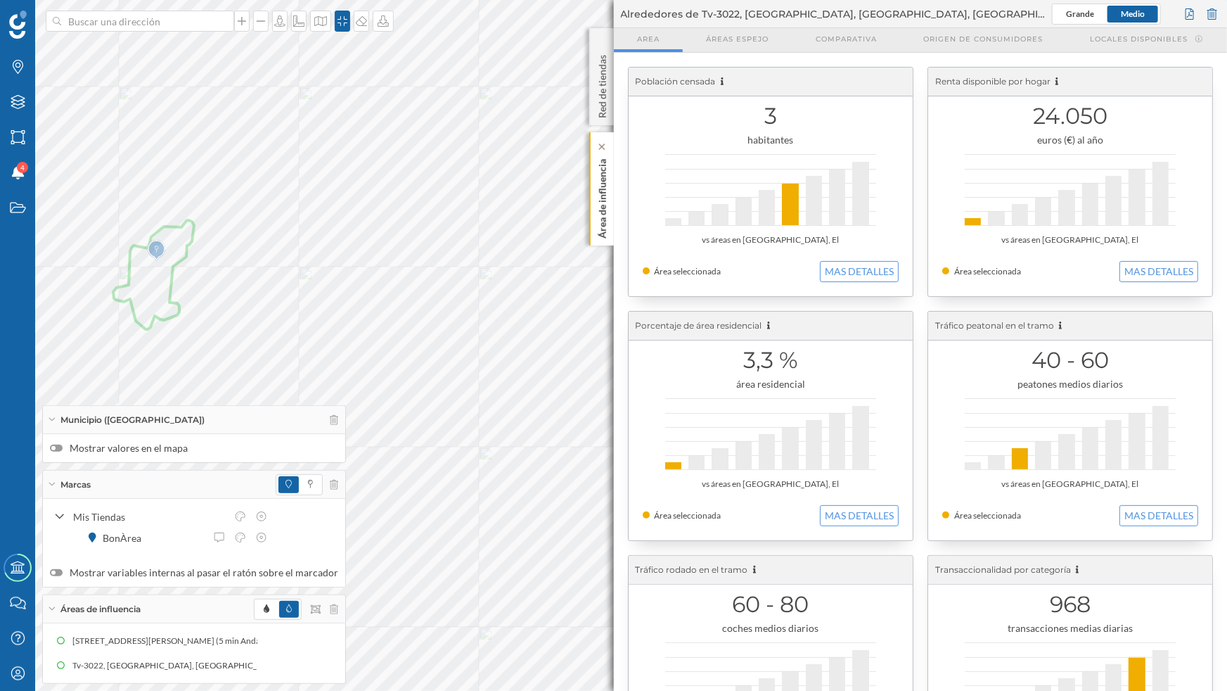
click at [605, 209] on p "Área de influencia" at bounding box center [602, 195] width 14 height 85
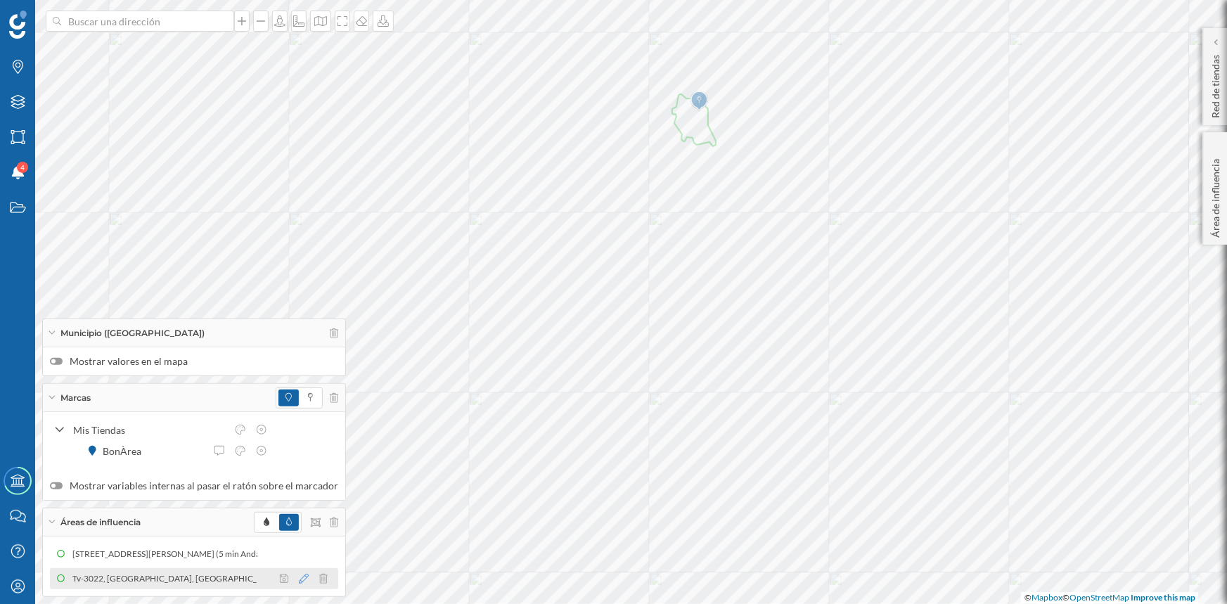
click at [299, 582] on icon at bounding box center [304, 579] width 10 height 10
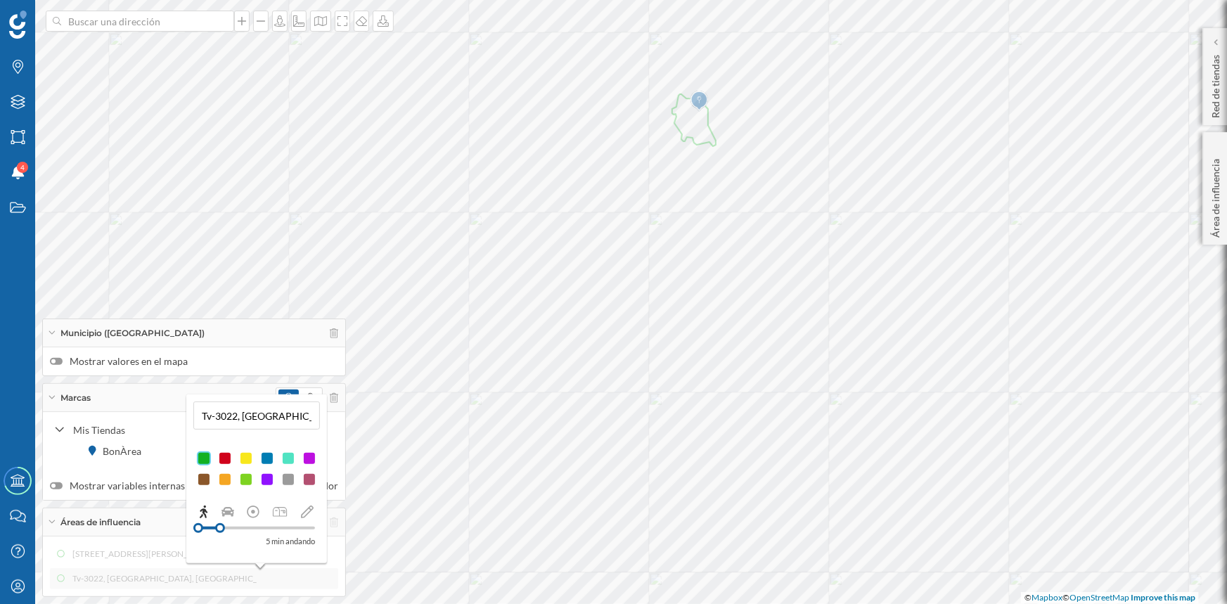
click at [223, 453] on div at bounding box center [225, 459] width 14 height 14
click at [224, 457] on div at bounding box center [225, 459] width 14 height 14
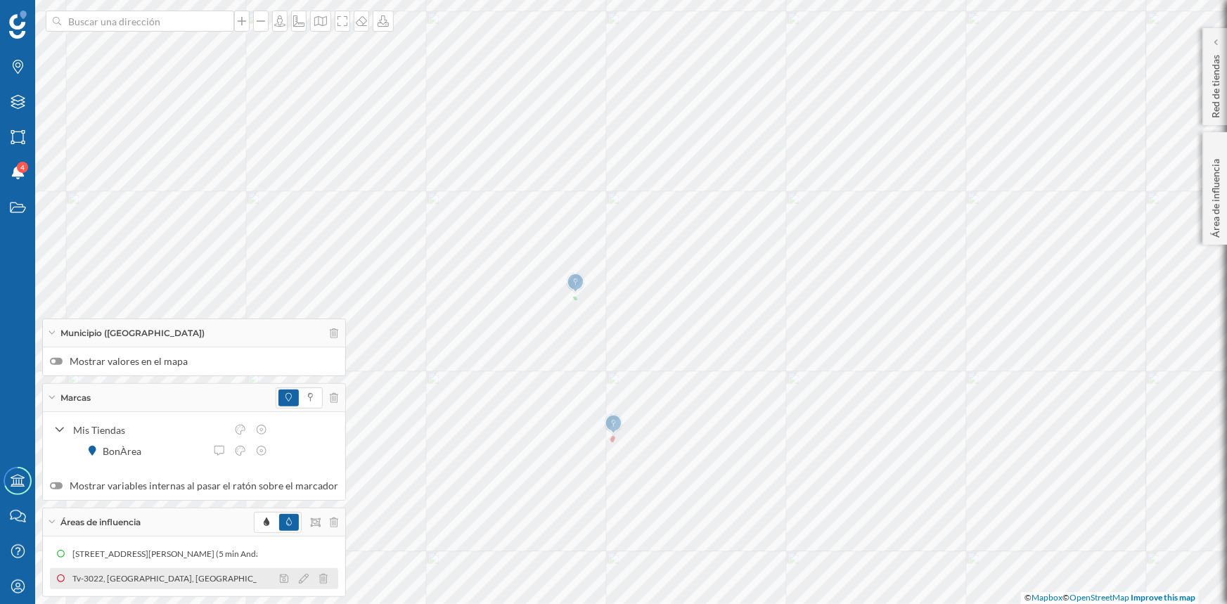
click at [184, 578] on div "Tv-3022, [GEOGRAPHIC_DATA][PERSON_NAME], [GEOGRAPHIC_DATA], [GEOGRAPHIC_DATA] (…" at bounding box center [254, 579] width 367 height 14
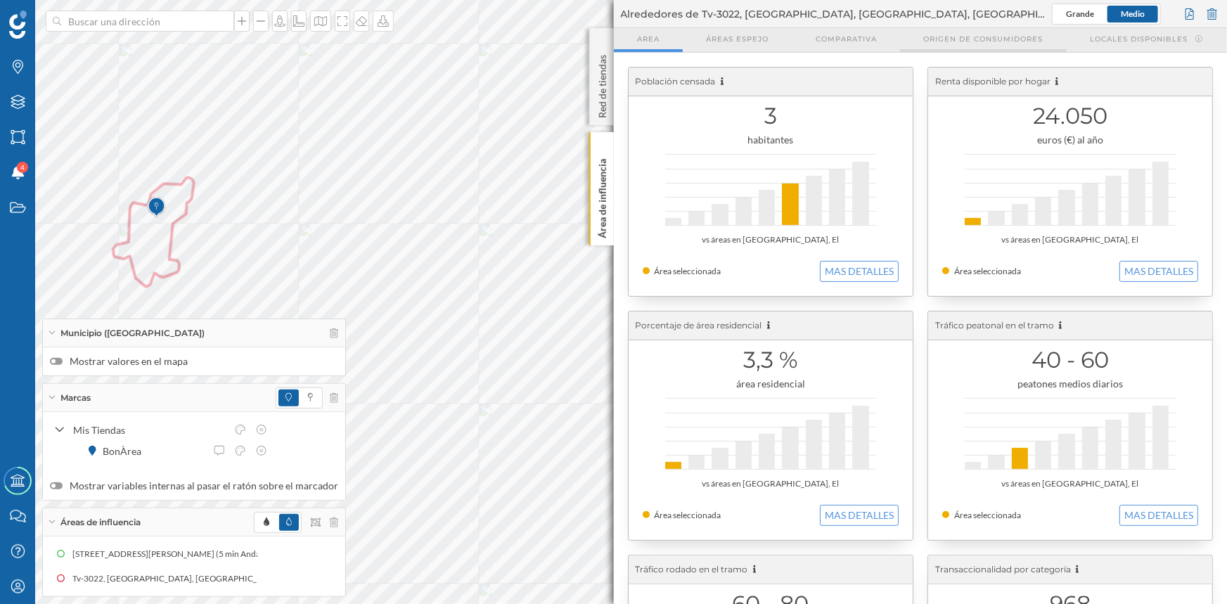
click at [954, 41] on span "Origen de consumidores" at bounding box center [984, 39] width 120 height 11
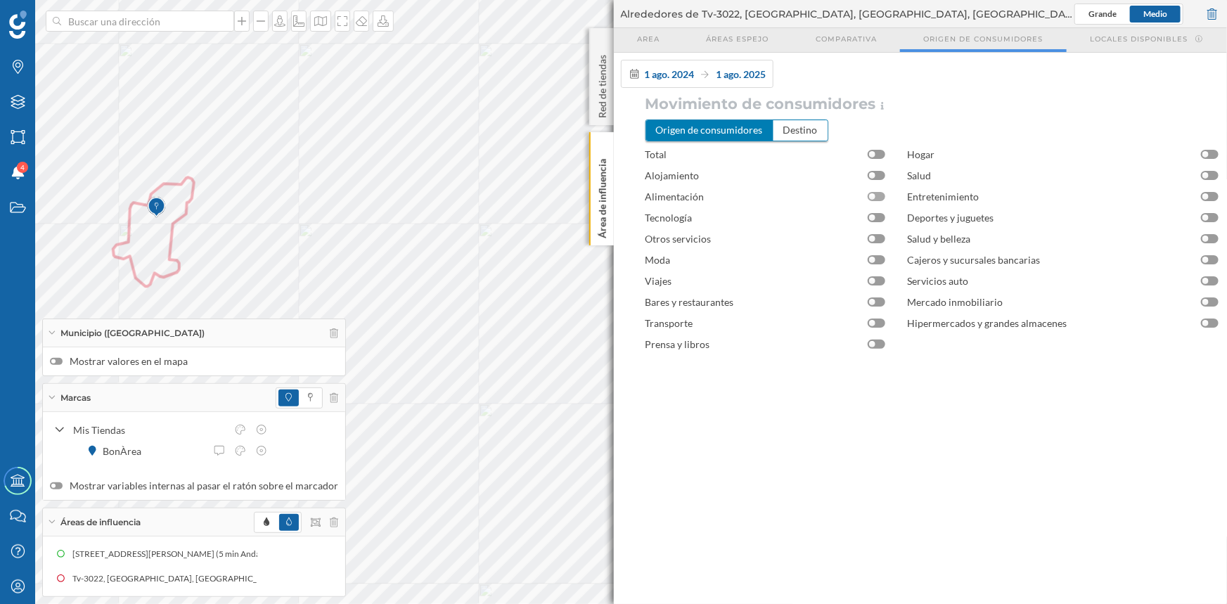
click at [875, 196] on div at bounding box center [872, 196] width 6 height 6
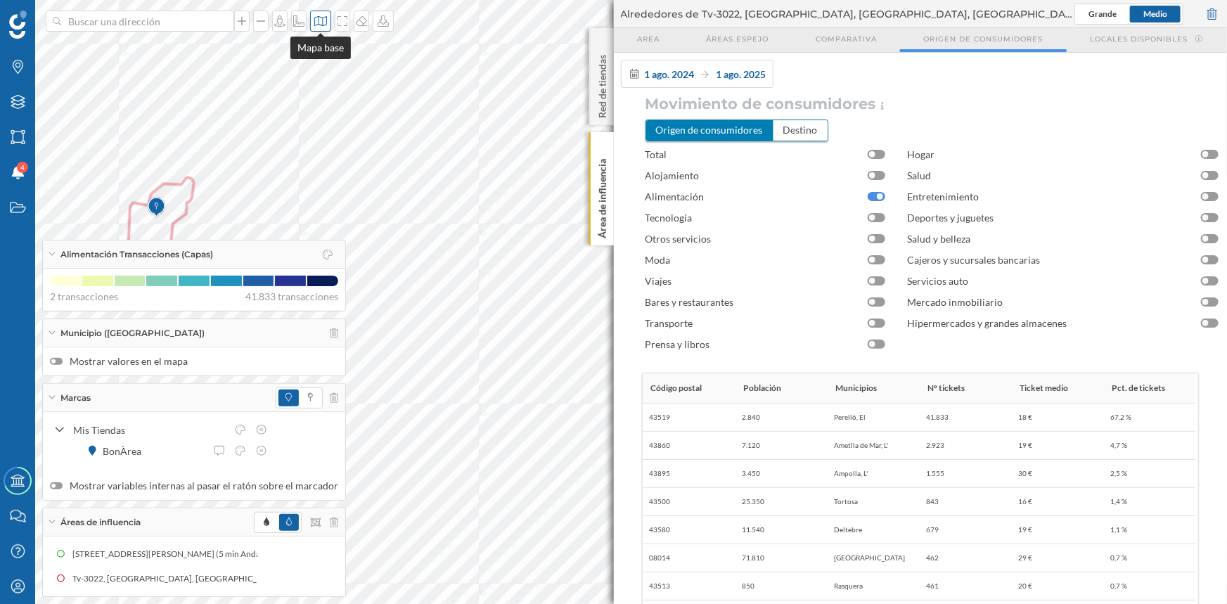
click at [317, 22] on icon at bounding box center [321, 20] width 14 height 11
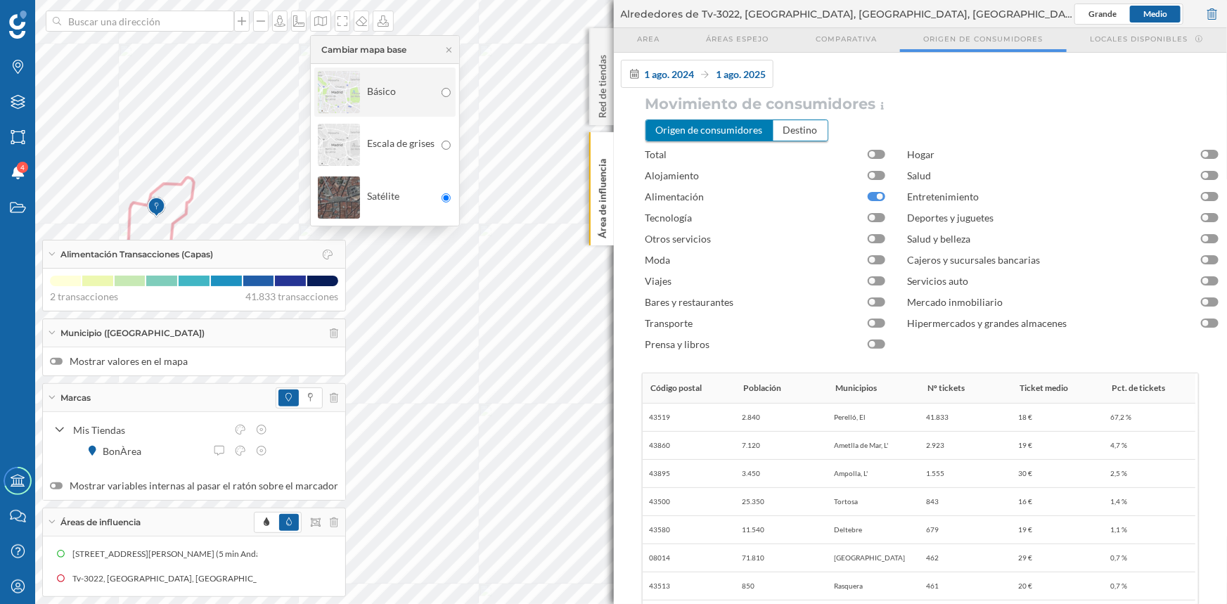
click at [333, 79] on img at bounding box center [339, 92] width 42 height 49
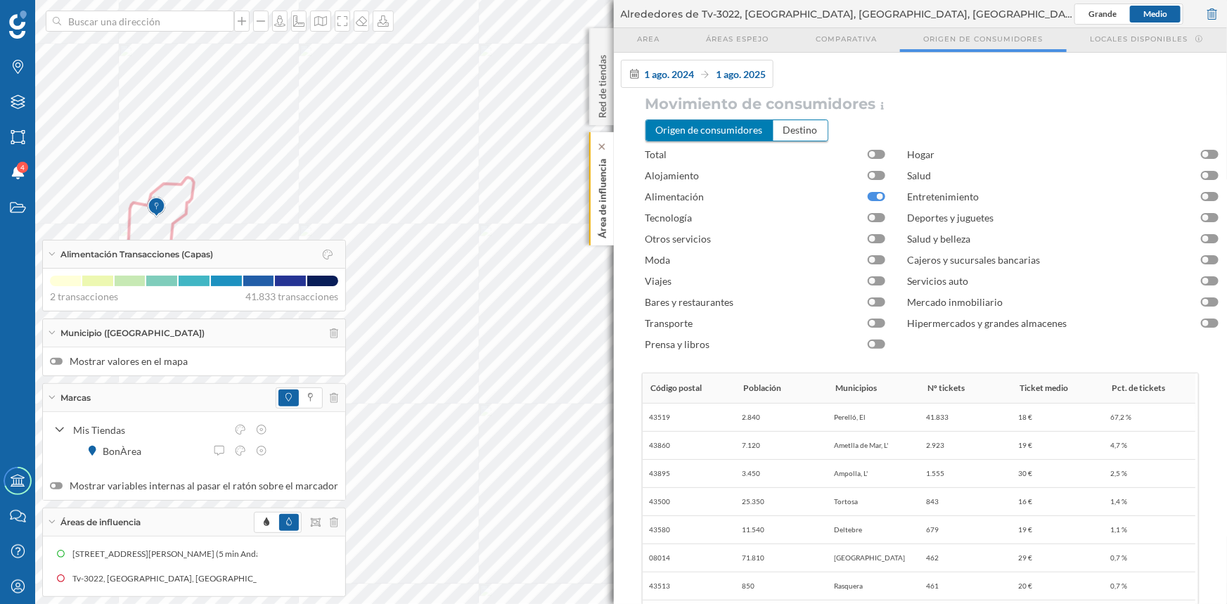
click at [604, 188] on p "Área de influencia" at bounding box center [602, 195] width 14 height 85
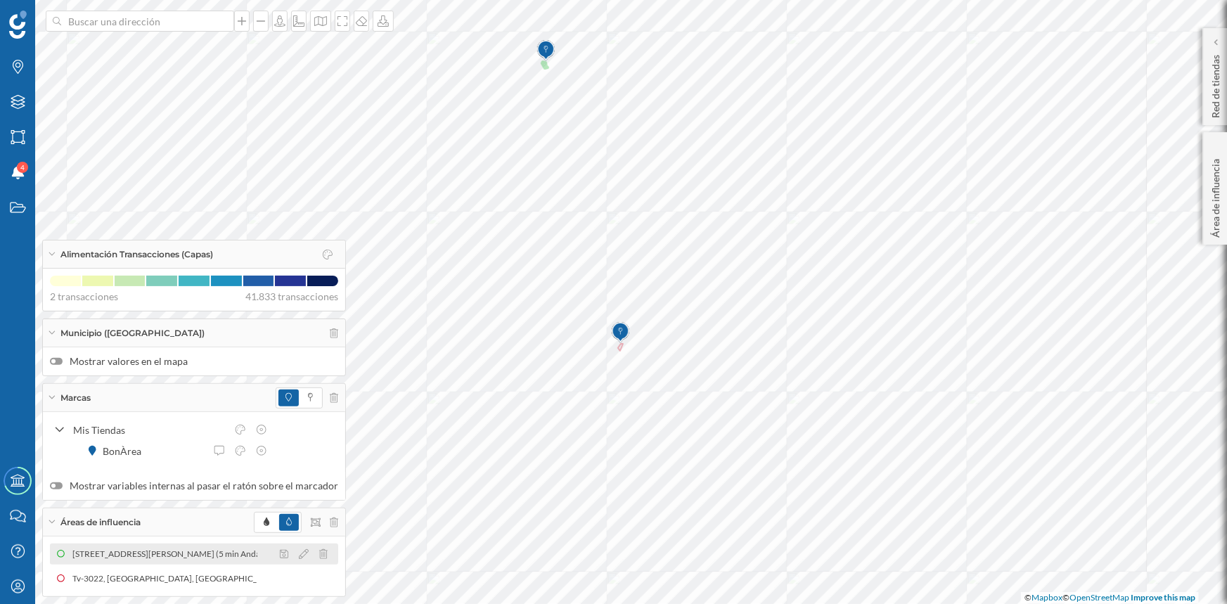
click at [285, 550] on div "[STREET_ADDRESS][PERSON_NAME] (5 min Andando)" at bounding box center [391, 554] width 212 height 14
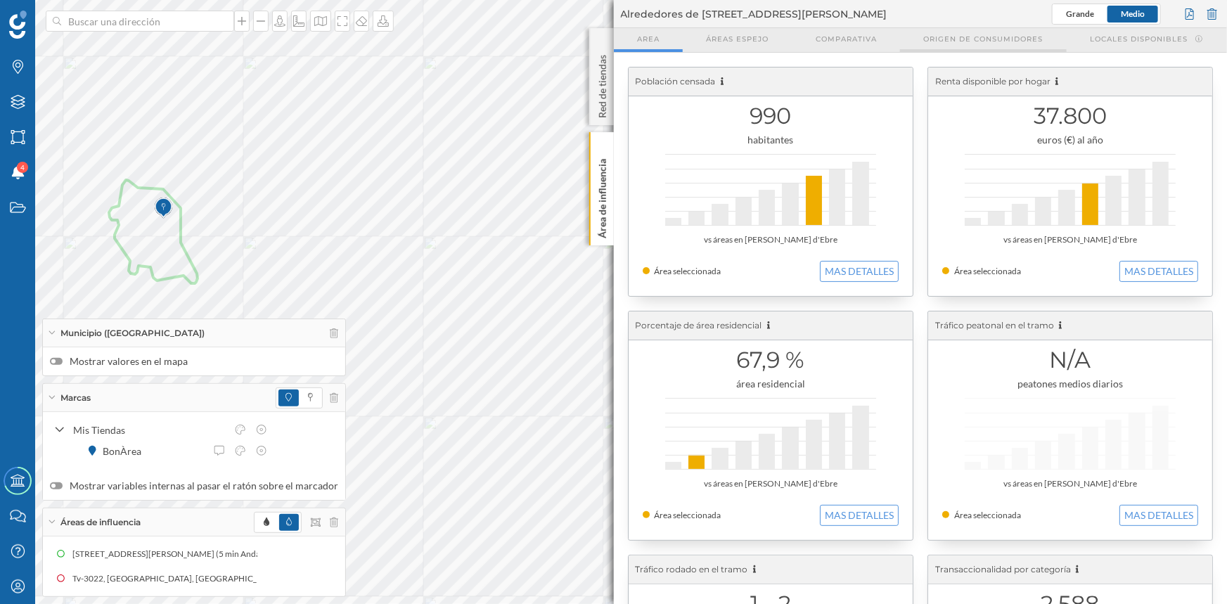
click at [952, 38] on span "Origen de consumidores" at bounding box center [984, 39] width 120 height 11
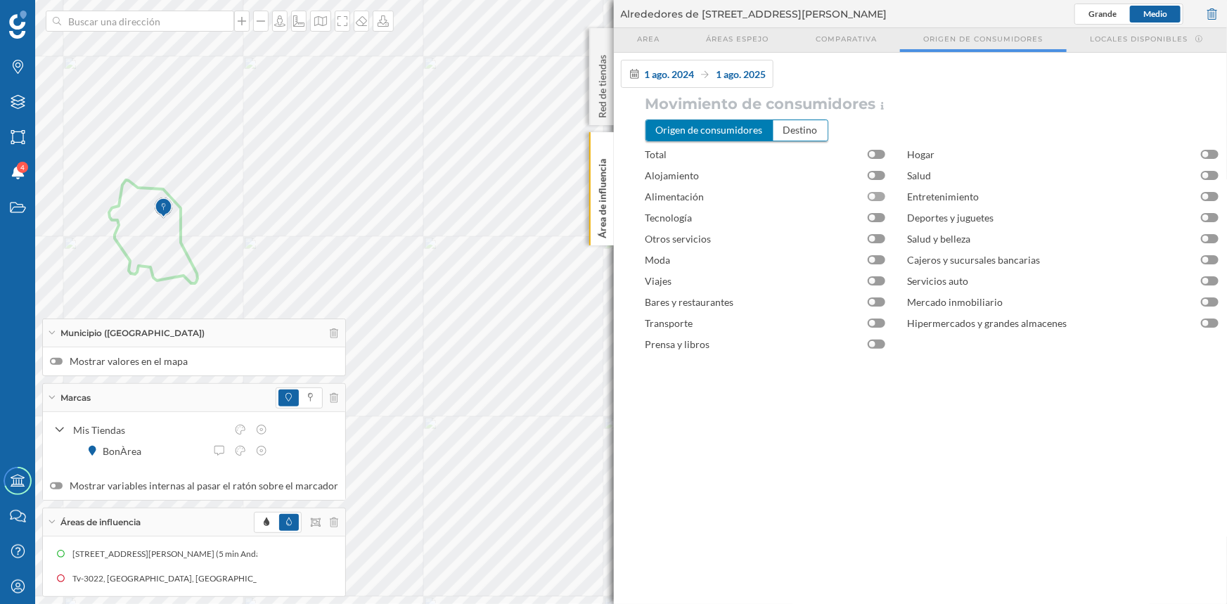
click at [881, 197] on div at bounding box center [877, 196] width 18 height 9
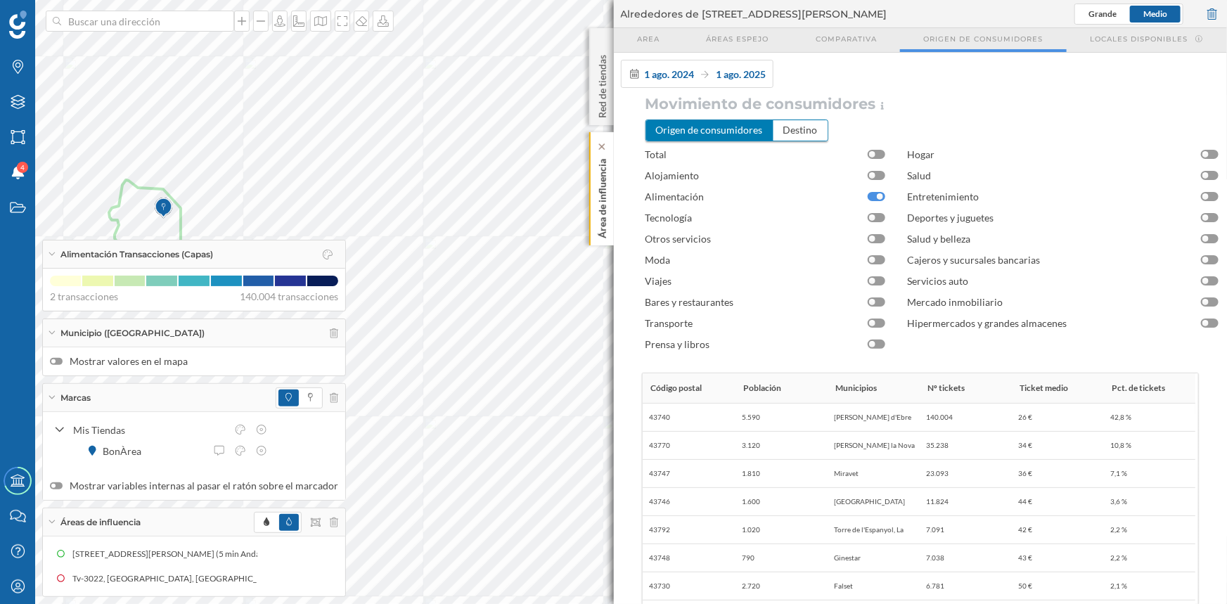
click at [604, 218] on p "Área de influencia" at bounding box center [602, 195] width 14 height 85
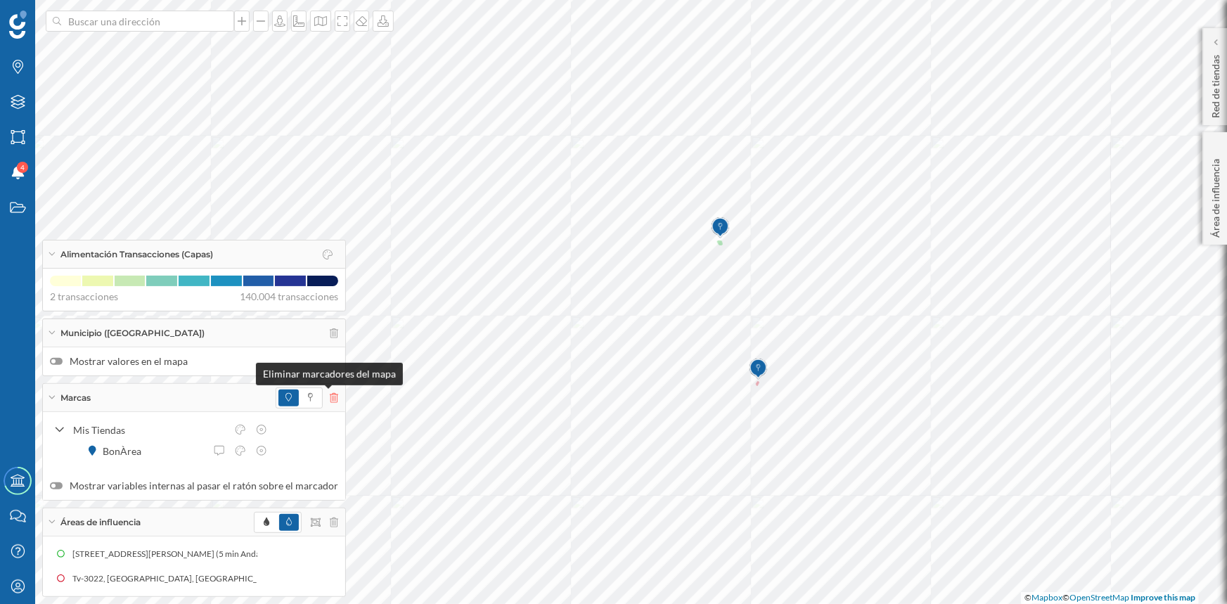
click at [330, 394] on icon at bounding box center [334, 398] width 8 height 10
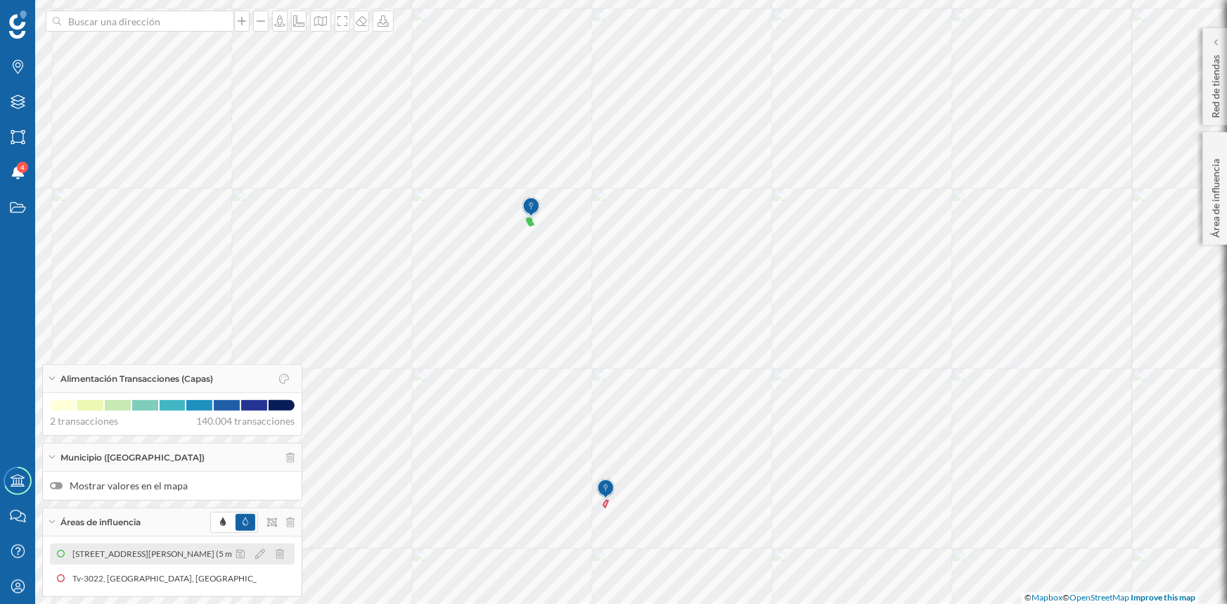
click at [106, 554] on div "[STREET_ADDRESS][PERSON_NAME] (5 min Andando)" at bounding box center [162, 554] width 212 height 14
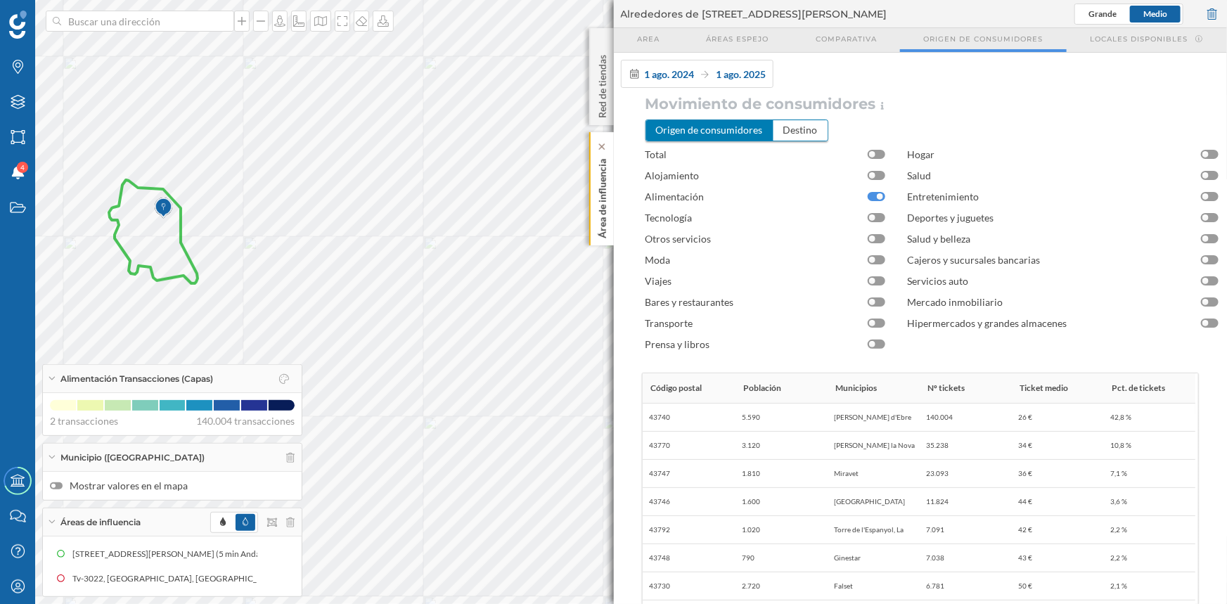
click at [602, 216] on p "Área de influencia" at bounding box center [602, 195] width 14 height 85
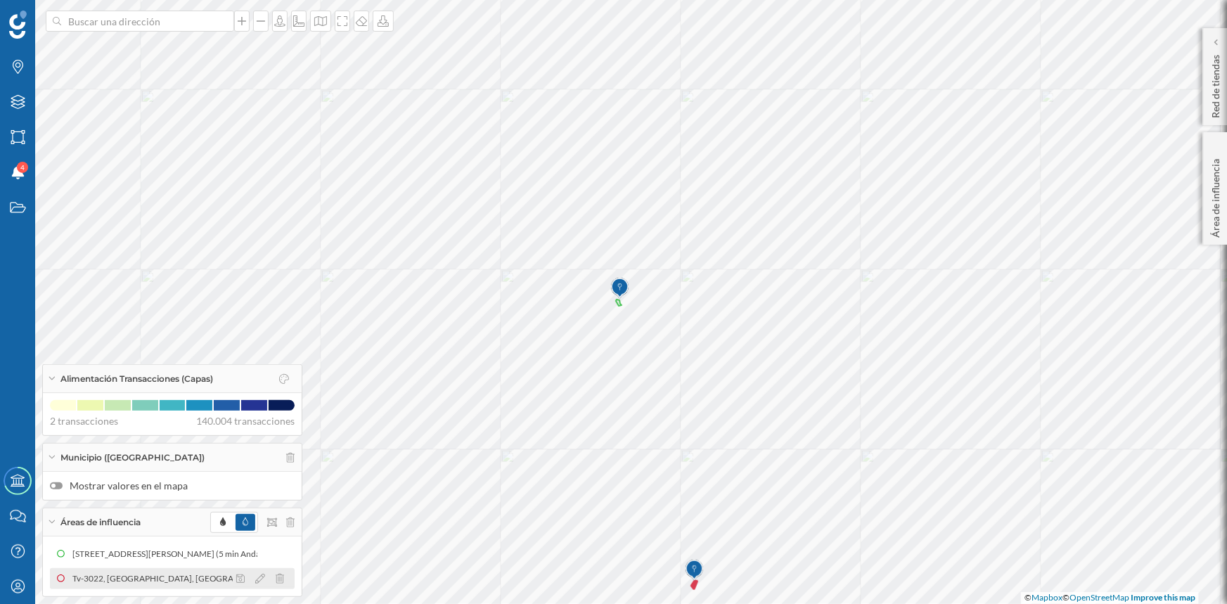
click at [435, 575] on div "Tv-3022, [GEOGRAPHIC_DATA][PERSON_NAME], [GEOGRAPHIC_DATA], [GEOGRAPHIC_DATA] (…" at bounding box center [618, 579] width 367 height 14
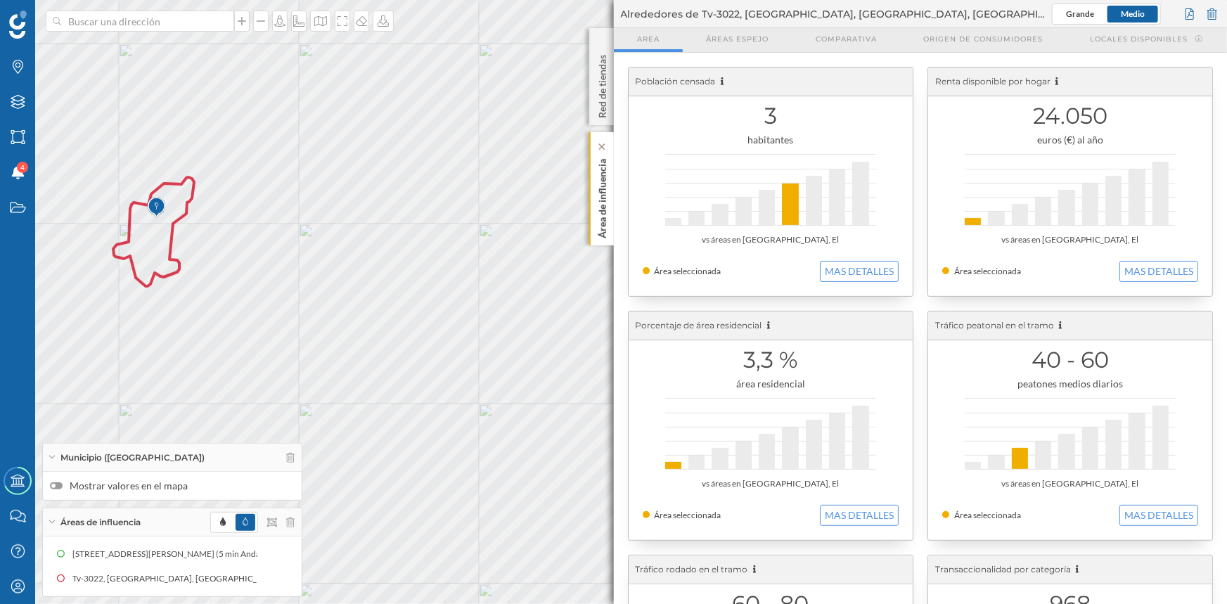
click at [601, 190] on p "Área de influencia" at bounding box center [602, 195] width 14 height 85
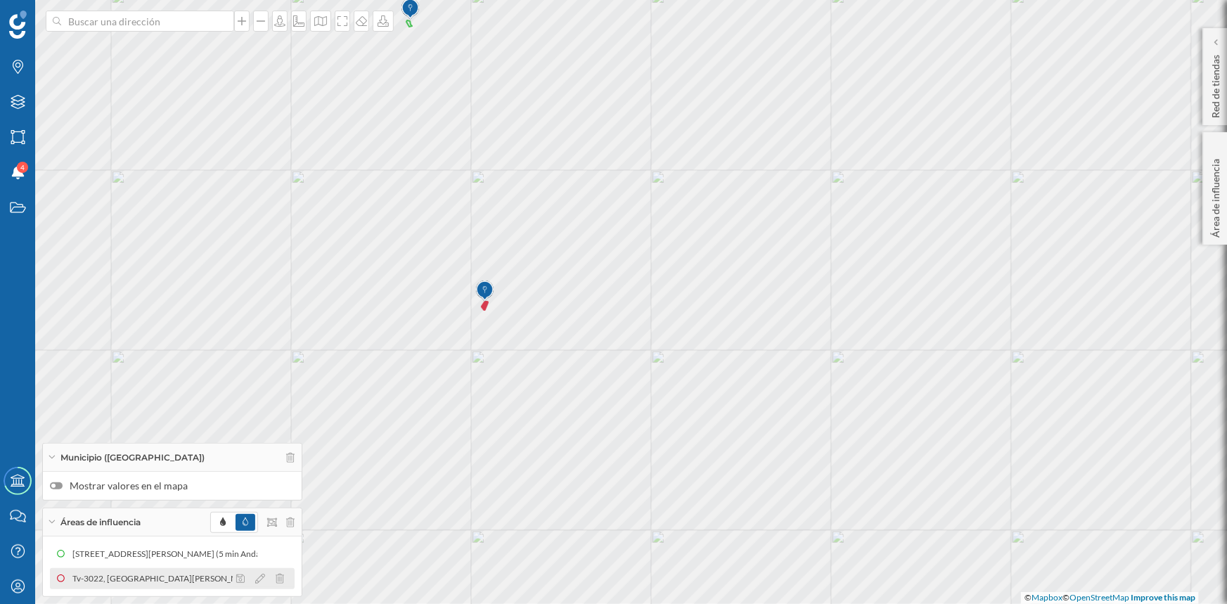
click at [199, 573] on div "Tv-3022, [GEOGRAPHIC_DATA][PERSON_NAME], [GEOGRAPHIC_DATA], [GEOGRAPHIC_DATA] (…" at bounding box center [236, 579] width 433 height 14
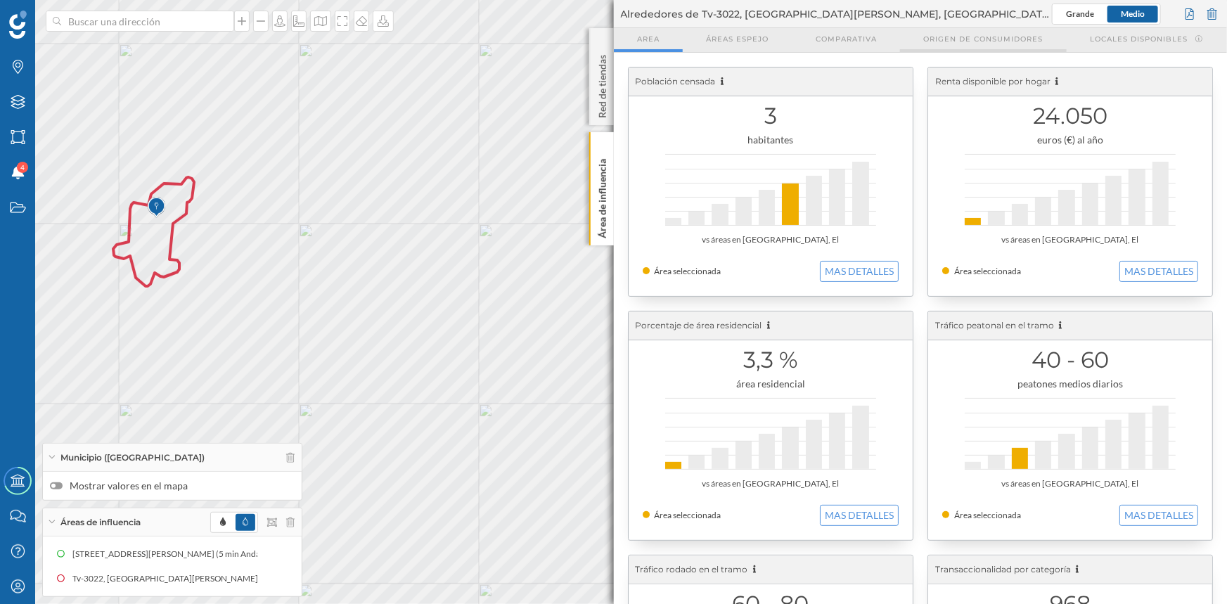
click at [955, 39] on span "Origen de consumidores" at bounding box center [984, 39] width 120 height 11
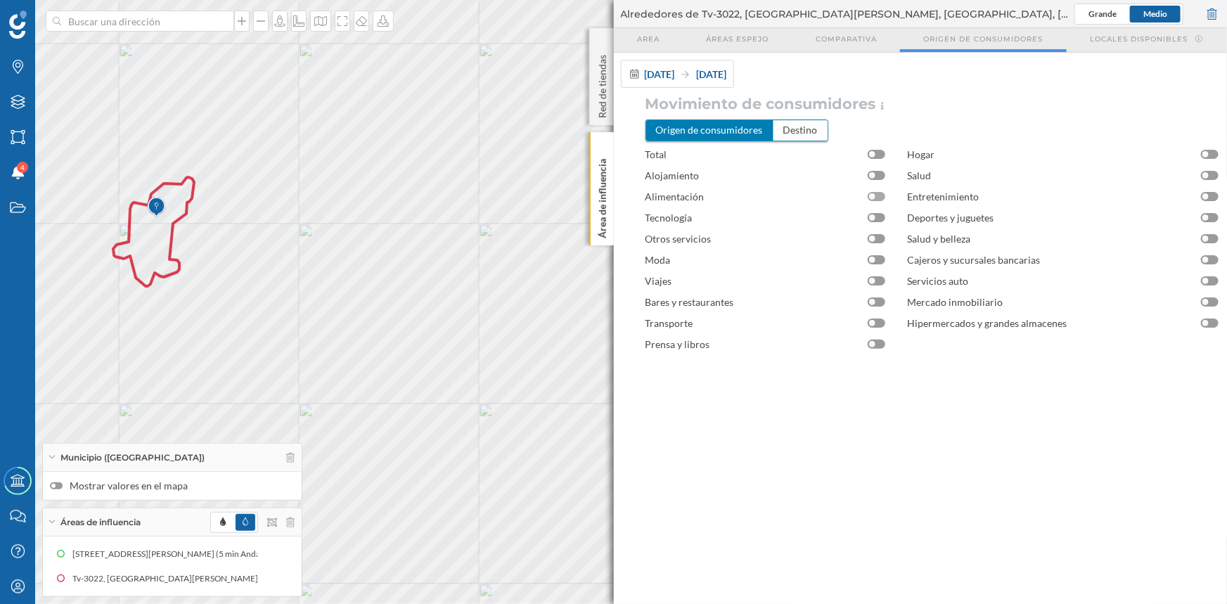
click at [877, 198] on div at bounding box center [877, 196] width 18 height 9
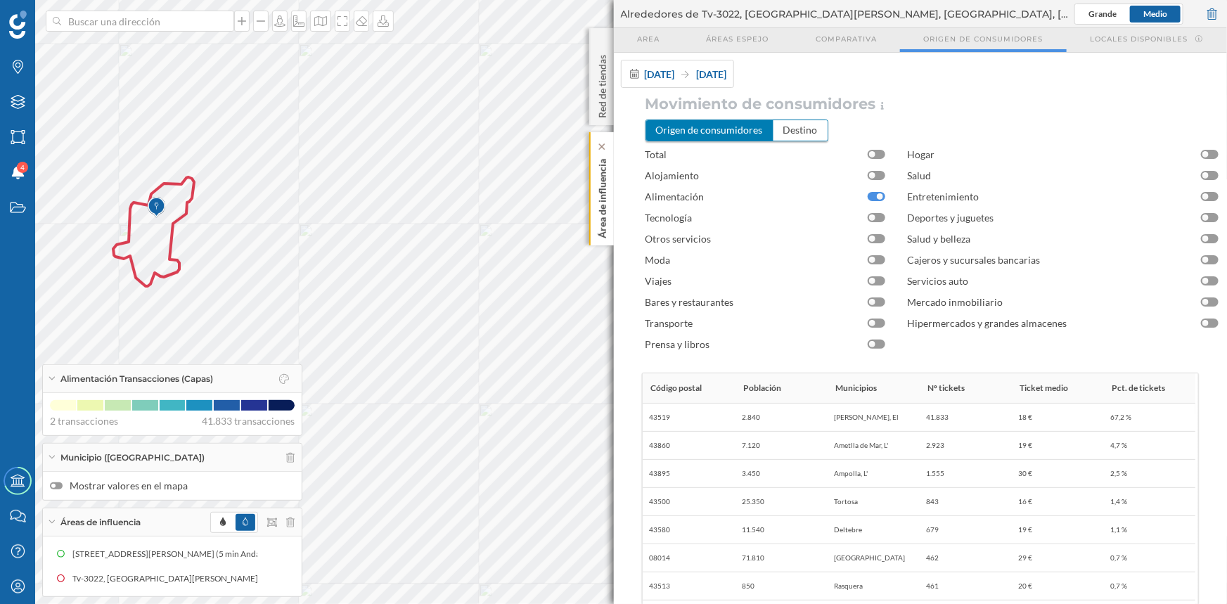
click at [598, 200] on p "Área de influencia" at bounding box center [602, 195] width 14 height 85
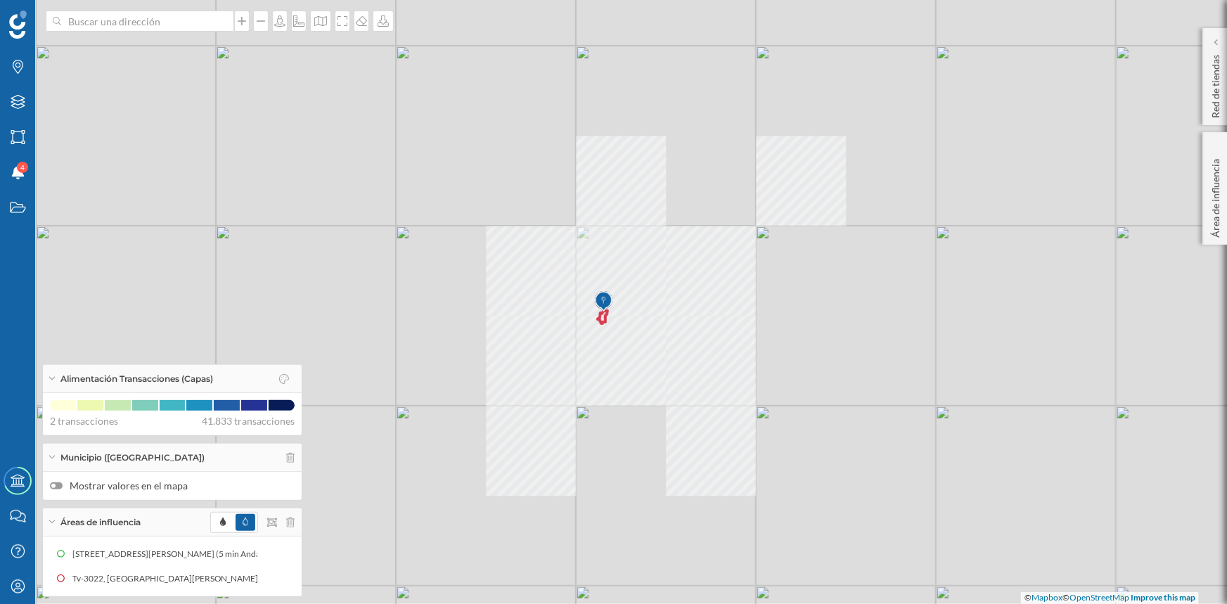
drag, startPoint x: 717, startPoint y: 368, endPoint x: 809, endPoint y: 415, distance: 103.5
click at [809, 415] on div "© Mapbox © OpenStreetMap Improve this map" at bounding box center [613, 302] width 1227 height 604
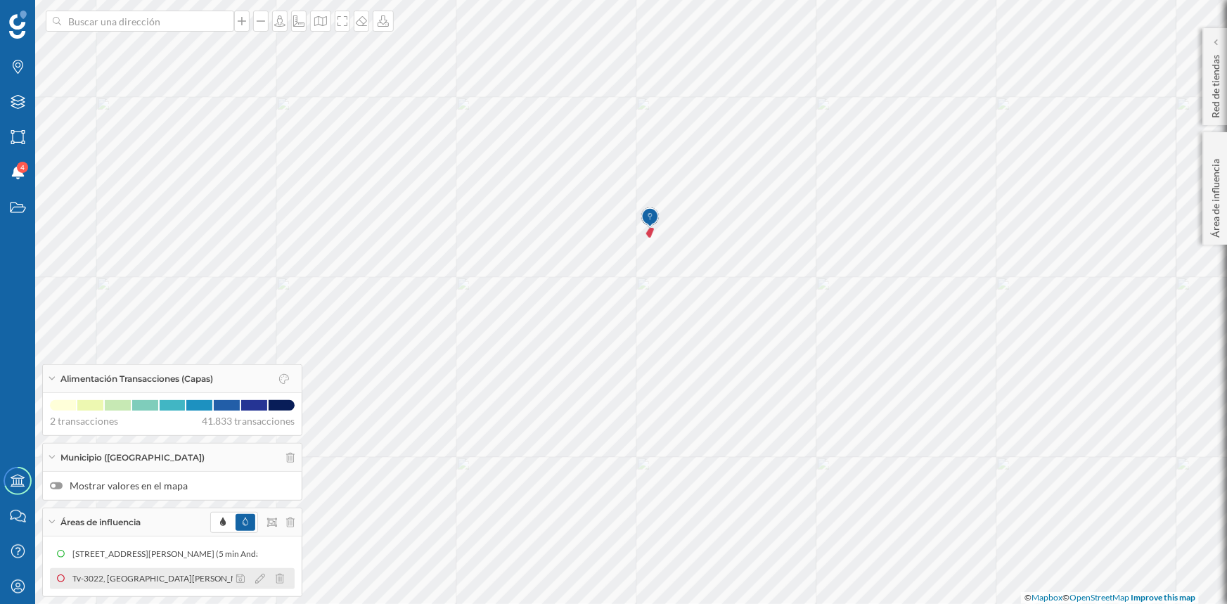
click at [149, 583] on div "Tv-3022, [GEOGRAPHIC_DATA][PERSON_NAME], [GEOGRAPHIC_DATA], [GEOGRAPHIC_DATA] (…" at bounding box center [104, 579] width 433 height 14
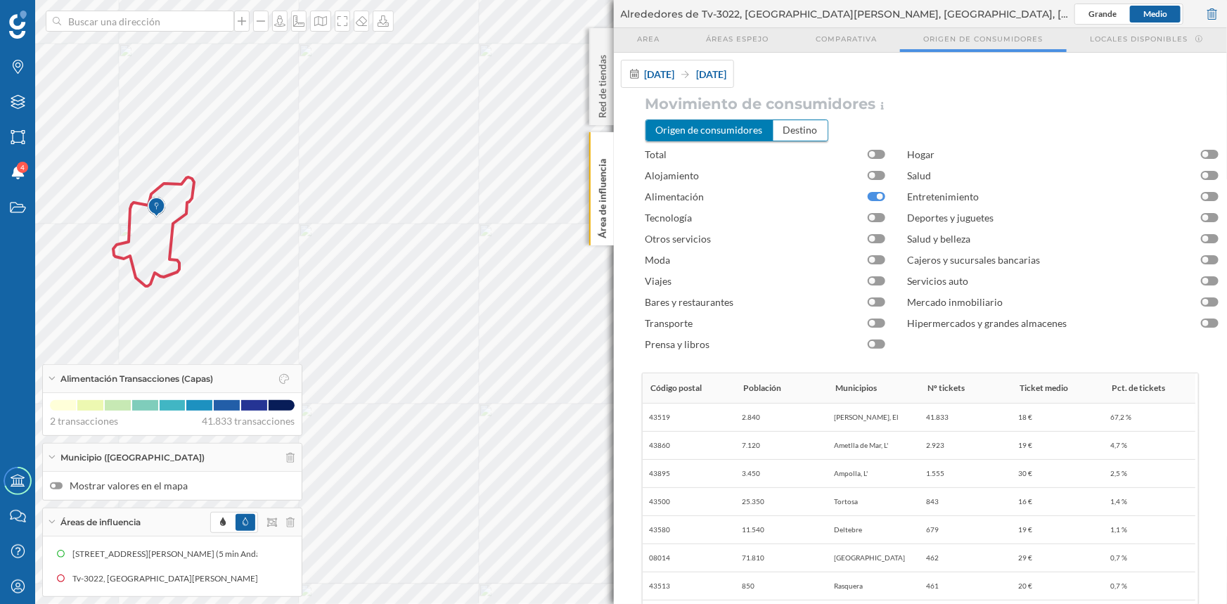
click at [879, 193] on div at bounding box center [880, 196] width 6 height 6
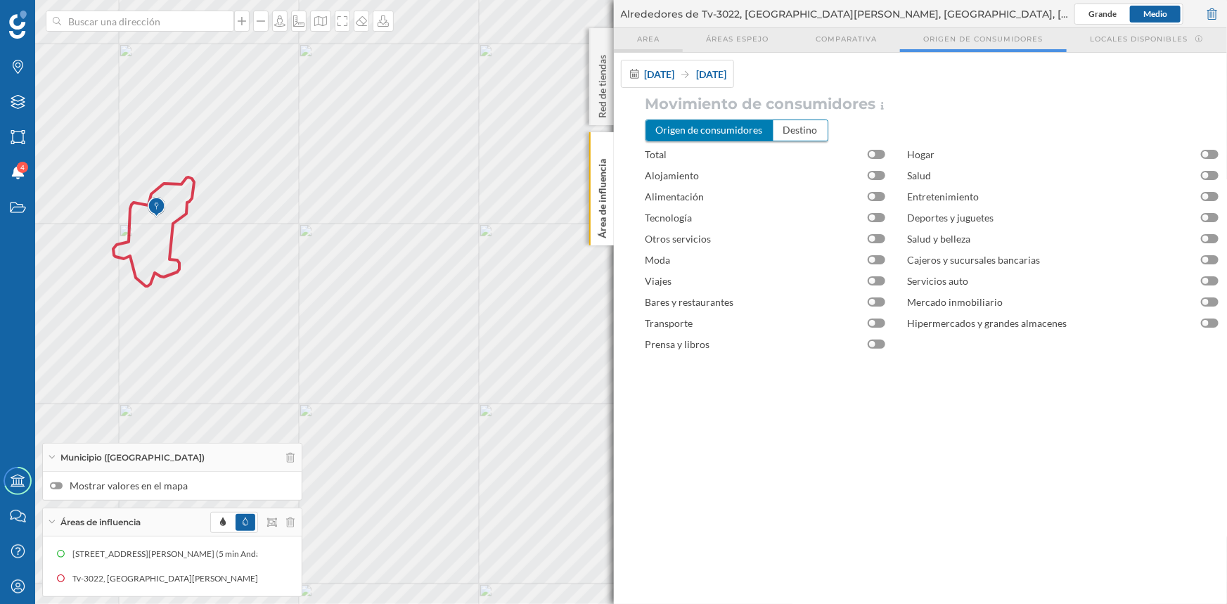
click at [646, 40] on span "Area" at bounding box center [648, 39] width 23 height 11
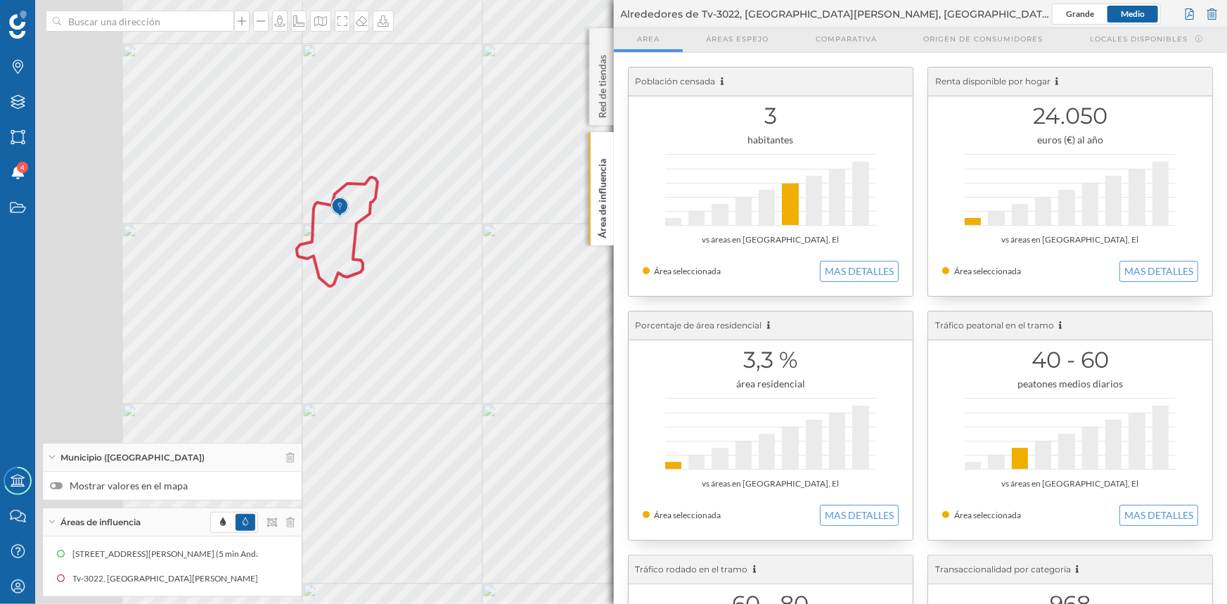
drag, startPoint x: 410, startPoint y: 349, endPoint x: 642, endPoint y: 349, distance: 232.1
click at [642, 349] on div "Marcas Capas Áreas Notificaciones 4 Estados Academy Contacta con nosotros Centr…" at bounding box center [613, 302] width 1227 height 604
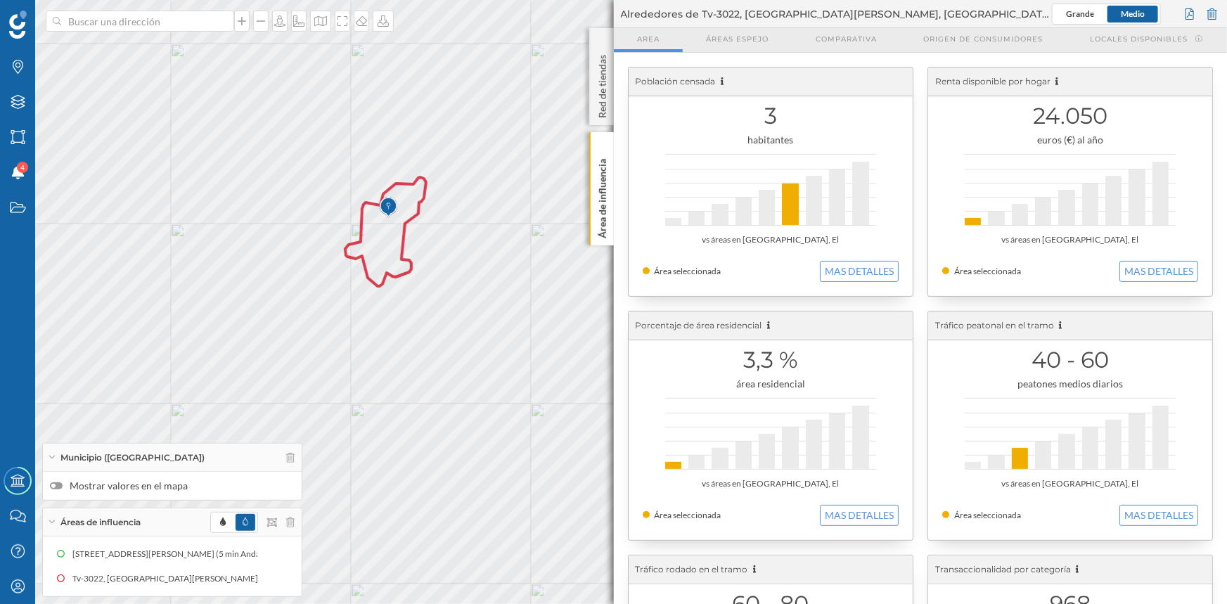
click at [614, 206] on div "Población censada 3 habitantes vs áreas en [GEOGRAPHIC_DATA], El Área seleccion…" at bounding box center [921, 548] width 614 height 990
click at [505, 310] on div "© Mapbox © OpenStreetMap Improve this map" at bounding box center [613, 302] width 1227 height 604
click at [601, 200] on p "Área de influencia" at bounding box center [602, 195] width 14 height 85
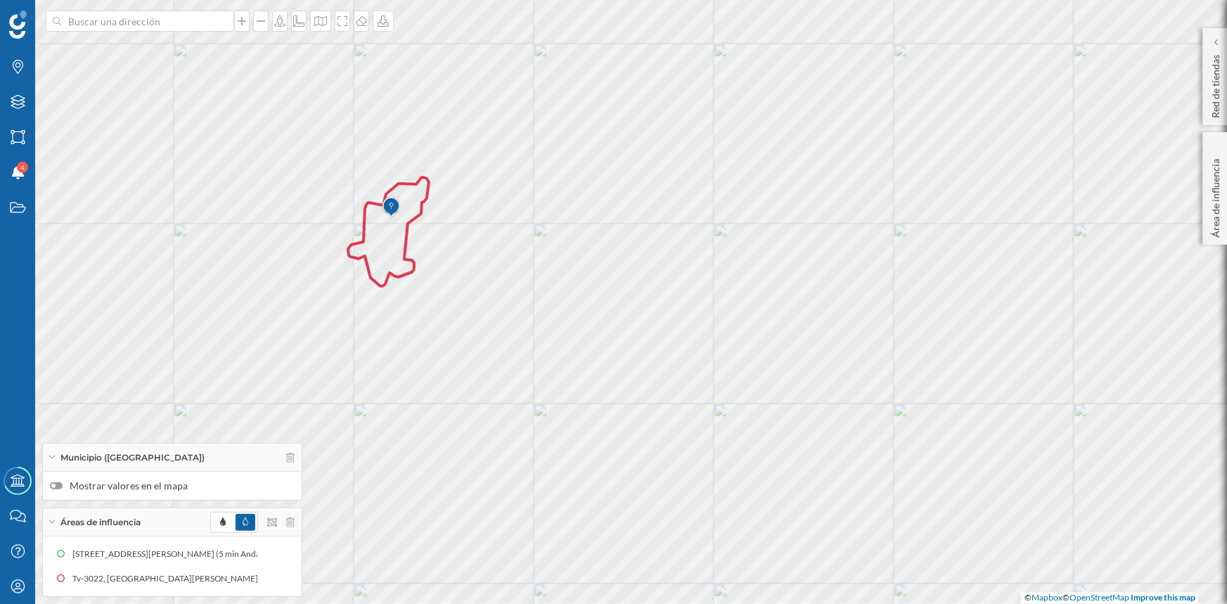
drag, startPoint x: 495, startPoint y: 383, endPoint x: 720, endPoint y: 354, distance: 226.3
click at [720, 354] on div "© Mapbox © OpenStreetMap Improve this map" at bounding box center [613, 302] width 1227 height 604
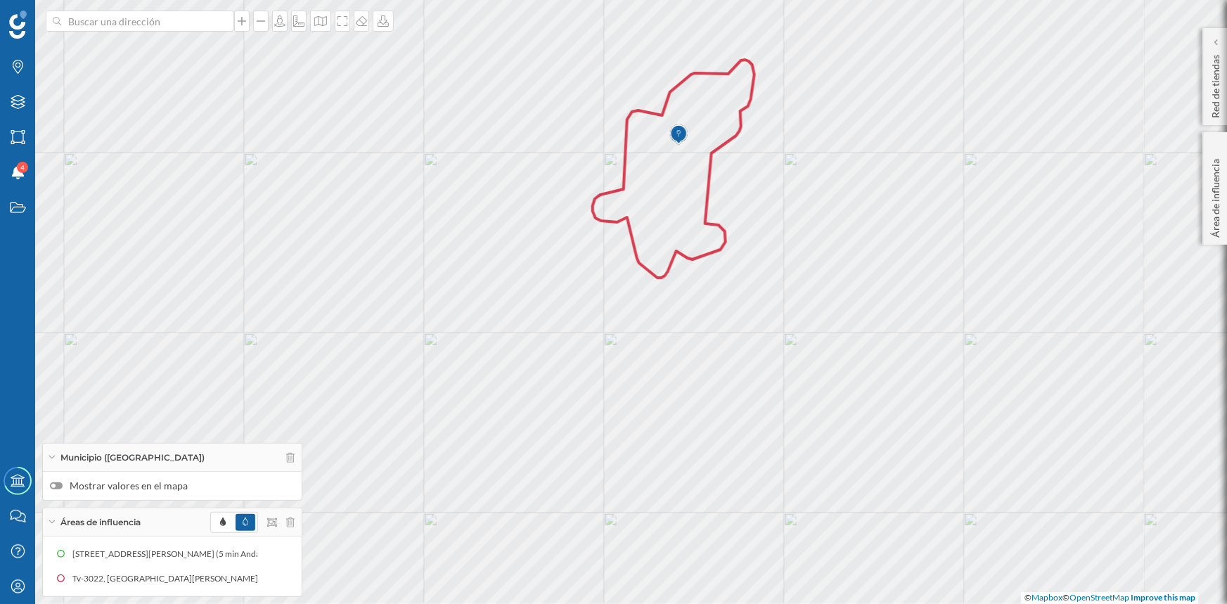
drag, startPoint x: 803, startPoint y: 186, endPoint x: 829, endPoint y: 215, distance: 38.8
click at [829, 215] on div "© Mapbox © OpenStreetMap Improve this map" at bounding box center [613, 302] width 1227 height 604
click at [338, 14] on div at bounding box center [342, 21] width 15 height 21
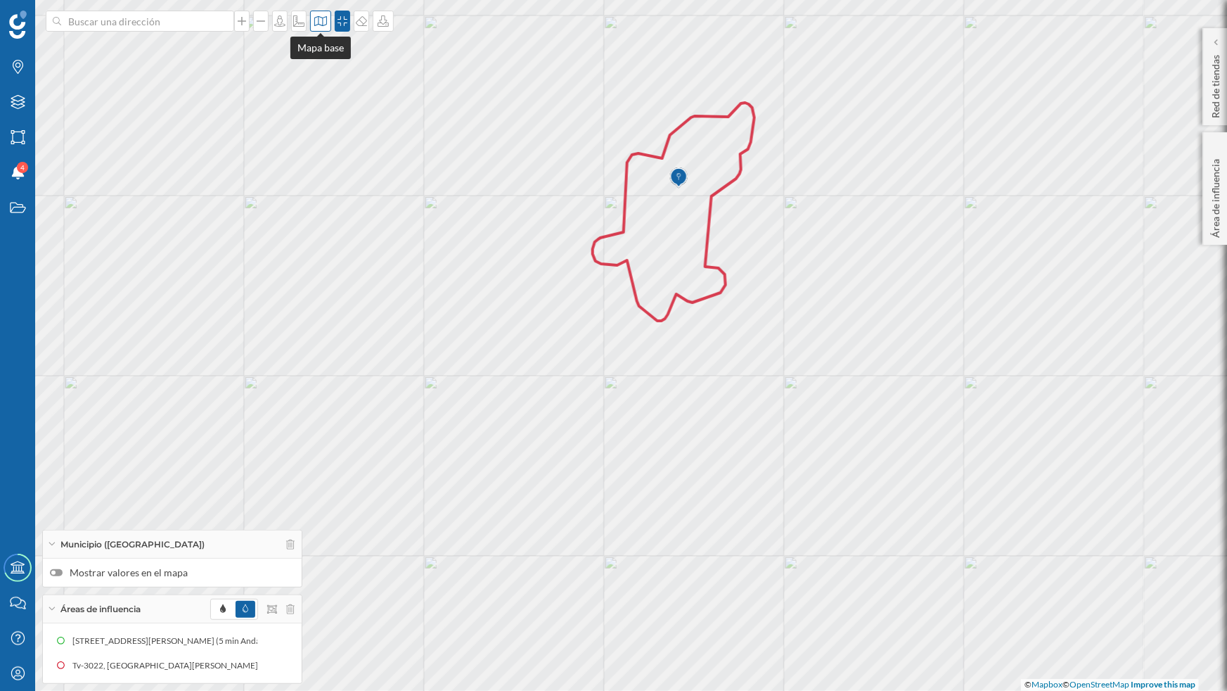
click at [321, 24] on icon at bounding box center [321, 20] width 14 height 11
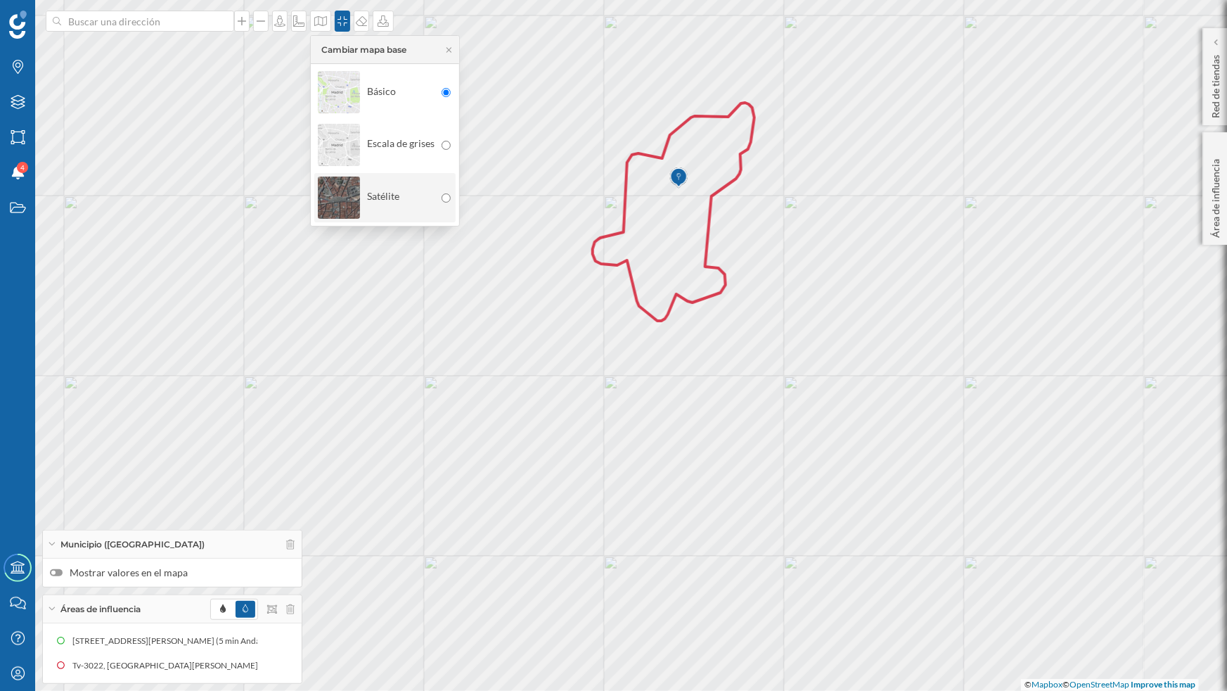
click at [327, 191] on img at bounding box center [339, 197] width 42 height 49
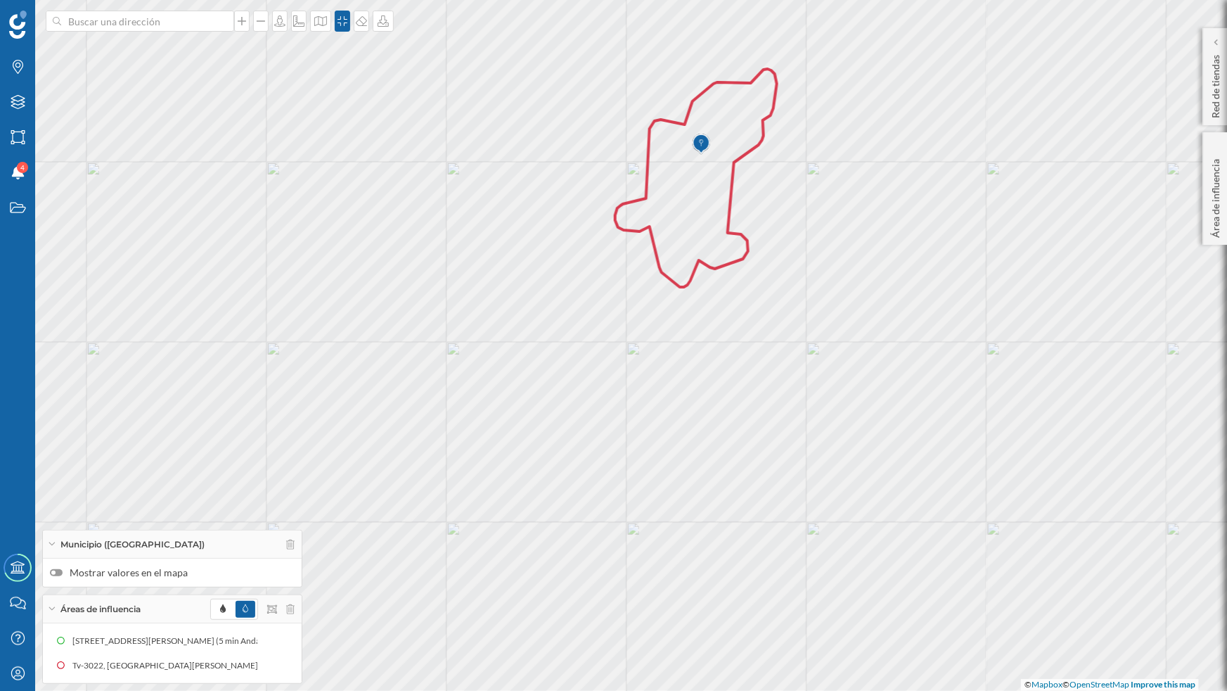
drag, startPoint x: 932, startPoint y: 316, endPoint x: 955, endPoint y: 282, distance: 40.6
click at [955, 282] on div "© Mapbox © OpenStreetMap Improve this map" at bounding box center [613, 345] width 1227 height 691
click at [52, 604] on div "Áreas de influencia" at bounding box center [172, 609] width 259 height 28
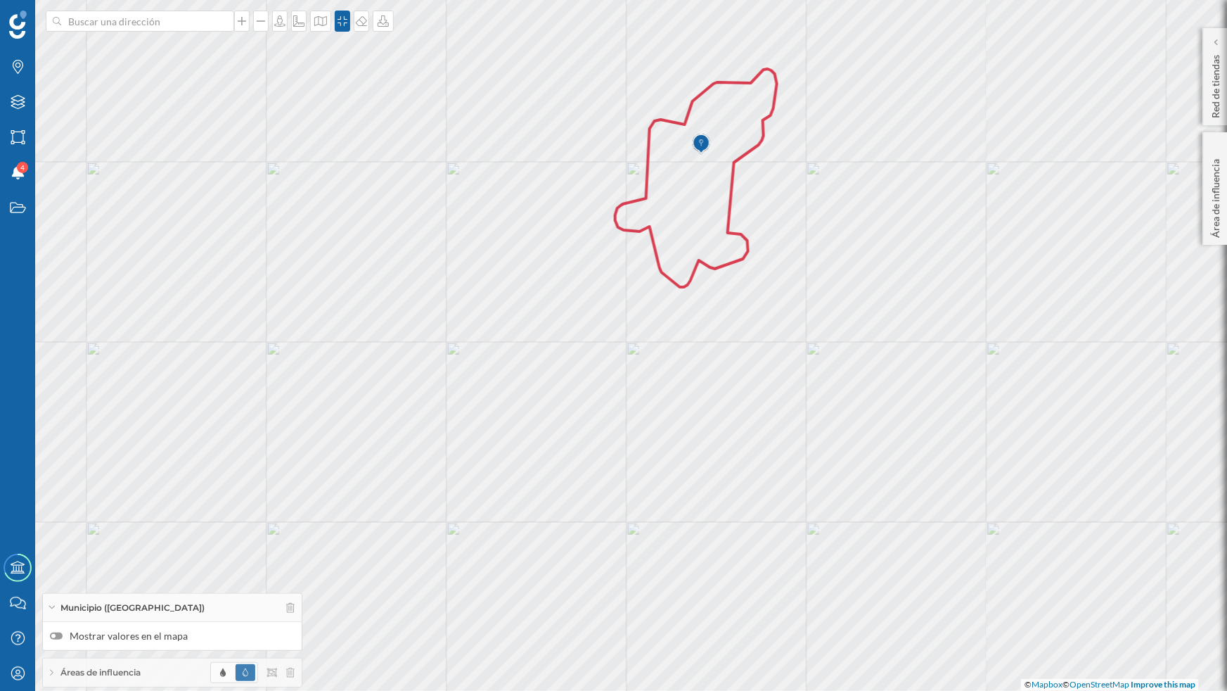
click at [52, 604] on div "Municipio ([GEOGRAPHIC_DATA])" at bounding box center [172, 608] width 259 height 28
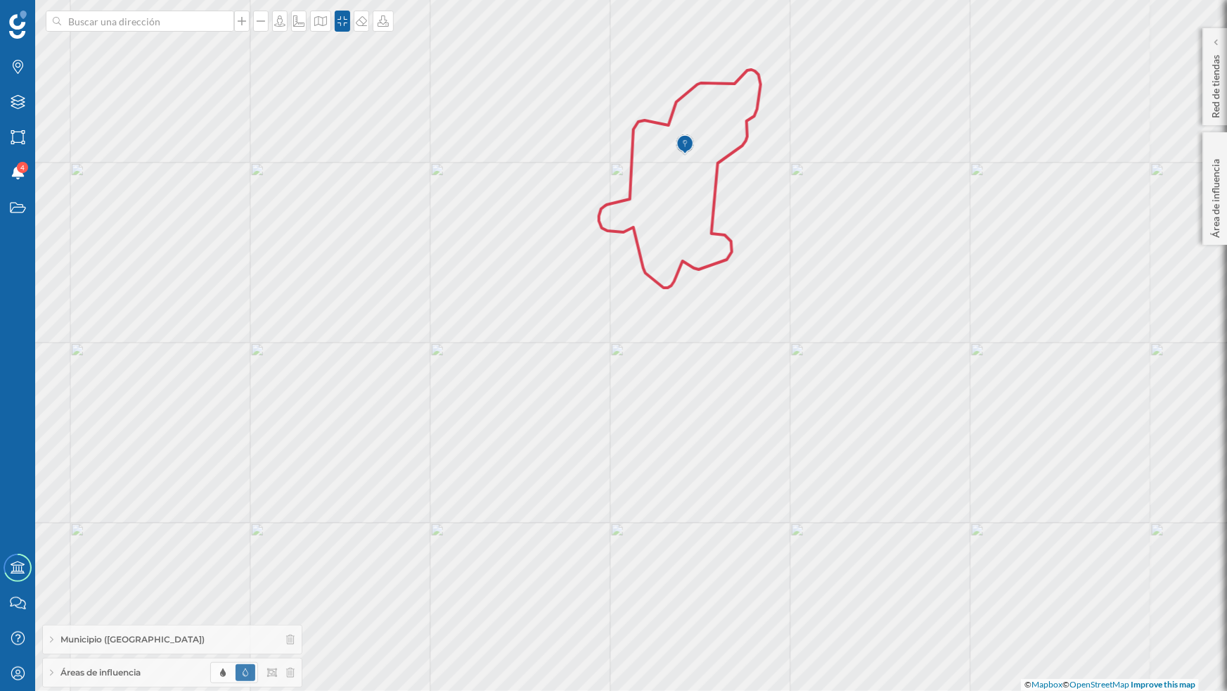
drag, startPoint x: 770, startPoint y: 449, endPoint x: 753, endPoint y: 450, distance: 16.2
click at [753, 450] on div "© Mapbox © OpenStreetMap Improve this map" at bounding box center [613, 345] width 1227 height 691
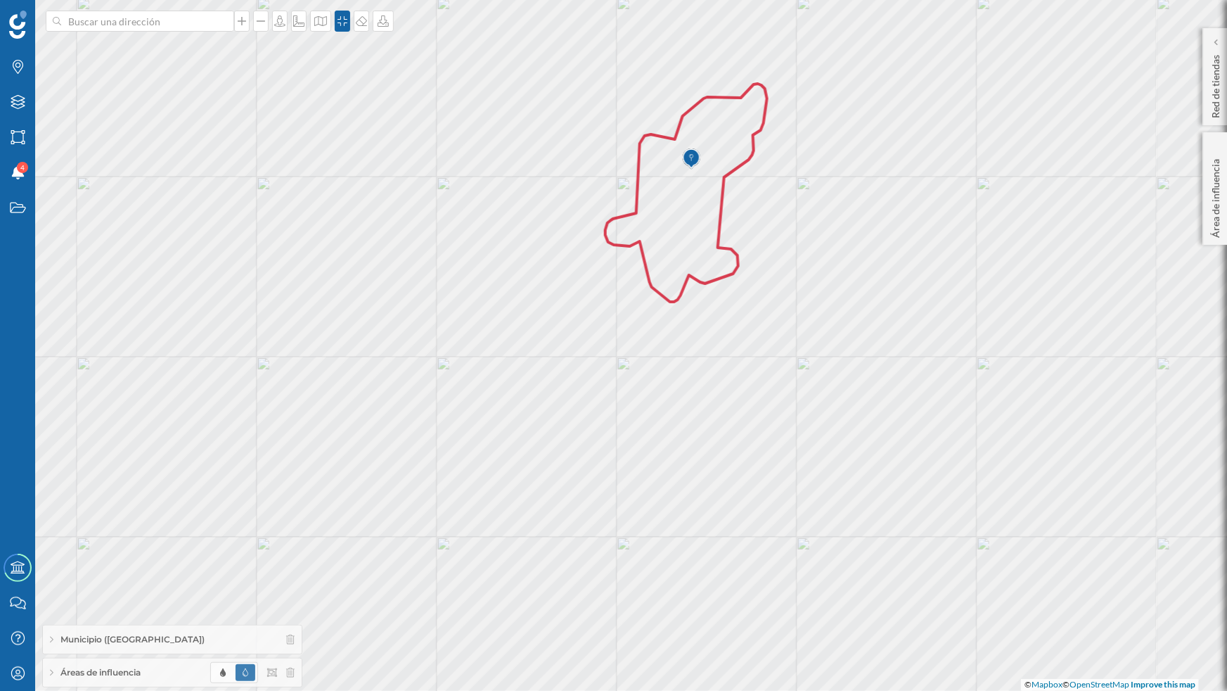
drag, startPoint x: 753, startPoint y: 450, endPoint x: 760, endPoint y: 464, distance: 15.4
click at [760, 464] on div "© Mapbox © OpenStreetMap Improve this map" at bounding box center [613, 345] width 1227 height 691
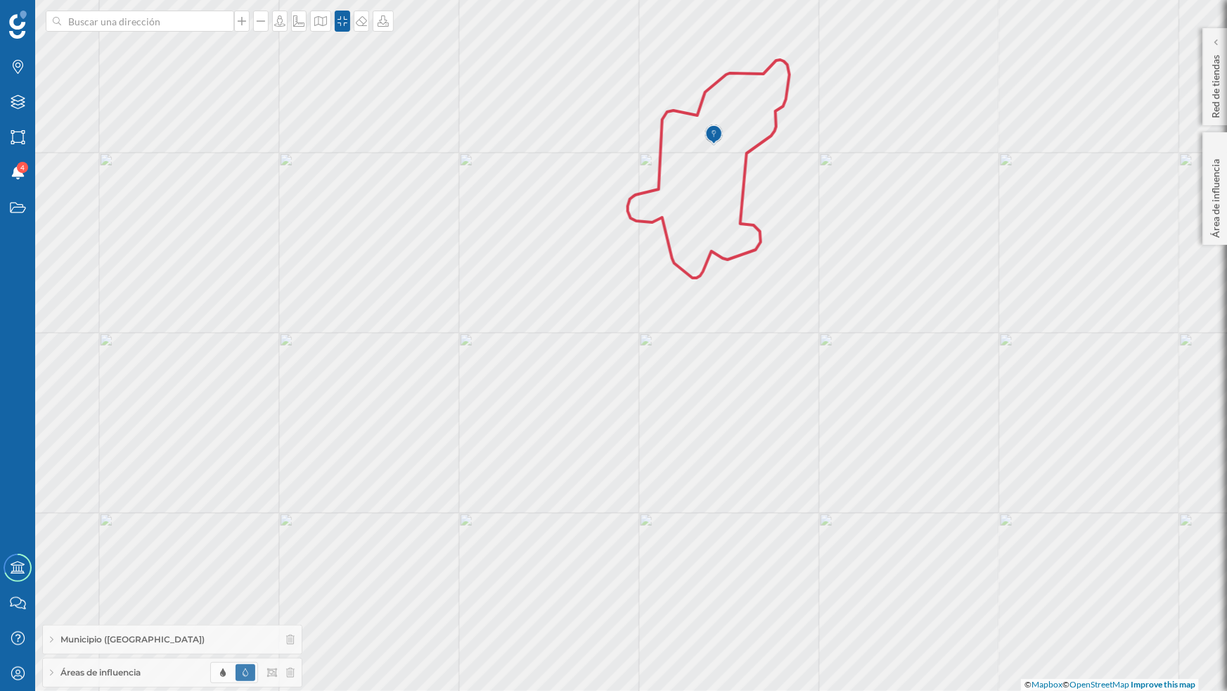
drag, startPoint x: 707, startPoint y: 436, endPoint x: 729, endPoint y: 412, distance: 32.8
click at [729, 412] on div "© Mapbox © OpenStreetMap Improve this map" at bounding box center [613, 345] width 1227 height 691
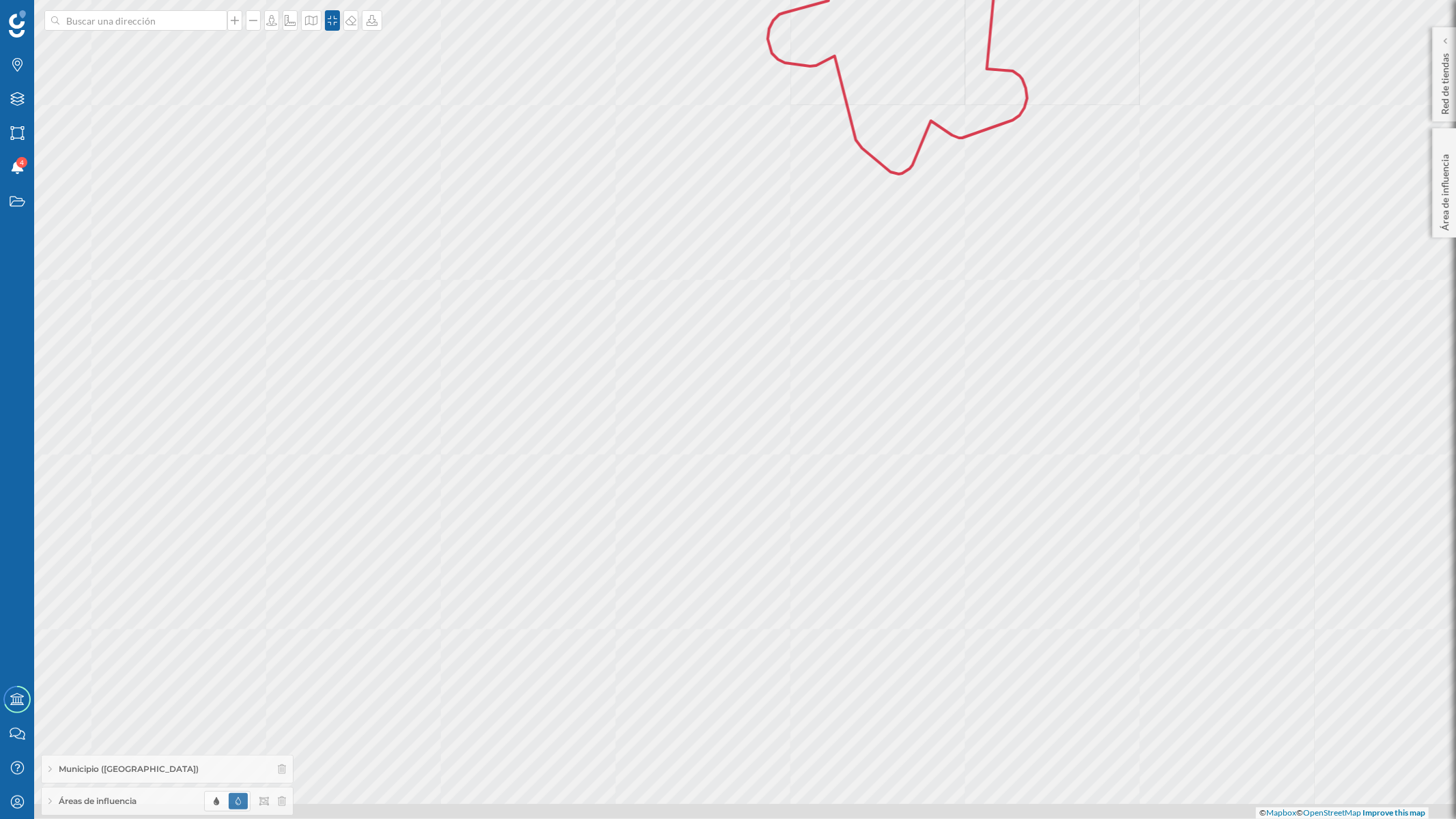
drag, startPoint x: 890, startPoint y: 433, endPoint x: 1008, endPoint y: 241, distance: 225.4
click at [1008, 241] on div "© Mapbox © OpenStreetMap Improve this map" at bounding box center [728, 410] width 1456 height 819
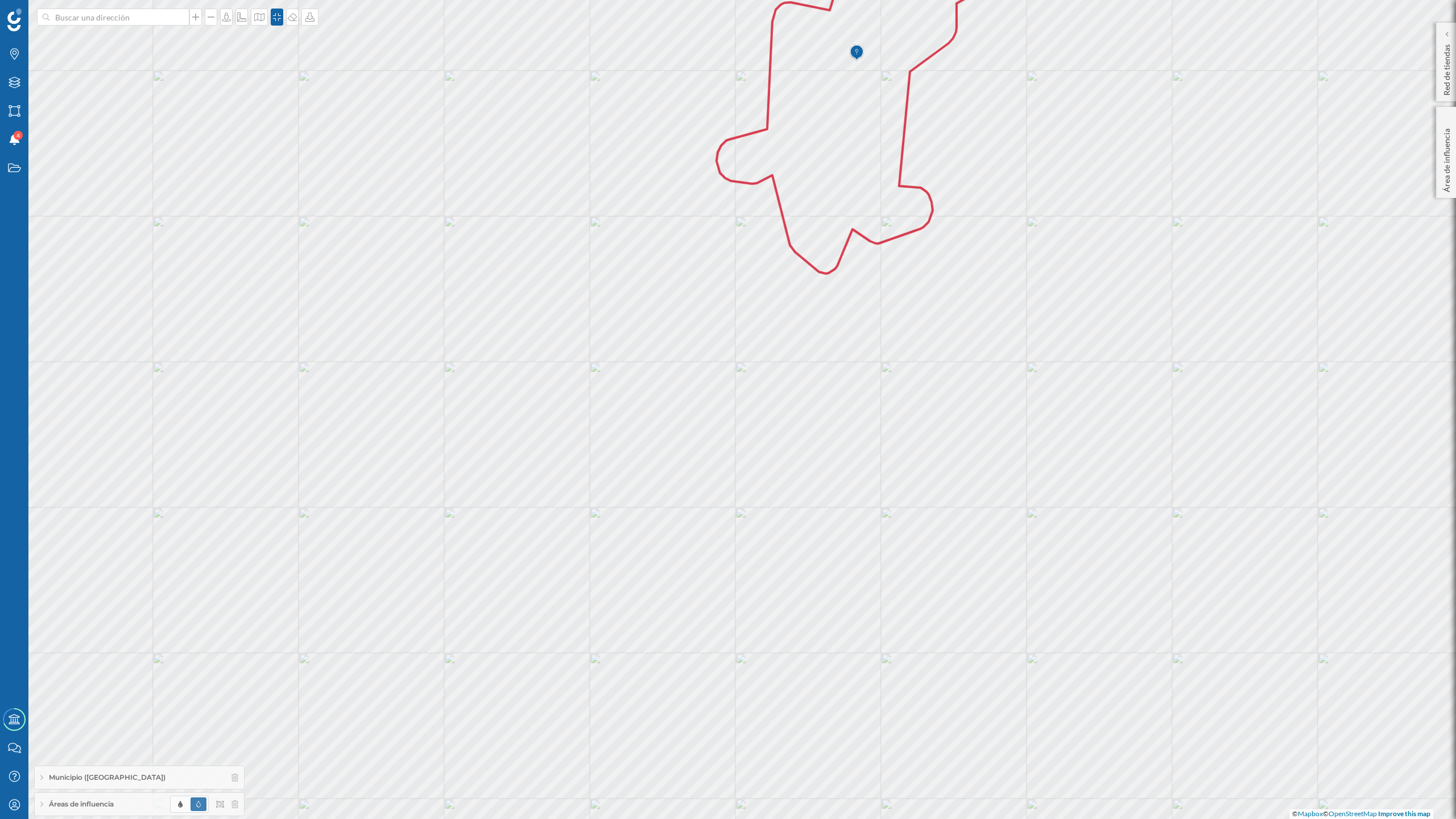
drag, startPoint x: 881, startPoint y: 372, endPoint x: 837, endPoint y: 433, distance: 75.2
click at [837, 433] on div "© Mapbox © OpenStreetMap Improve this map" at bounding box center [728, 409] width 1456 height 819
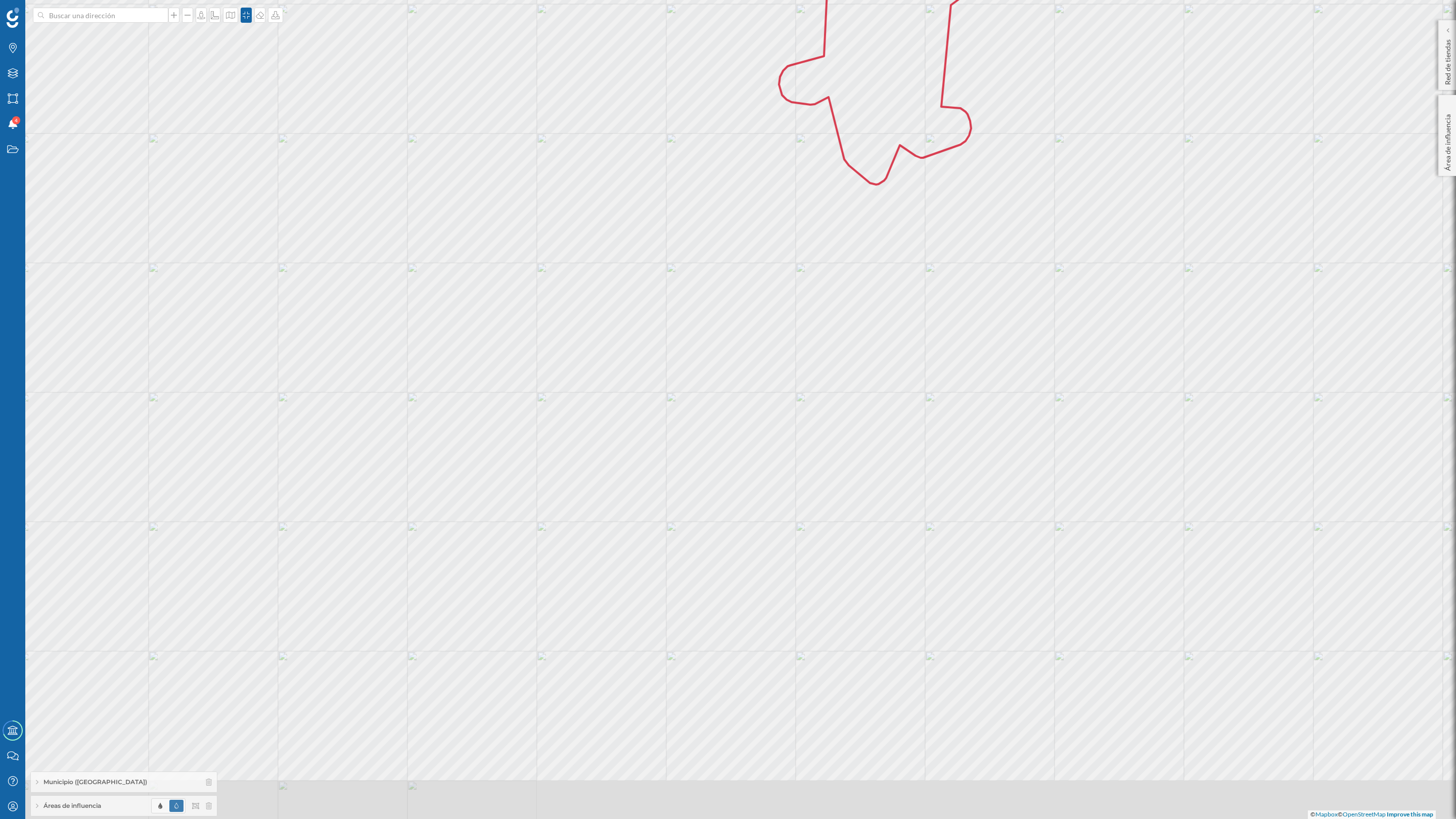
drag, startPoint x: 974, startPoint y: 433, endPoint x: 1035, endPoint y: 329, distance: 120.6
click at [882, 329] on div "© Mapbox © OpenStreetMap Improve this map" at bounding box center [728, 409] width 1456 height 819
drag, startPoint x: 1057, startPoint y: 514, endPoint x: 1010, endPoint y: 385, distance: 137.3
click at [882, 385] on div "© Mapbox © OpenStreetMap Improve this map" at bounding box center [728, 409] width 1456 height 819
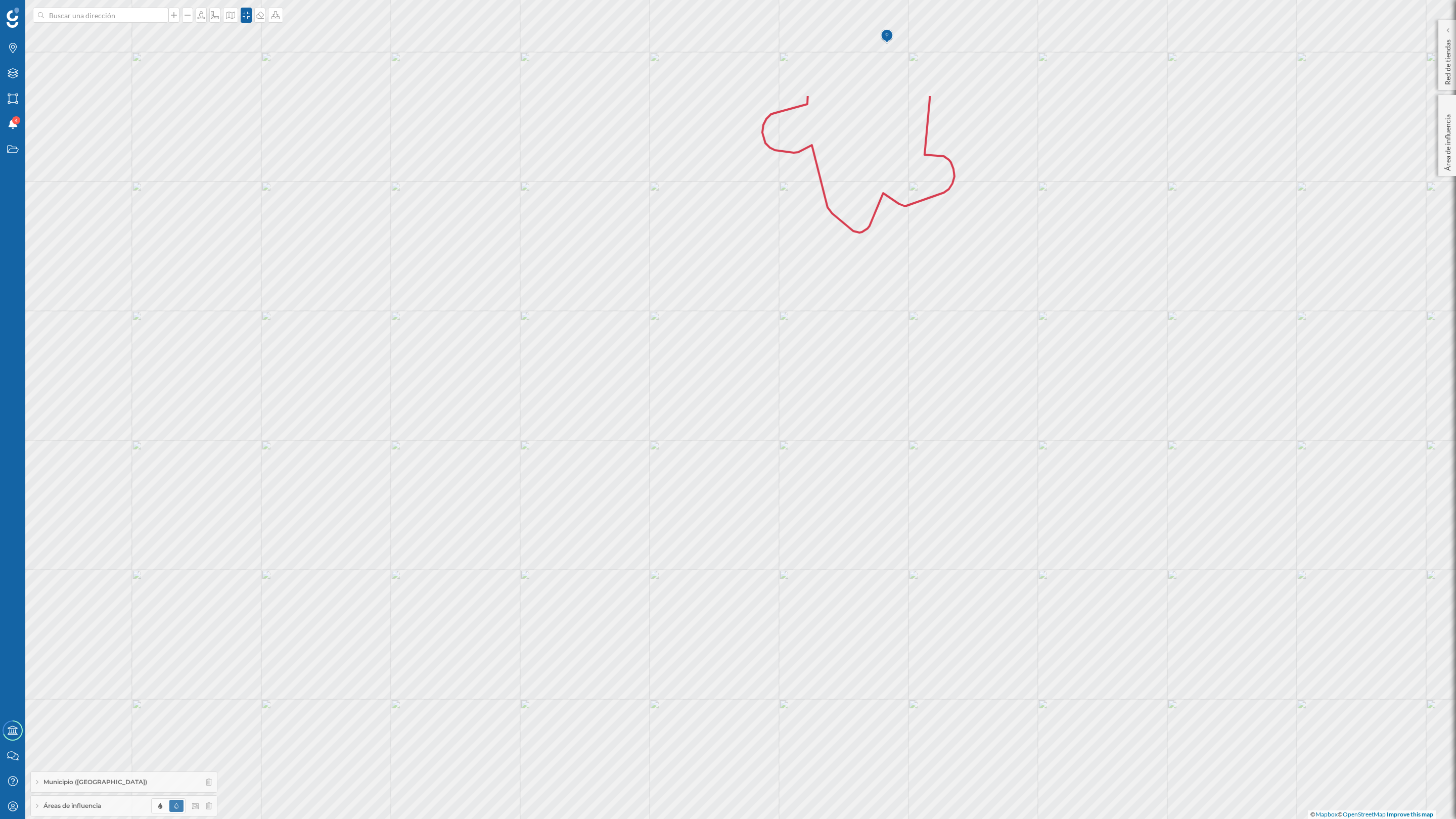
drag, startPoint x: 1008, startPoint y: 367, endPoint x: 1038, endPoint y: 545, distance: 180.5
click at [882, 434] on div "© Mapbox © OpenStreetMap Improve this map" at bounding box center [728, 409] width 1456 height 819
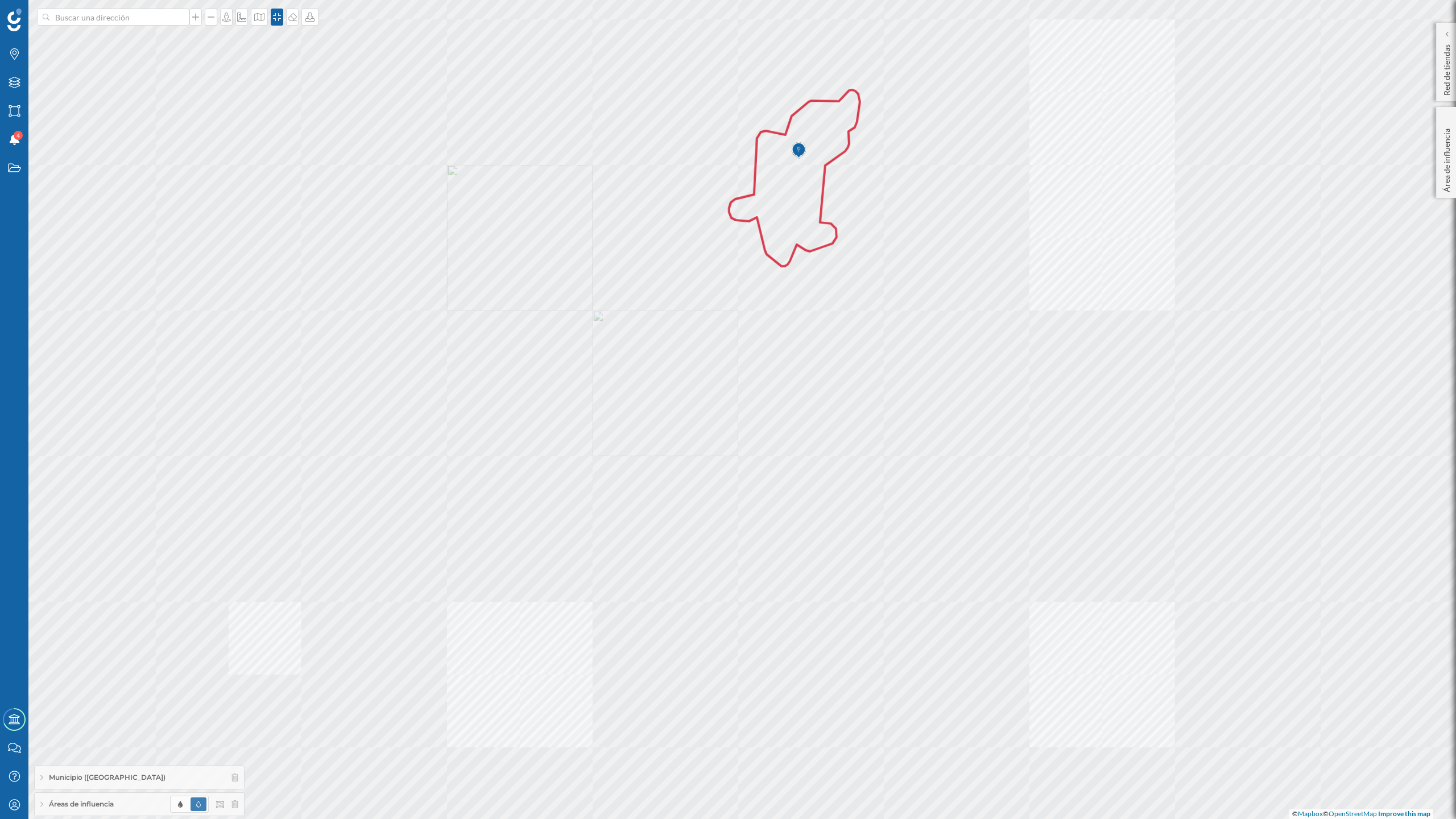
drag, startPoint x: 981, startPoint y: 506, endPoint x: 893, endPoint y: 445, distance: 107.1
click at [893, 445] on div "© Mapbox © OpenStreetMap Improve this map" at bounding box center [728, 409] width 1456 height 819
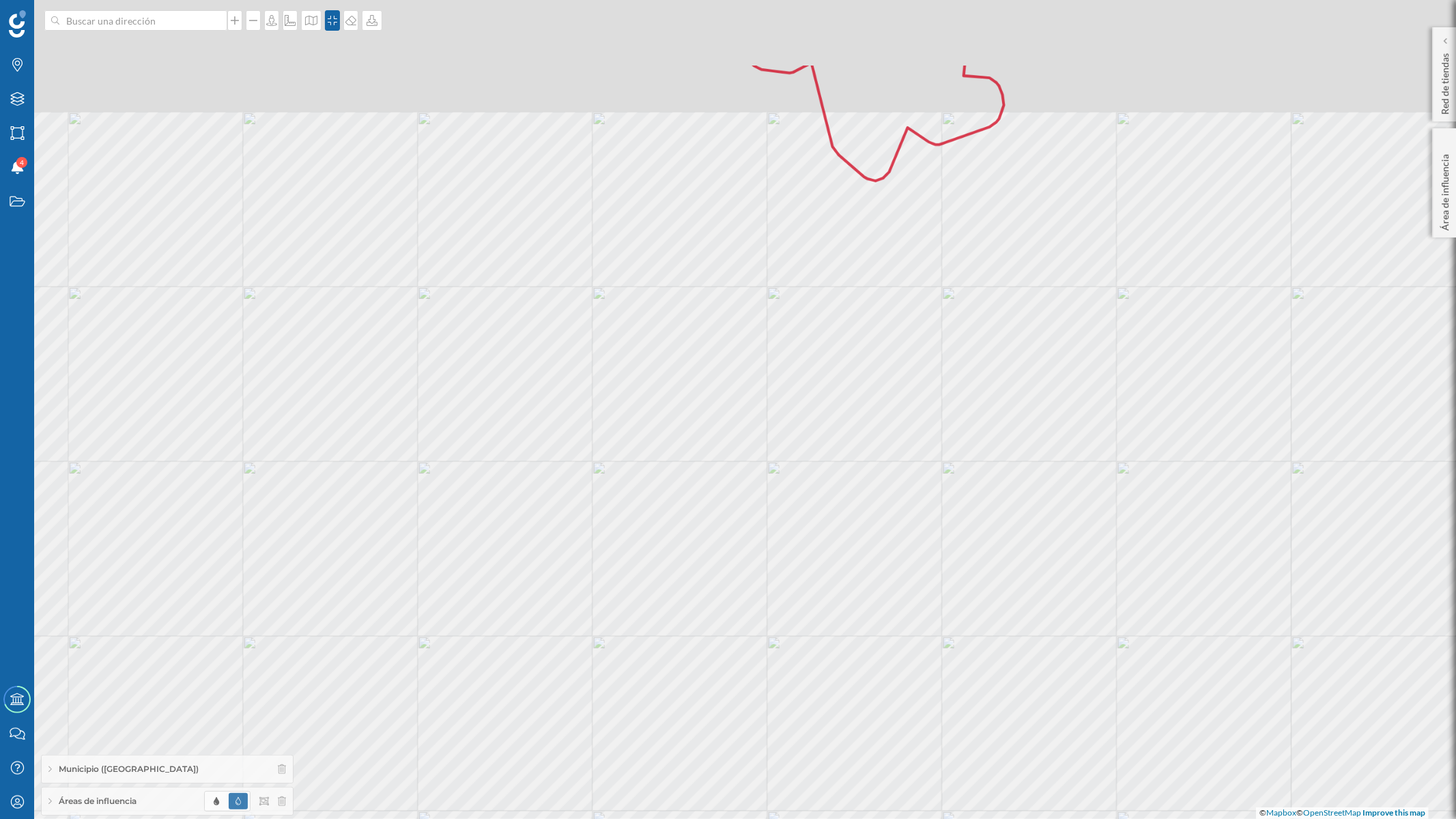
drag, startPoint x: 830, startPoint y: 389, endPoint x: 866, endPoint y: 537, distance: 152.3
click at [866, 537] on div "© Mapbox © OpenStreetMap Improve this map" at bounding box center [728, 410] width 1456 height 819
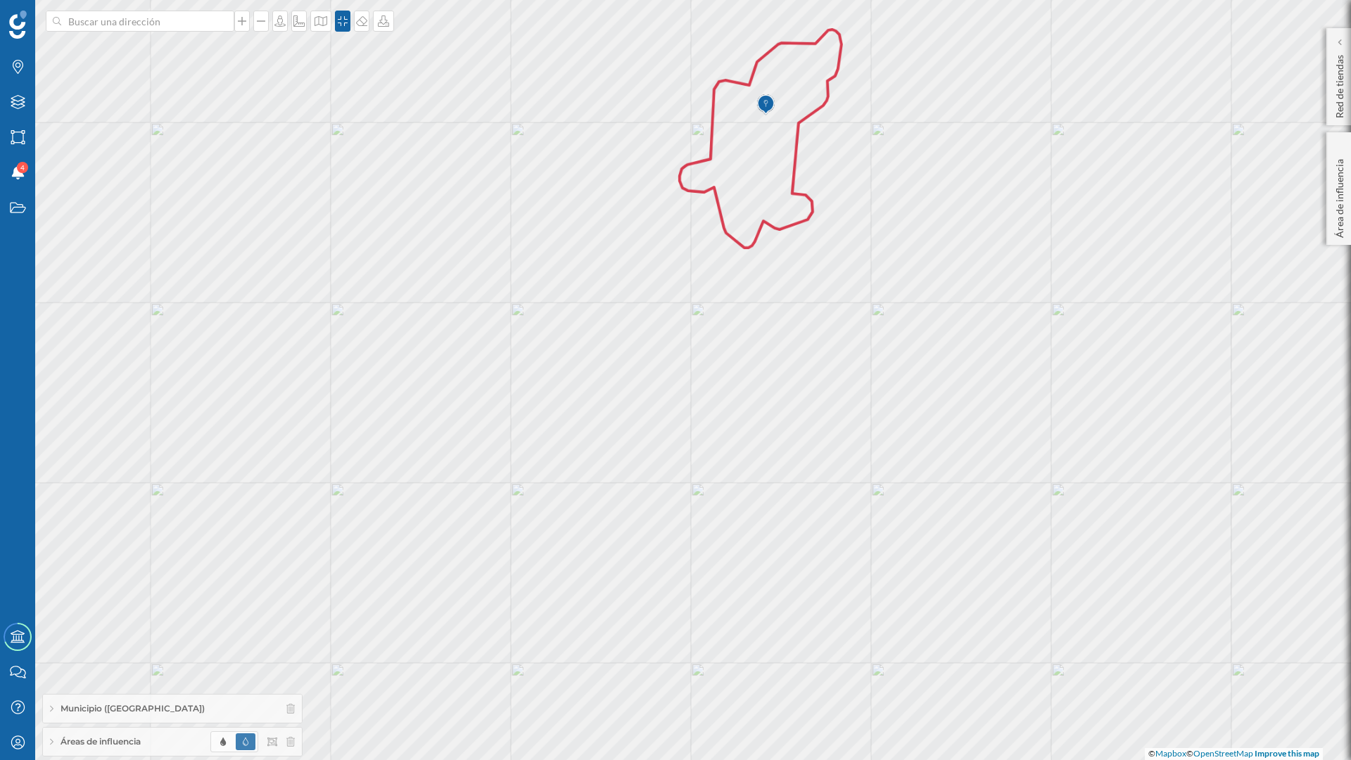
drag, startPoint x: 1332, startPoint y: 376, endPoint x: 1036, endPoint y: 391, distance: 295.8
click at [1036, 391] on div "© Mapbox © OpenStreetMap Improve this map" at bounding box center [675, 380] width 1351 height 760
click at [378, 21] on icon at bounding box center [383, 20] width 14 height 11
click at [402, 102] on div "Descargar sin leyenda" at bounding box center [427, 103] width 99 height 15
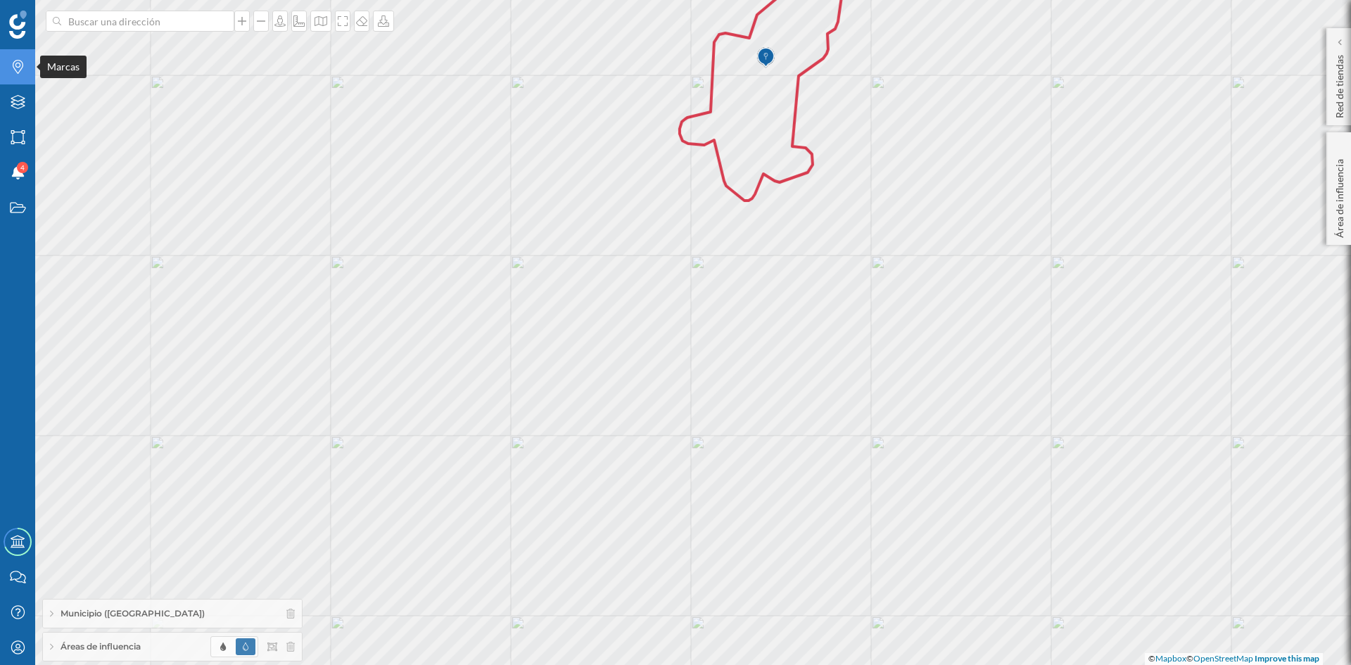
click at [27, 79] on div "Marcas" at bounding box center [17, 66] width 35 height 35
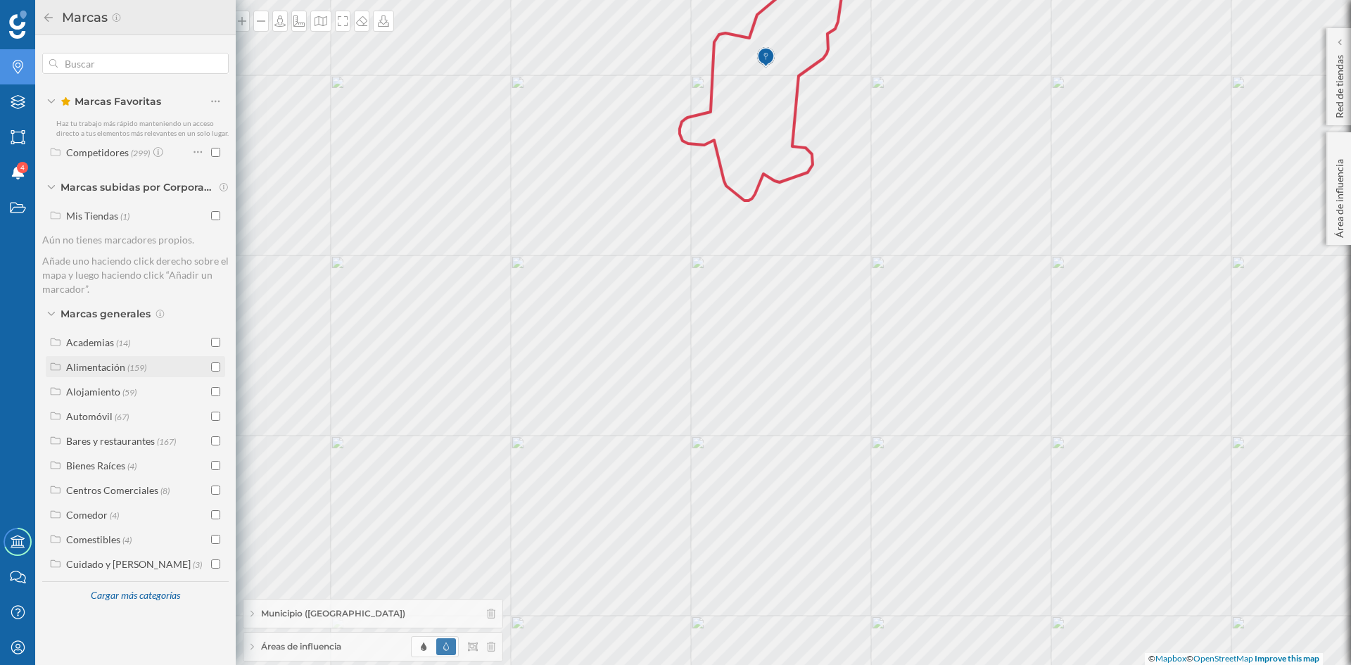
click at [212, 364] on input "checkbox" at bounding box center [215, 366] width 9 height 9
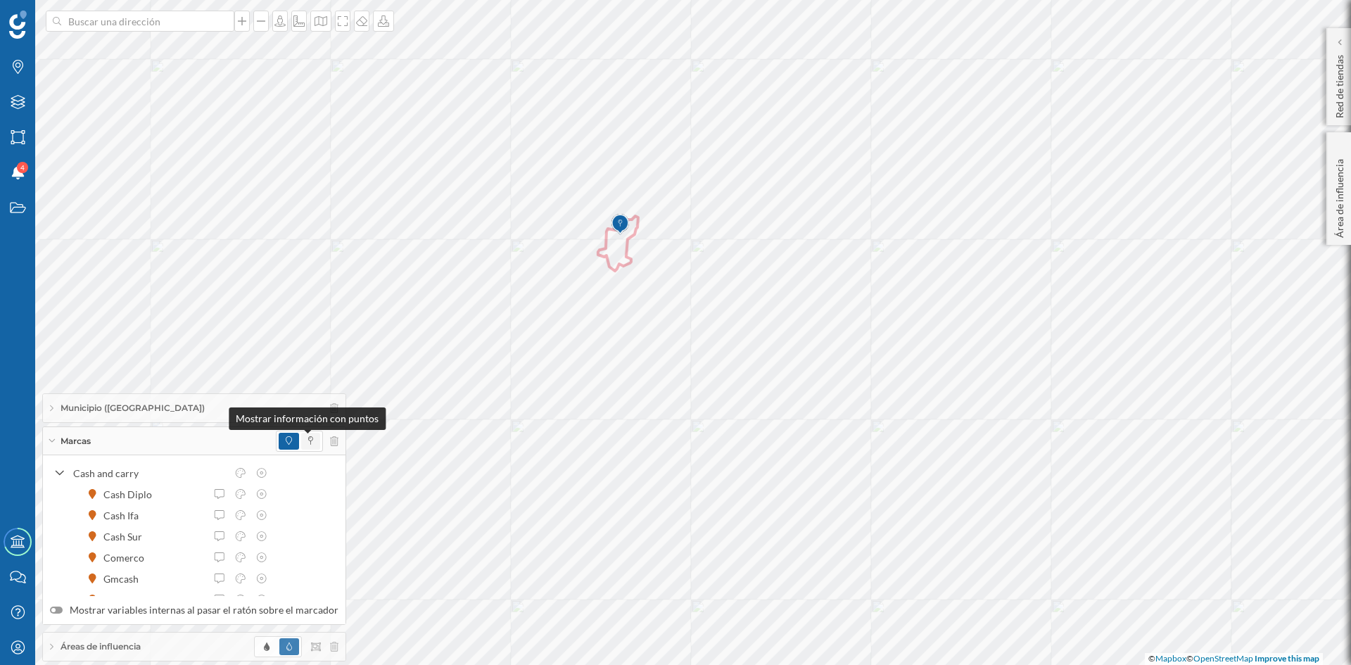
click at [308, 440] on icon at bounding box center [310, 440] width 5 height 8
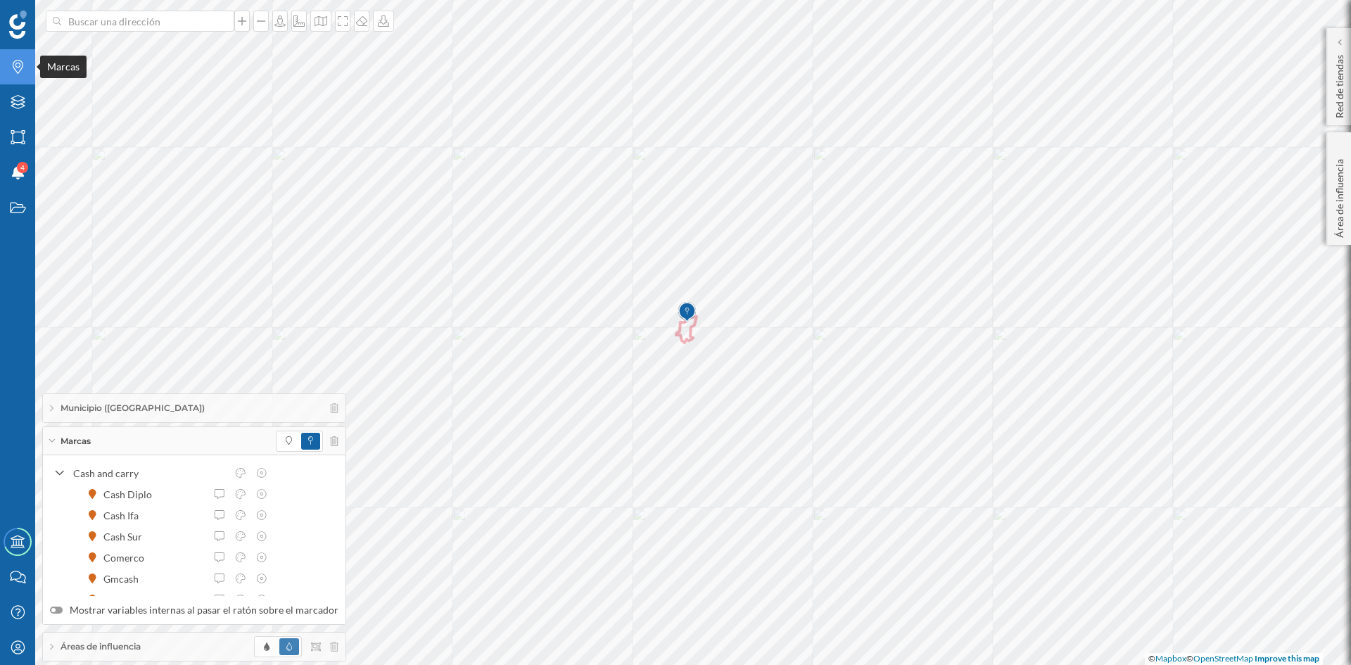
click at [29, 68] on div "Marcas" at bounding box center [17, 66] width 35 height 35
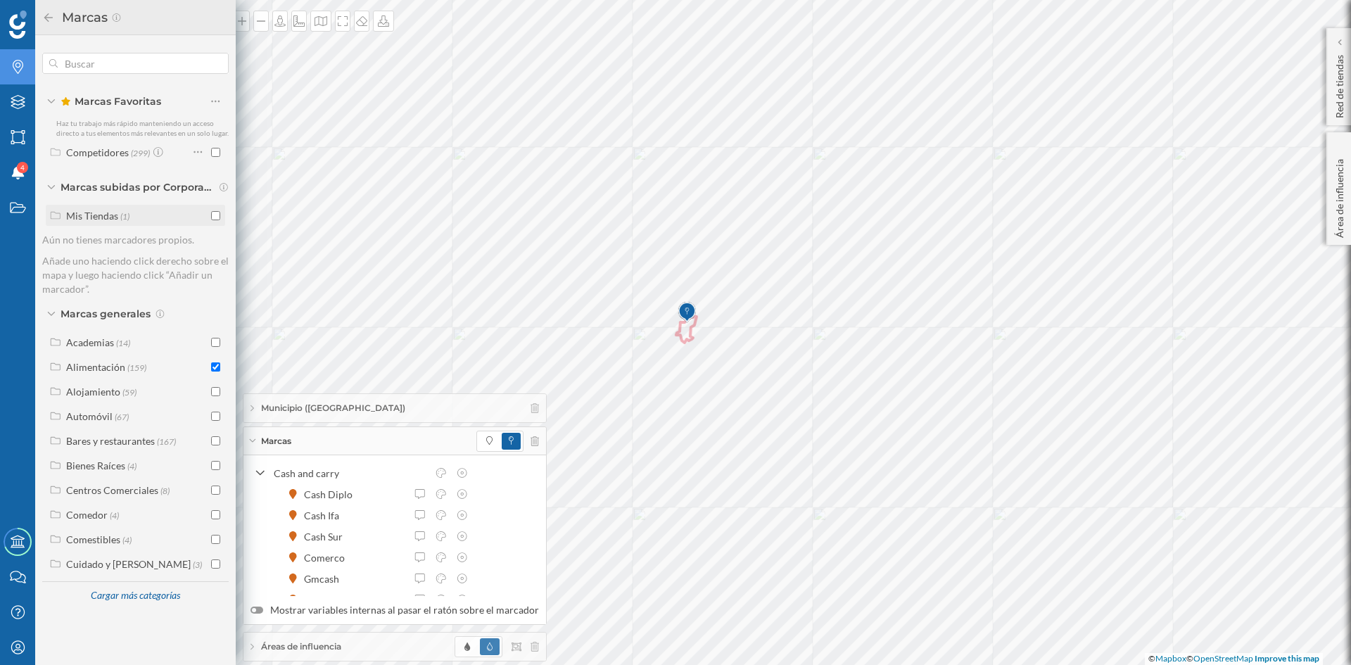
click at [210, 211] on div "Mis Tiendas (1)" at bounding box center [134, 215] width 171 height 15
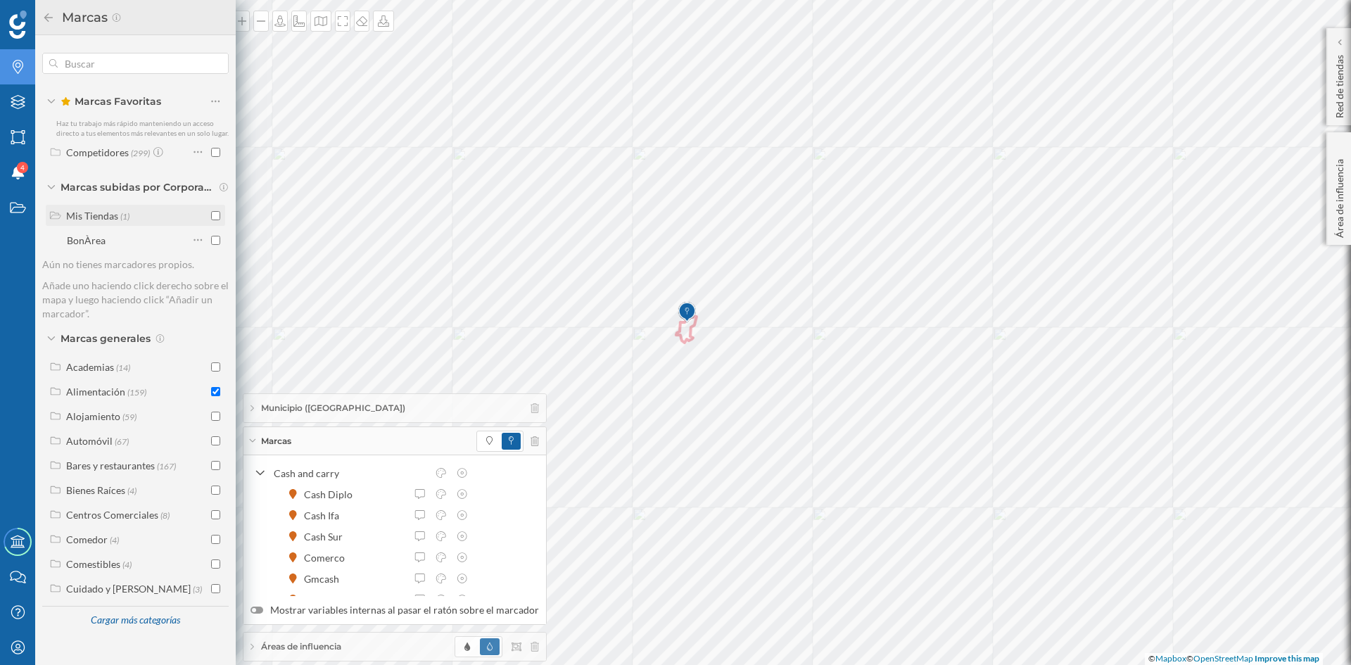
click at [213, 216] on input "checkbox" at bounding box center [215, 215] width 9 height 9
